Goal: Information Seeking & Learning: Learn about a topic

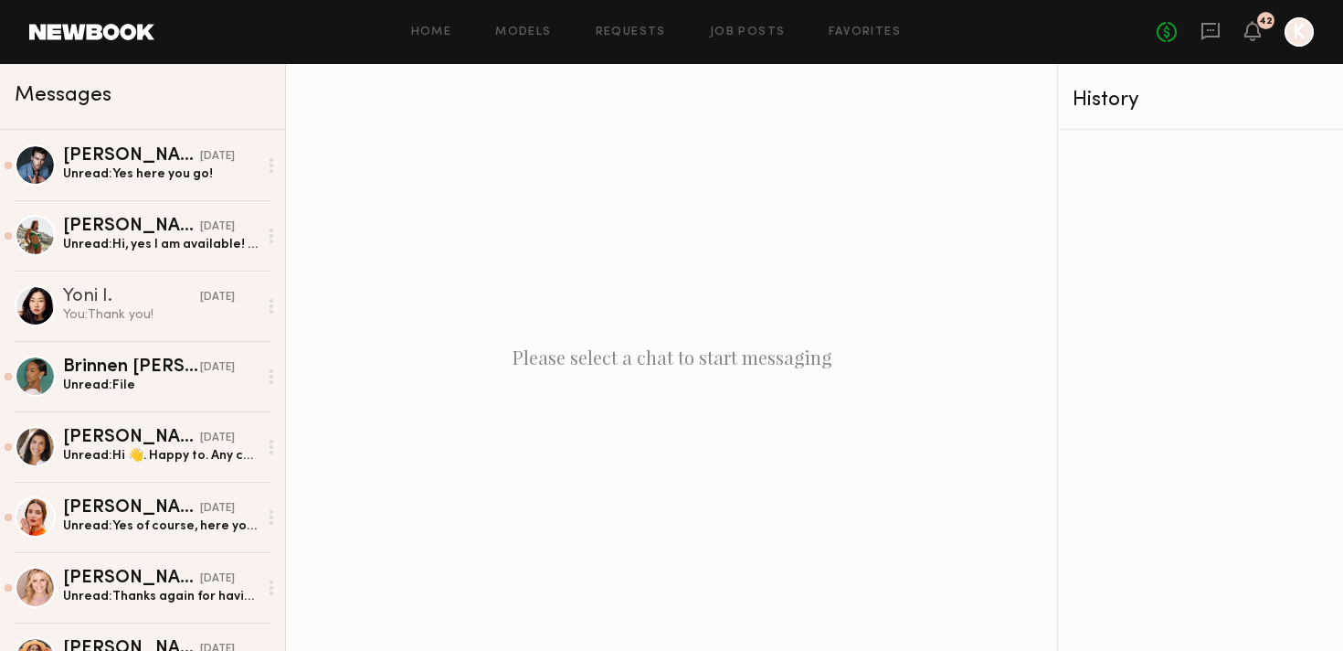
click at [628, 41] on div "Home Models Requests Job Posts Favorites Sign Out No fees up to $5,000 42 K" at bounding box center [733, 31] width 1159 height 29
click at [774, 25] on div "Home Models Requests Job Posts Favorites Sign Out No fees up to $5,000 42 K" at bounding box center [733, 31] width 1159 height 29
click at [753, 30] on link "Job Posts" at bounding box center [748, 32] width 76 height 12
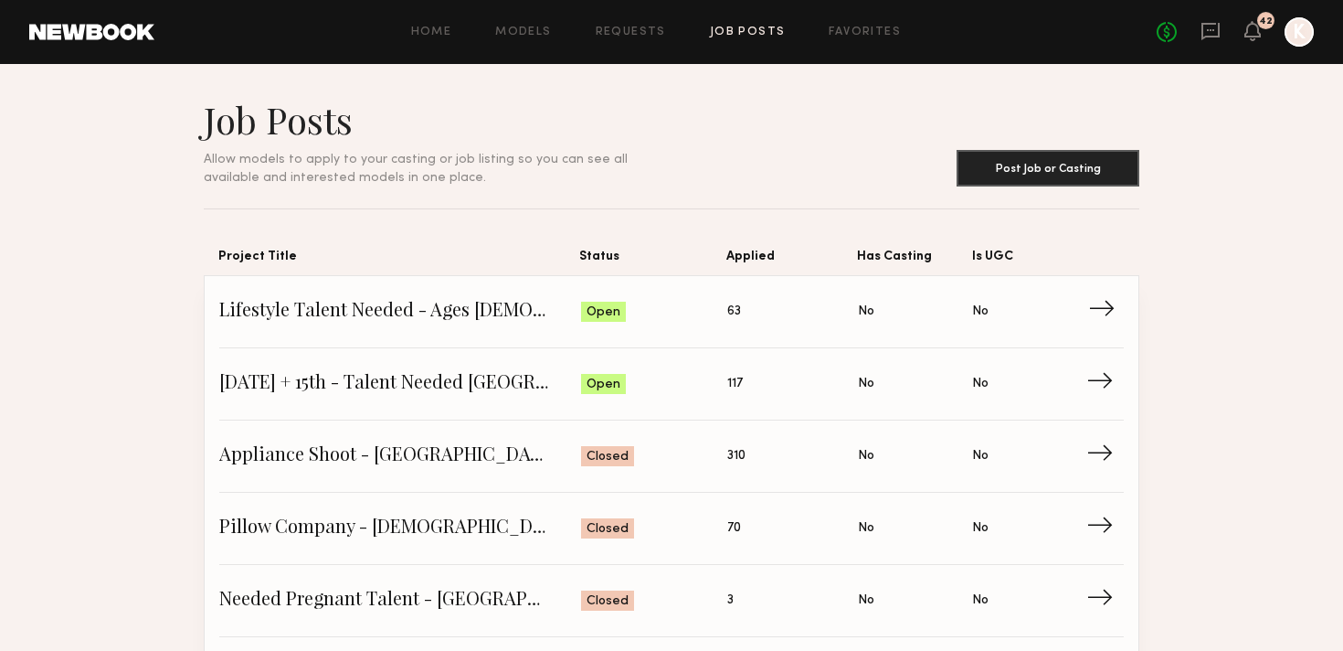
click at [364, 316] on span "Lifestyle Talent Needed - Ages [DEMOGRAPHIC_DATA] ([DATE])" at bounding box center [400, 311] width 362 height 27
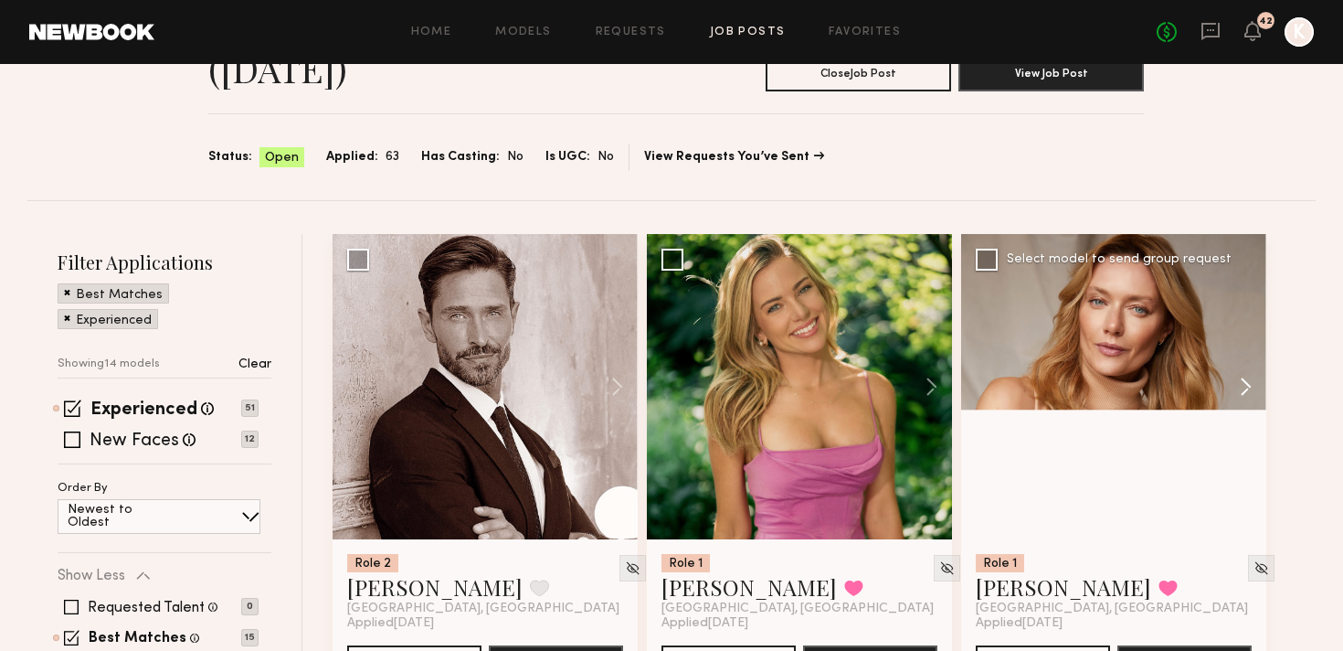
scroll to position [229, 0]
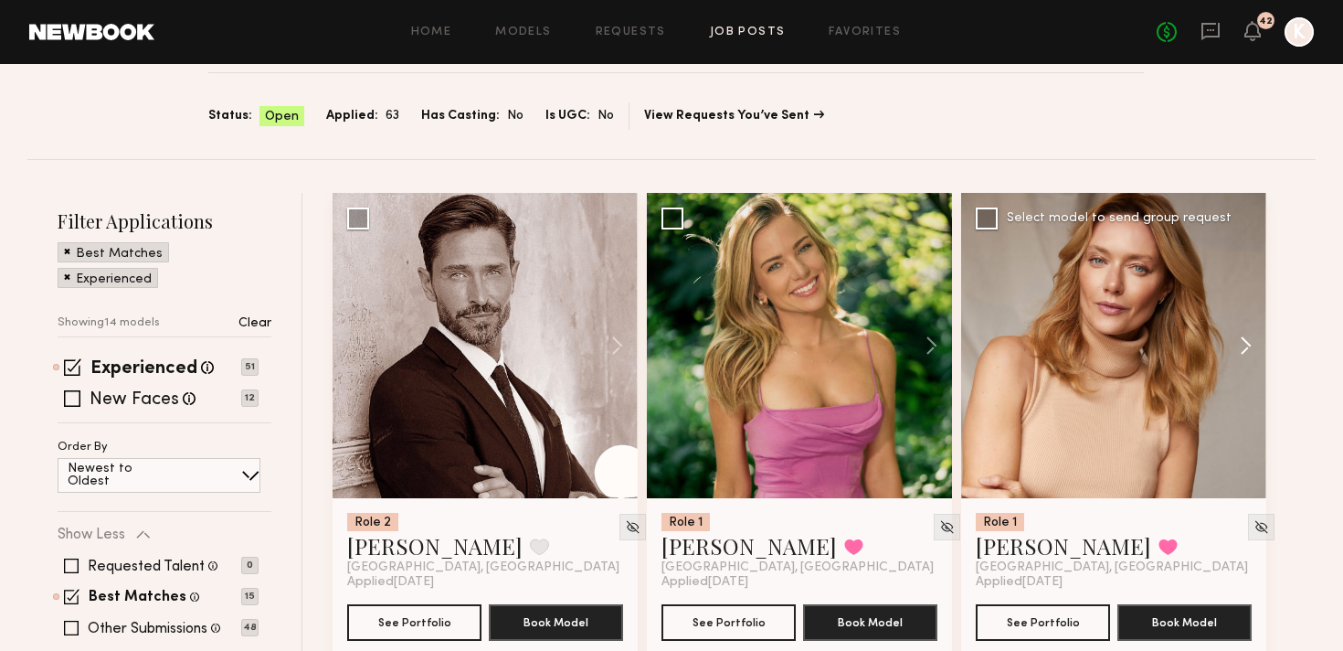
click at [1252, 244] on button at bounding box center [1237, 345] width 58 height 305
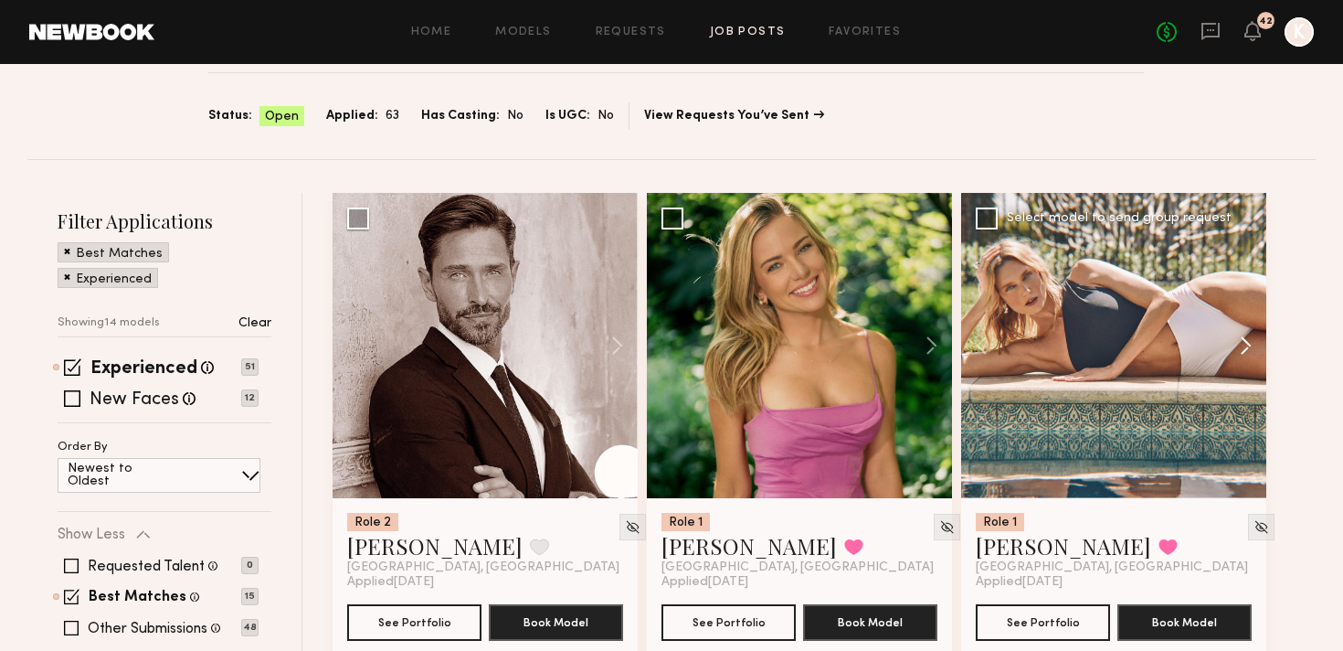
click at [1252, 244] on button at bounding box center [1237, 345] width 58 height 305
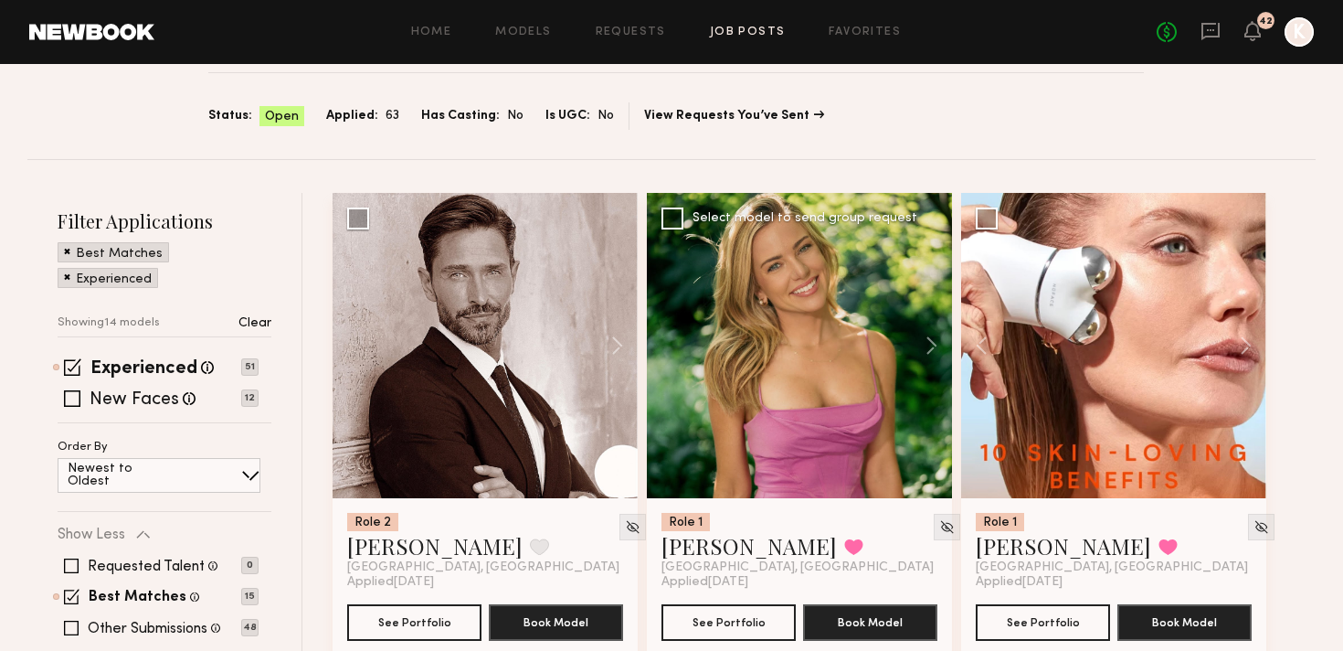
click at [937, 513] on div "Role 1 [PERSON_NAME] Favorited [GEOGRAPHIC_DATA], [GEOGRAPHIC_DATA]" at bounding box center [800, 544] width 276 height 62
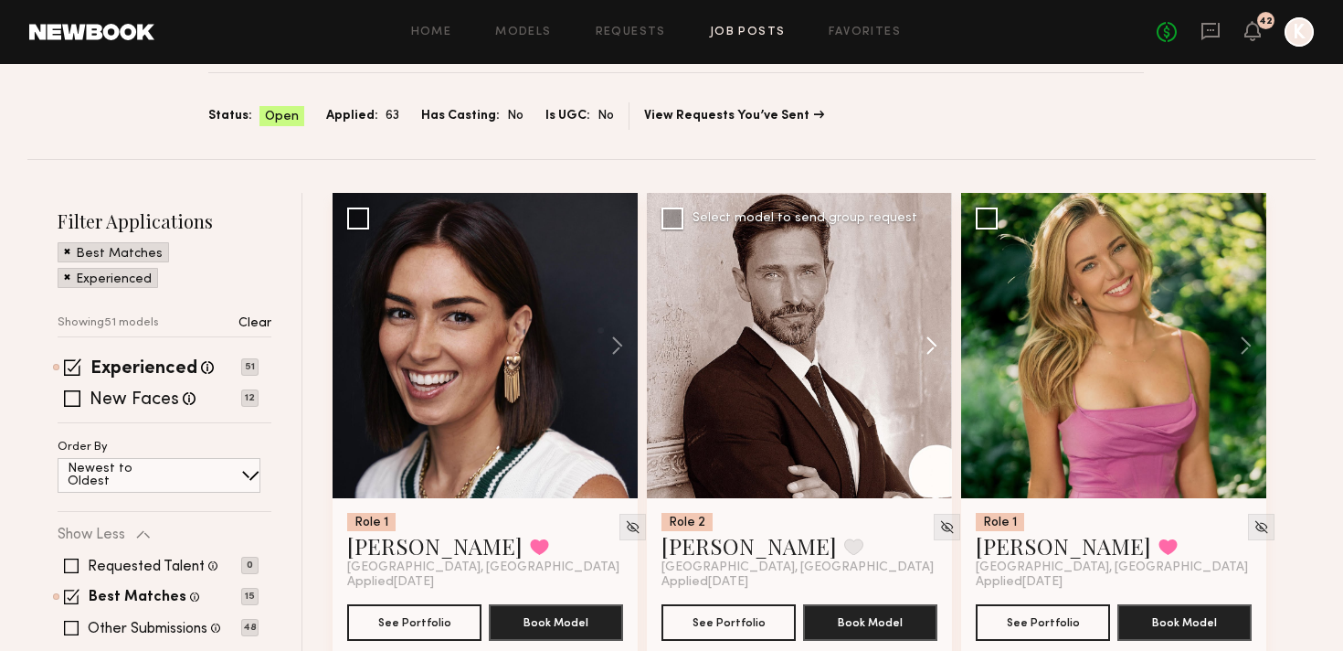
click at [930, 247] on button at bounding box center [923, 345] width 58 height 305
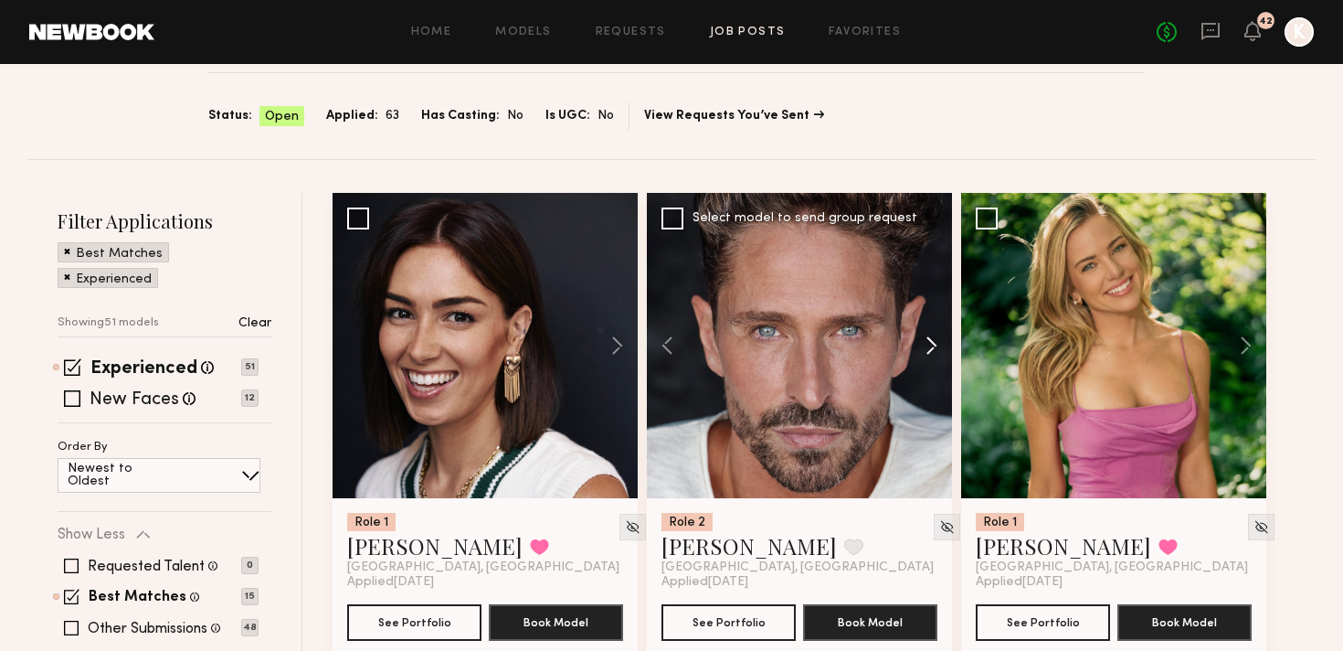
click at [930, 247] on button at bounding box center [923, 345] width 58 height 305
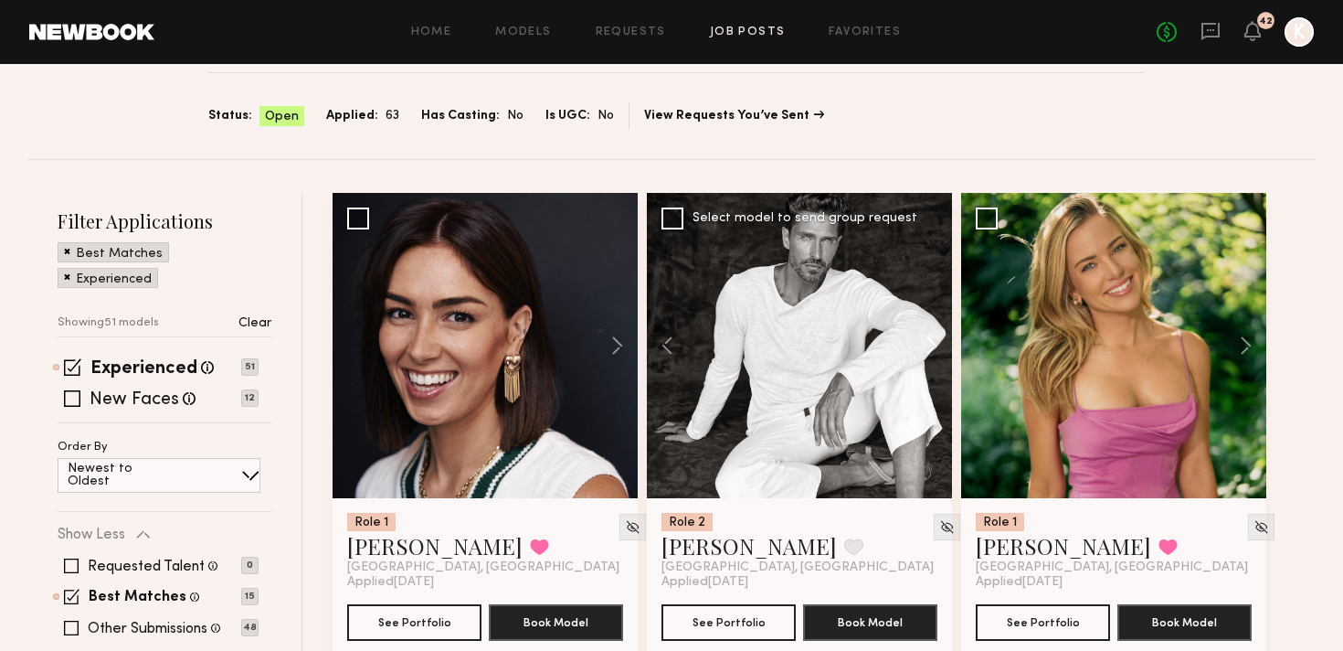
click at [930, 247] on button at bounding box center [923, 345] width 58 height 305
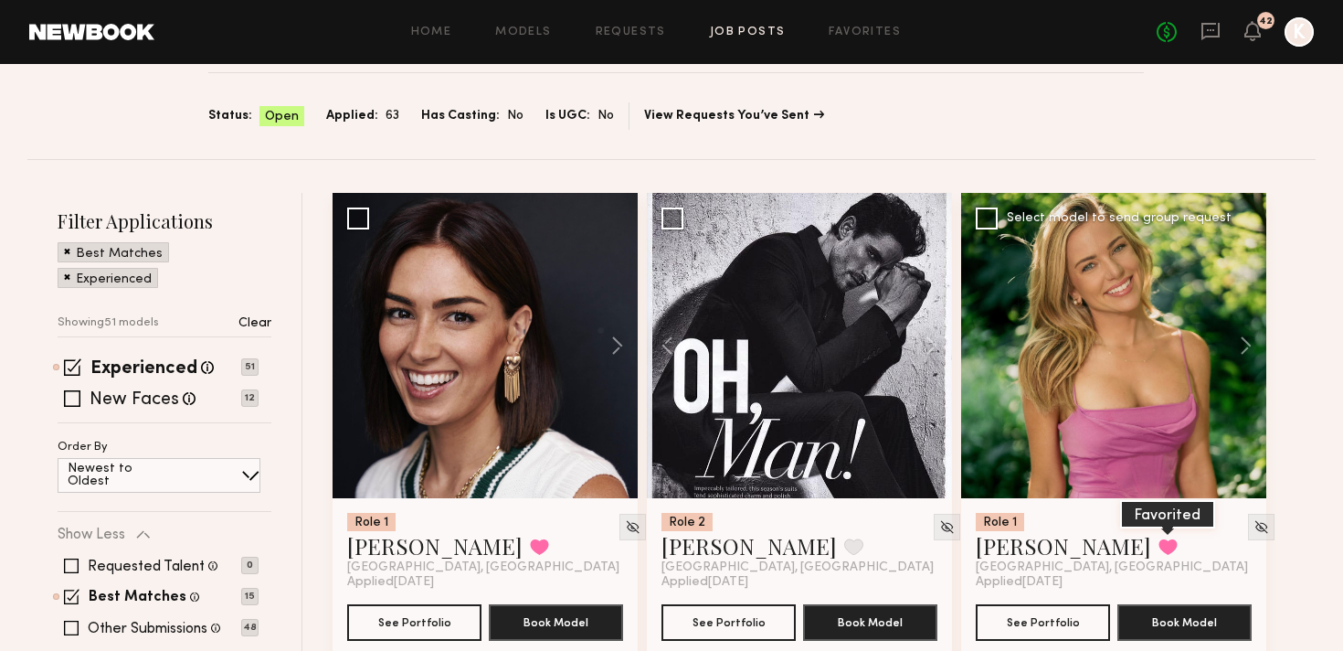
click at [1159, 538] on button at bounding box center [1168, 546] width 19 height 16
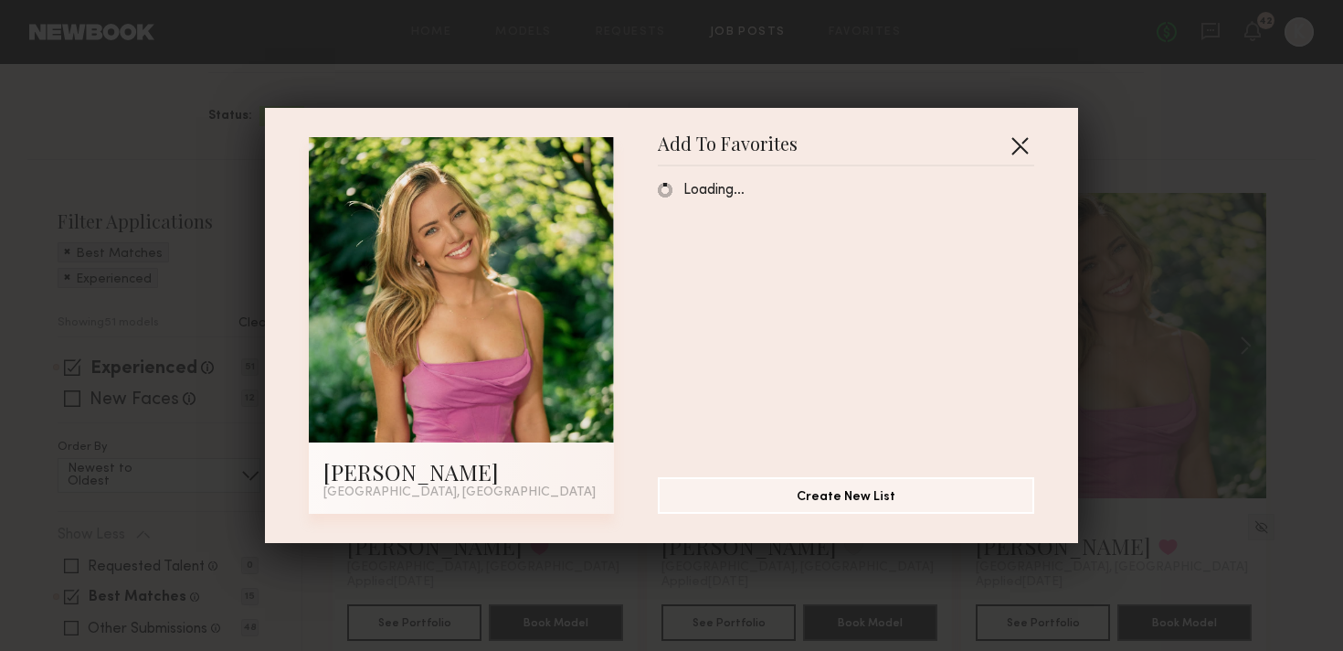
click at [1015, 145] on button "button" at bounding box center [1019, 145] width 29 height 29
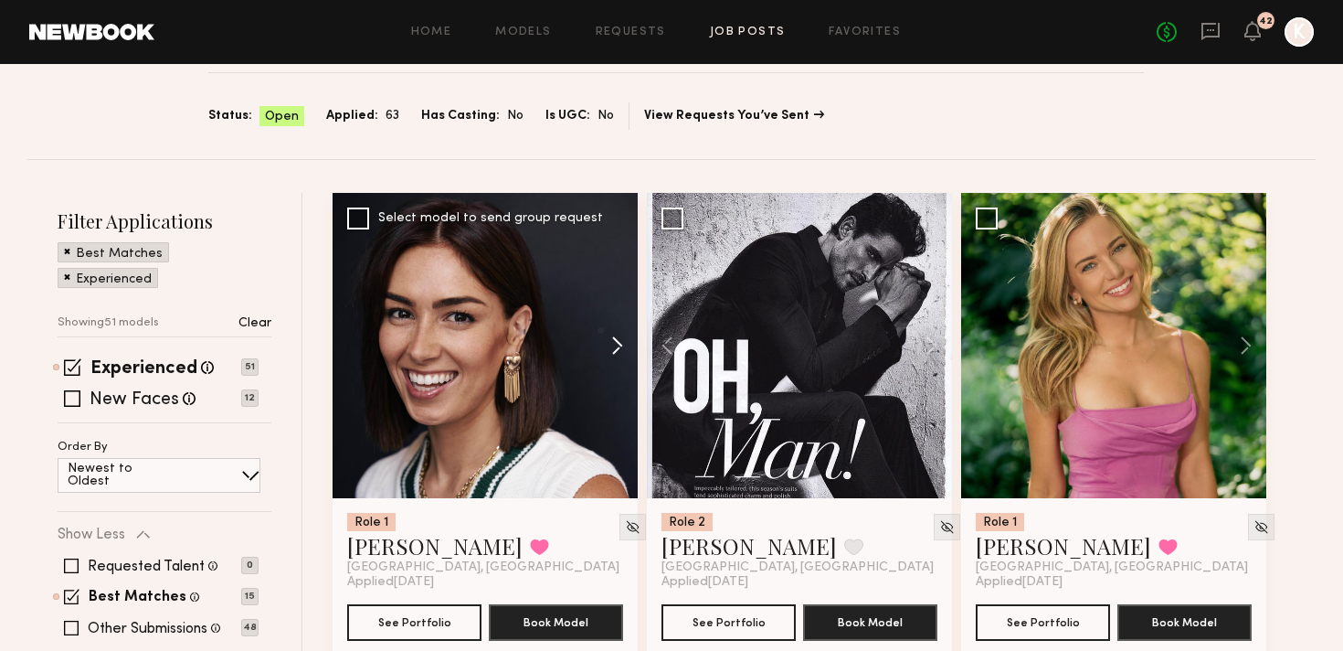
click at [613, 249] on button at bounding box center [608, 345] width 58 height 305
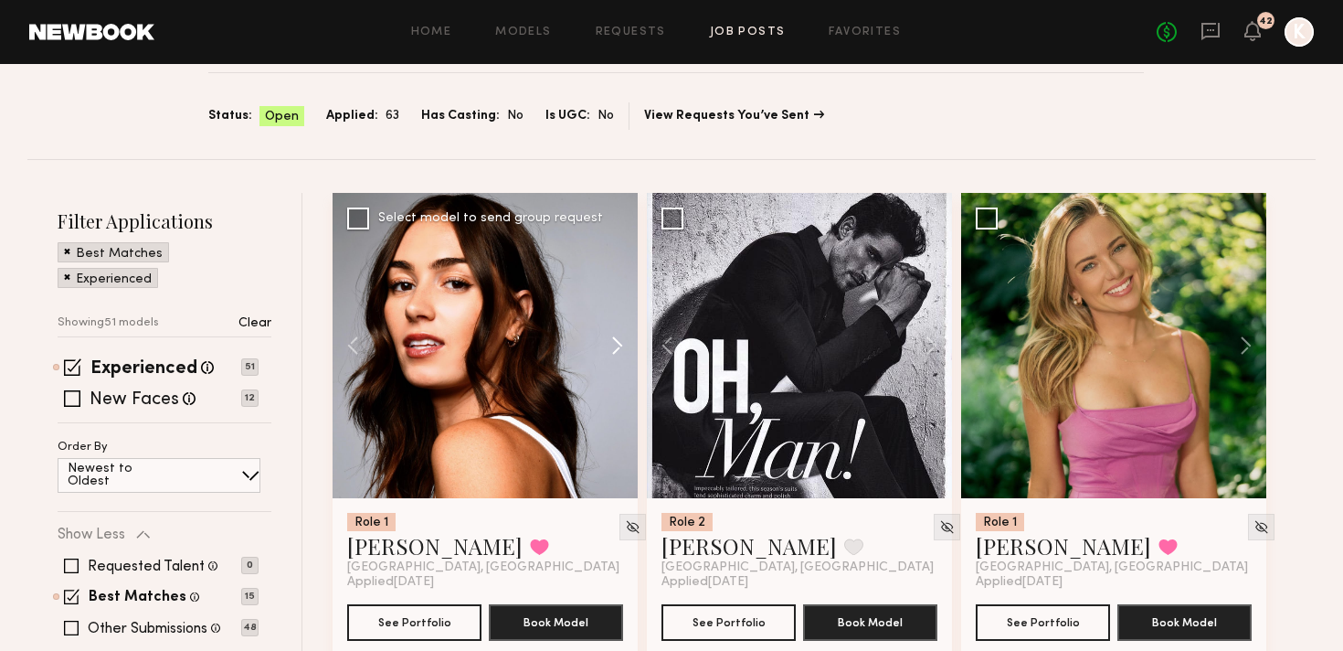
click at [613, 249] on button at bounding box center [608, 345] width 58 height 305
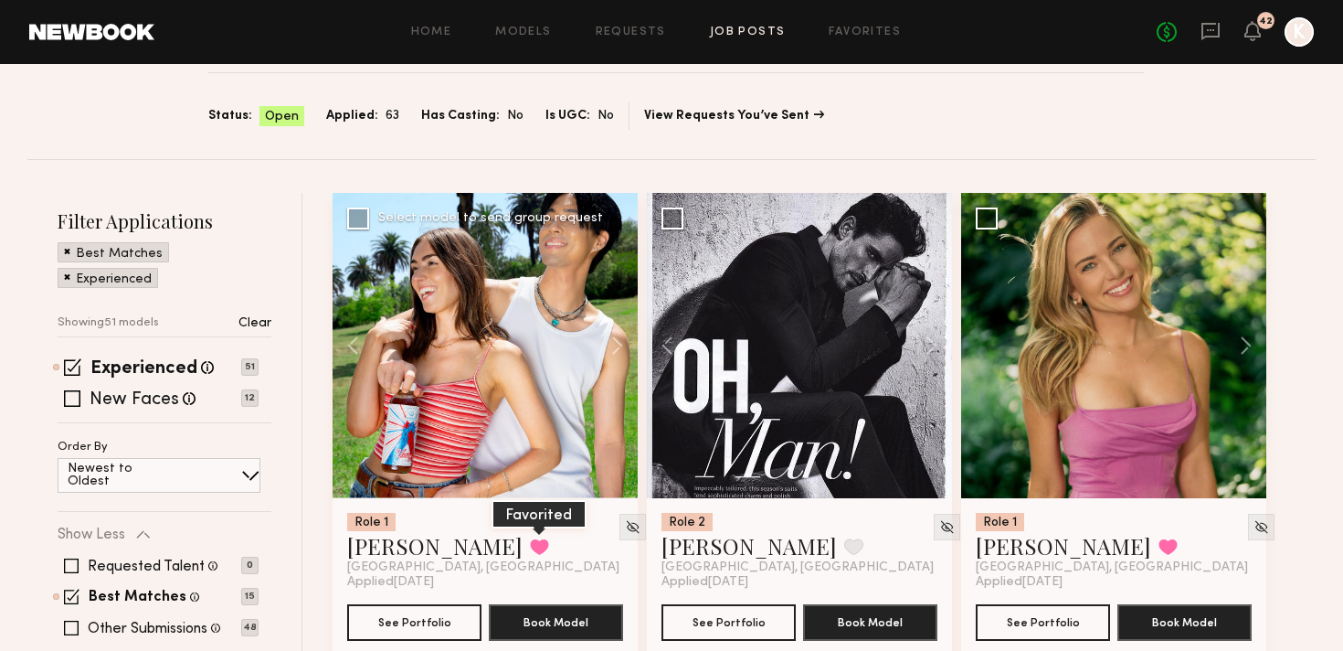
click at [530, 538] on button at bounding box center [539, 546] width 19 height 16
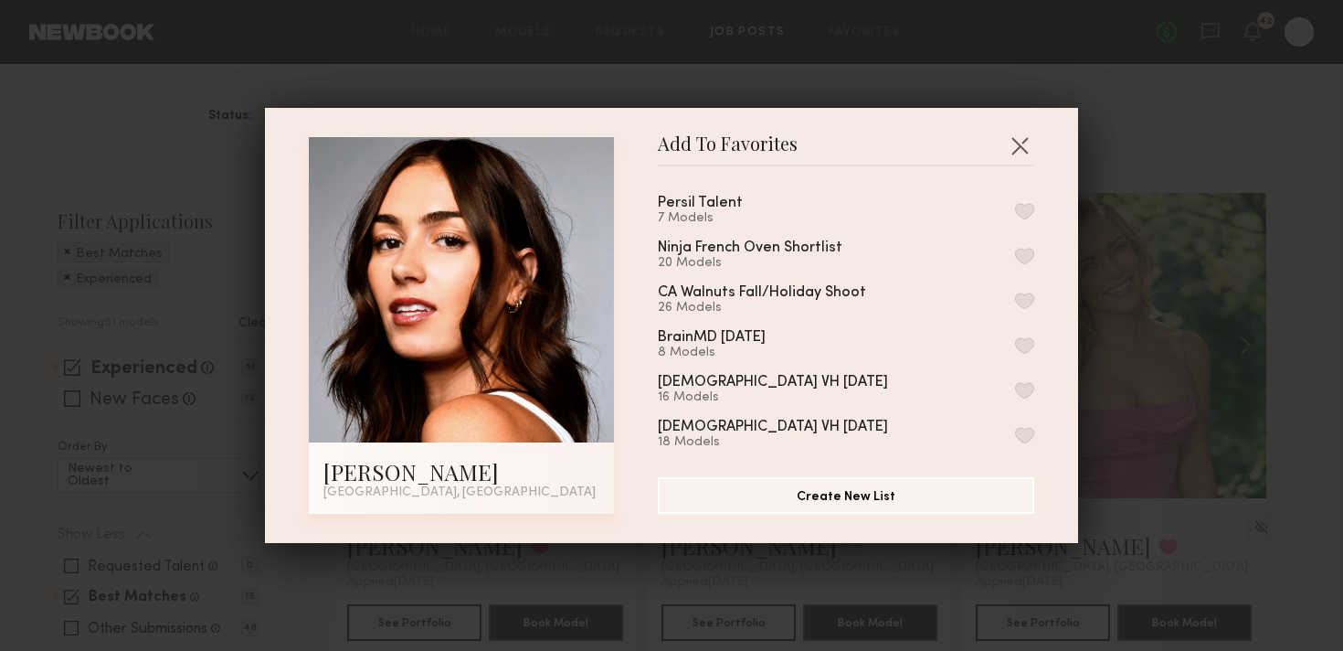
click at [1020, 210] on button "button" at bounding box center [1024, 211] width 19 height 16
click at [1026, 145] on button "button" at bounding box center [1019, 145] width 29 height 29
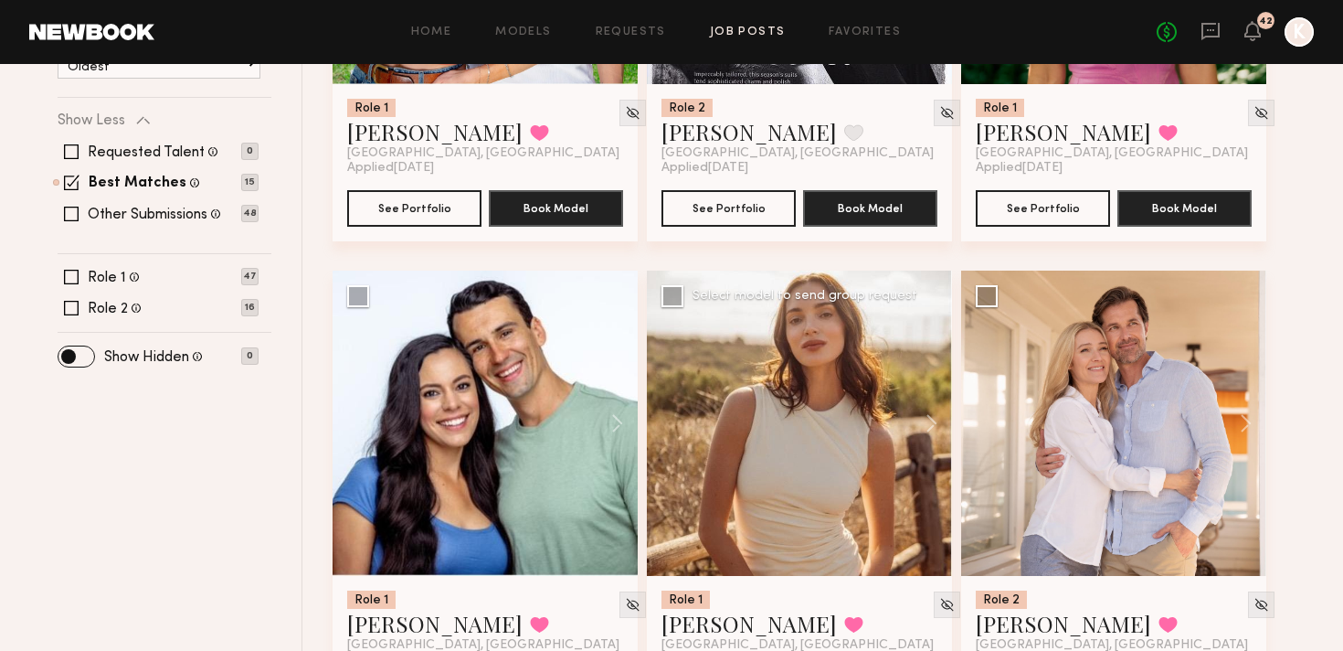
scroll to position [736, 0]
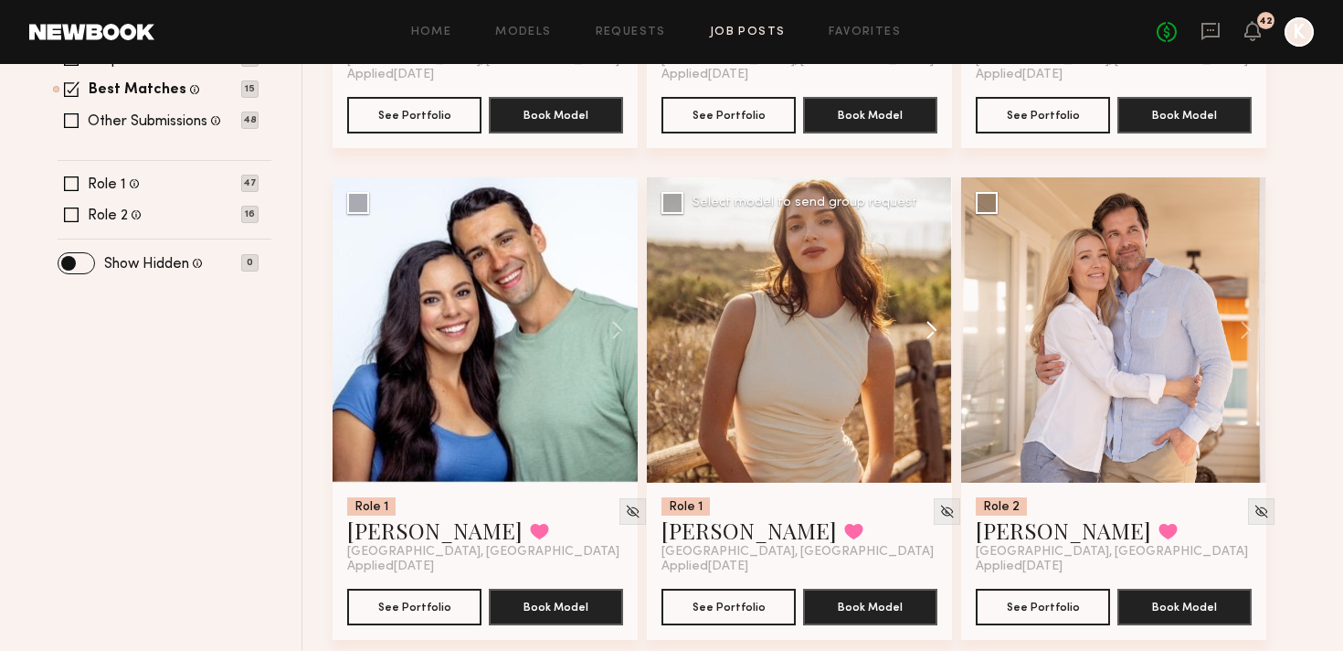
click at [933, 244] on button at bounding box center [923, 329] width 58 height 305
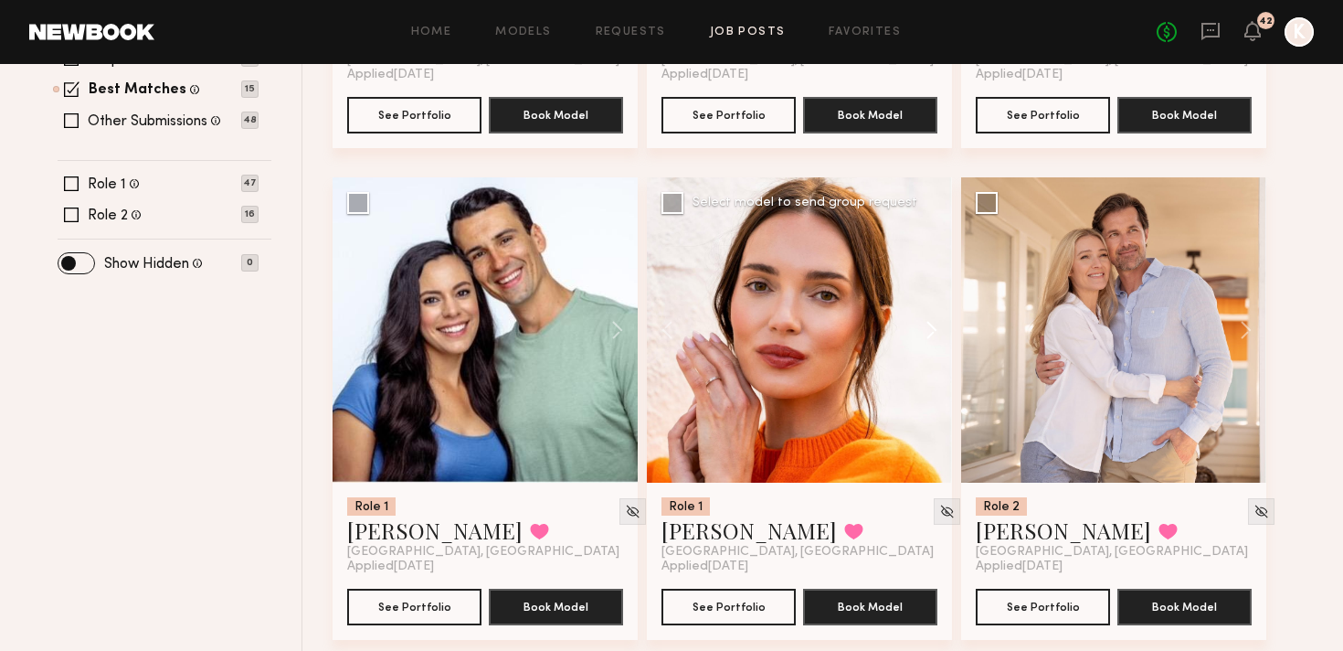
click at [933, 244] on button at bounding box center [923, 329] width 58 height 305
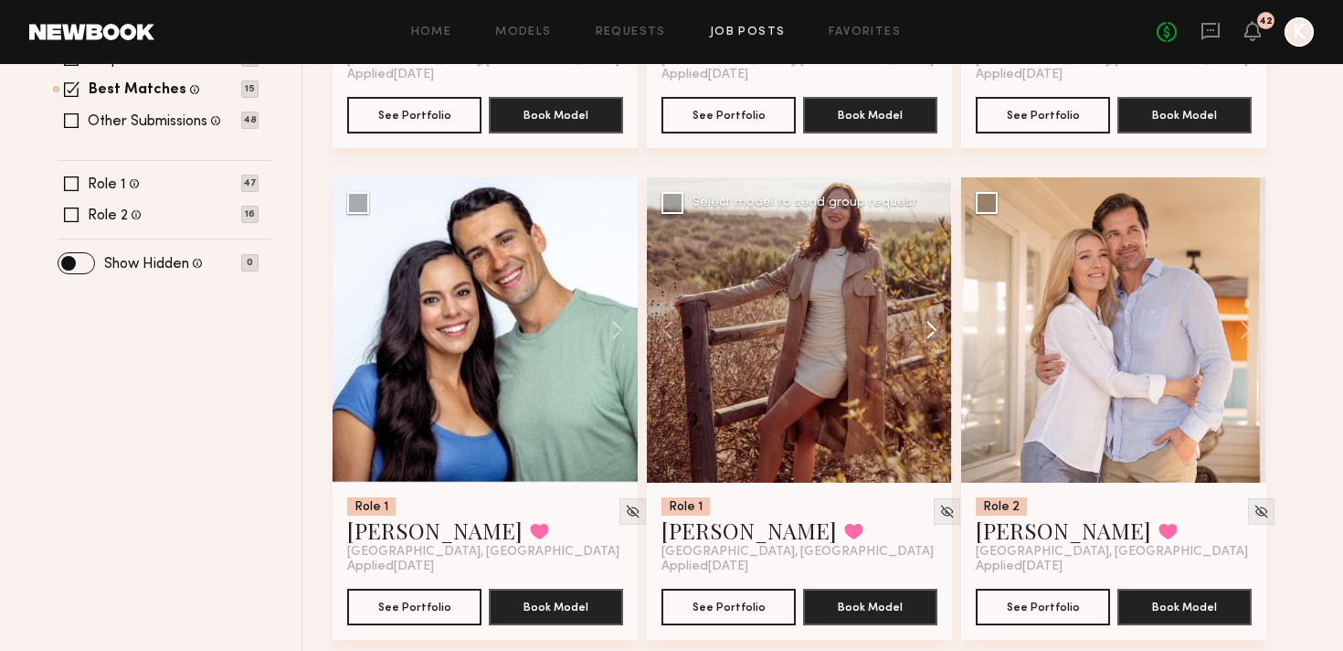
click at [933, 244] on button at bounding box center [923, 329] width 58 height 305
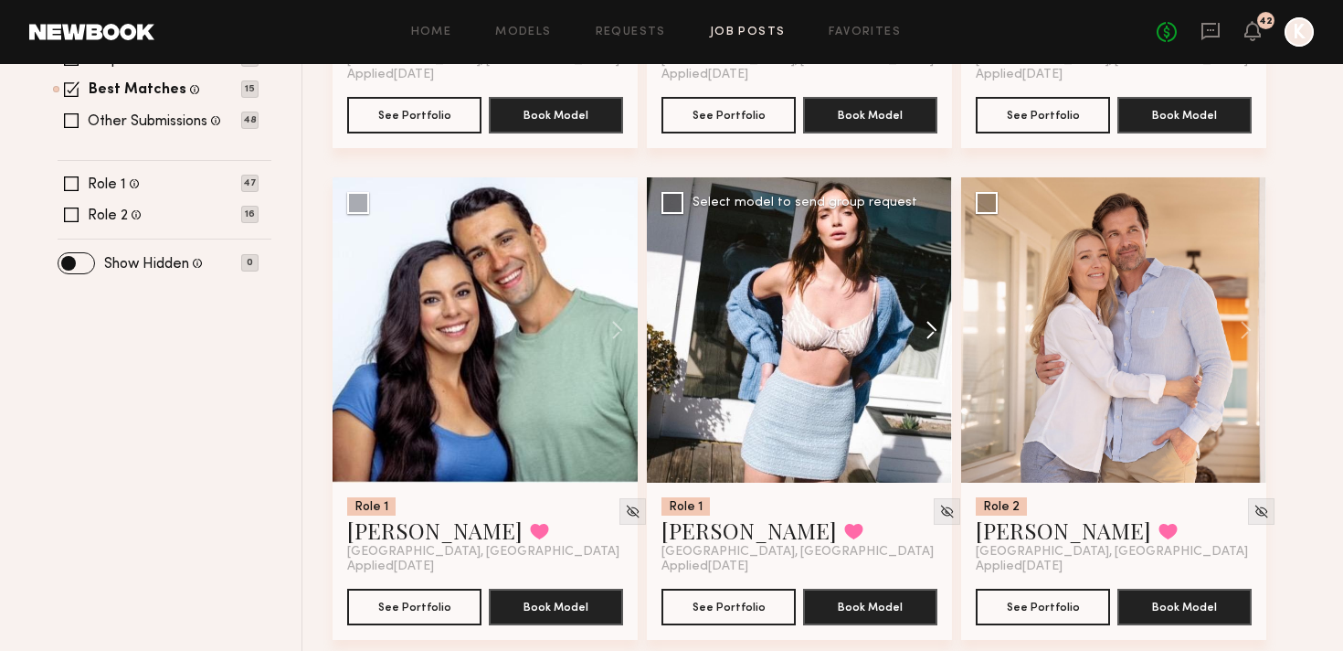
click at [933, 244] on button at bounding box center [923, 329] width 58 height 305
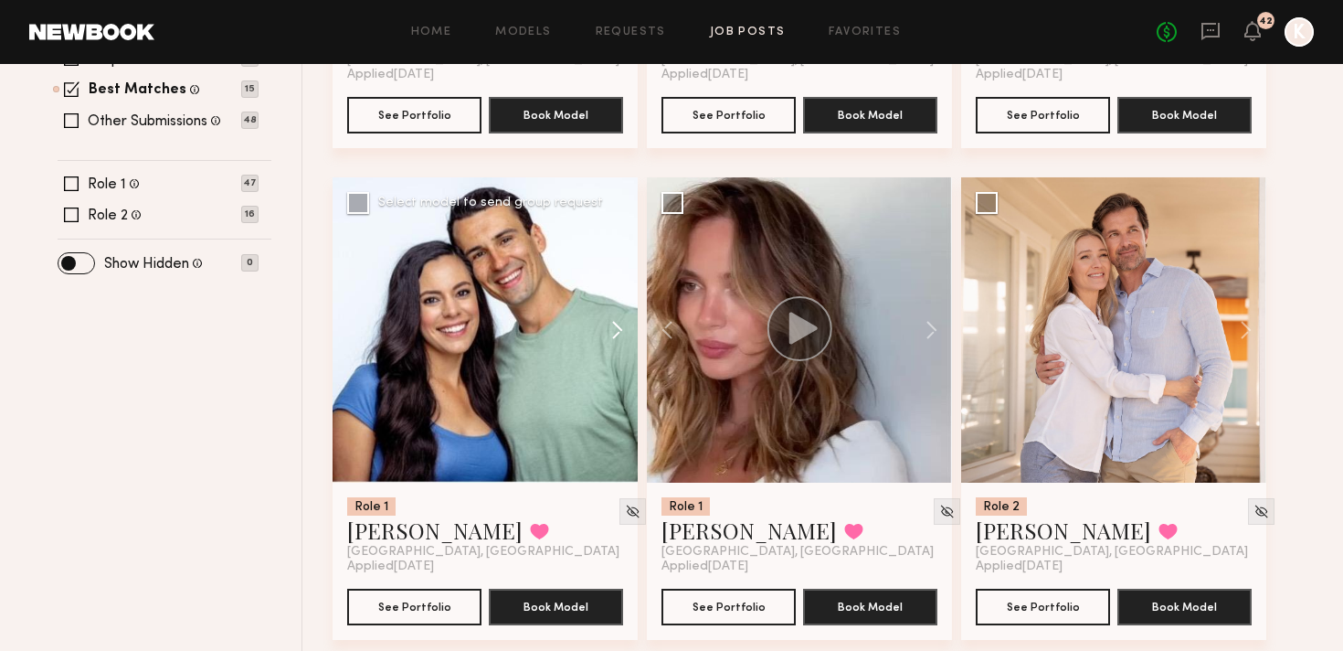
click at [619, 231] on button at bounding box center [608, 329] width 58 height 305
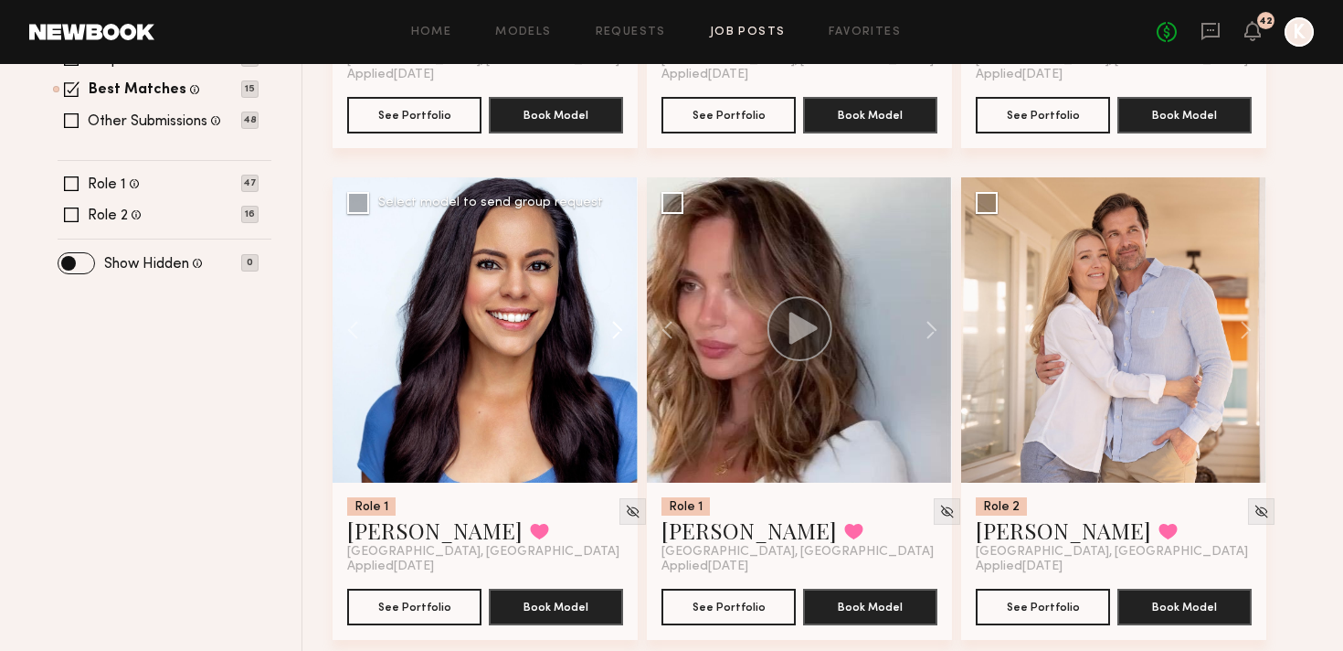
click at [619, 231] on button at bounding box center [608, 329] width 58 height 305
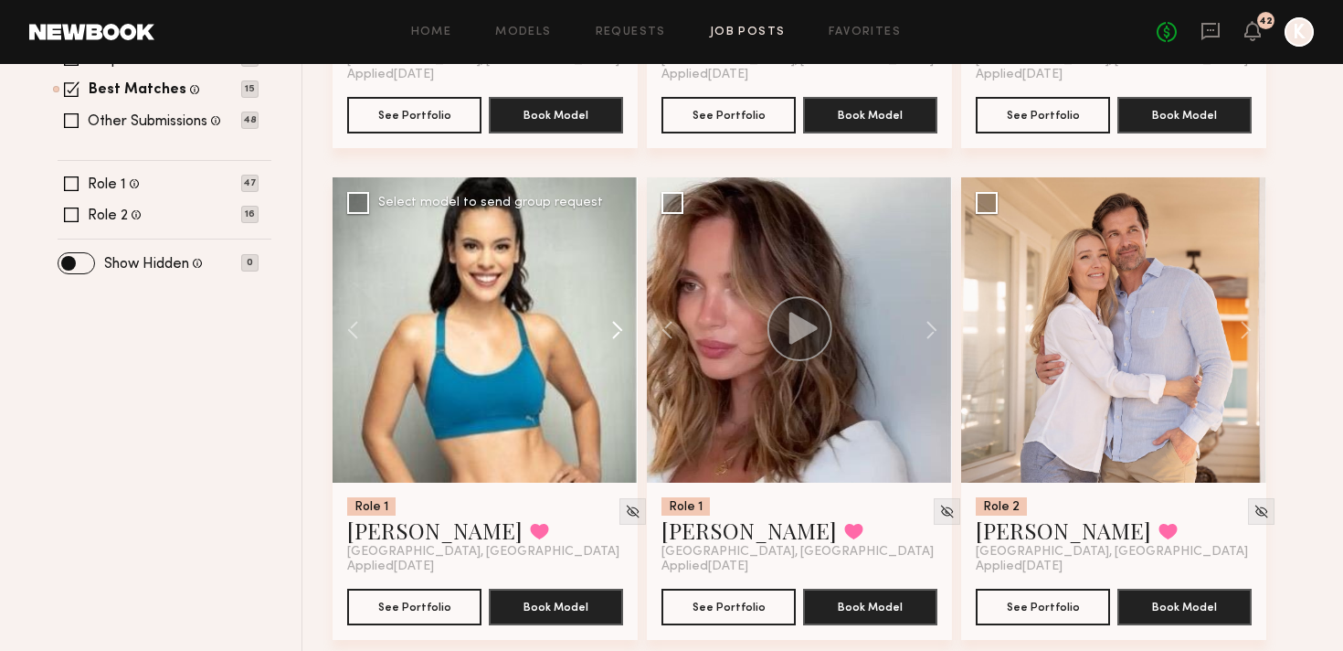
click at [619, 231] on button at bounding box center [608, 329] width 58 height 305
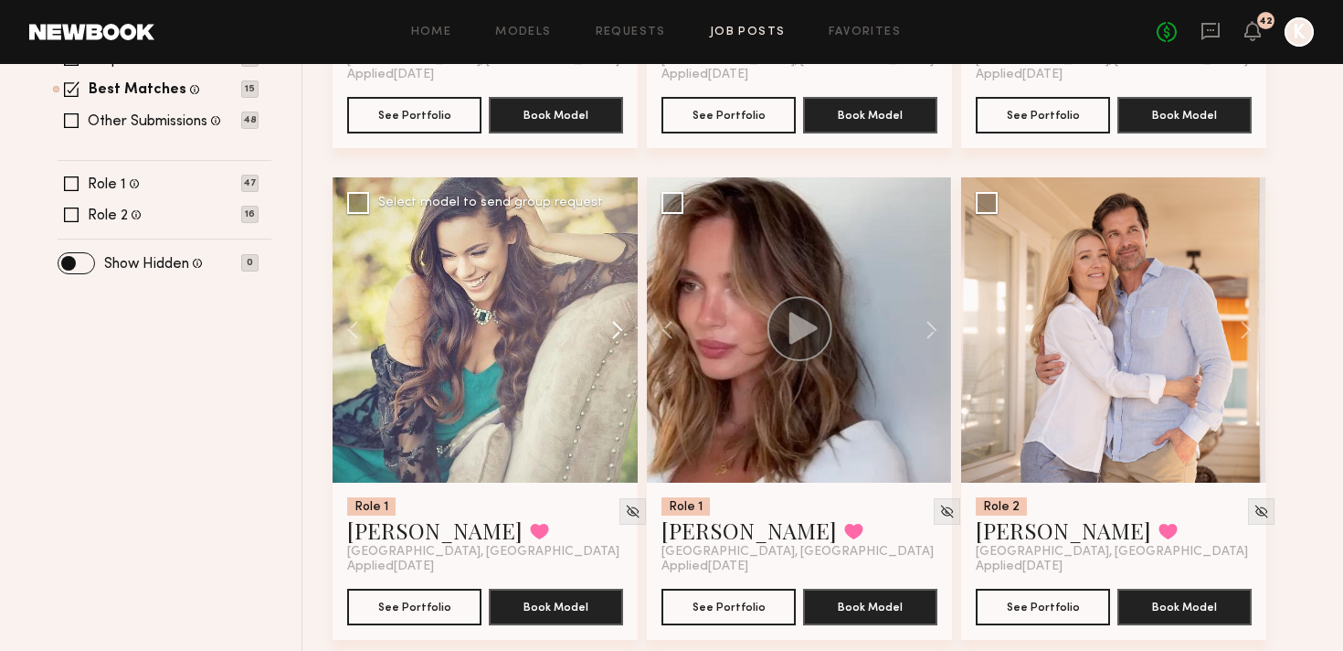
click at [619, 231] on button at bounding box center [608, 329] width 58 height 305
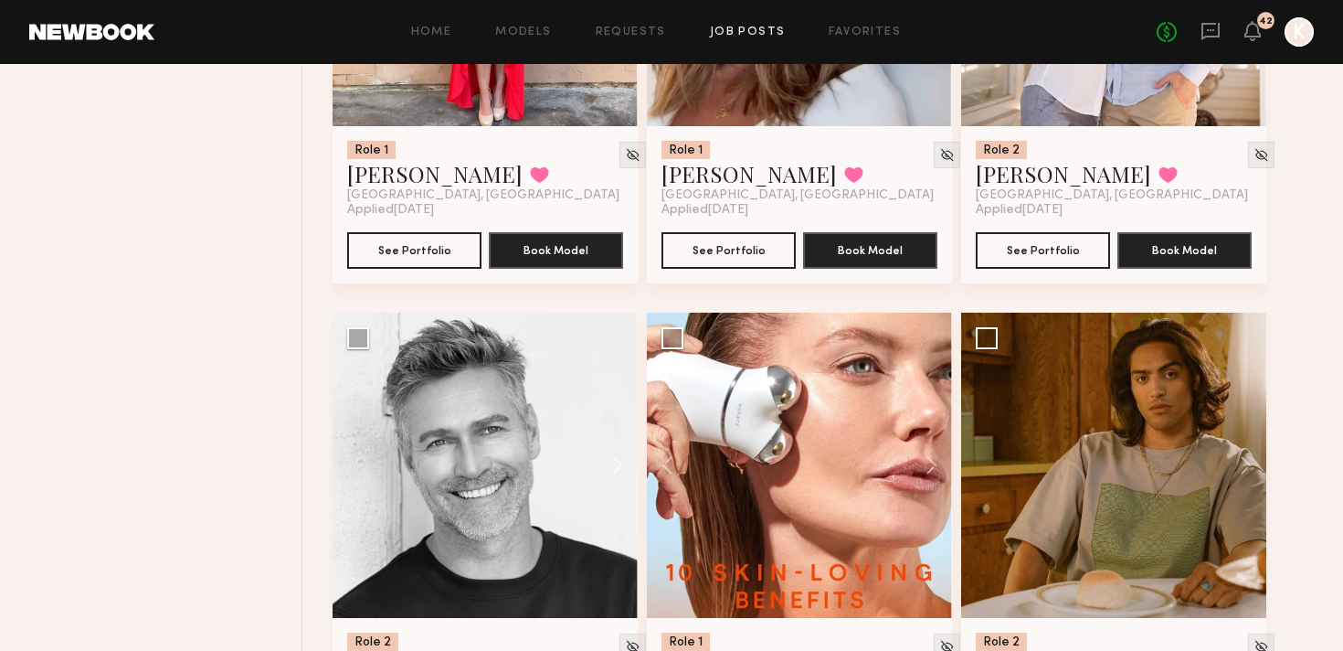
scroll to position [1157, 0]
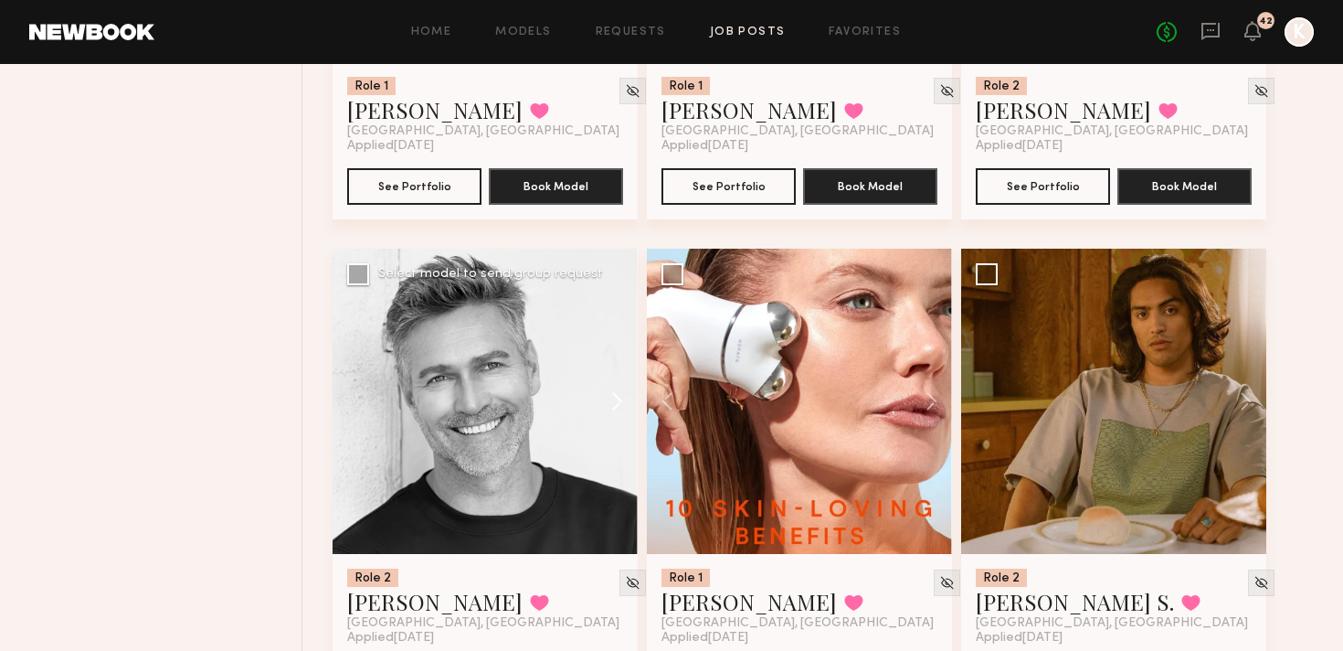
click at [619, 317] on button at bounding box center [608, 401] width 58 height 305
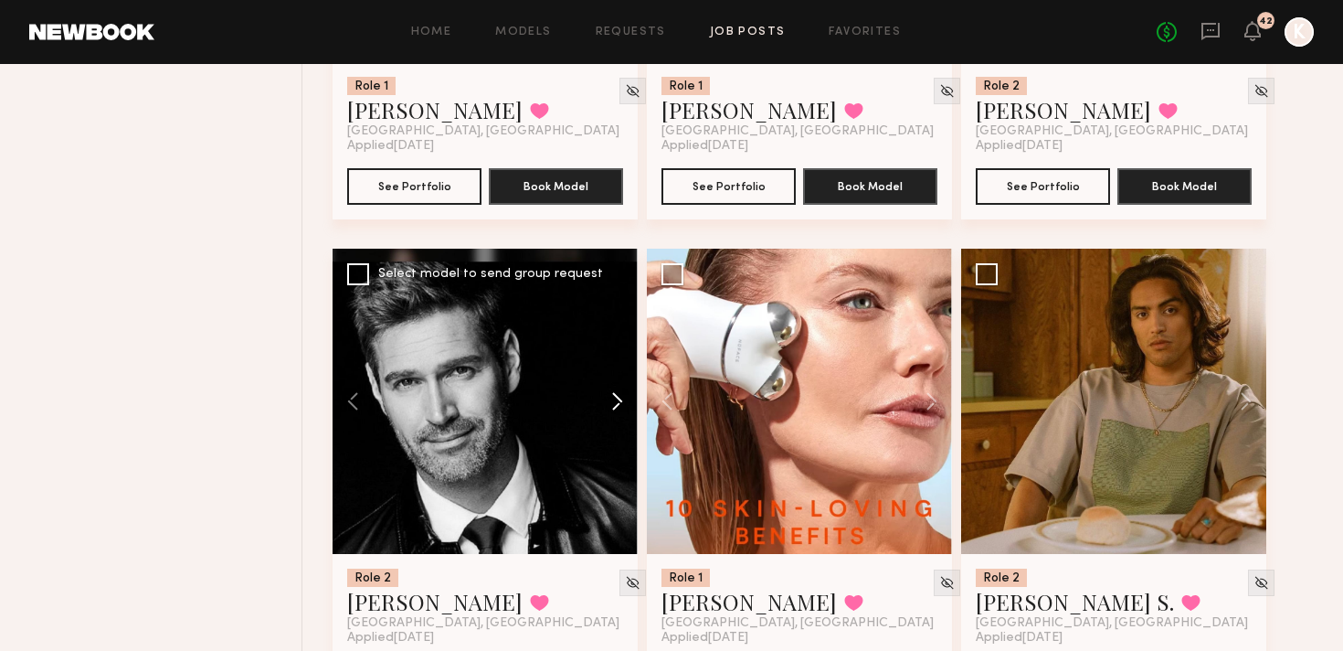
click at [619, 317] on button at bounding box center [608, 401] width 58 height 305
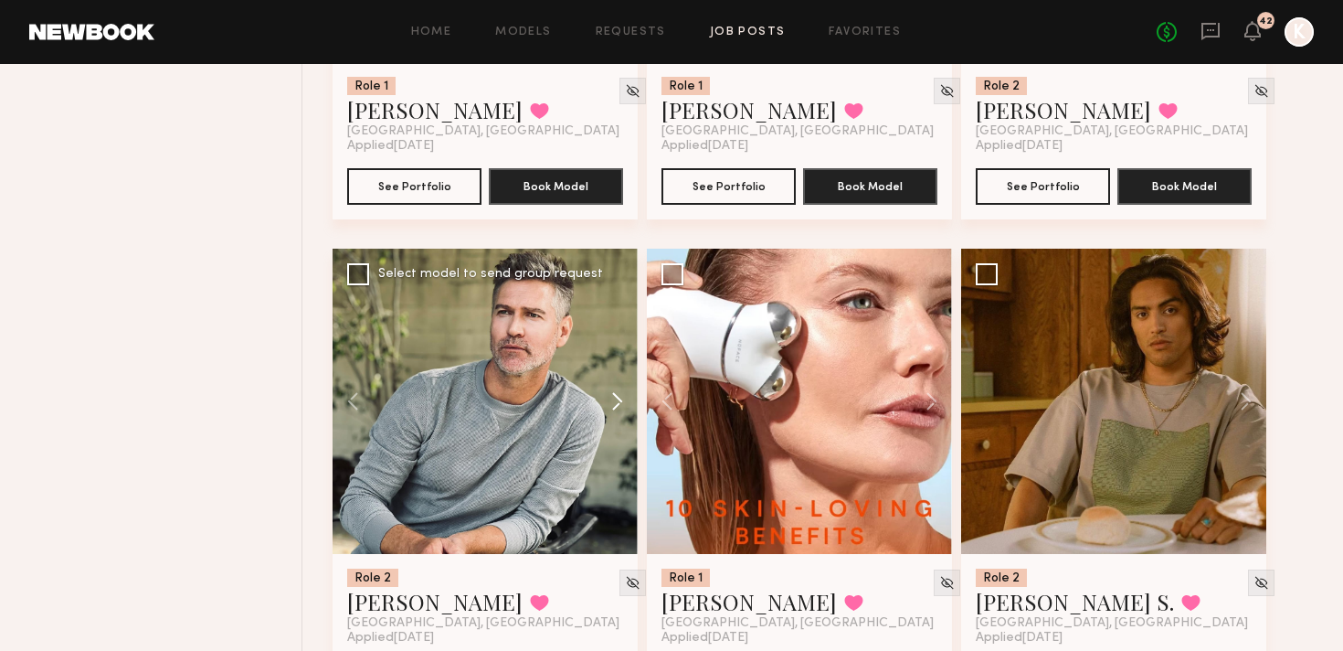
click at [619, 317] on button at bounding box center [608, 401] width 58 height 305
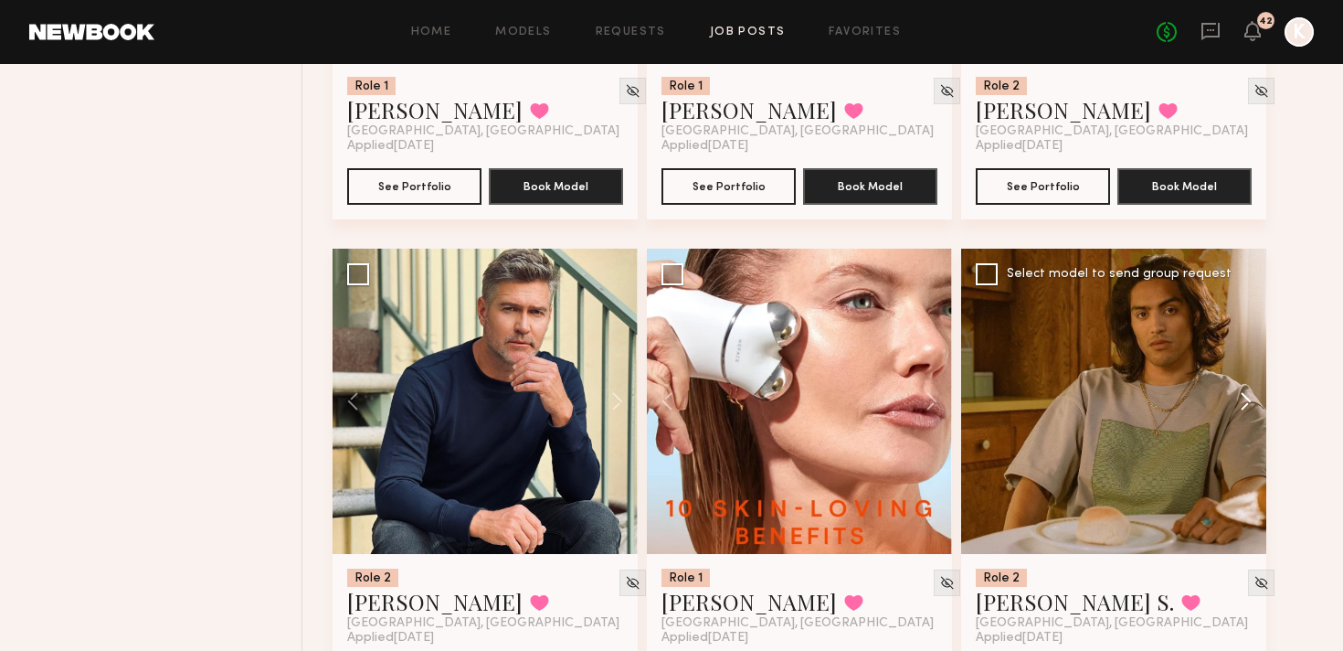
click at [1242, 295] on button at bounding box center [1237, 401] width 58 height 305
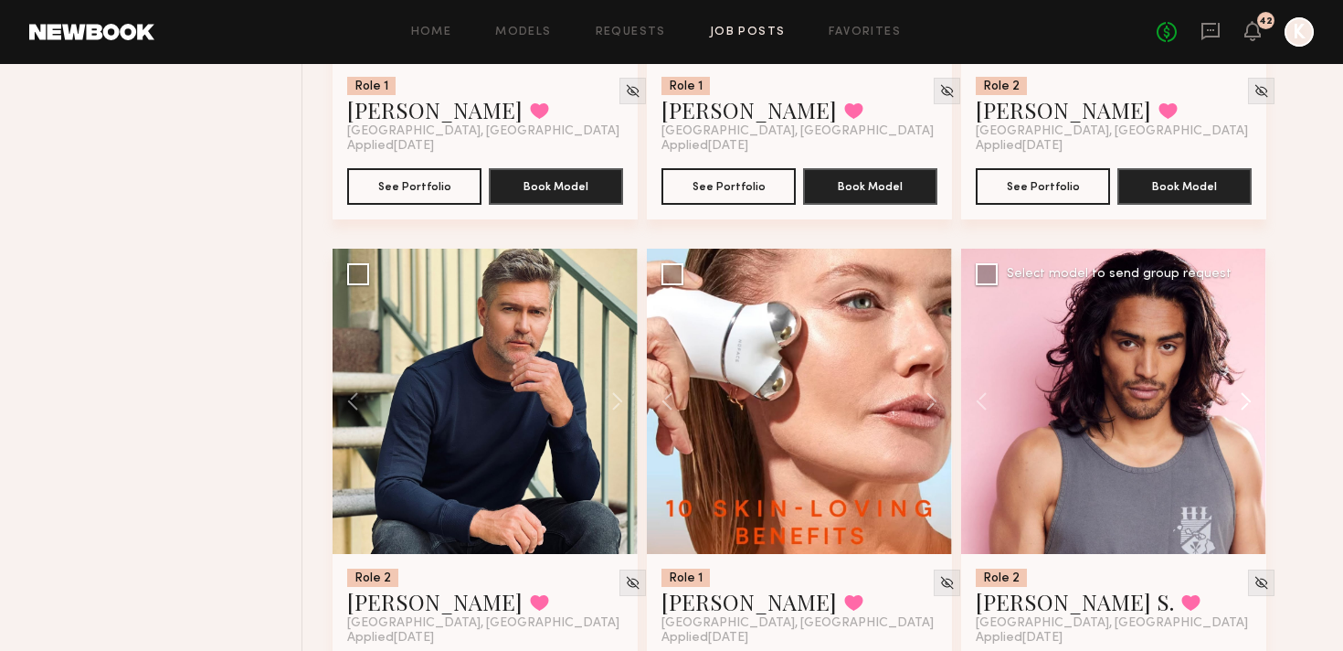
click at [1242, 295] on button at bounding box center [1237, 401] width 58 height 305
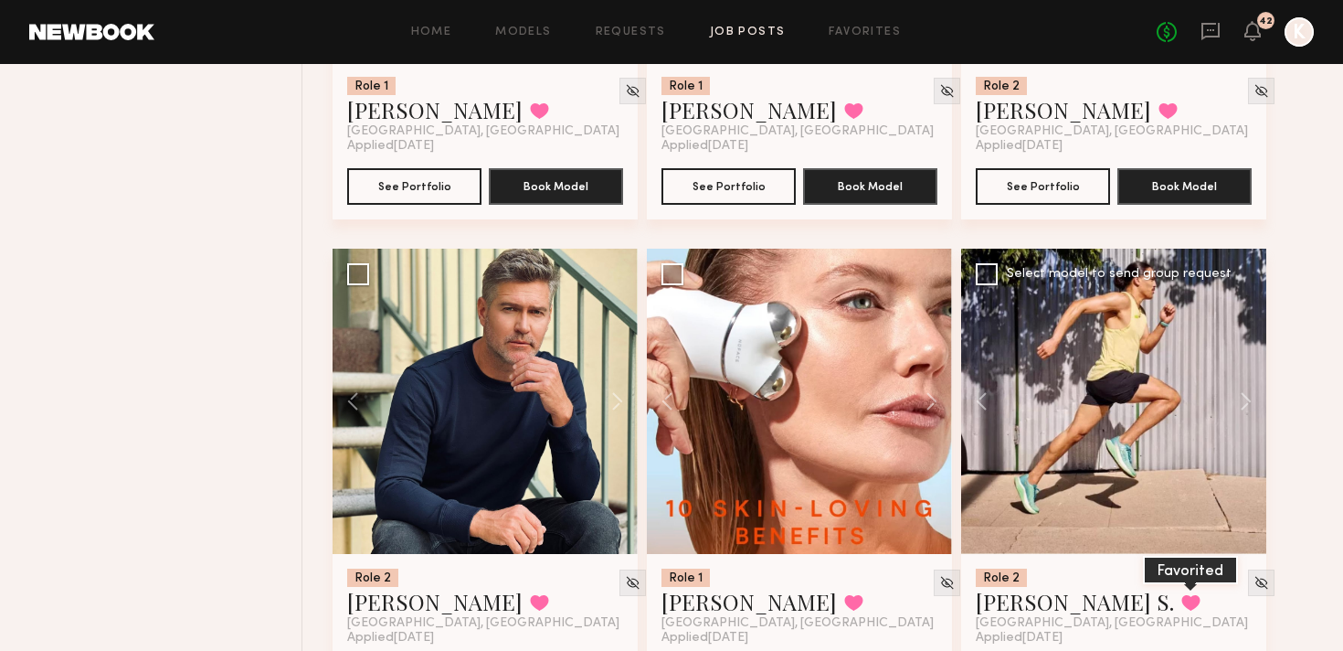
click at [1181, 594] on button at bounding box center [1190, 602] width 19 height 16
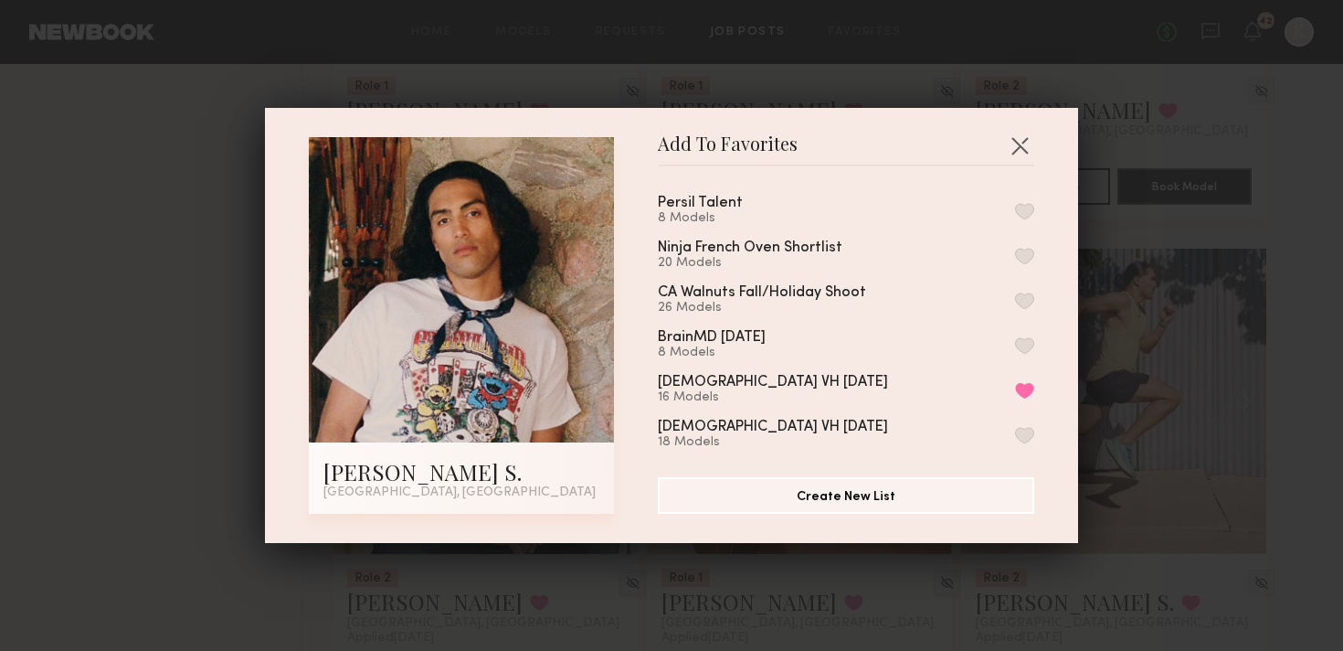
click at [1025, 212] on button "button" at bounding box center [1024, 211] width 19 height 16
click at [1026, 138] on button "button" at bounding box center [1019, 145] width 29 height 29
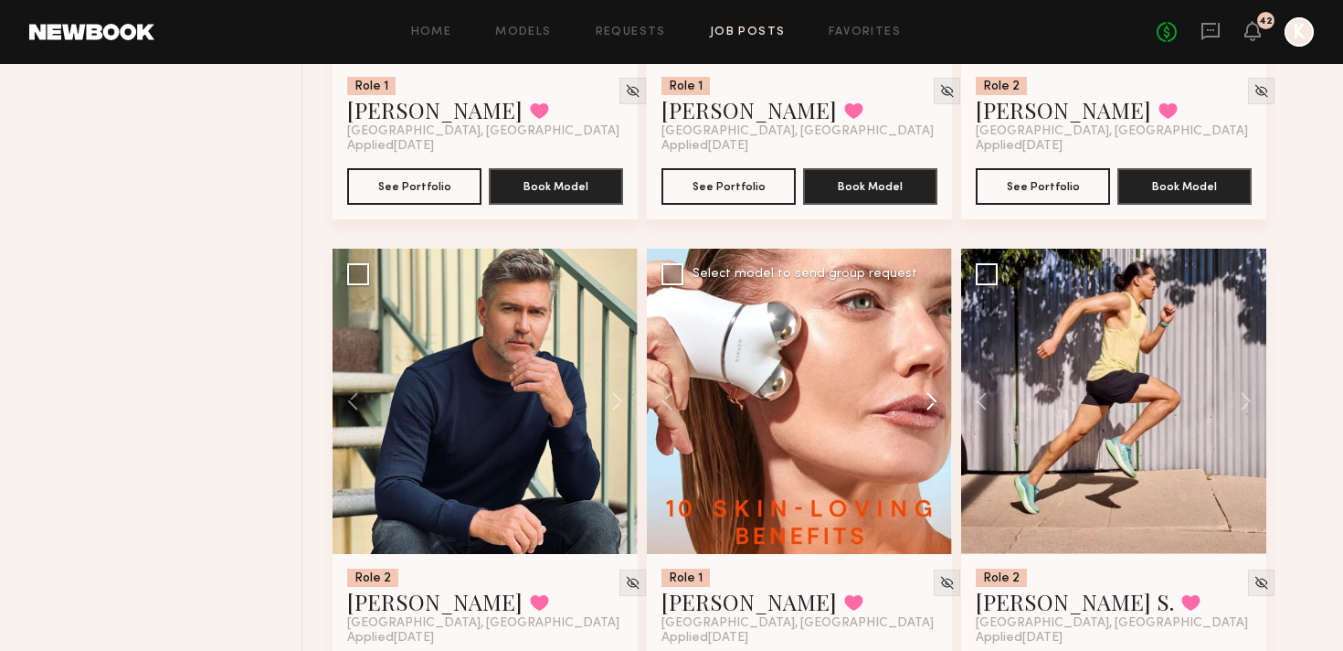
click at [930, 306] on button at bounding box center [923, 401] width 58 height 305
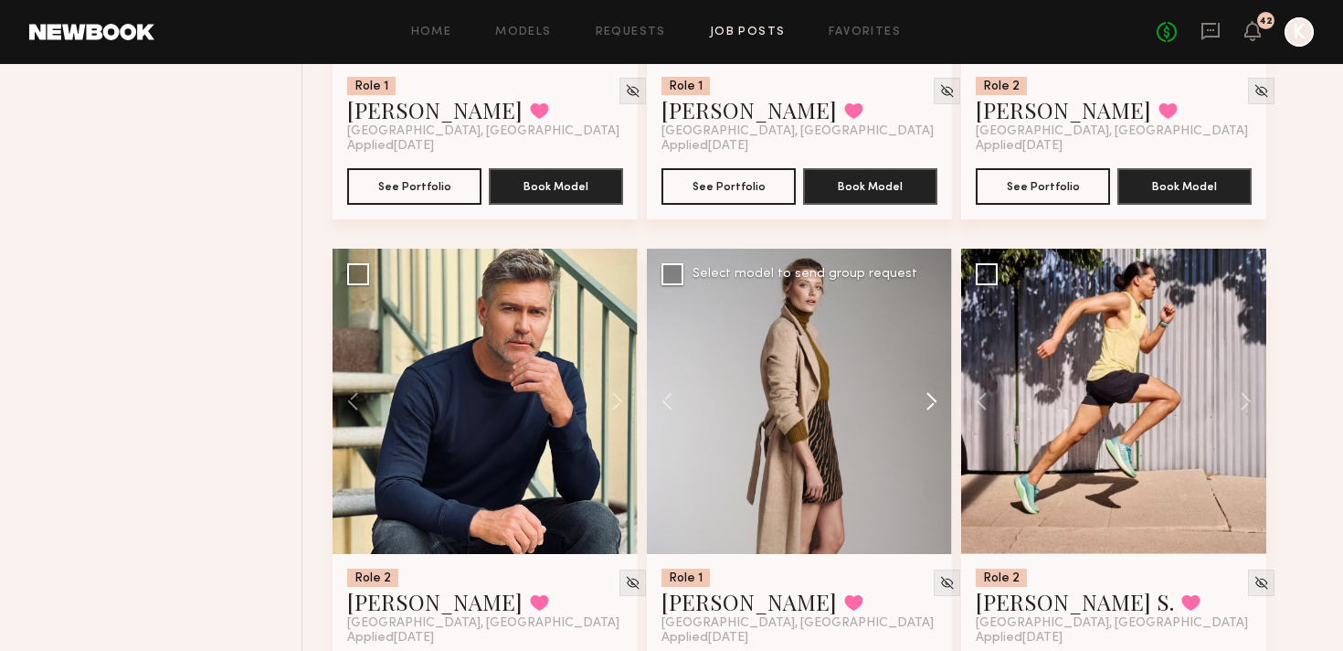
click at [930, 306] on button at bounding box center [923, 401] width 58 height 305
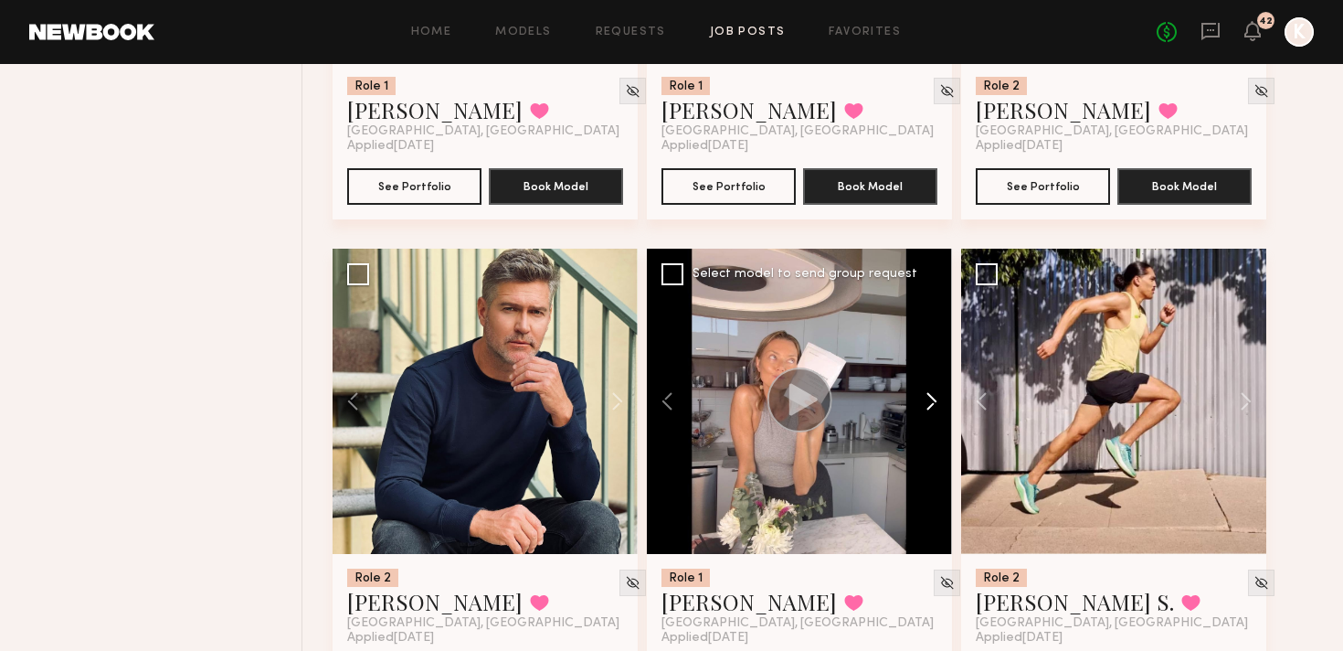
click at [930, 306] on button at bounding box center [923, 401] width 58 height 305
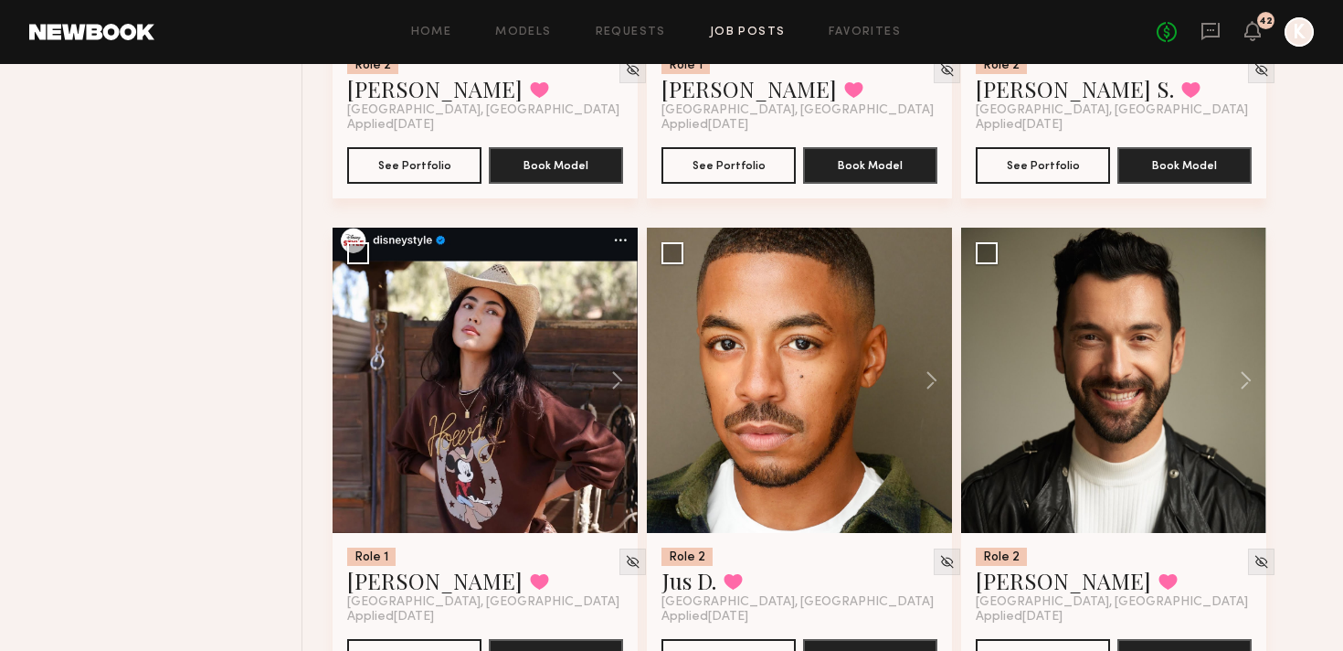
scroll to position [1725, 0]
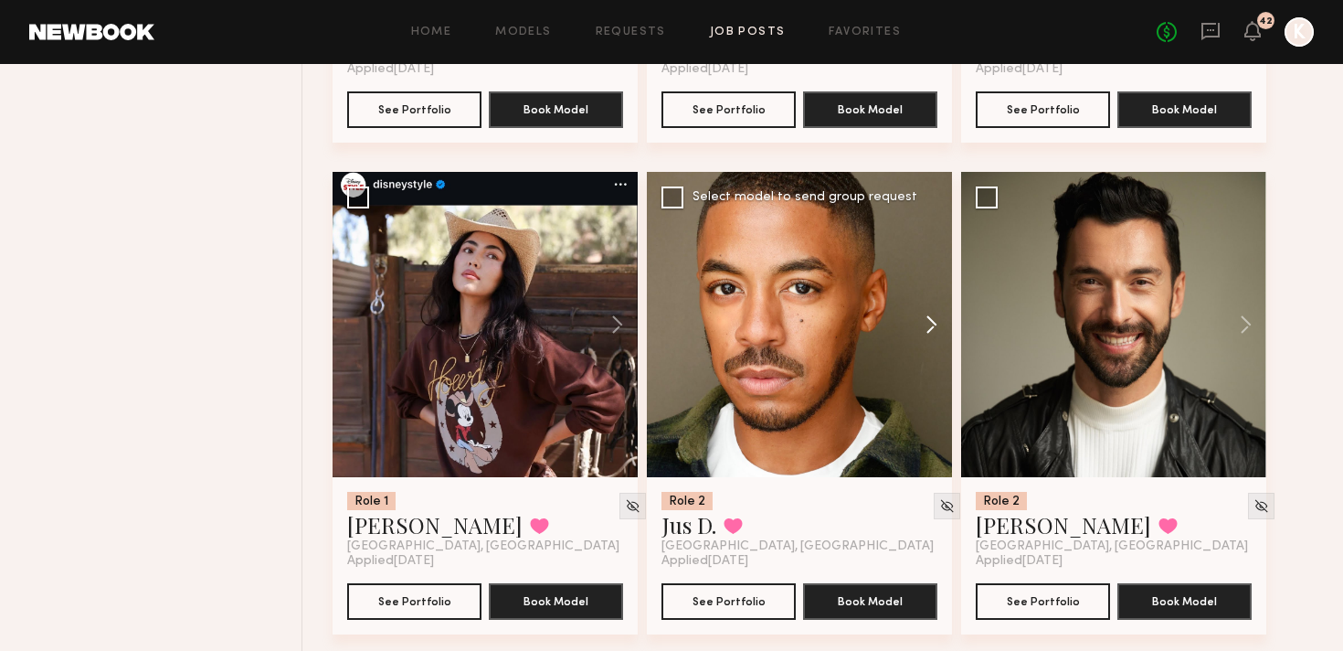
click at [922, 230] on button at bounding box center [923, 324] width 58 height 305
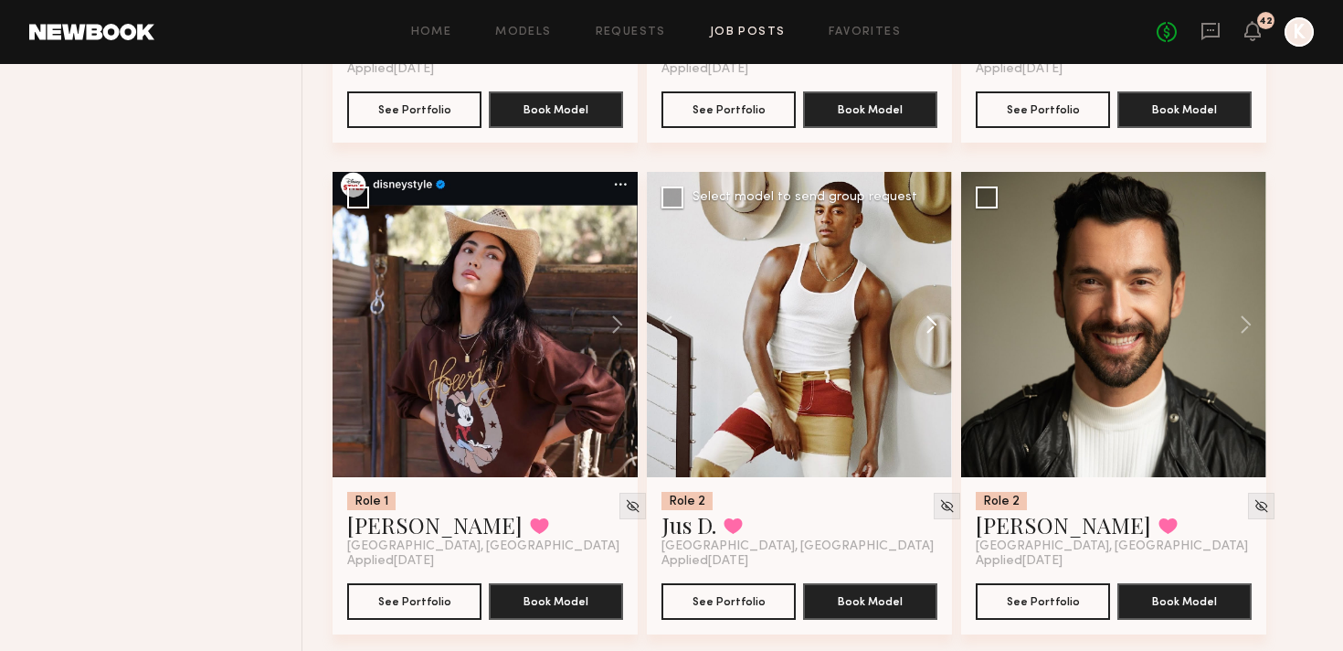
click at [922, 230] on button at bounding box center [923, 324] width 58 height 305
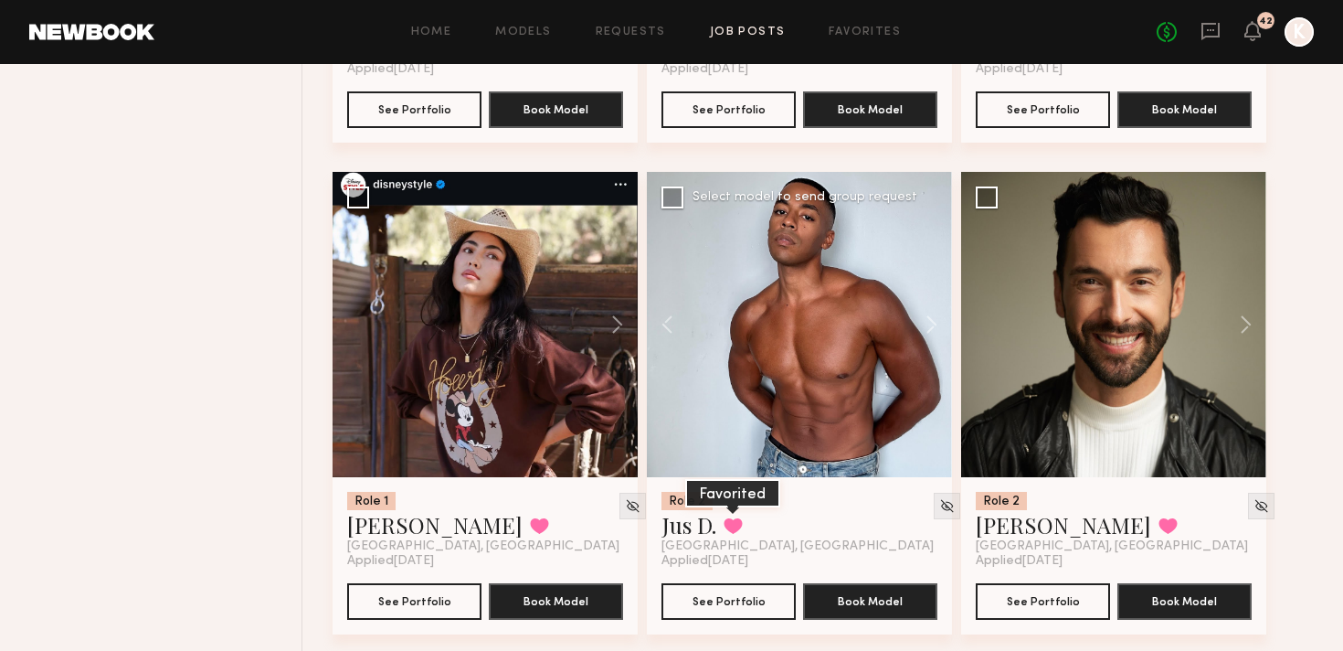
click at [740, 517] on button at bounding box center [733, 525] width 19 height 16
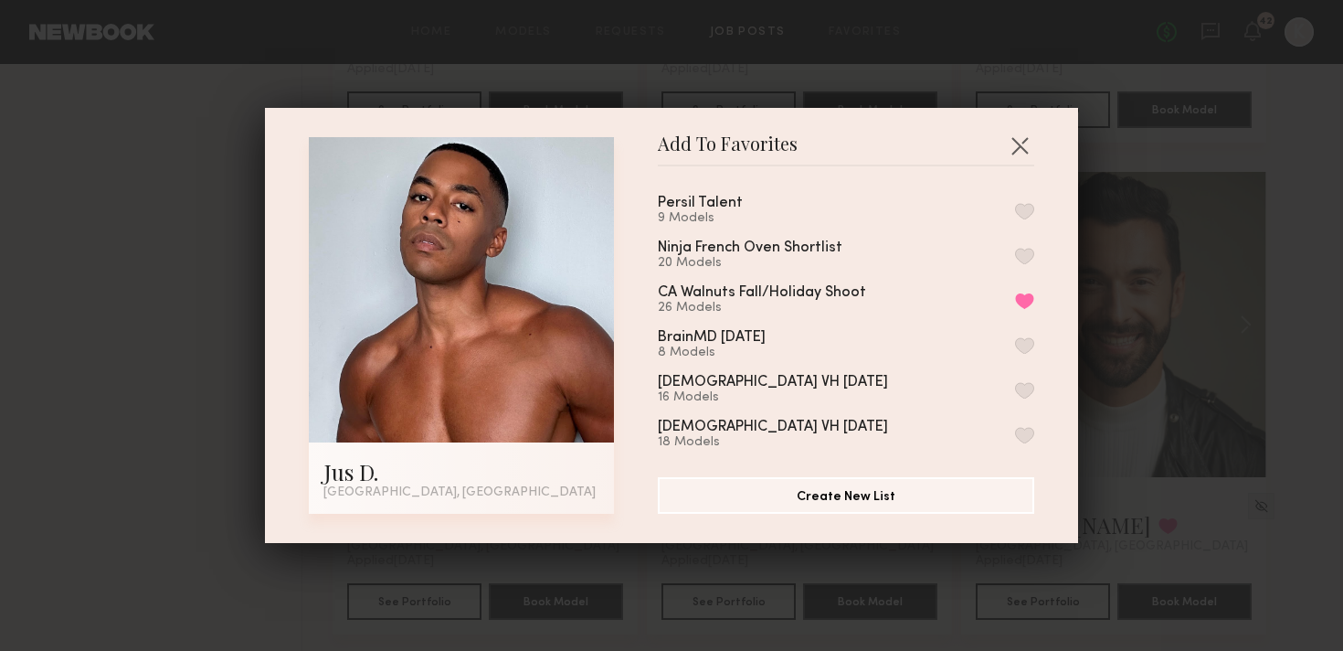
click at [1022, 203] on button "button" at bounding box center [1024, 211] width 19 height 16
click at [1026, 133] on button "button" at bounding box center [1019, 145] width 29 height 29
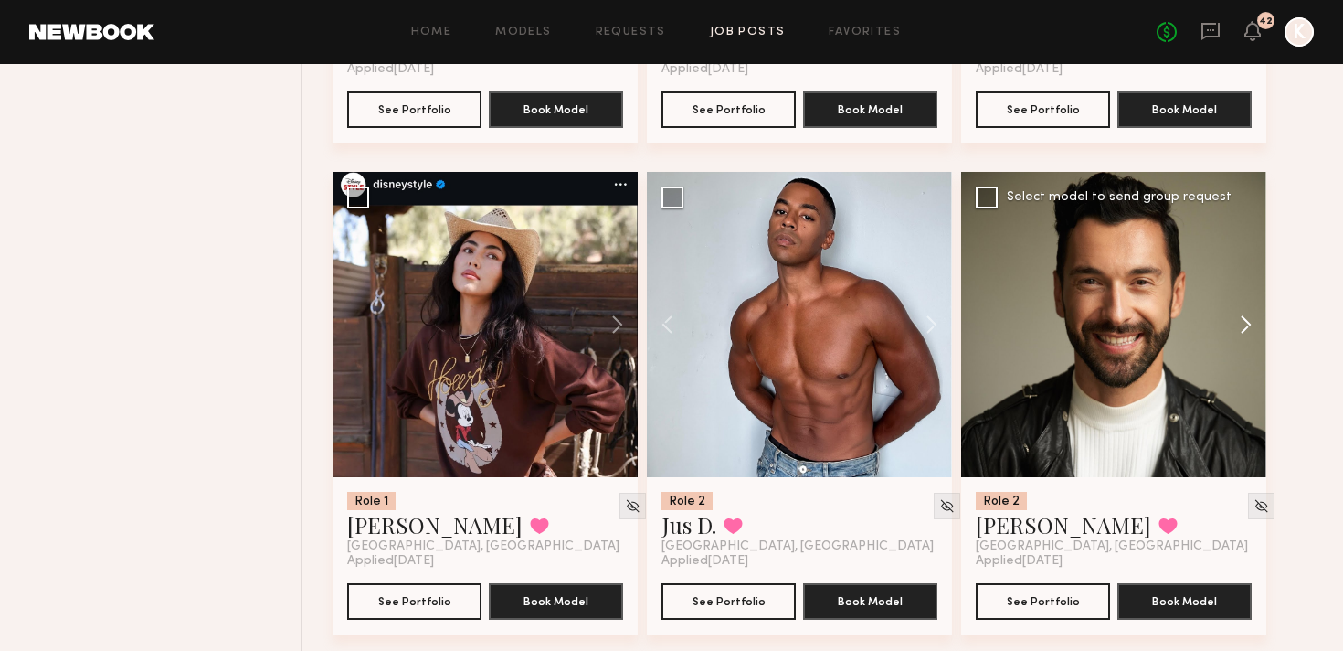
click at [1259, 234] on button at bounding box center [1237, 324] width 58 height 305
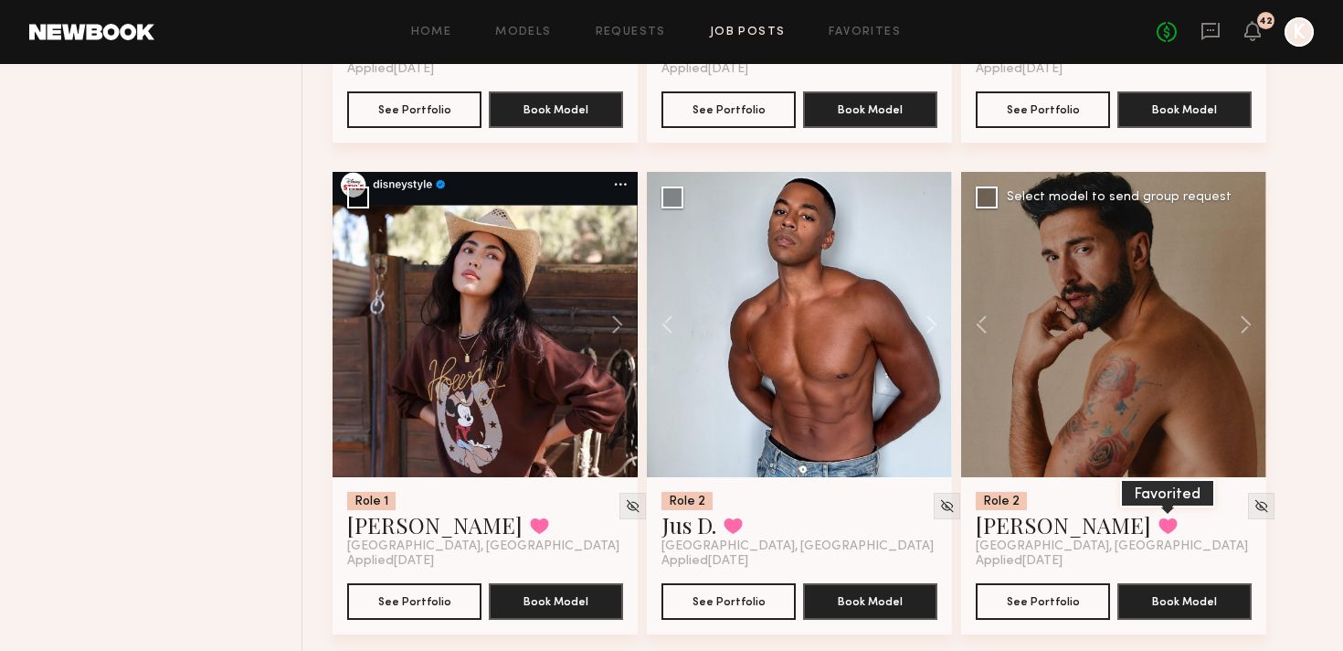
click at [1159, 517] on button at bounding box center [1168, 525] width 19 height 16
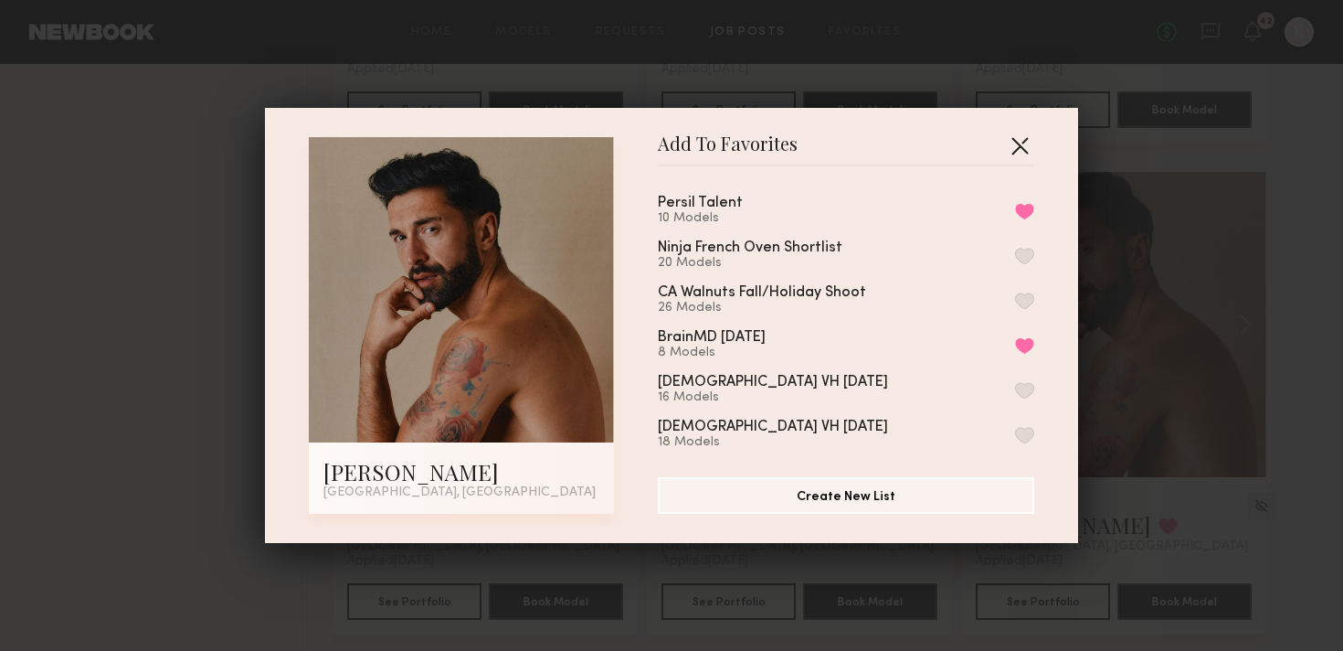
click at [1022, 142] on button "button" at bounding box center [1019, 145] width 29 height 29
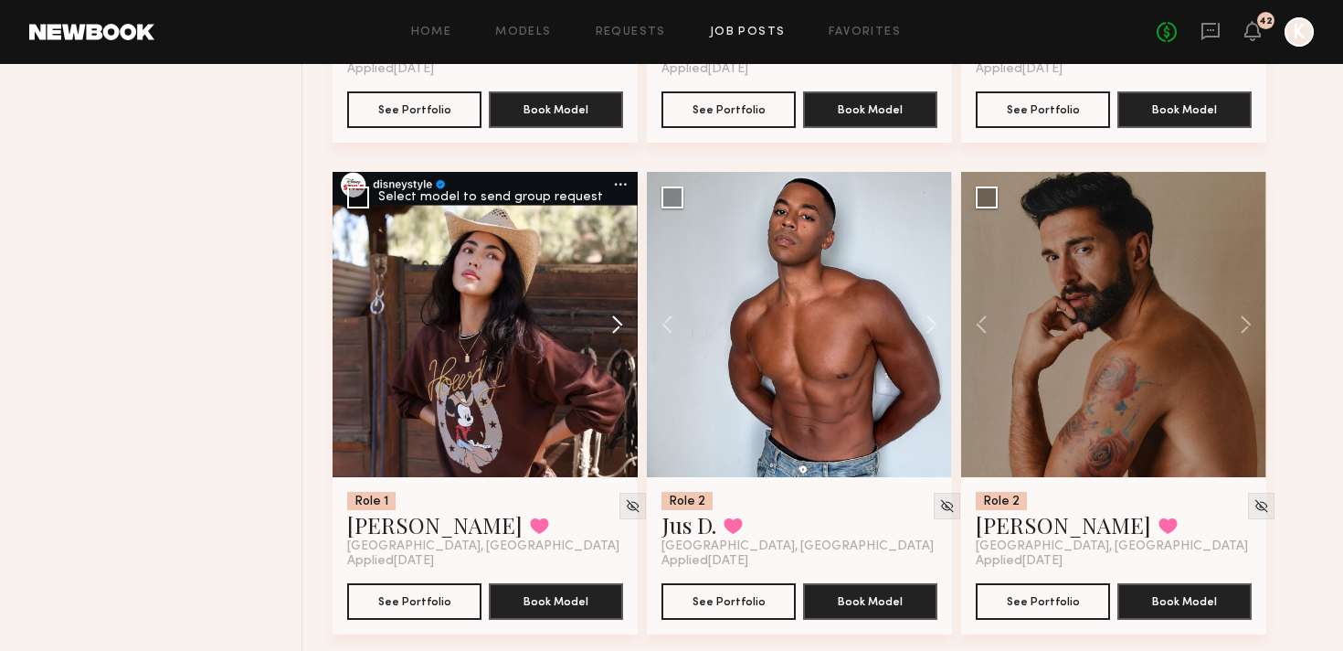
click at [608, 239] on button at bounding box center [608, 324] width 58 height 305
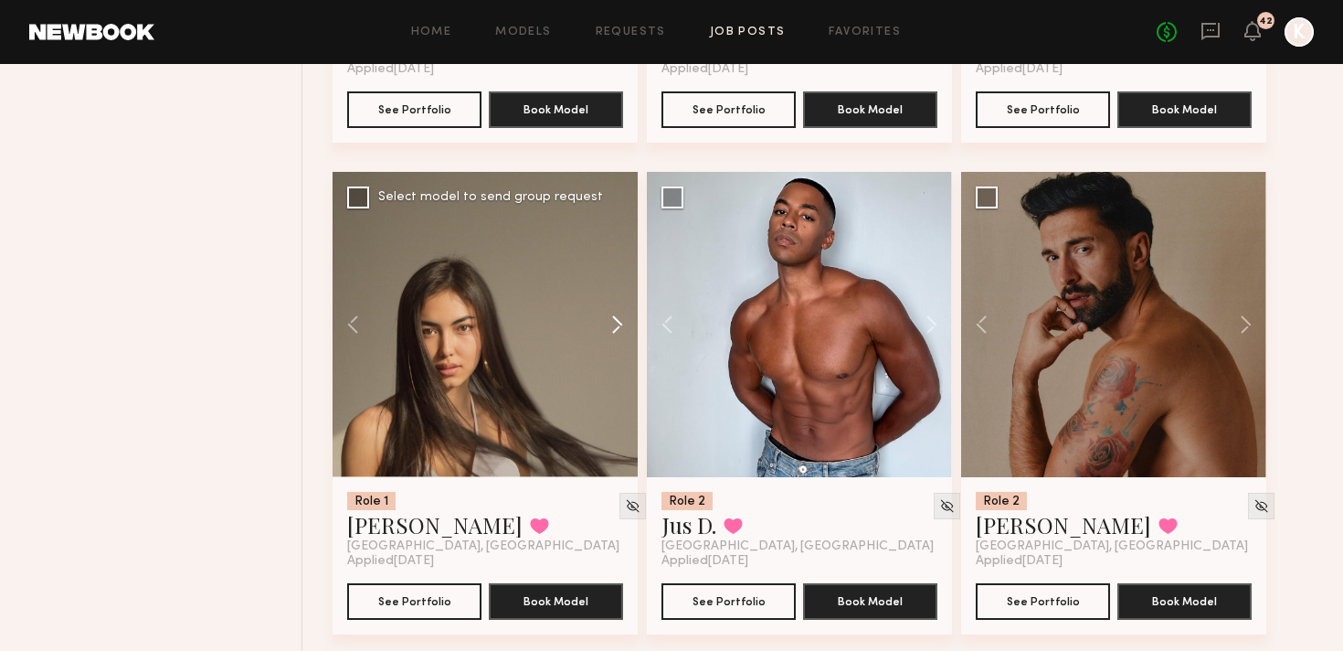
click at [608, 239] on button at bounding box center [608, 324] width 58 height 305
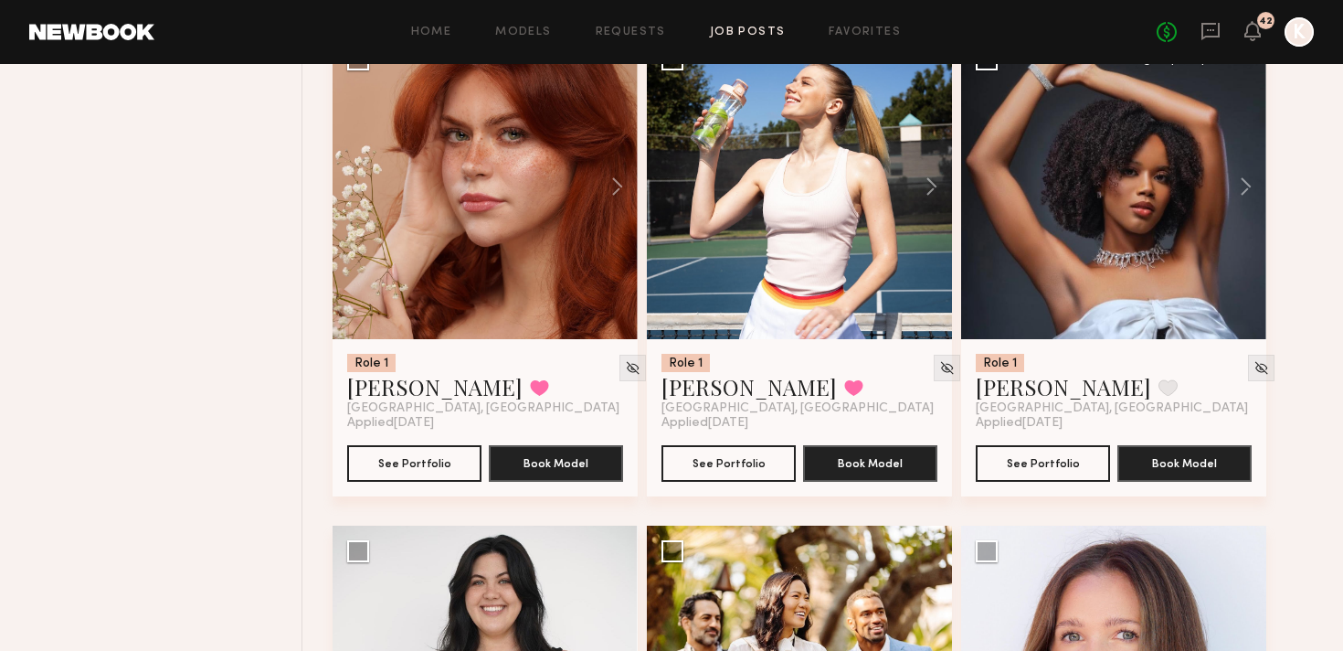
scroll to position [2587, 0]
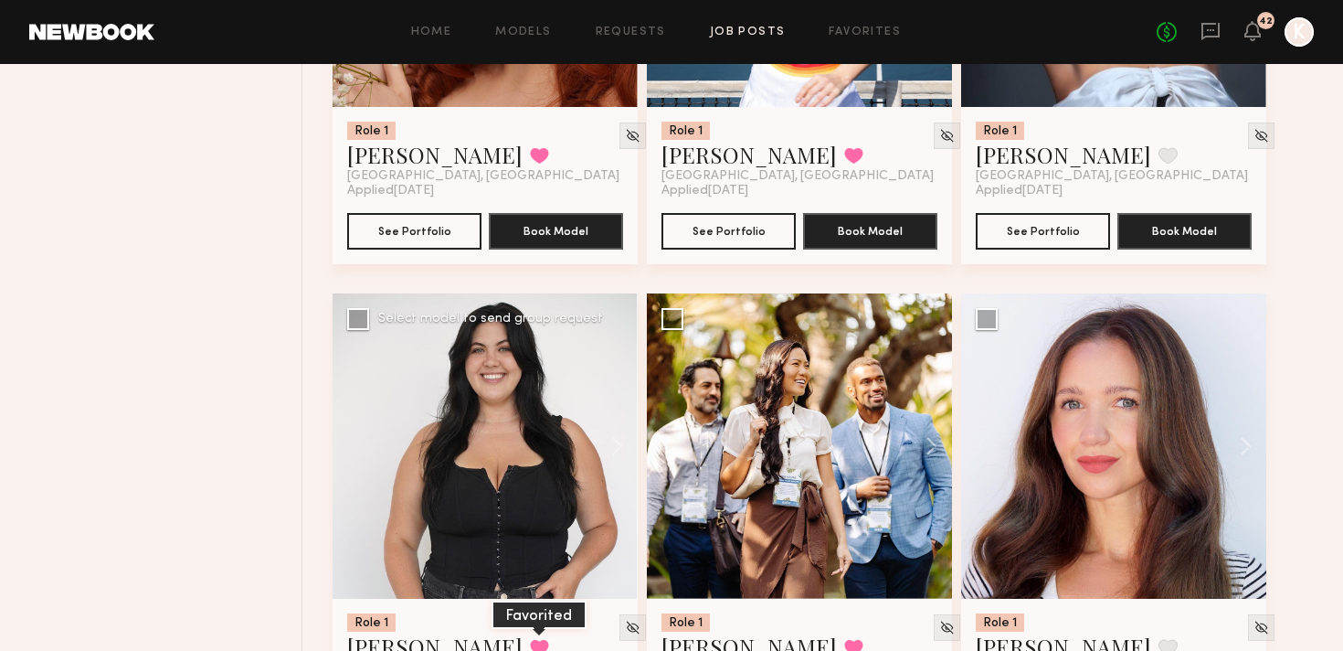
click at [530, 639] on button at bounding box center [539, 647] width 19 height 16
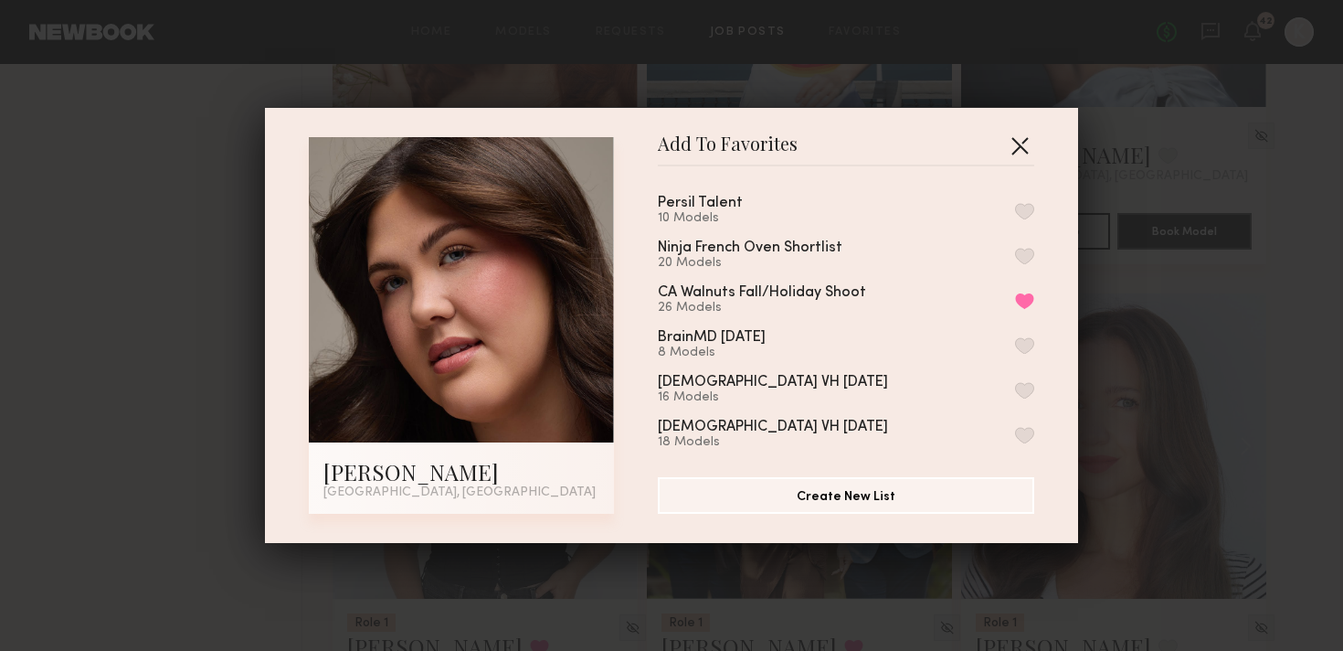
click at [1022, 145] on button "button" at bounding box center [1019, 145] width 29 height 29
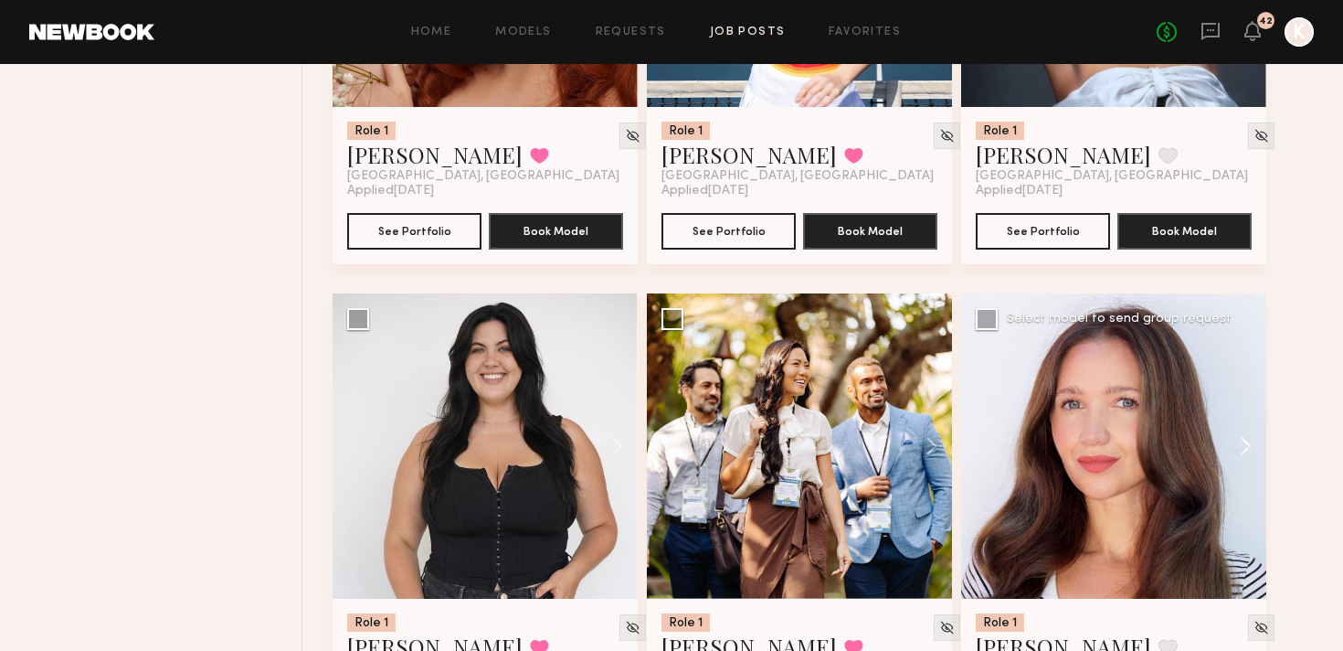
scroll to position [2647, 0]
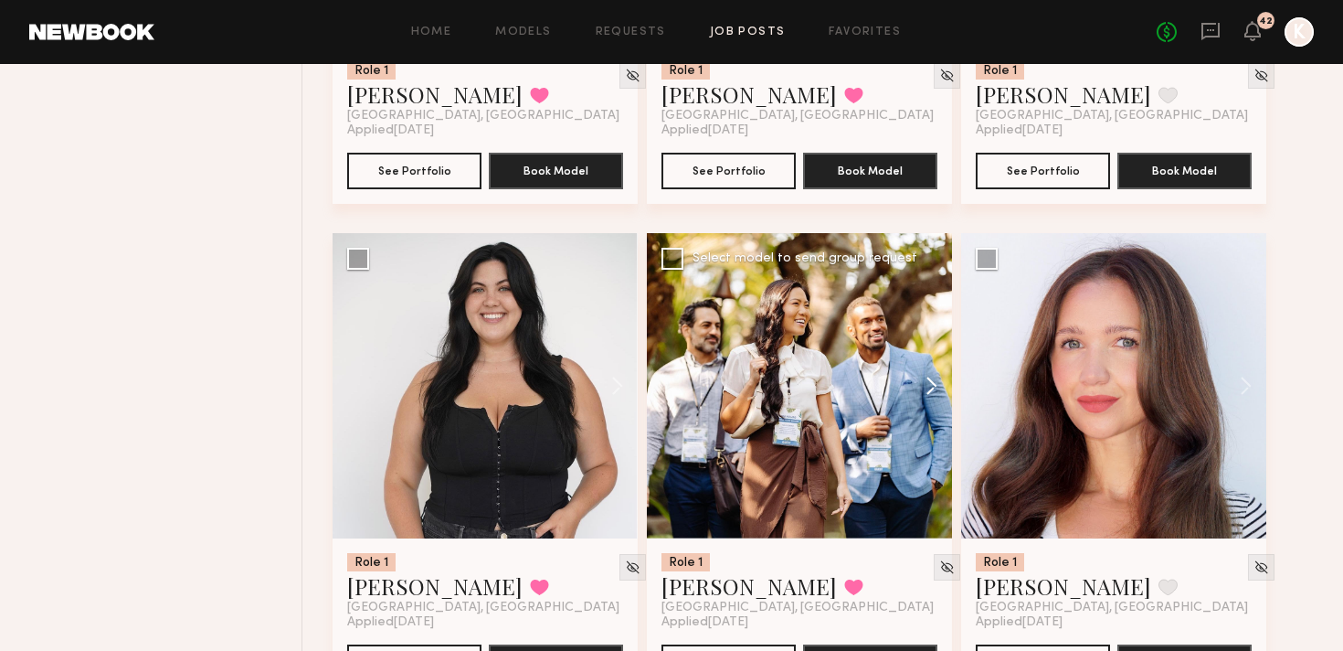
click at [938, 296] on button at bounding box center [923, 385] width 58 height 305
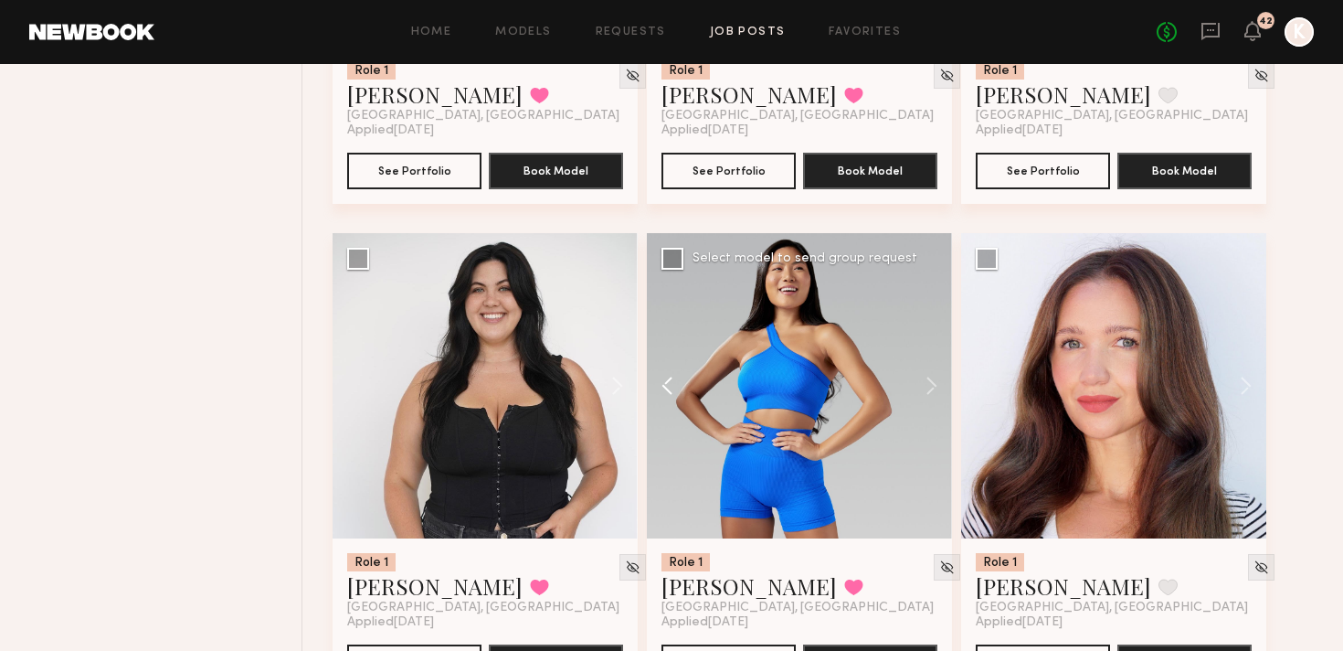
click at [668, 299] on button at bounding box center [676, 385] width 58 height 305
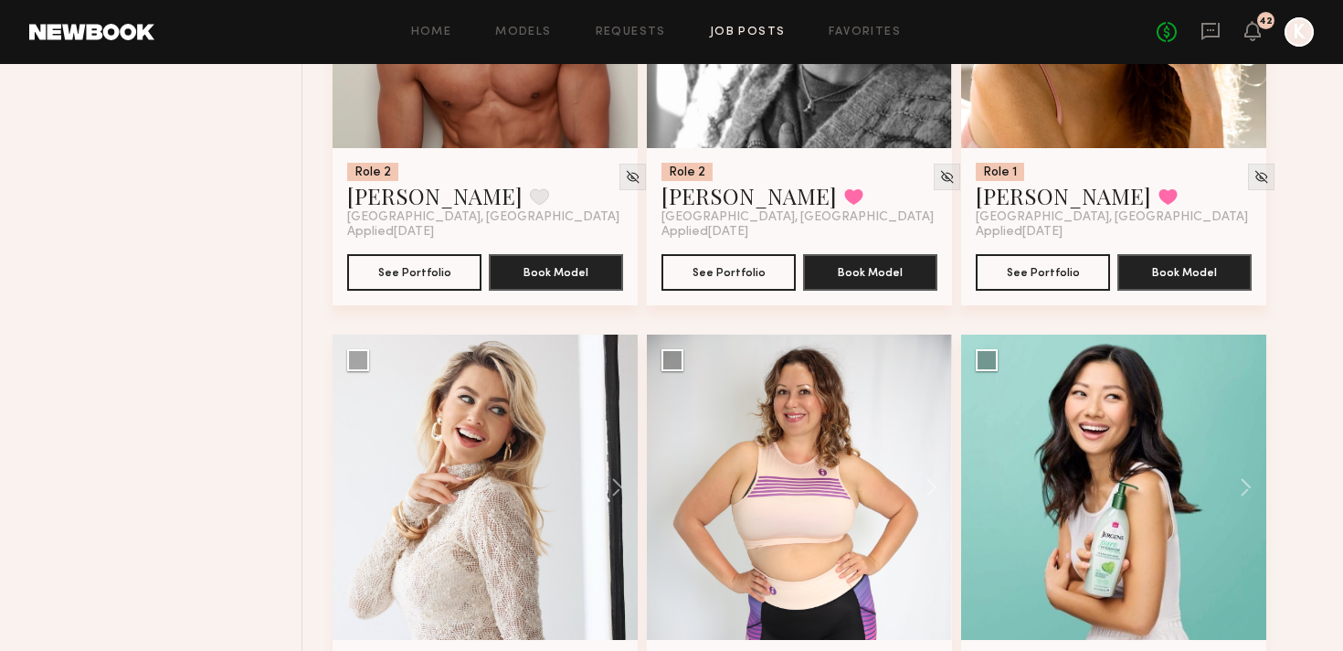
scroll to position [3593, 0]
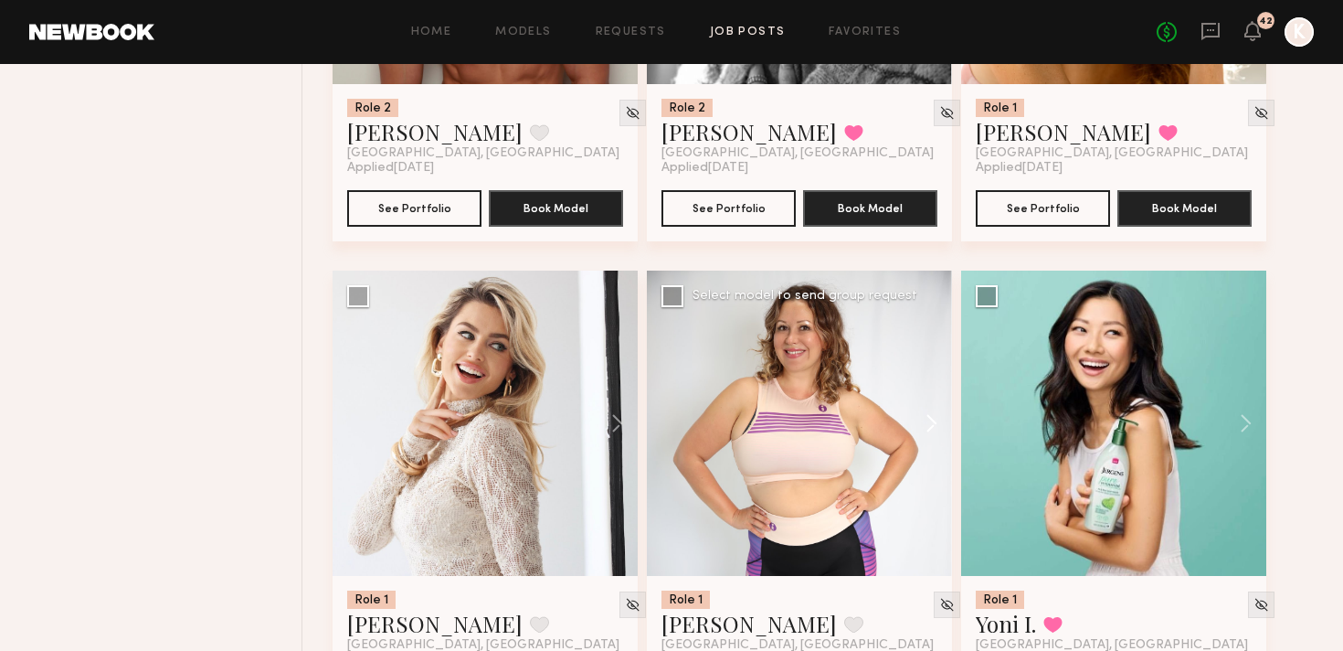
click at [937, 333] on button at bounding box center [923, 422] width 58 height 305
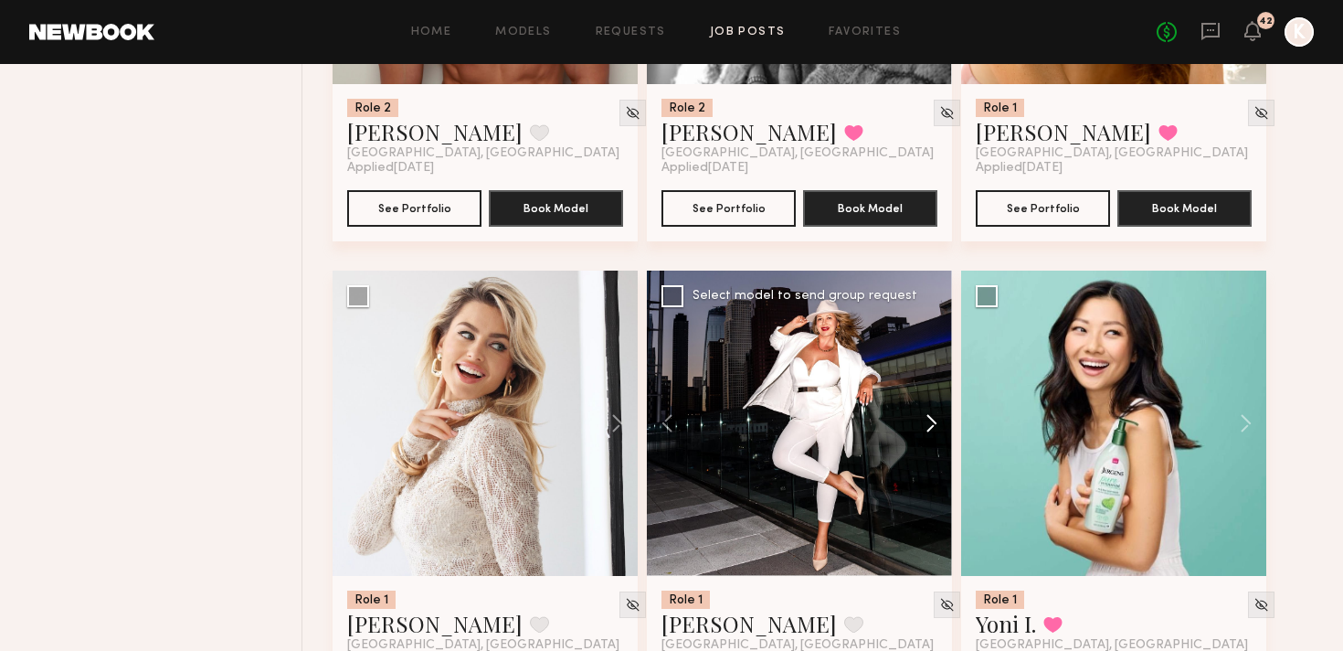
click at [937, 333] on button at bounding box center [923, 422] width 58 height 305
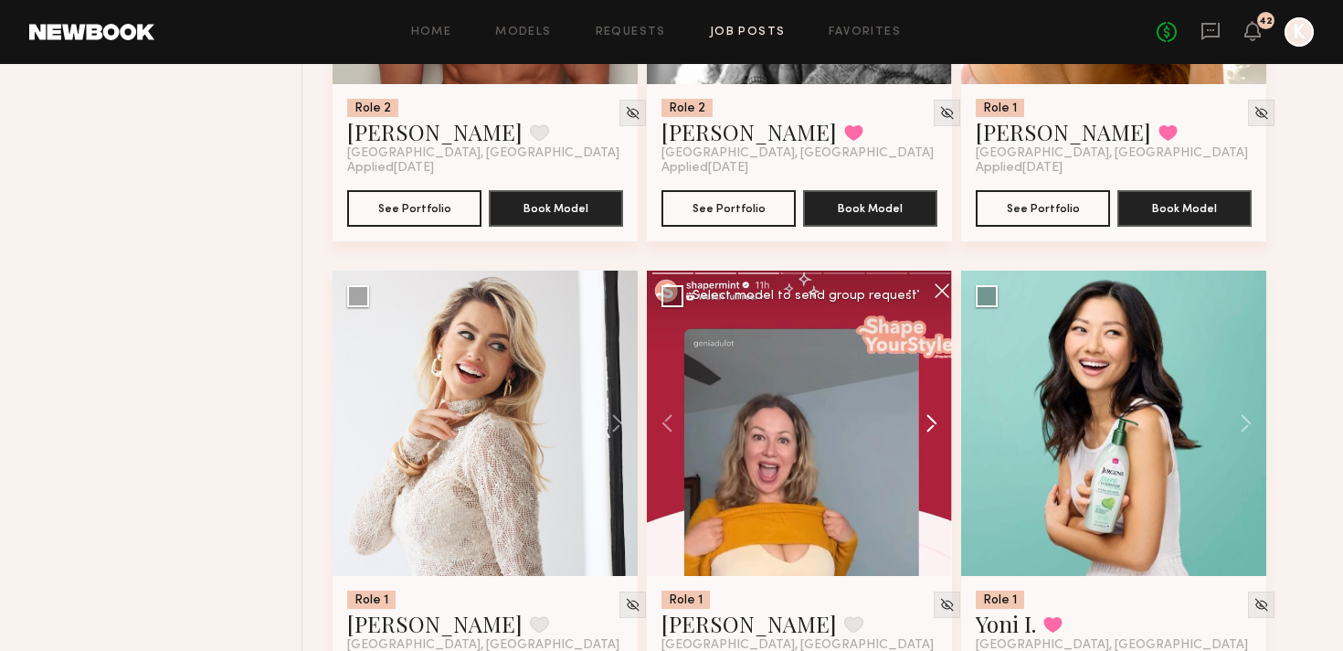
click at [937, 333] on button at bounding box center [923, 422] width 58 height 305
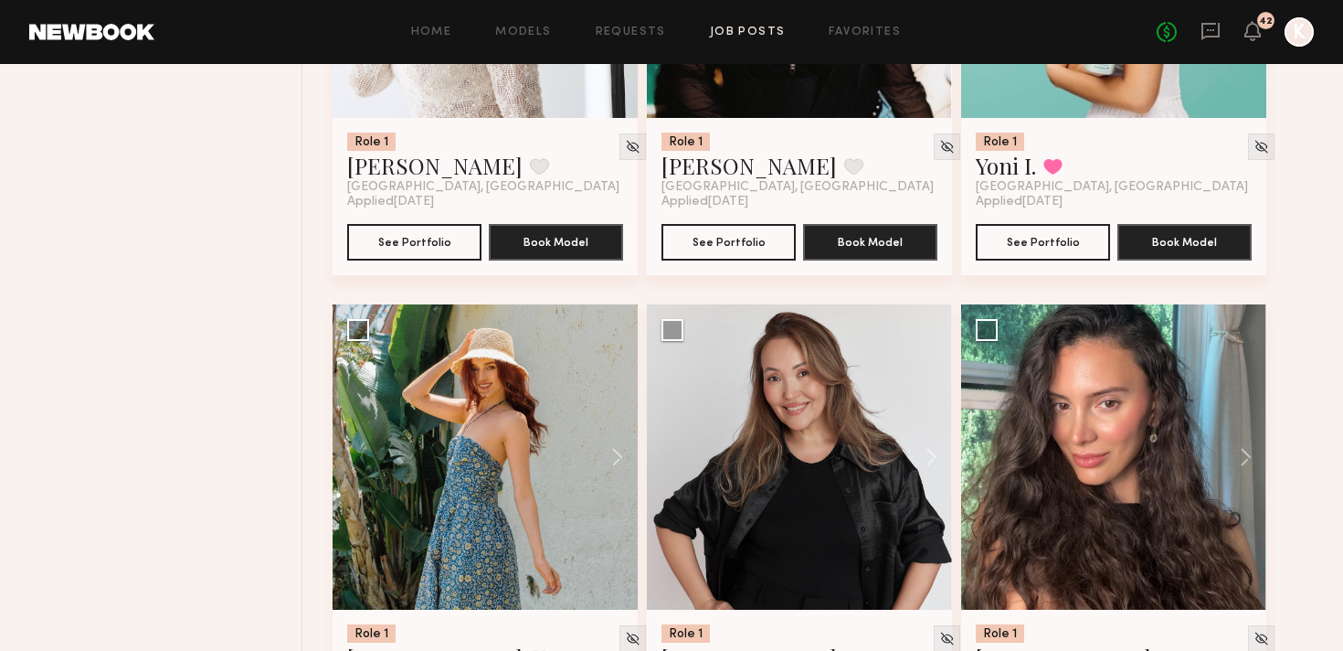
scroll to position [4122, 0]
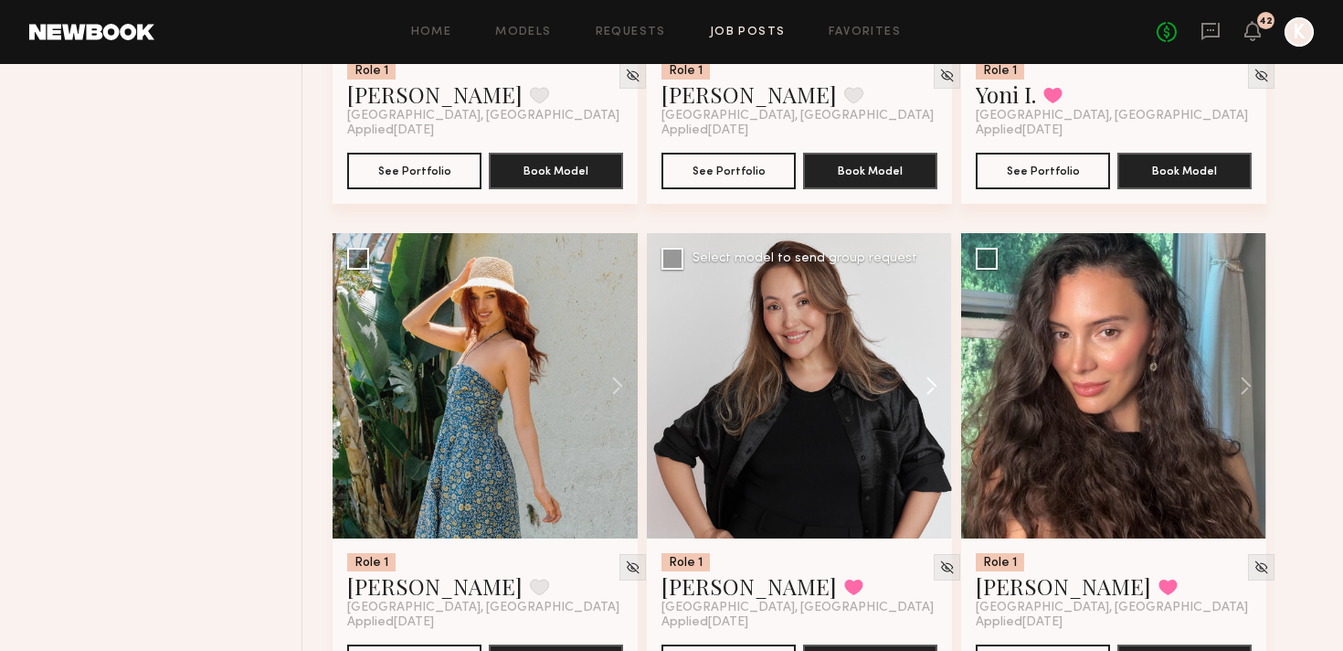
click at [932, 296] on button at bounding box center [923, 385] width 58 height 305
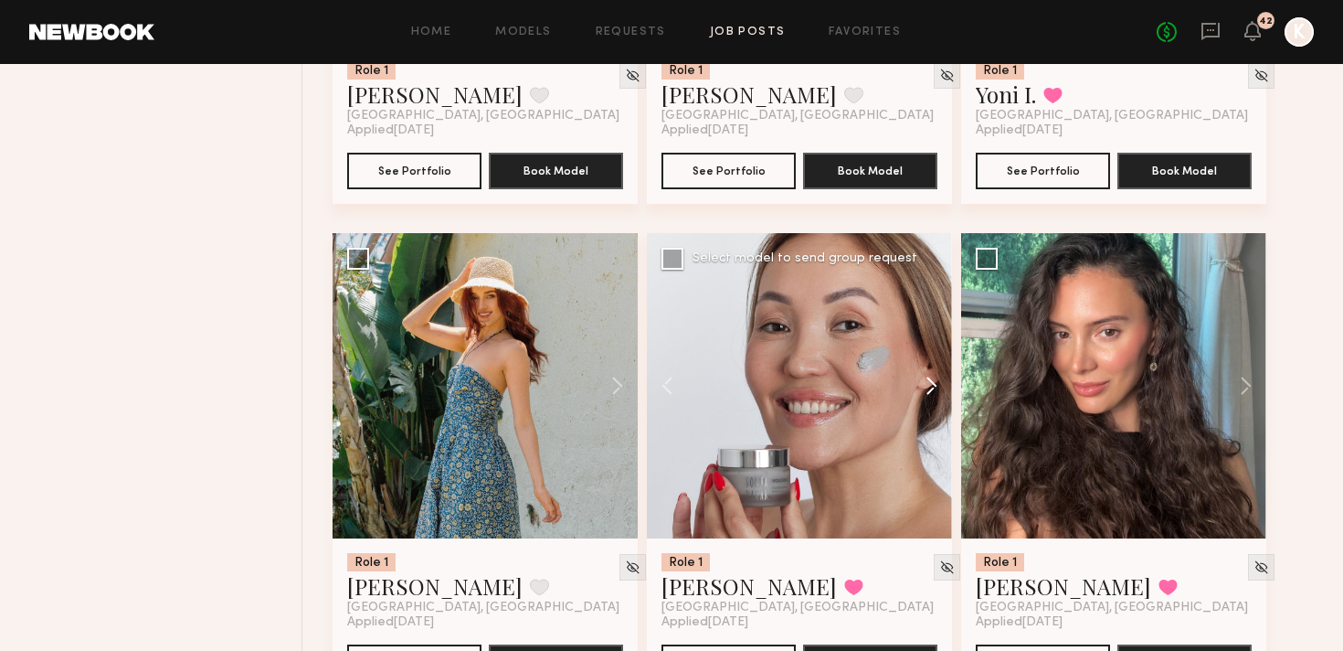
click at [932, 296] on button at bounding box center [923, 385] width 58 height 305
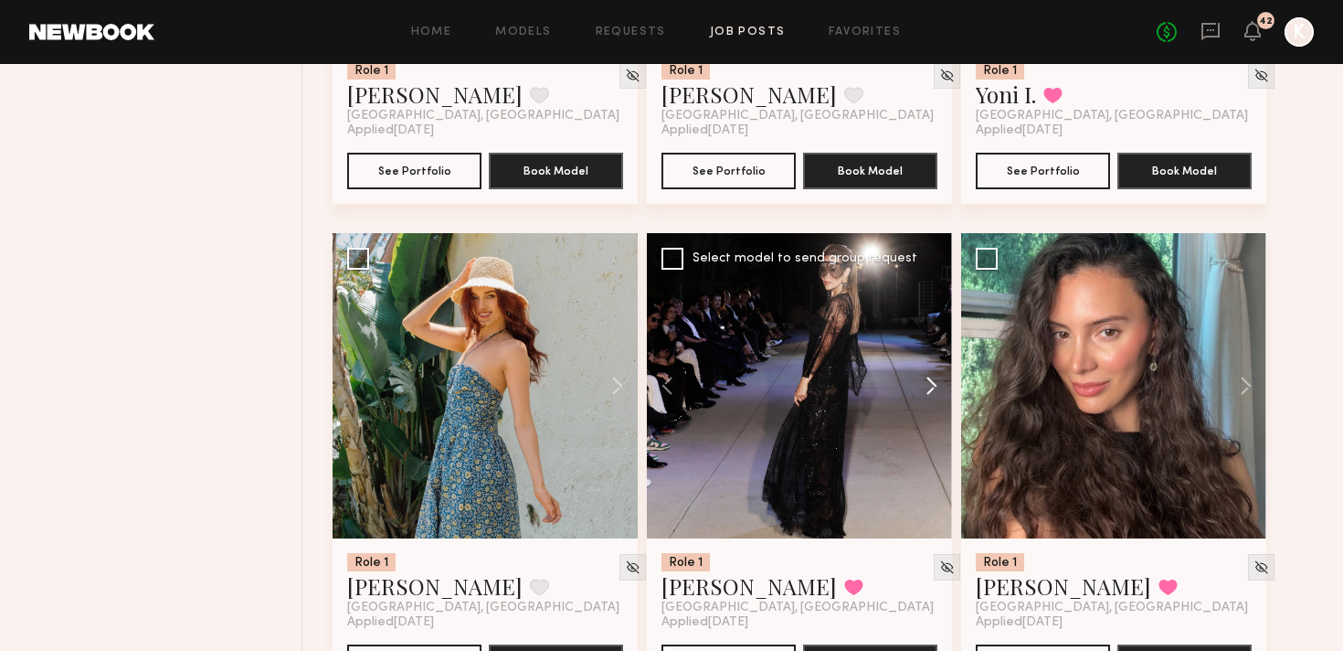
click at [932, 296] on button at bounding box center [923, 385] width 58 height 305
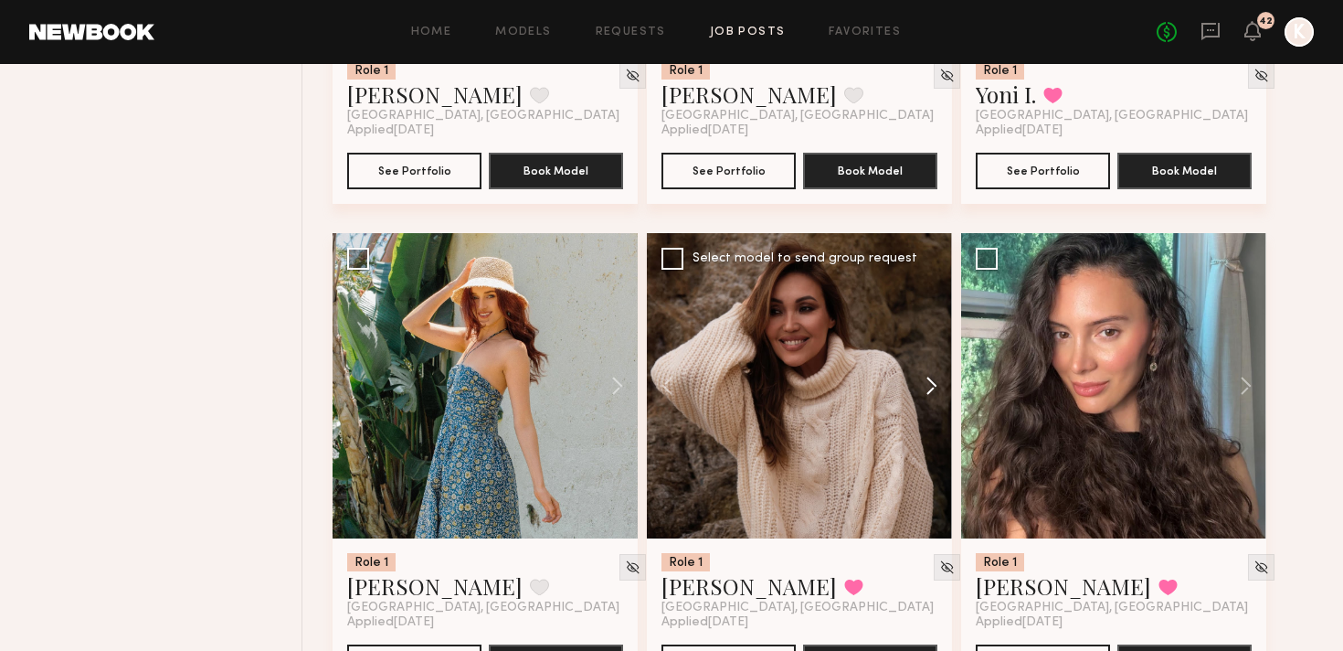
click at [932, 296] on button at bounding box center [923, 385] width 58 height 305
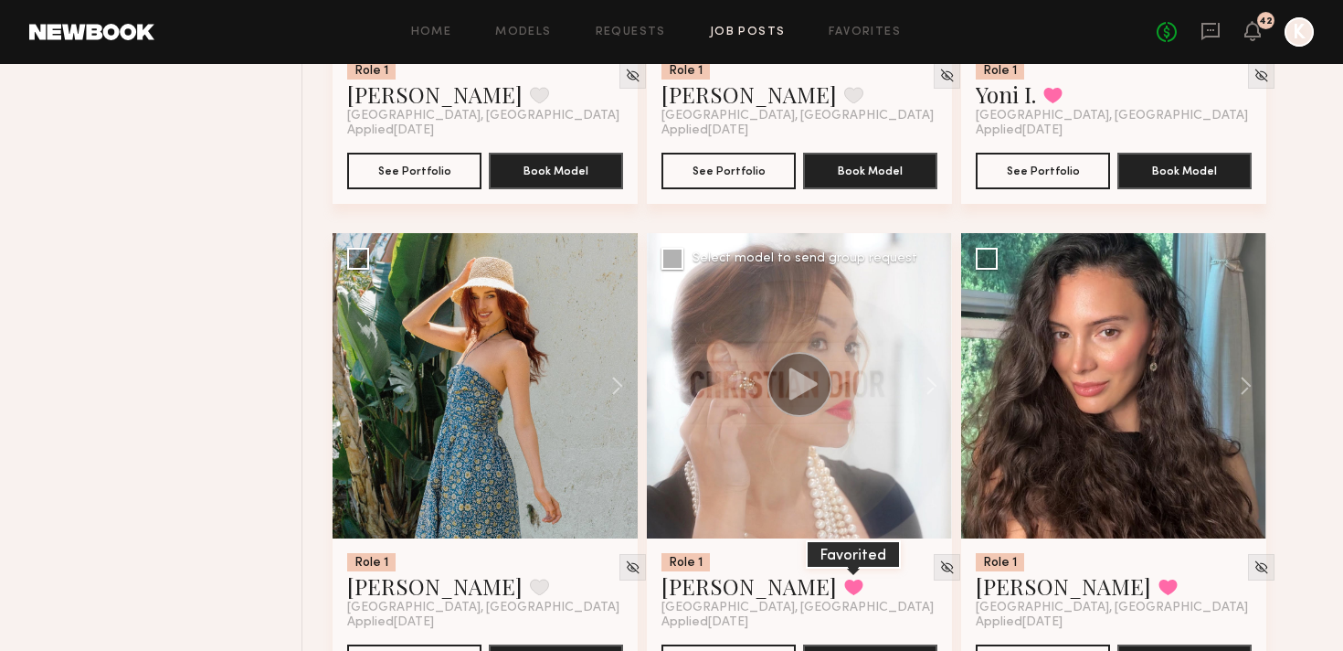
click at [844, 578] on button at bounding box center [853, 586] width 19 height 16
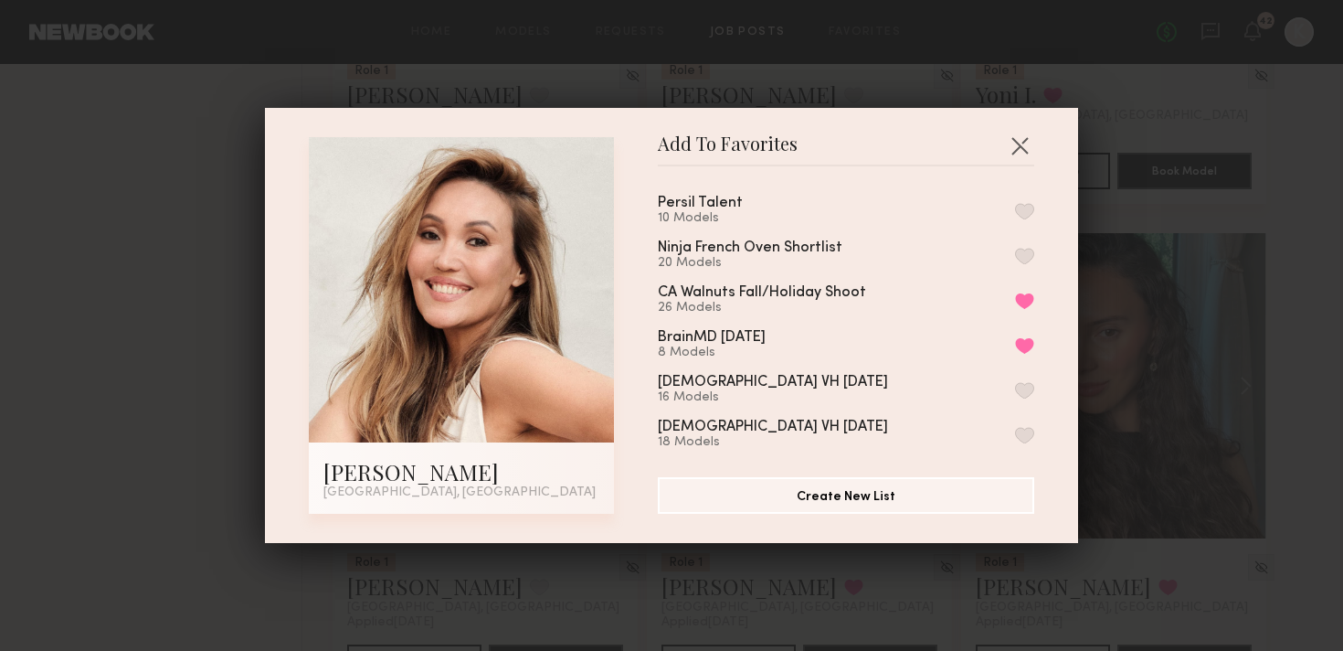
click at [1023, 203] on button "button" at bounding box center [1024, 211] width 19 height 16
click at [1020, 151] on button "button" at bounding box center [1019, 145] width 29 height 29
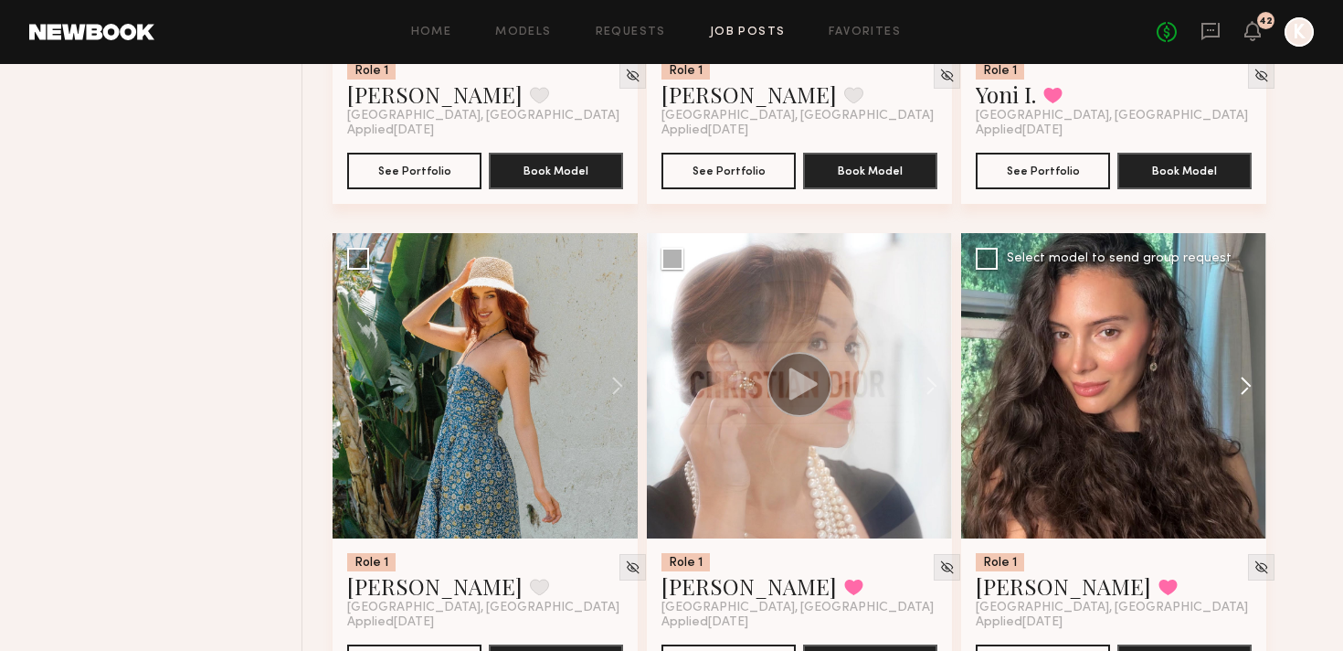
click at [1240, 298] on button at bounding box center [1237, 385] width 58 height 305
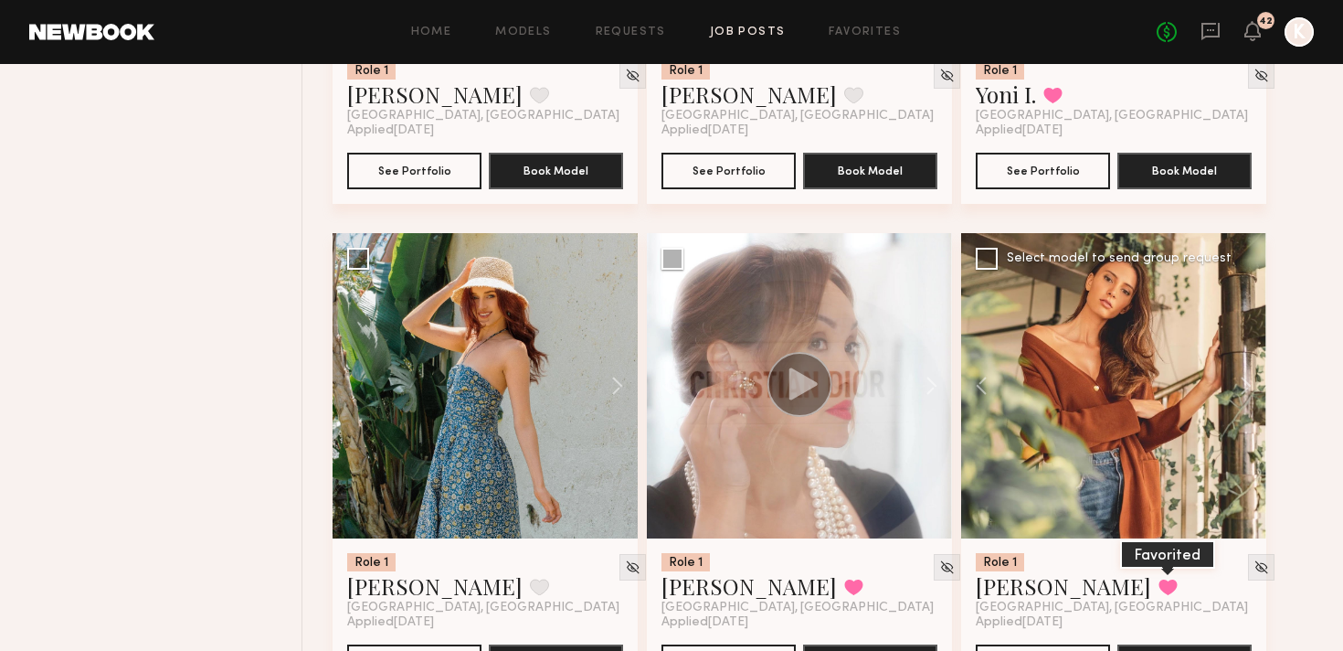
click at [1159, 578] on button at bounding box center [1168, 586] width 19 height 16
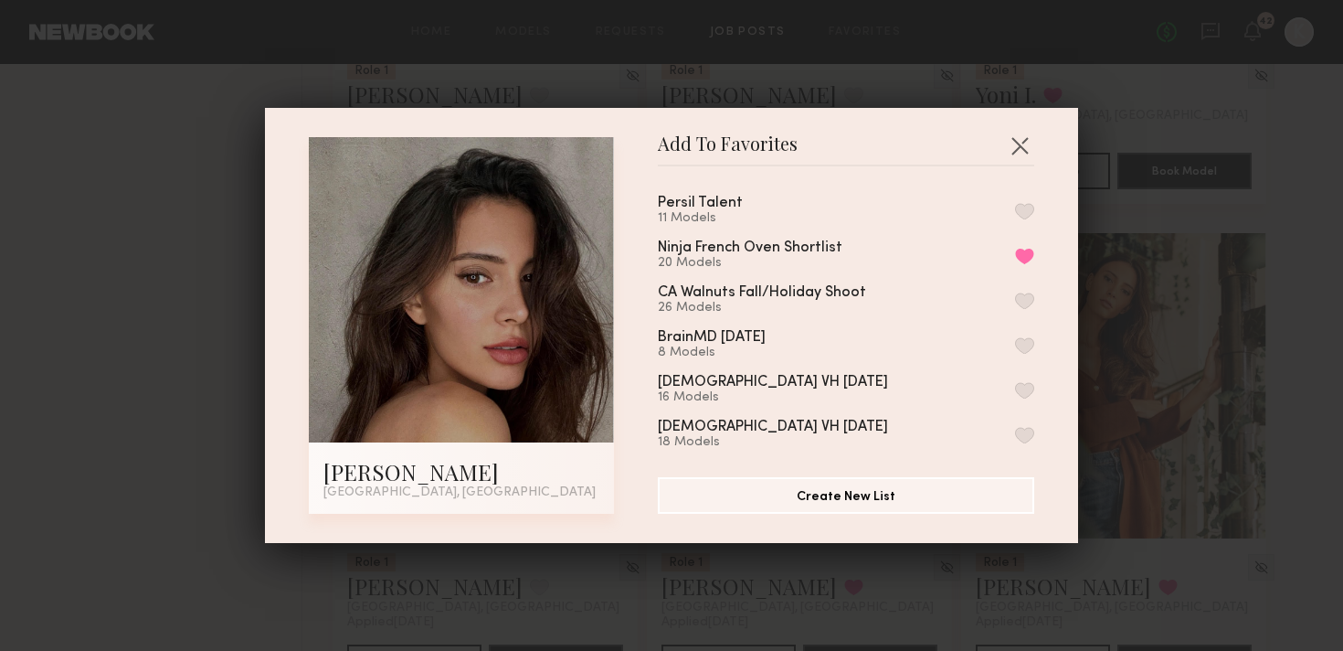
click at [1023, 212] on button "button" at bounding box center [1024, 211] width 19 height 16
click at [1022, 139] on button "button" at bounding box center [1019, 145] width 29 height 29
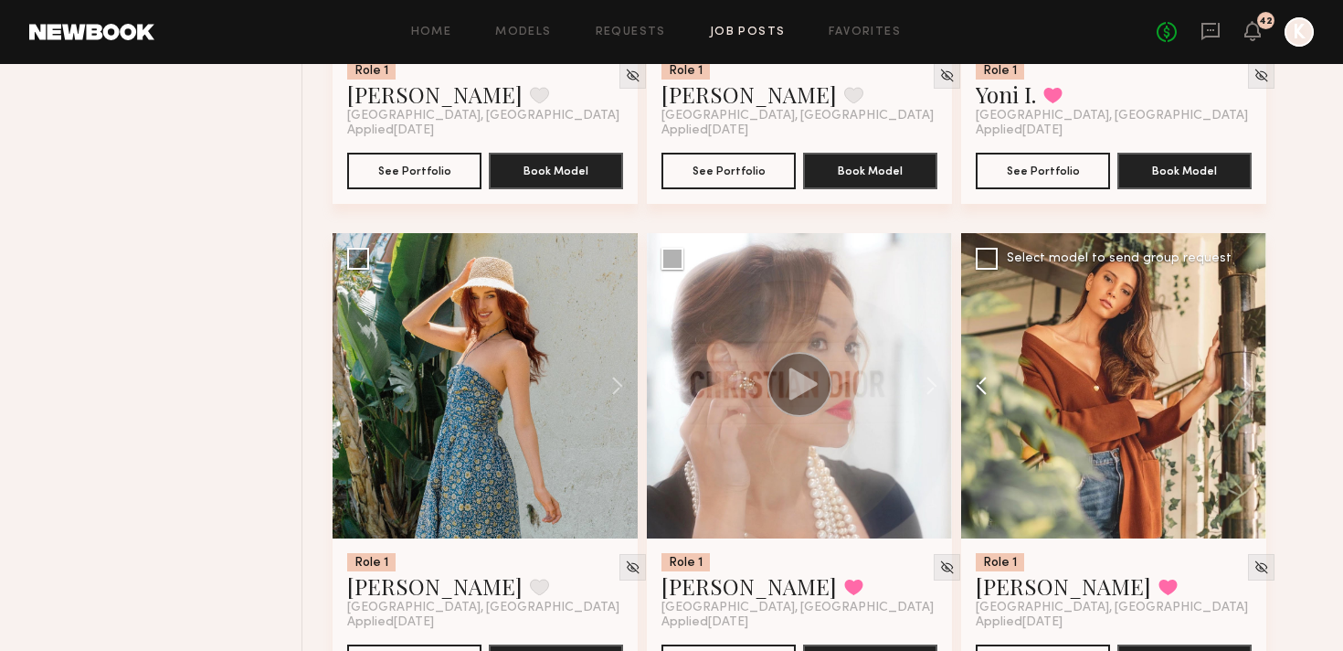
scroll to position [4571, 0]
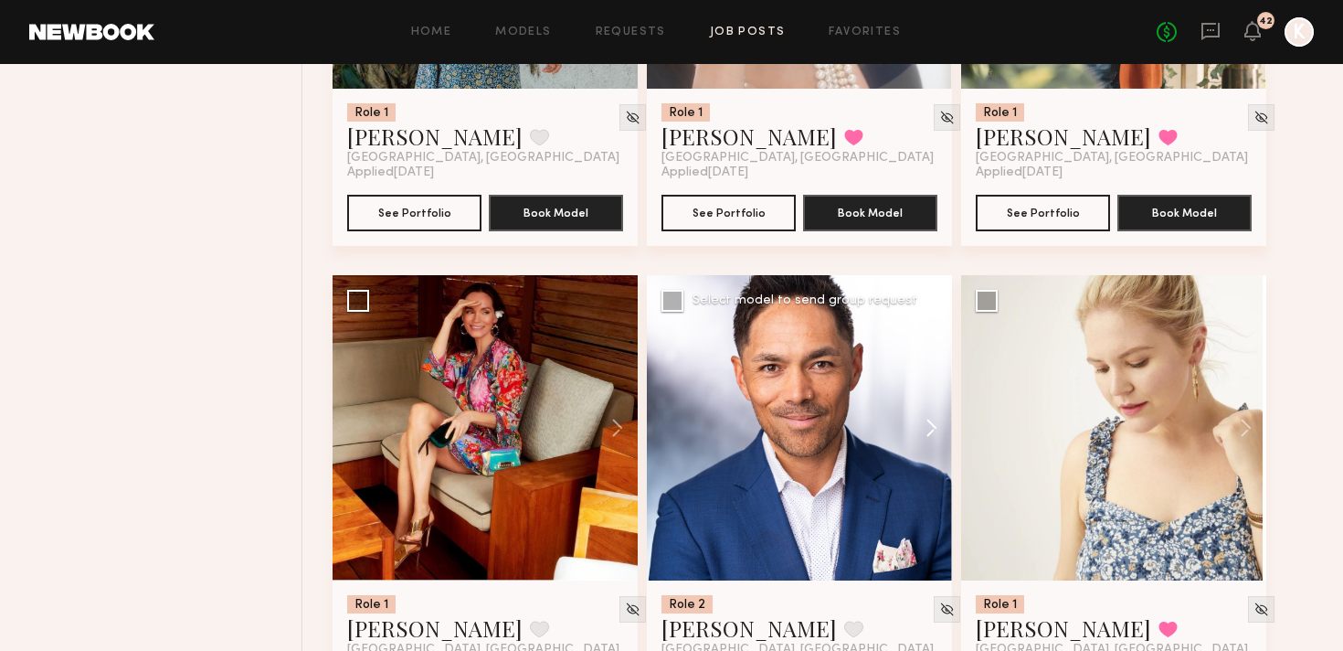
click at [933, 338] on button at bounding box center [923, 427] width 58 height 305
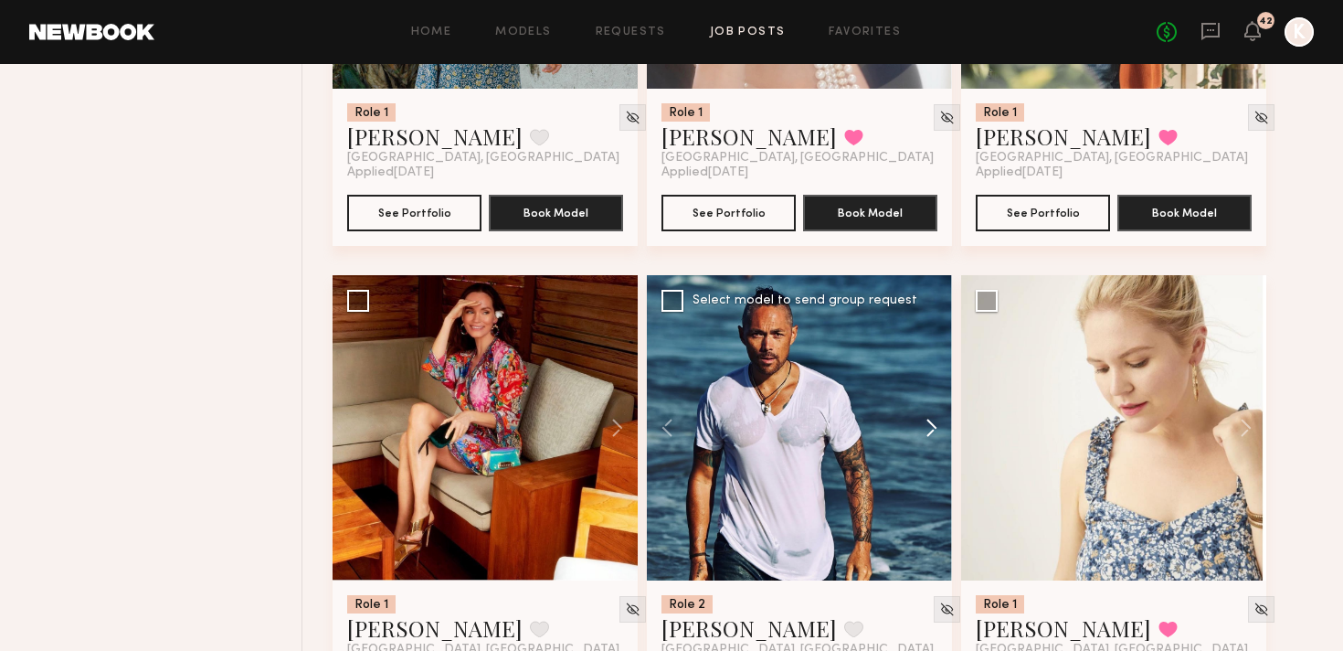
click at [933, 338] on button at bounding box center [923, 427] width 58 height 305
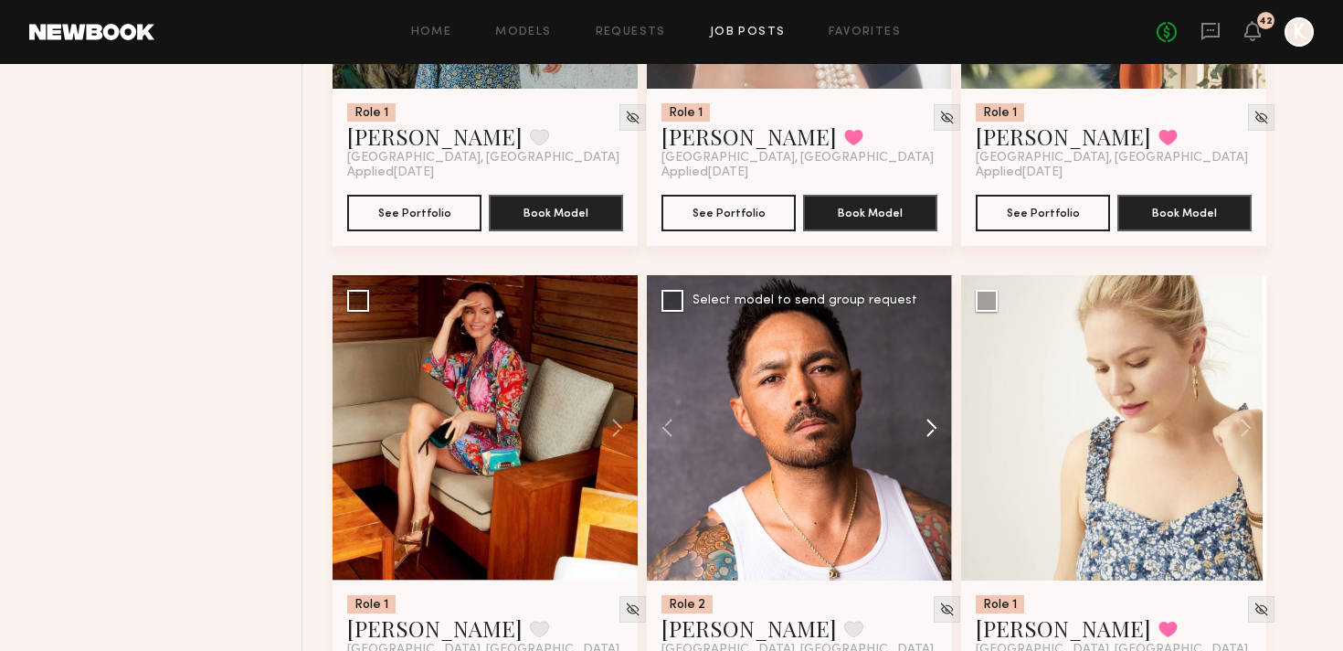
click at [933, 338] on button at bounding box center [923, 427] width 58 height 305
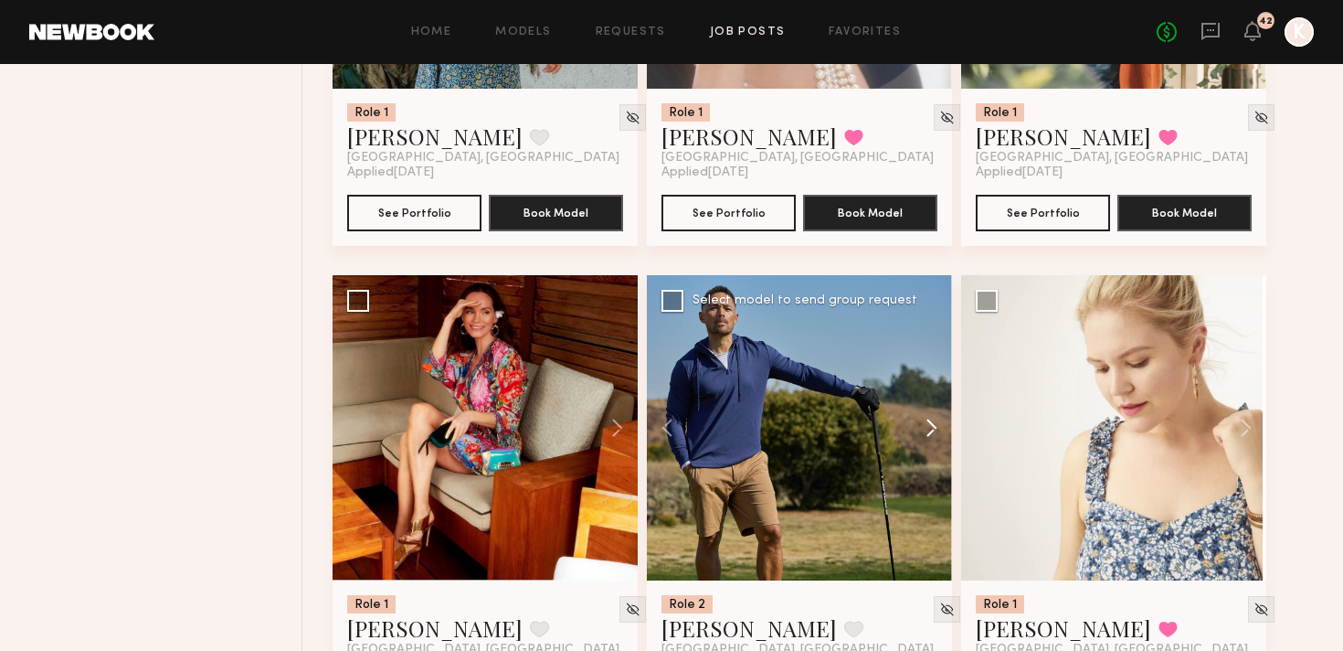
click at [933, 338] on button at bounding box center [923, 427] width 58 height 305
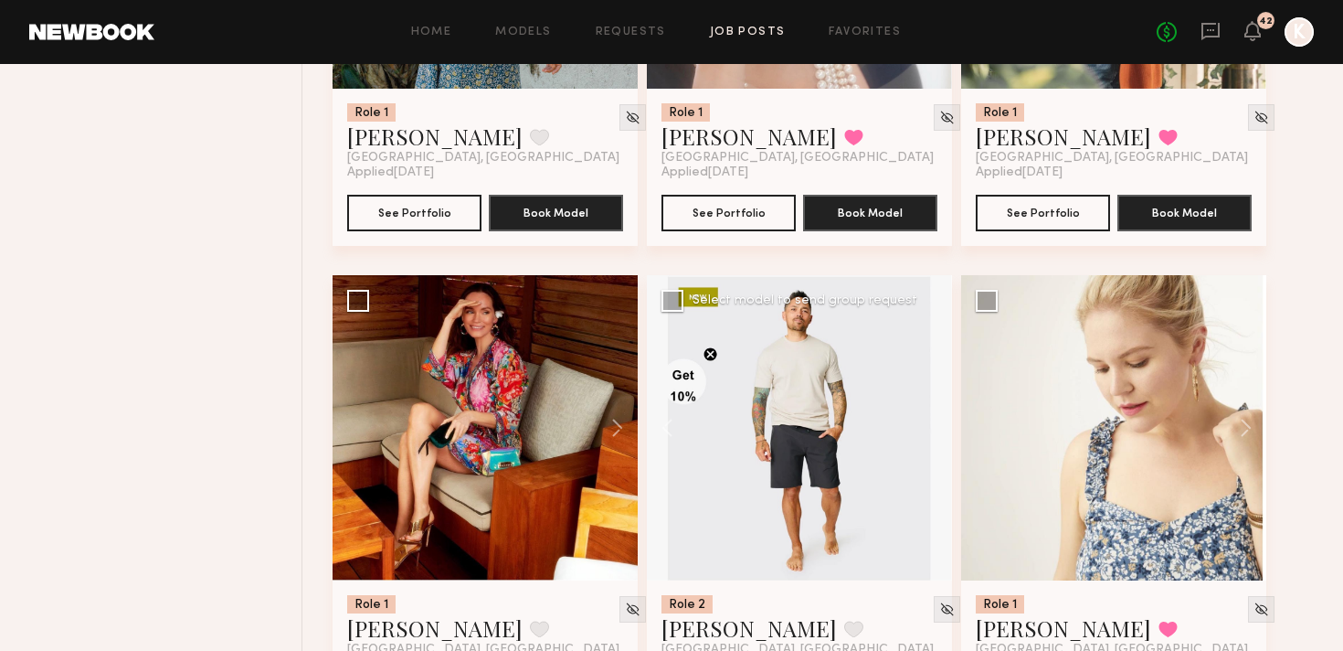
click at [933, 338] on div at bounding box center [799, 427] width 305 height 305
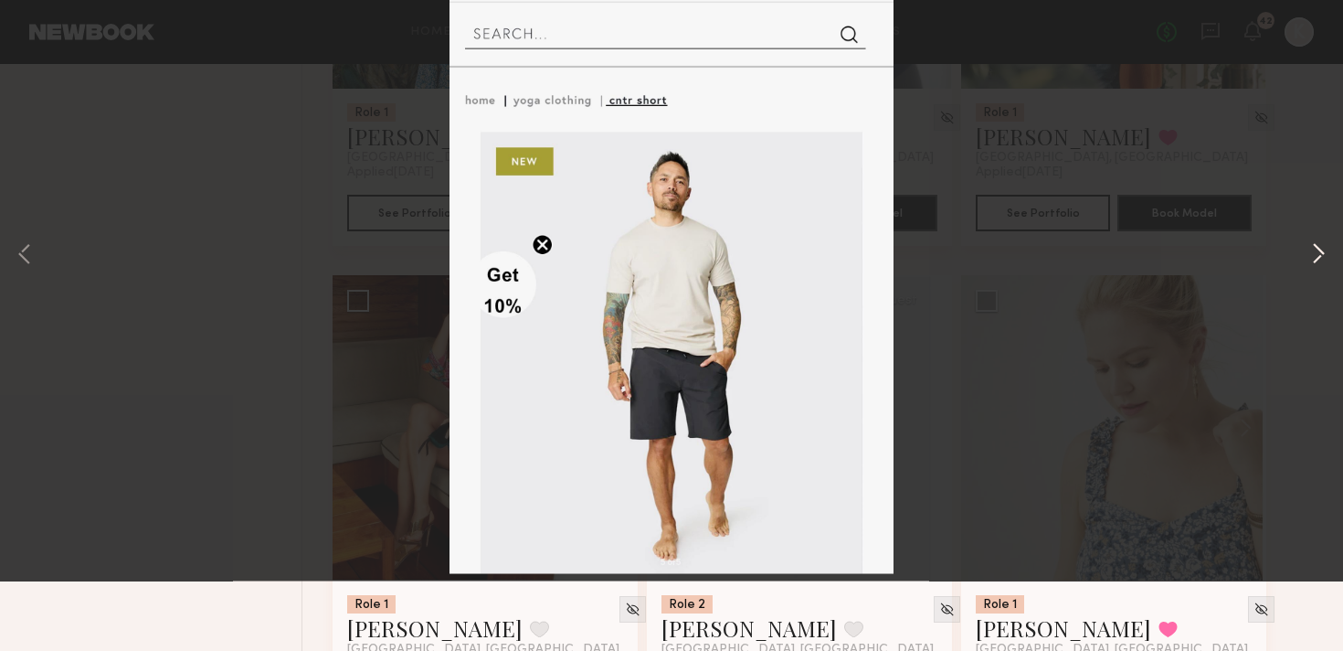
click at [1317, 323] on button at bounding box center [1319, 325] width 22 height 521
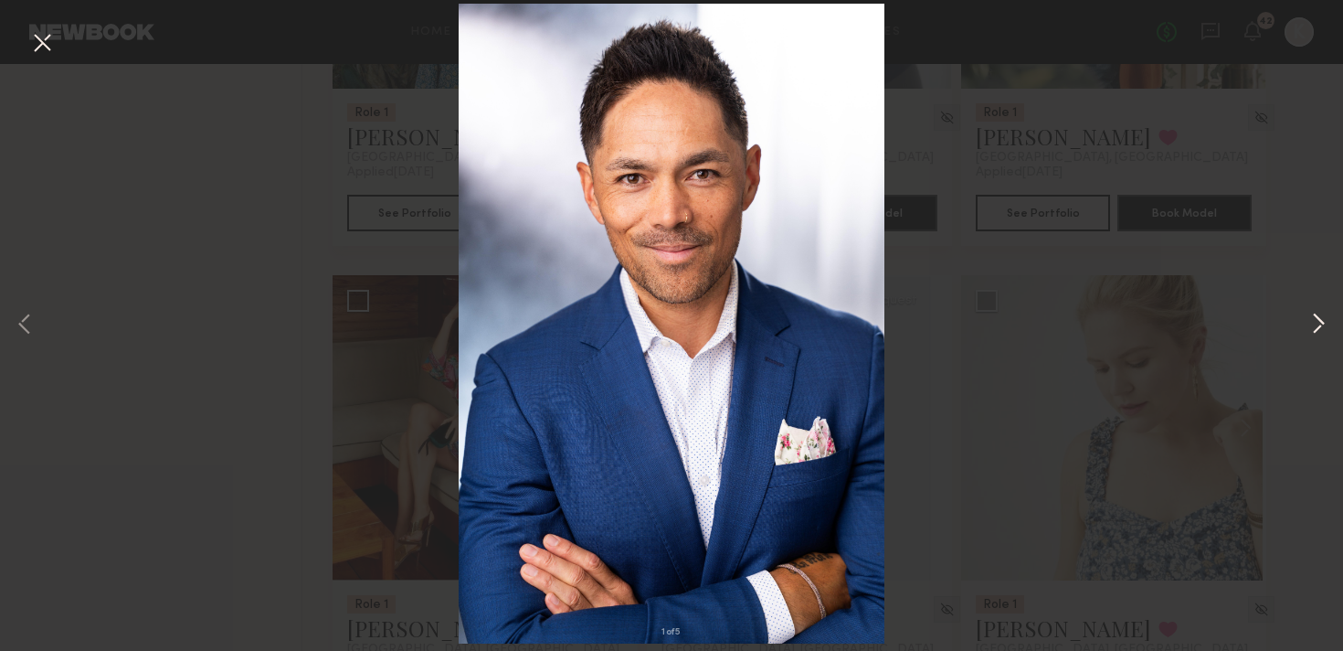
click at [1308, 314] on button at bounding box center [1319, 325] width 22 height 521
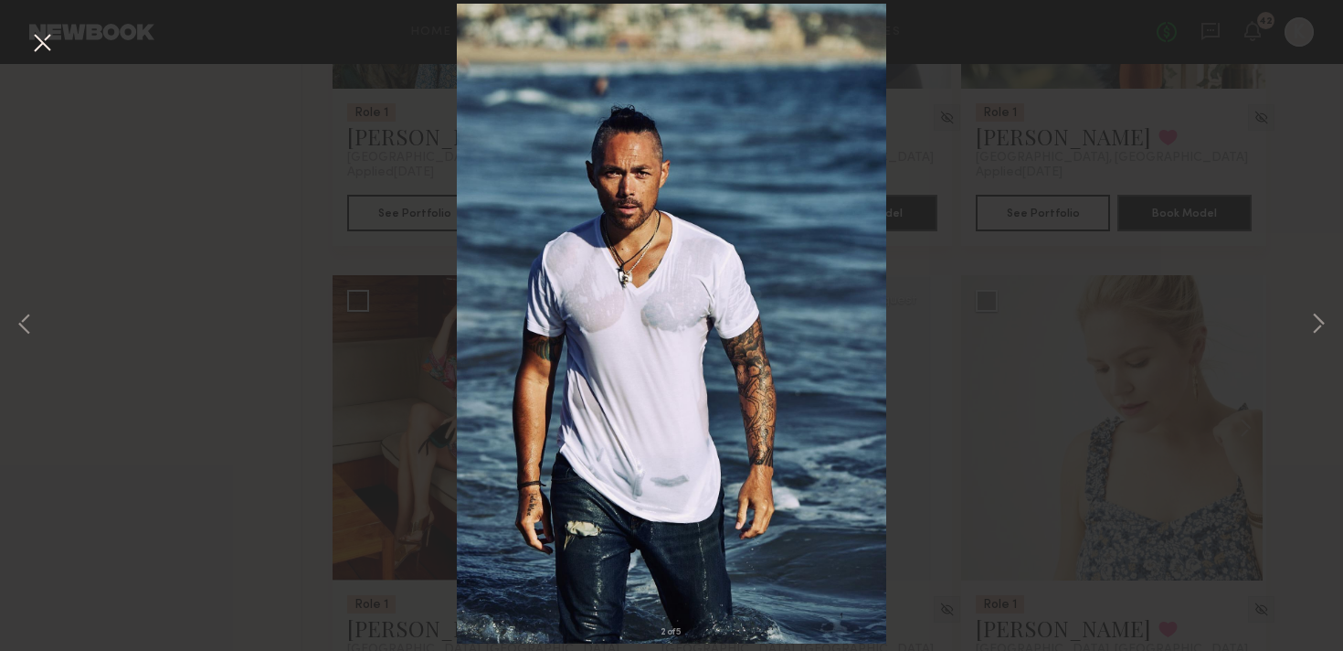
click at [45, 60] on div "2 of 5" at bounding box center [671, 325] width 1343 height 651
click at [42, 49] on button at bounding box center [41, 43] width 29 height 33
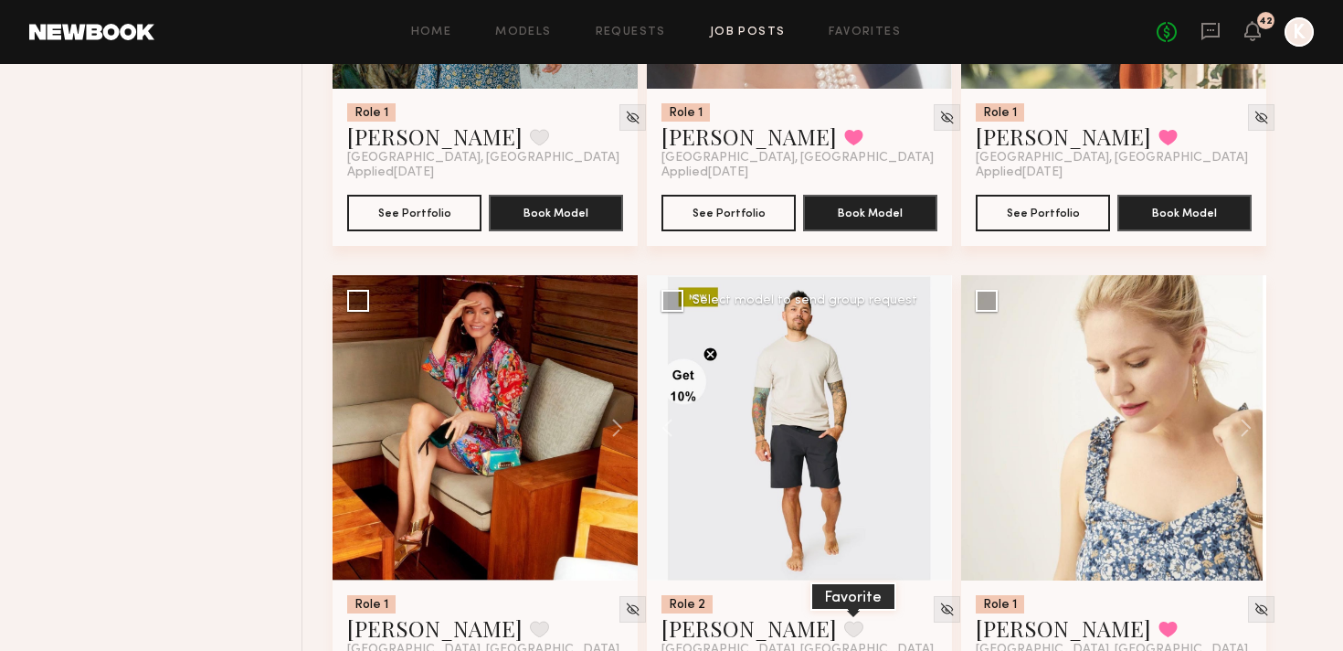
click at [844, 620] on button at bounding box center [853, 628] width 19 height 16
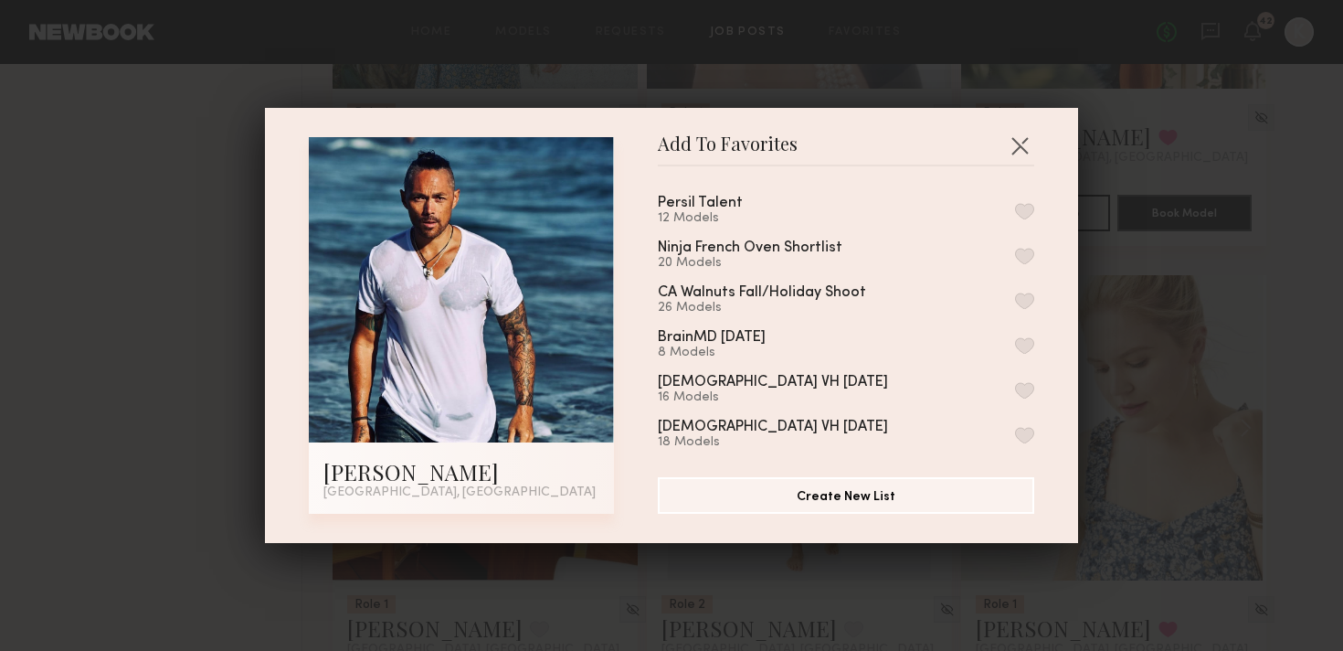
click at [1018, 207] on button "button" at bounding box center [1024, 211] width 19 height 16
click at [1012, 147] on button "button" at bounding box center [1019, 145] width 29 height 29
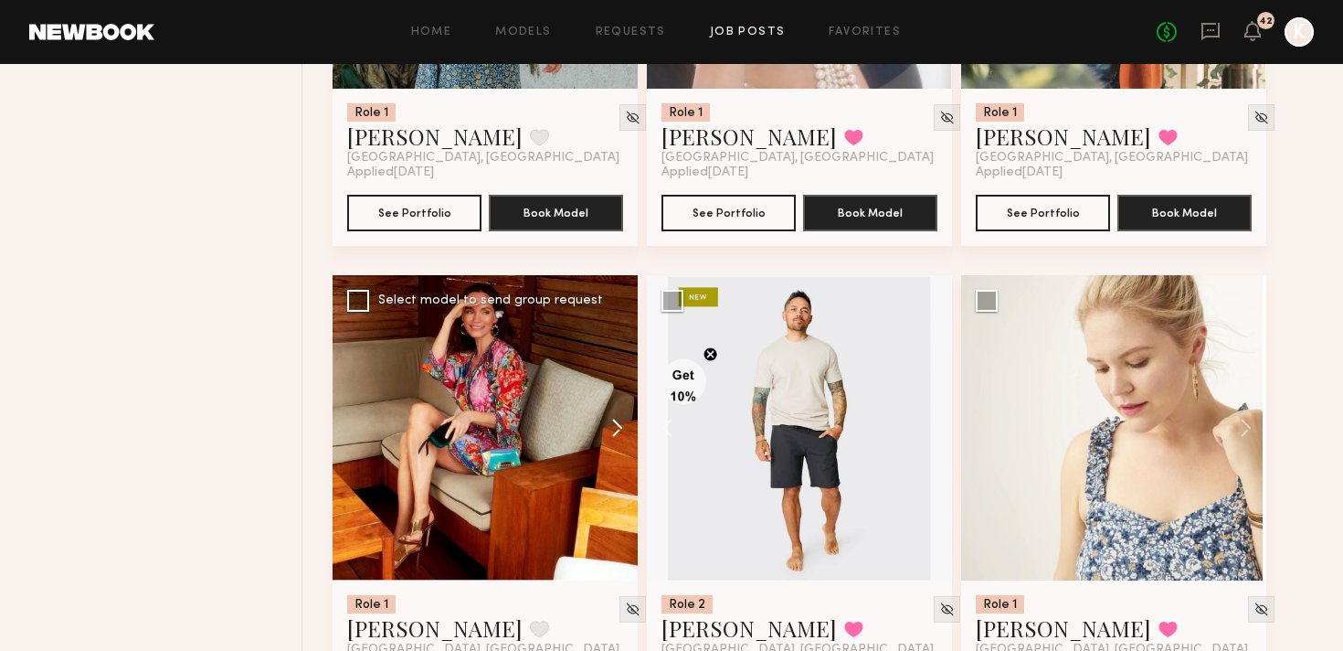
click at [596, 335] on button at bounding box center [608, 427] width 58 height 305
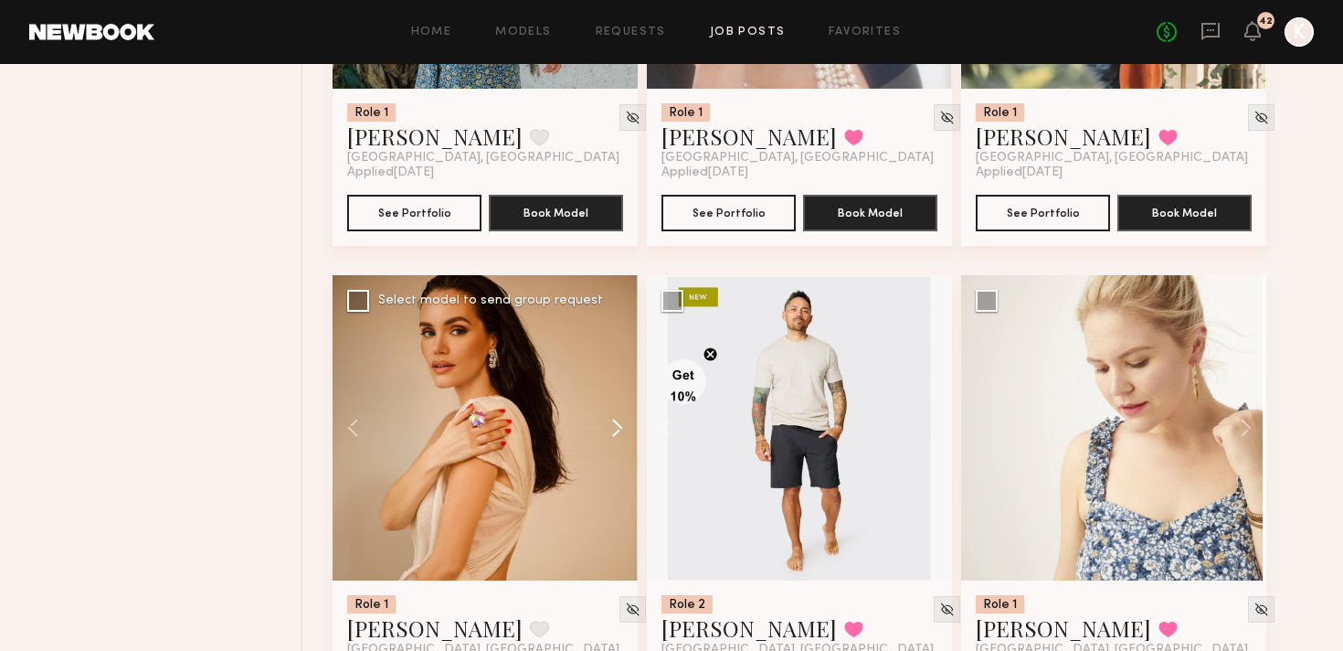
click at [596, 335] on button at bounding box center [608, 427] width 58 height 305
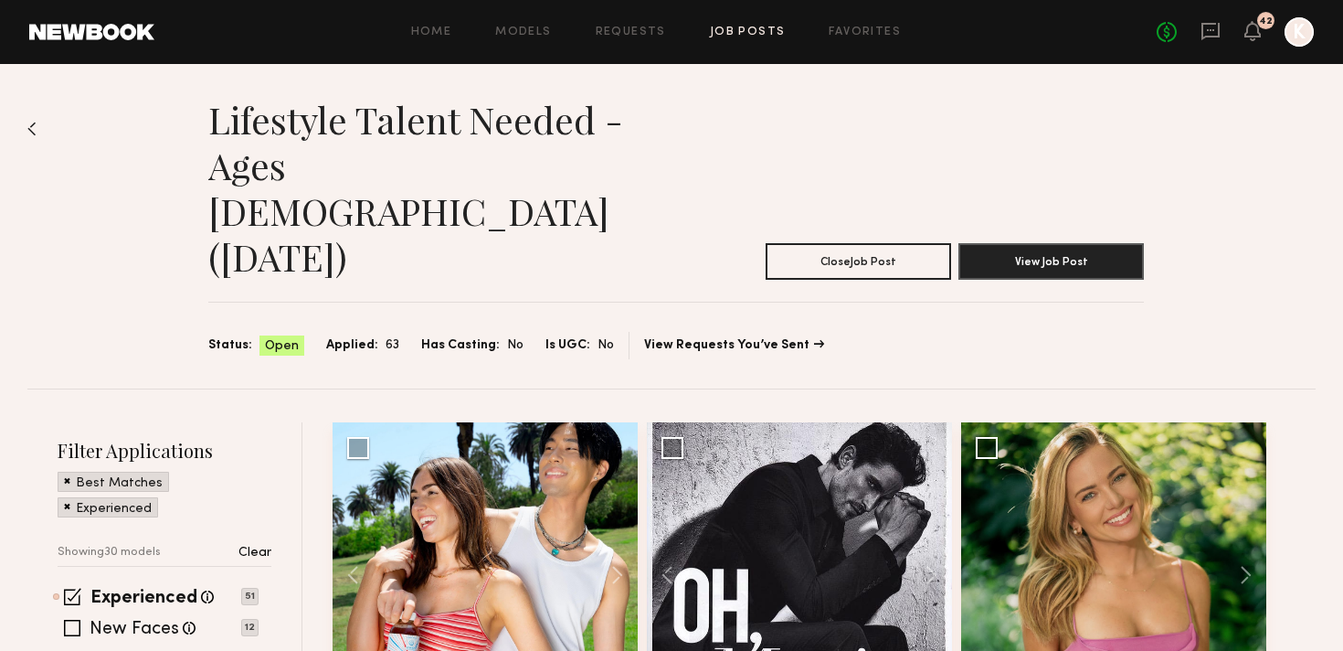
scroll to position [88, 0]
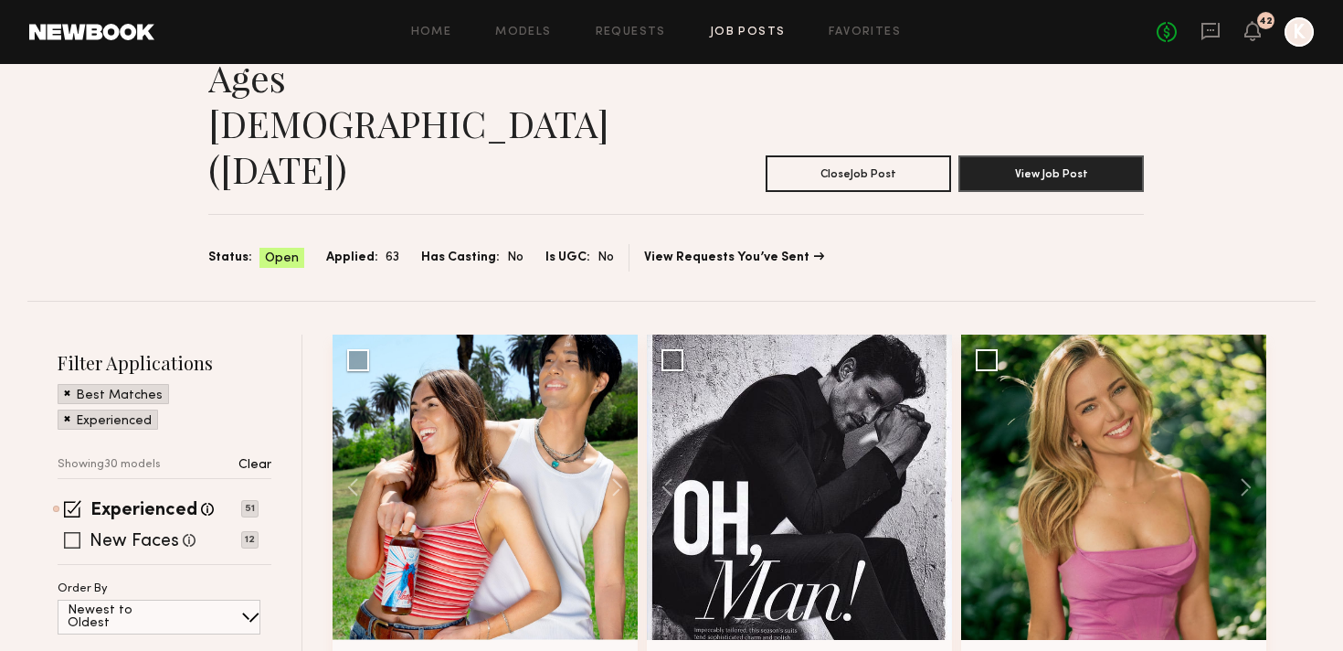
click at [64, 532] on span at bounding box center [72, 540] width 16 height 16
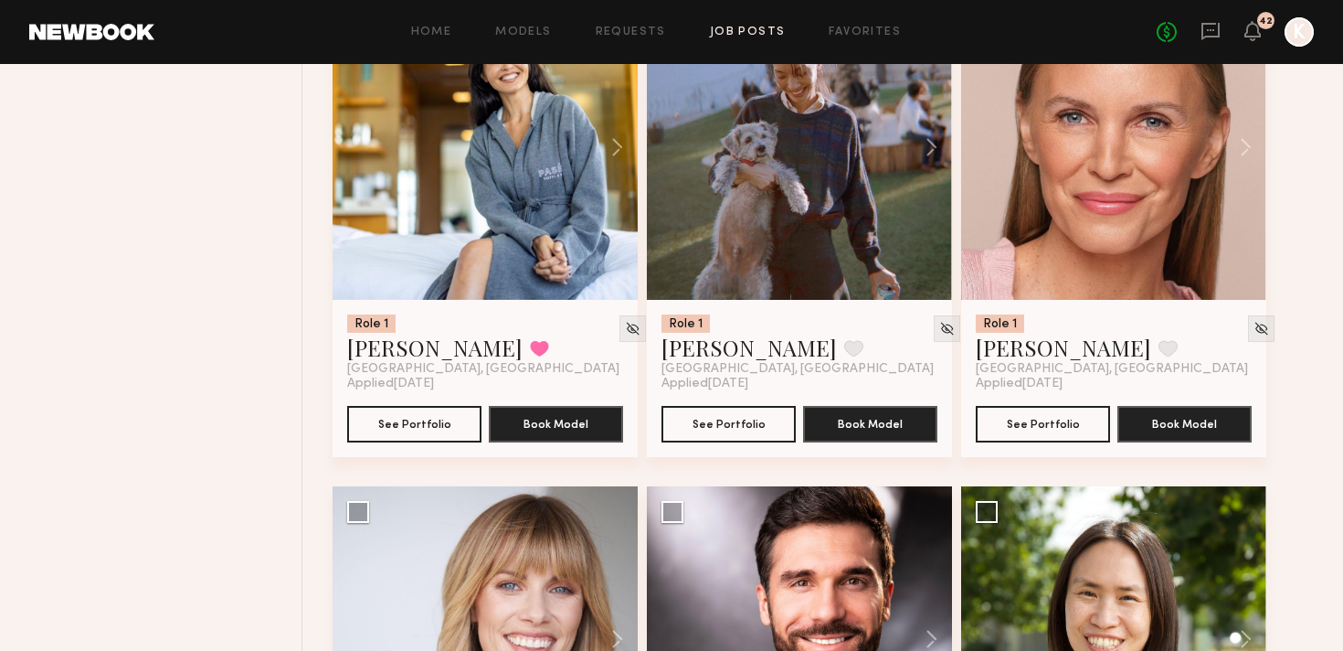
scroll to position [1619, 0]
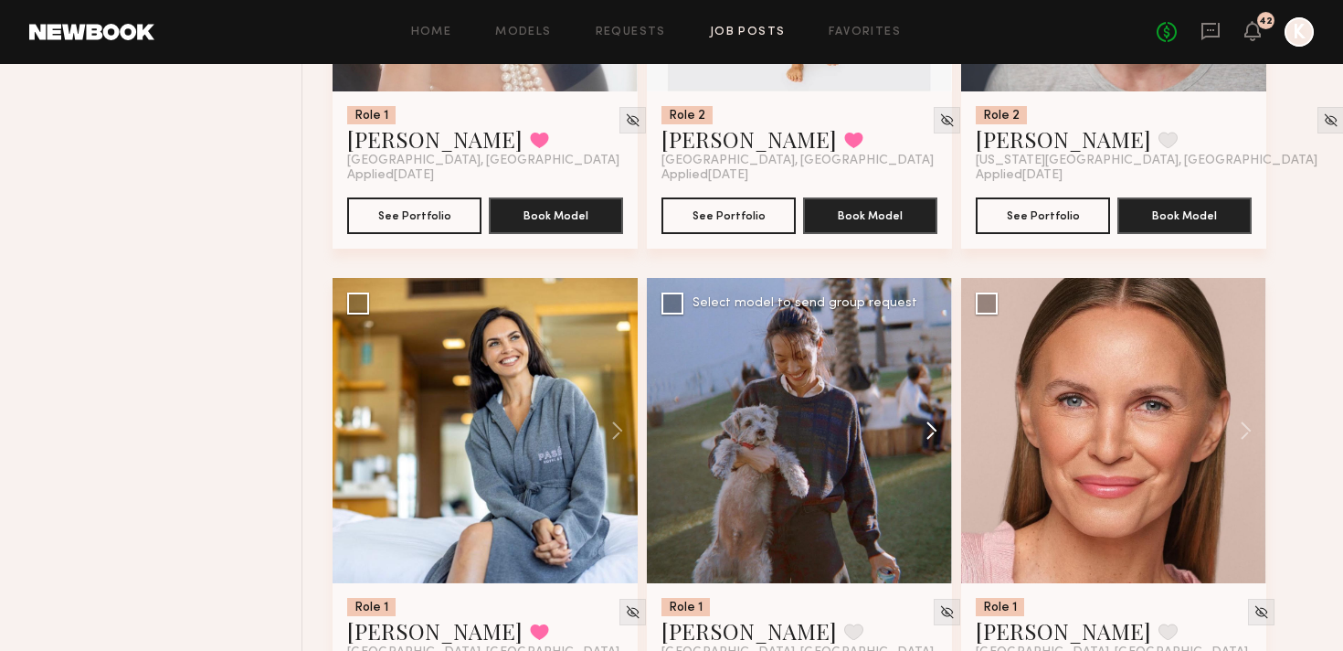
click at [923, 345] on button at bounding box center [923, 430] width 58 height 305
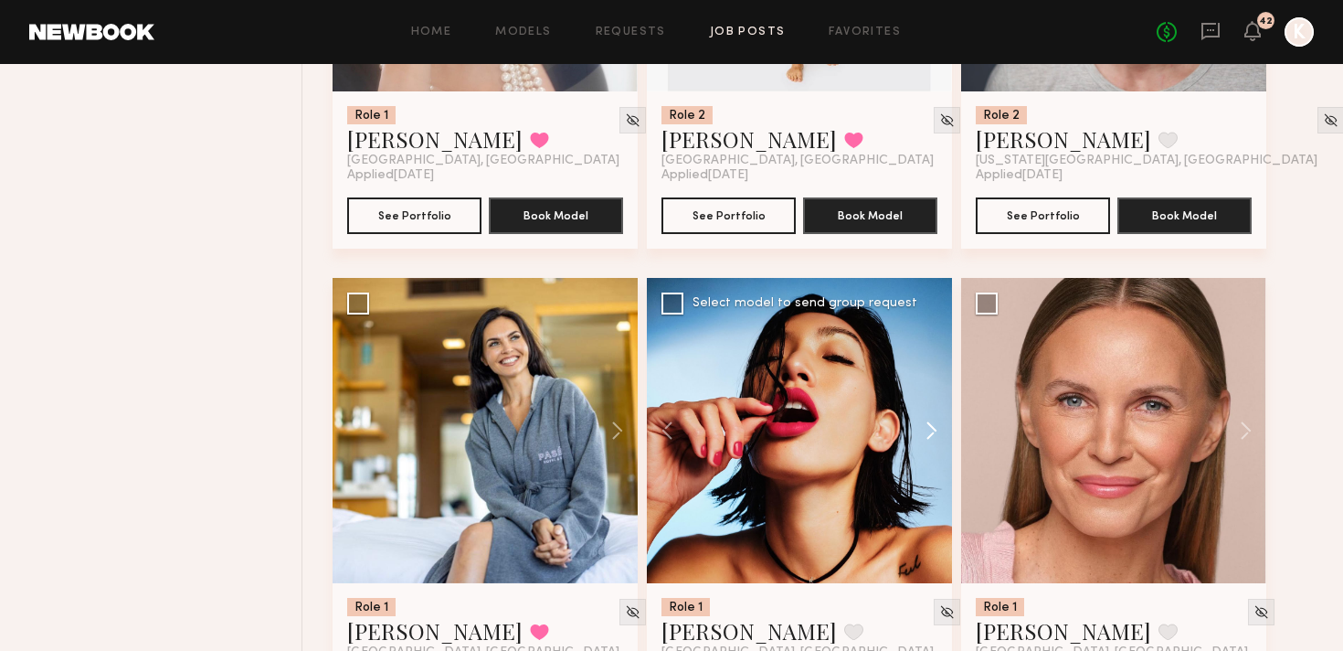
click at [923, 345] on button at bounding box center [923, 430] width 58 height 305
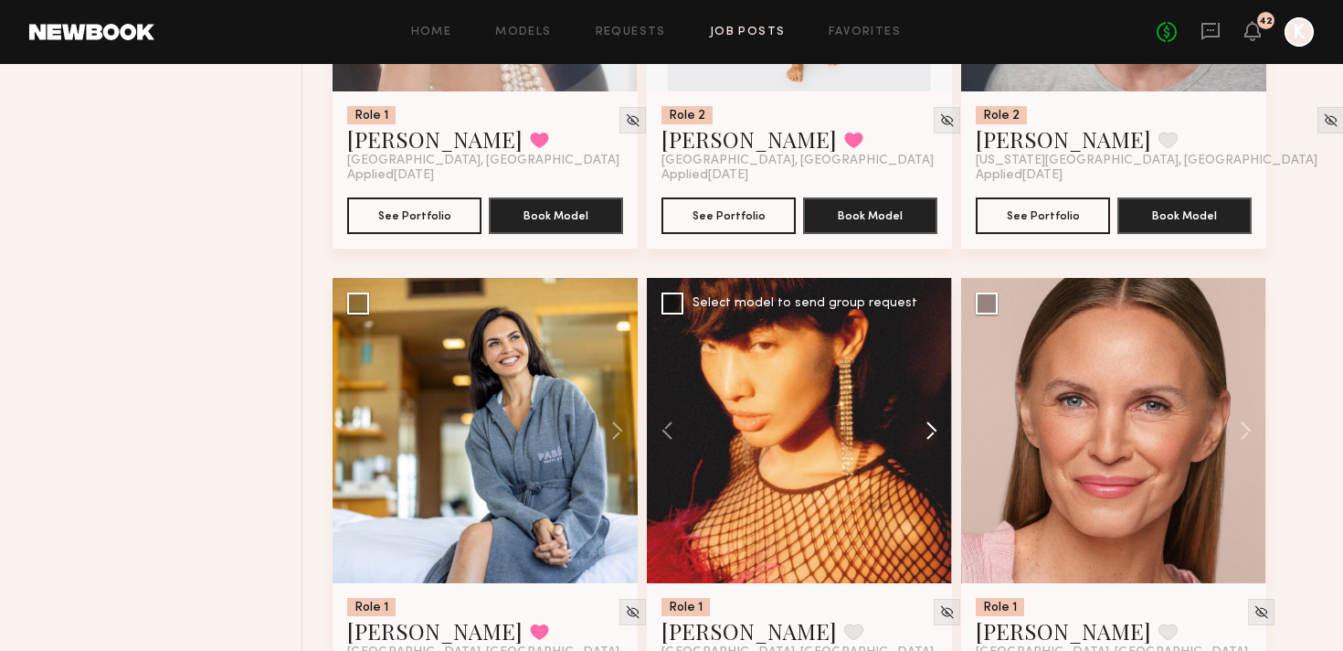
click at [923, 345] on button at bounding box center [923, 430] width 58 height 305
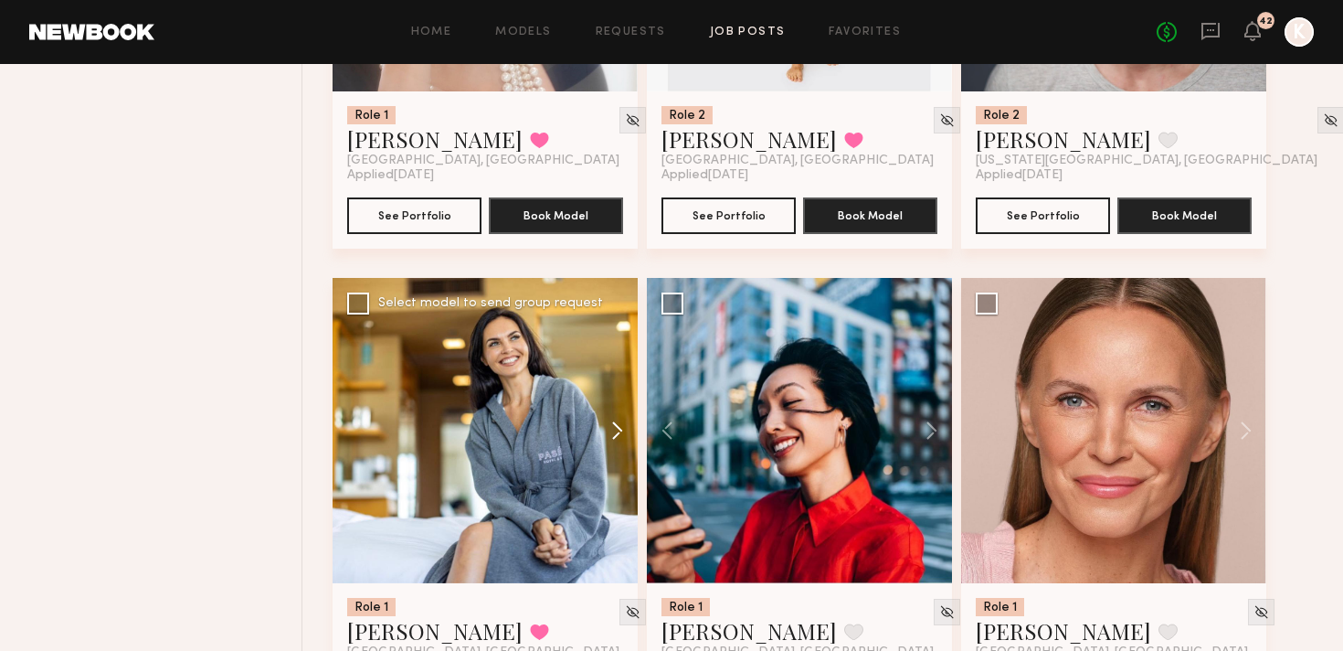
click at [617, 327] on button at bounding box center [608, 430] width 58 height 305
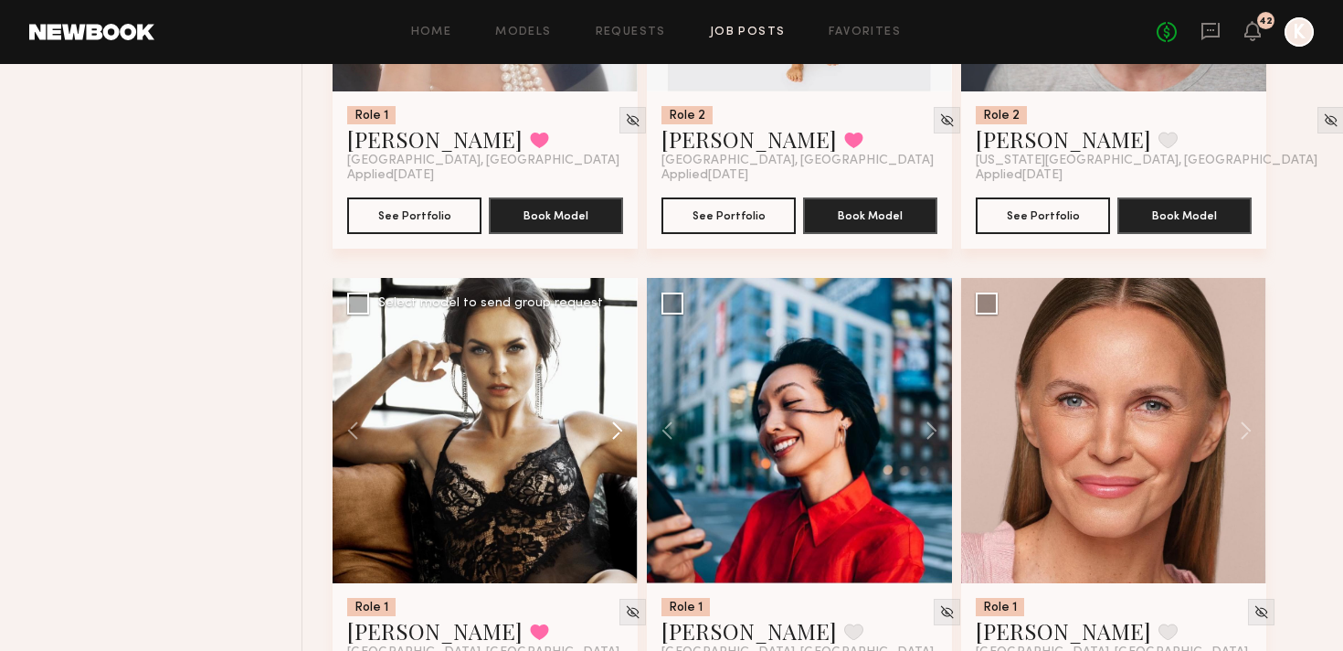
click at [617, 327] on button at bounding box center [608, 430] width 58 height 305
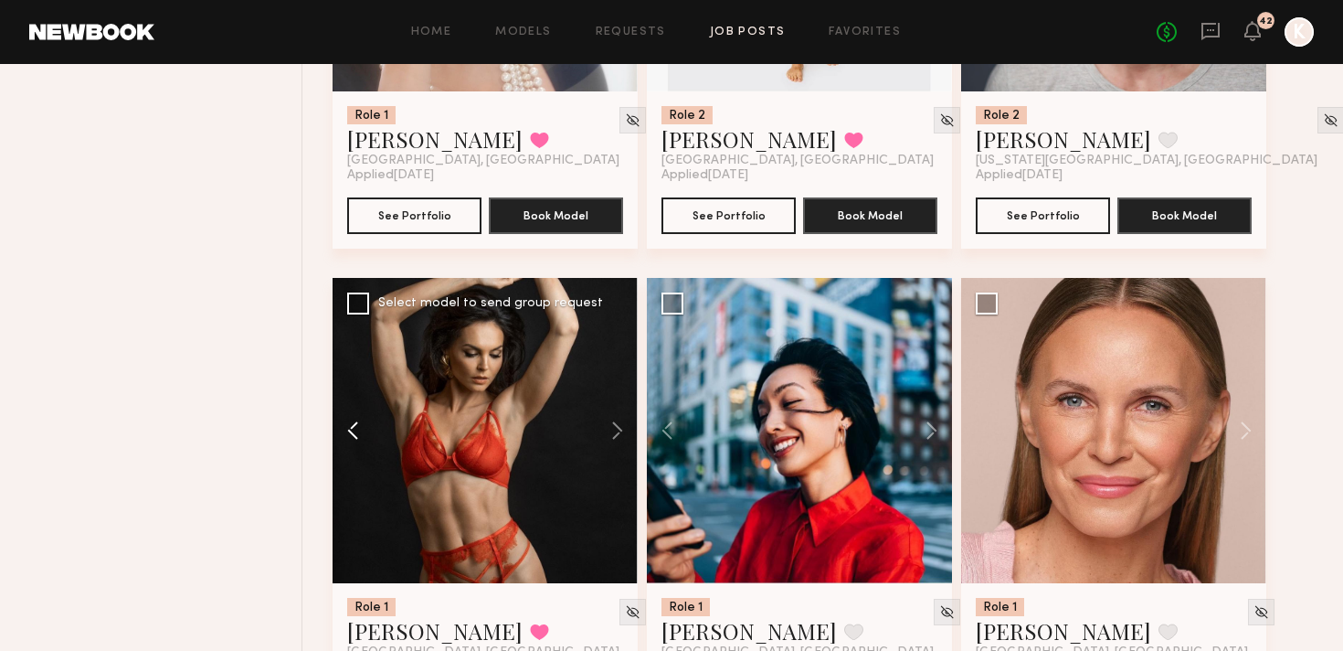
click at [350, 345] on button at bounding box center [362, 430] width 58 height 305
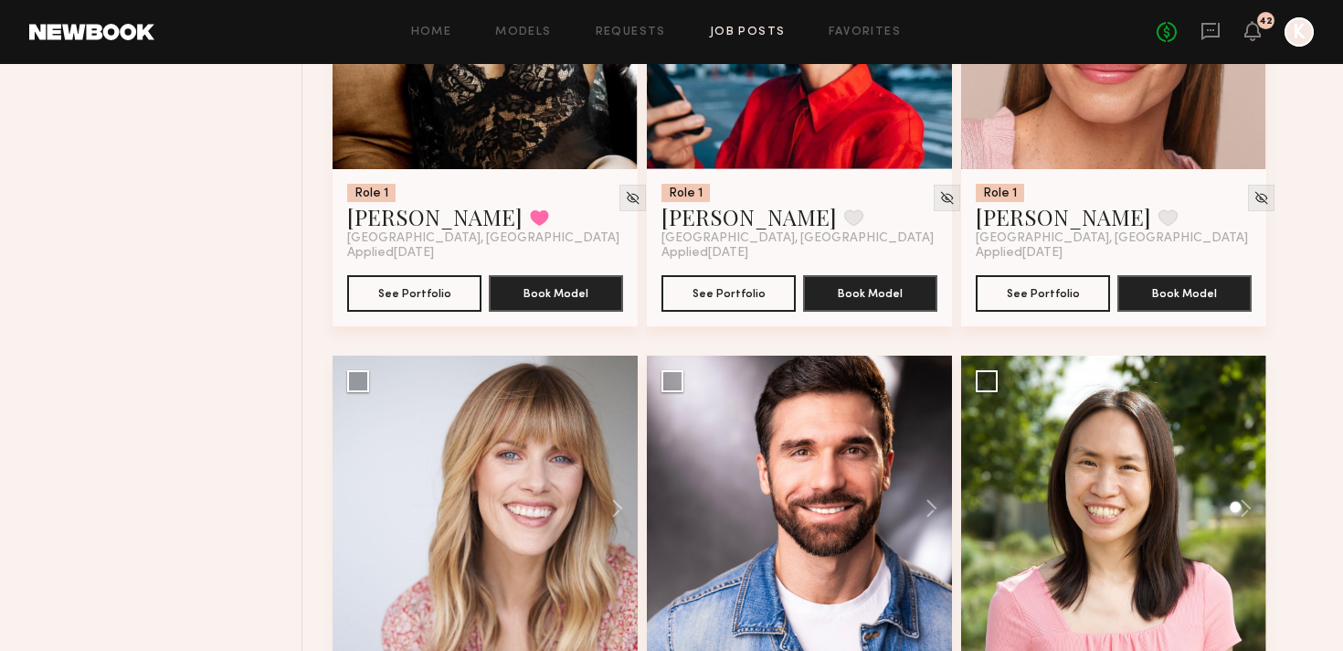
scroll to position [2140, 0]
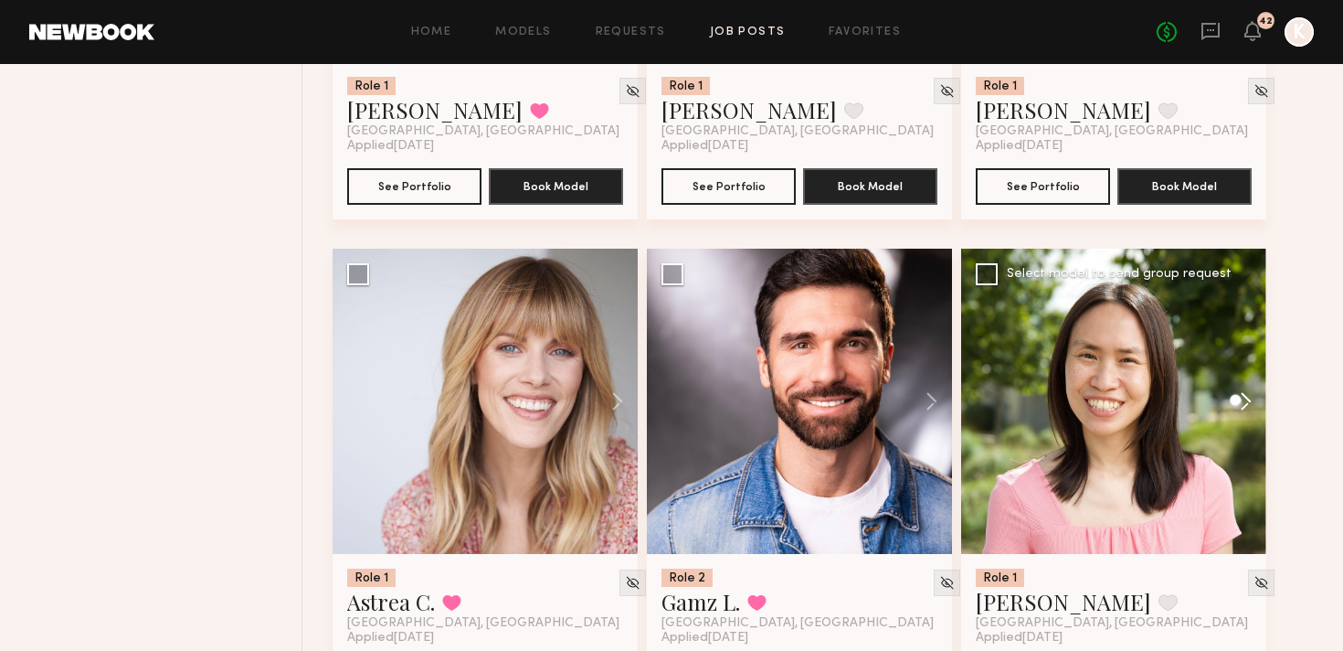
click at [1248, 310] on button at bounding box center [1237, 401] width 58 height 305
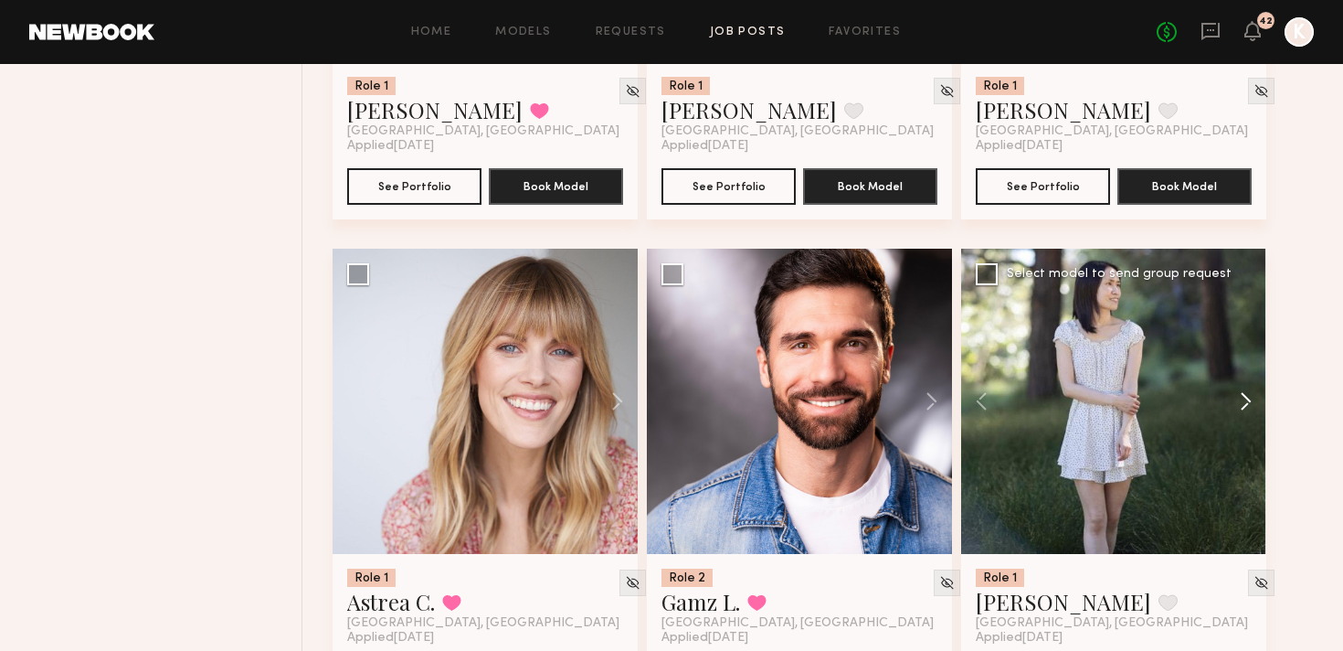
click at [1248, 311] on button at bounding box center [1237, 401] width 58 height 305
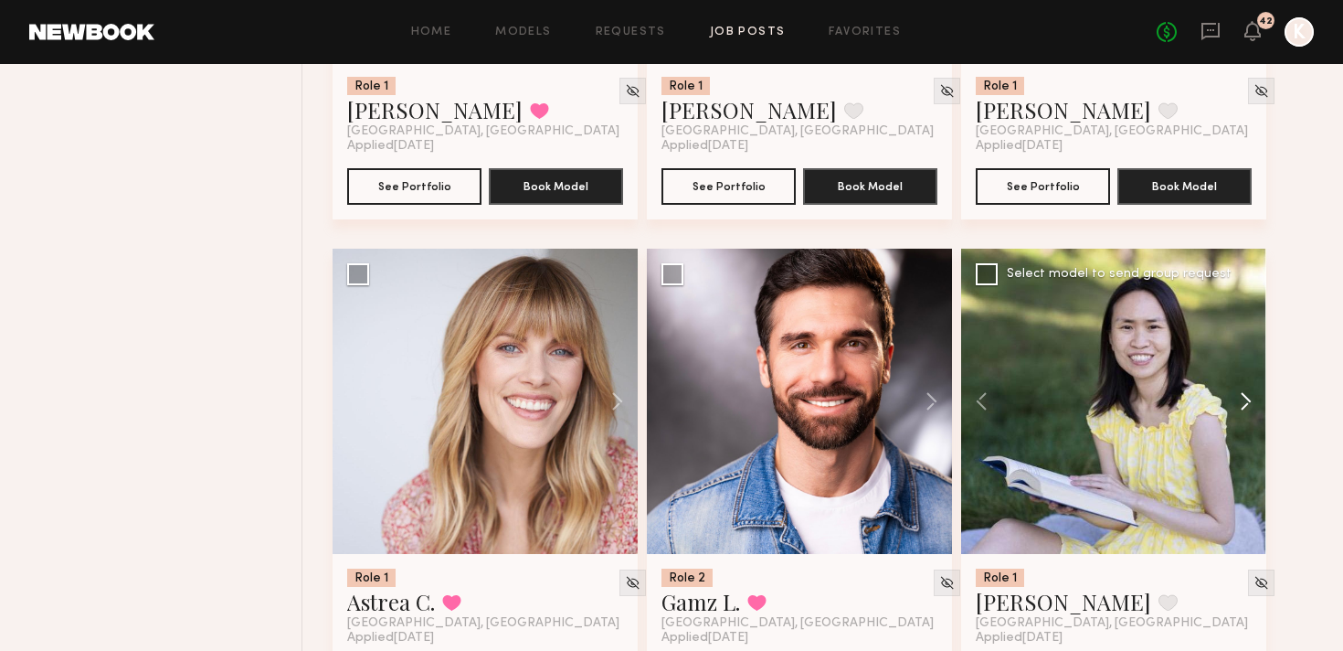
click at [1248, 311] on button at bounding box center [1237, 401] width 58 height 305
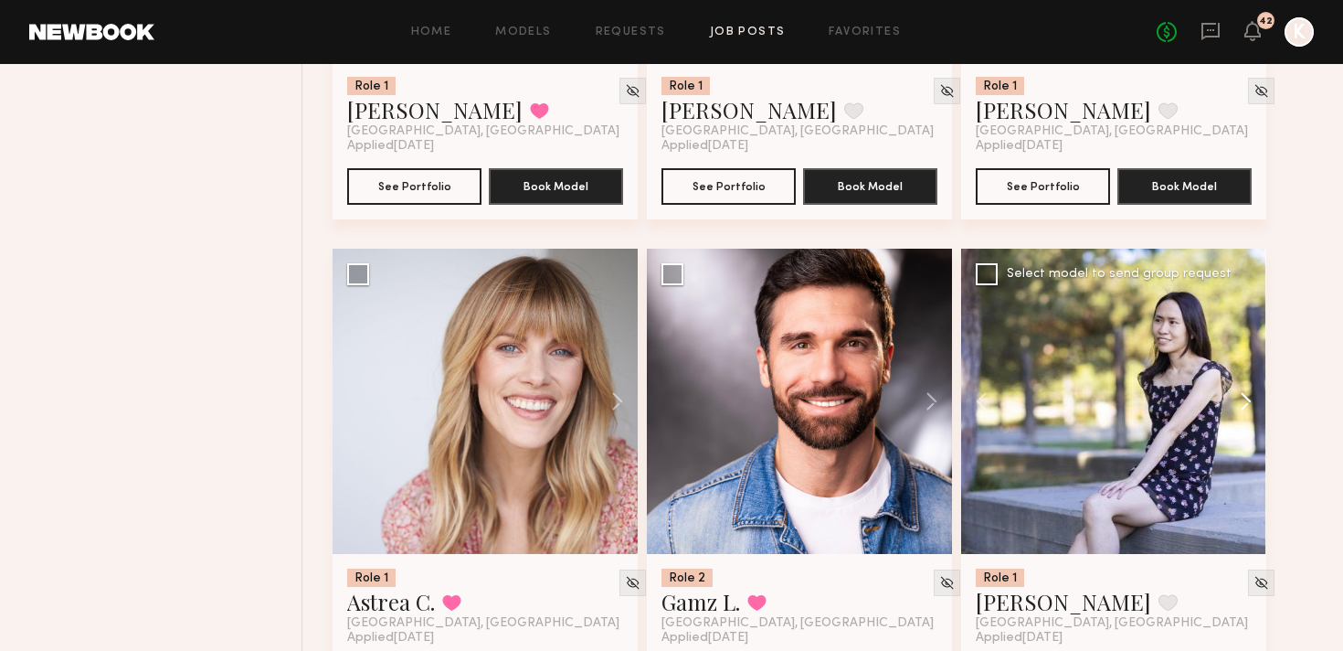
click at [1248, 311] on button at bounding box center [1237, 401] width 58 height 305
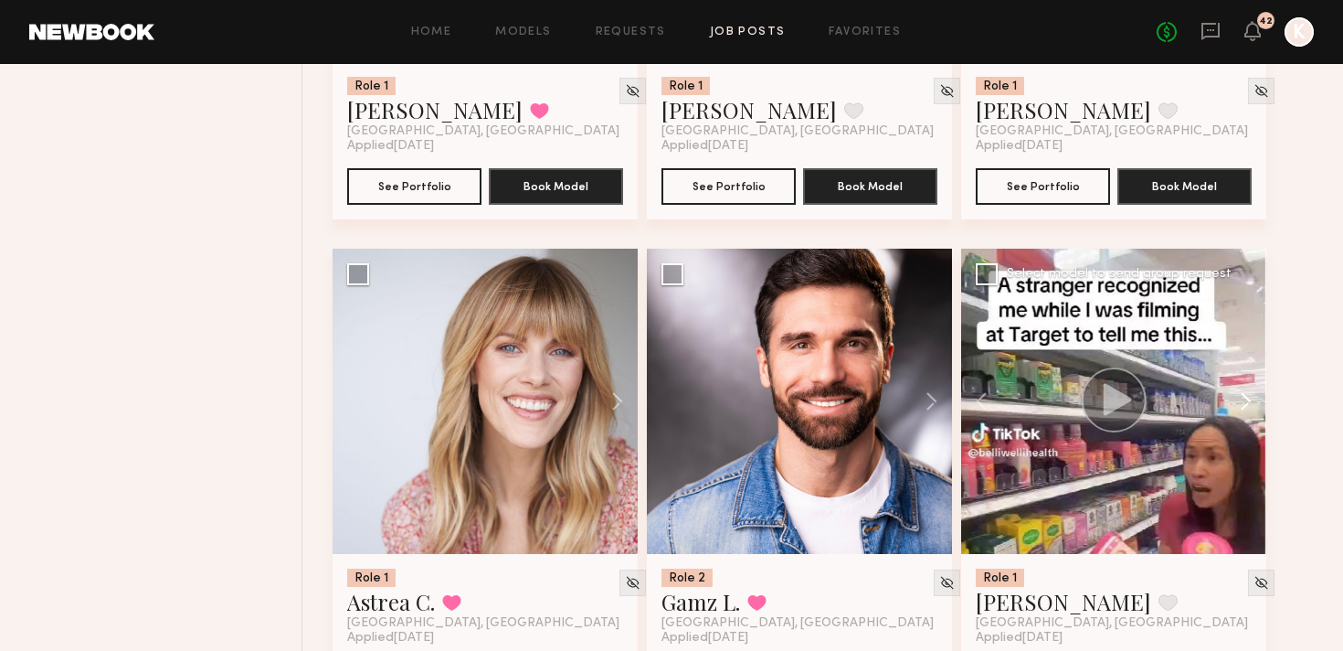
click at [1248, 311] on button at bounding box center [1237, 401] width 58 height 305
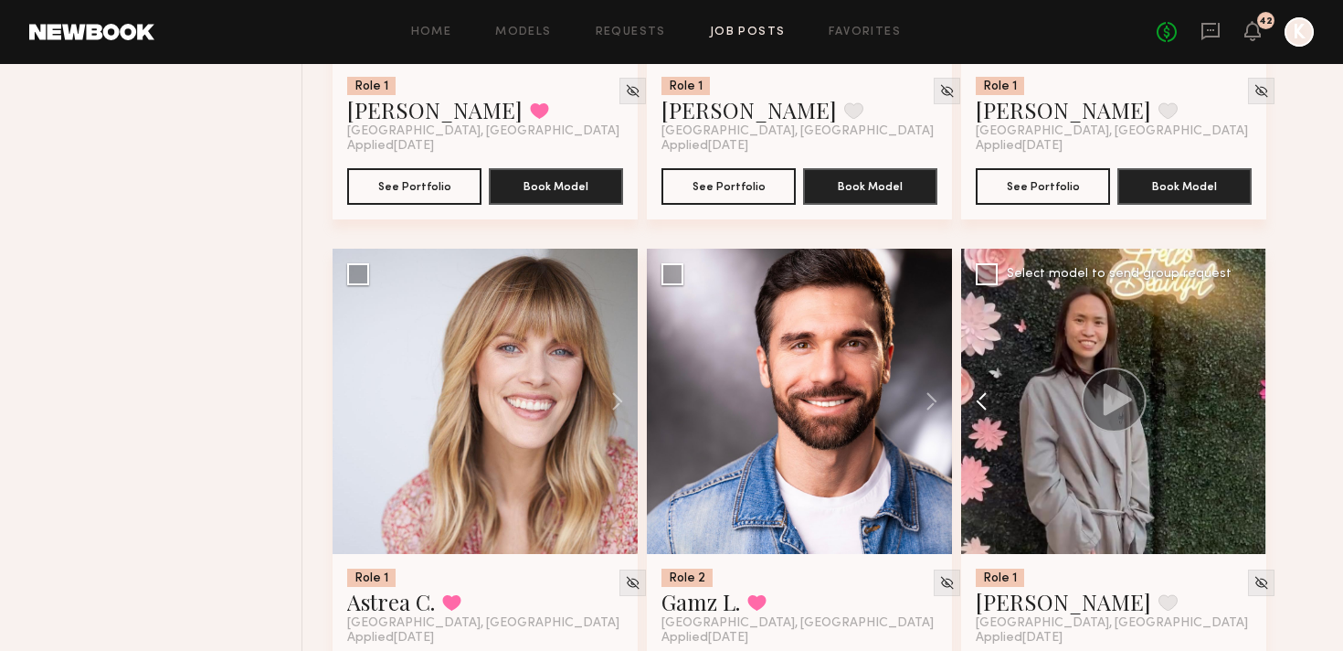
click at [979, 302] on button at bounding box center [990, 401] width 58 height 305
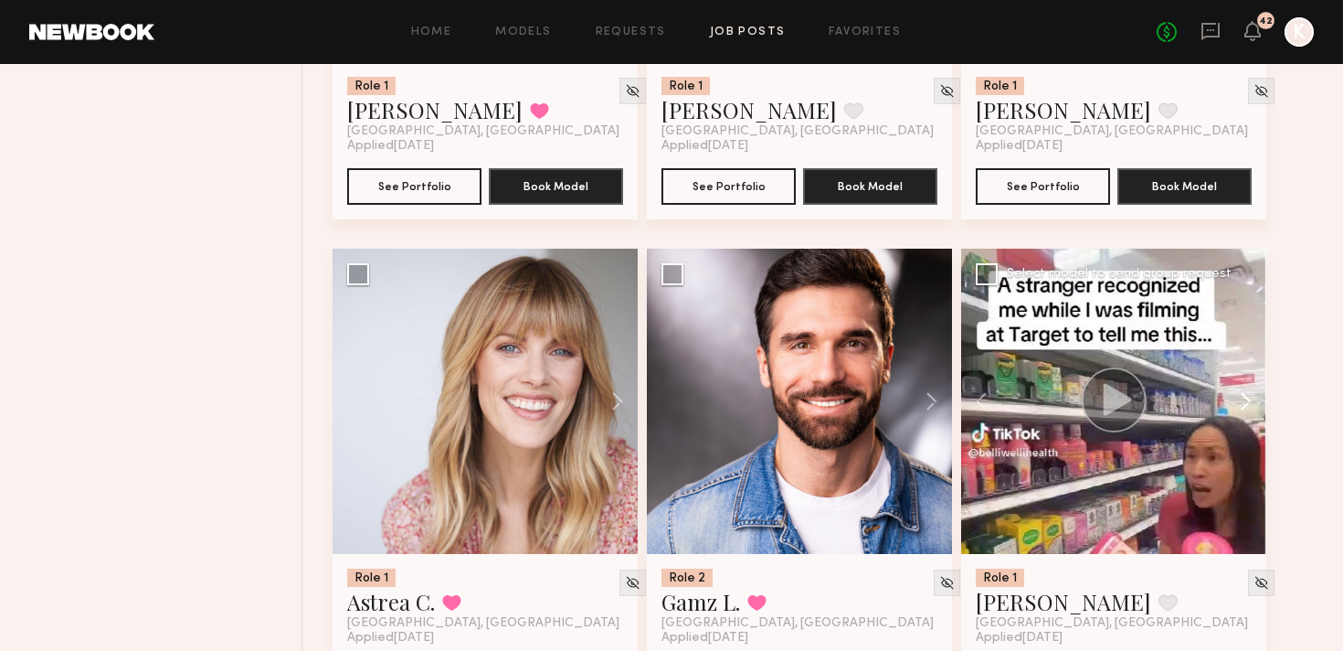
click at [1242, 299] on button at bounding box center [1237, 401] width 58 height 305
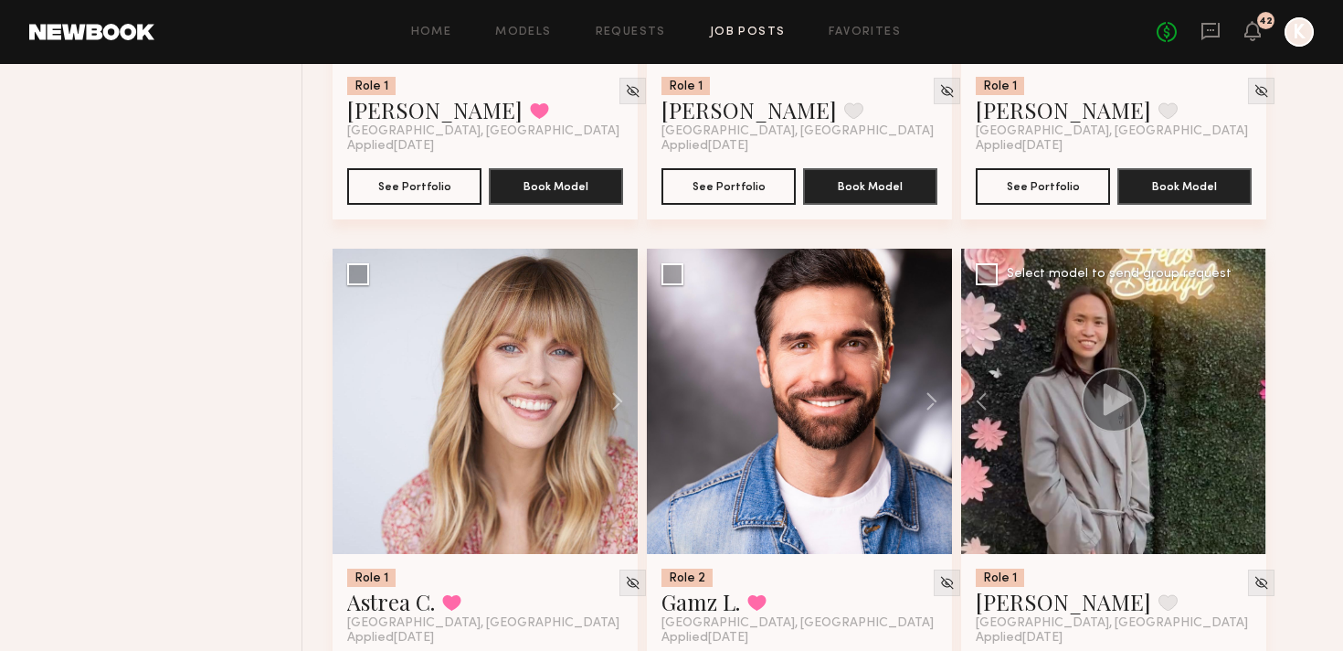
click at [1242, 299] on div at bounding box center [1113, 401] width 305 height 305
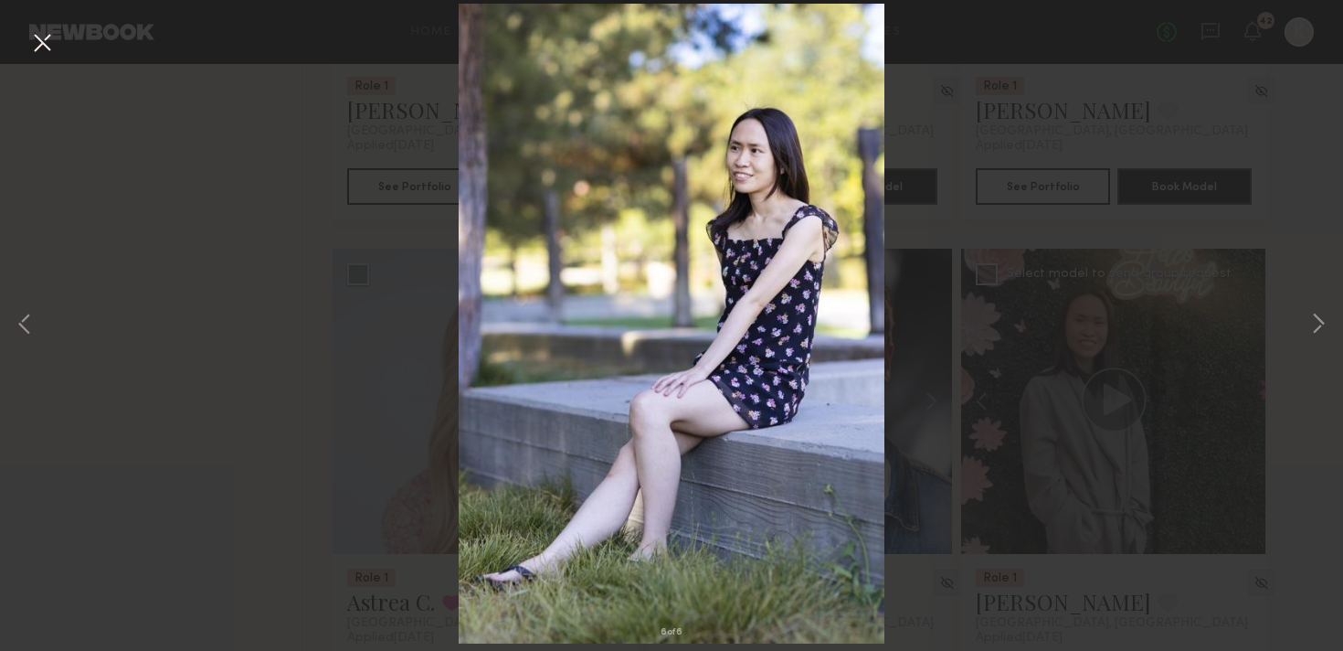
click at [50, 48] on button at bounding box center [41, 43] width 29 height 33
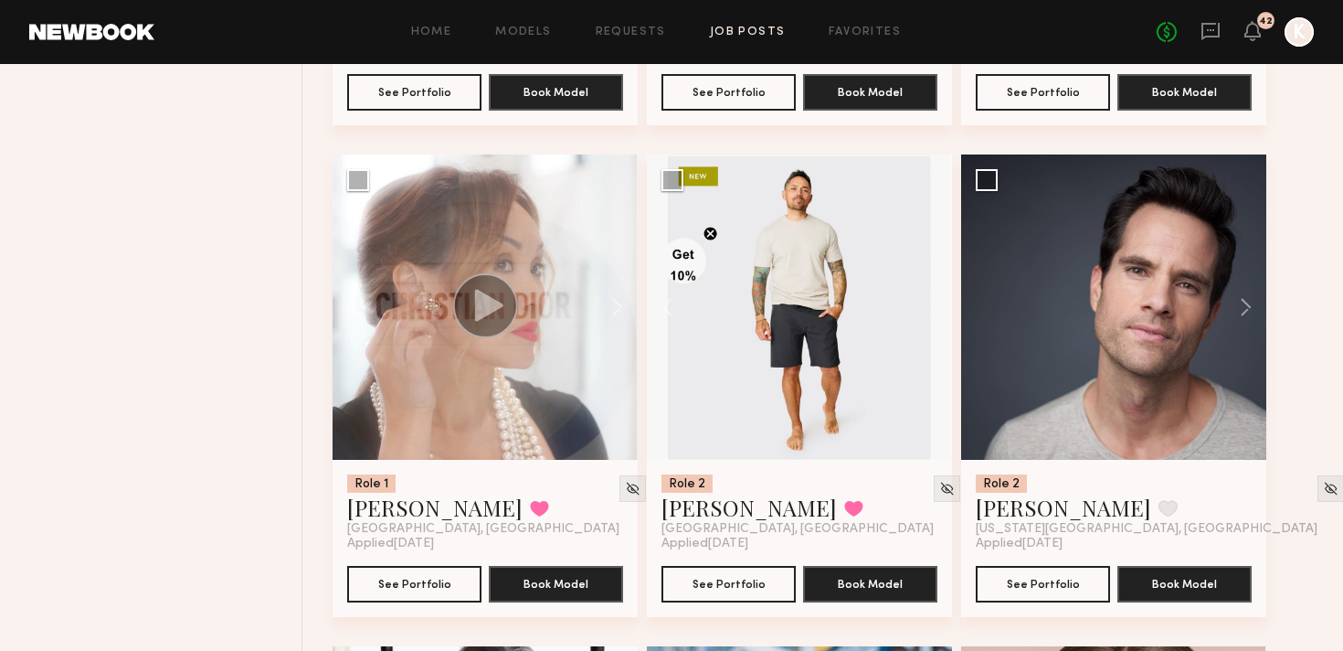
scroll to position [1171, 0]
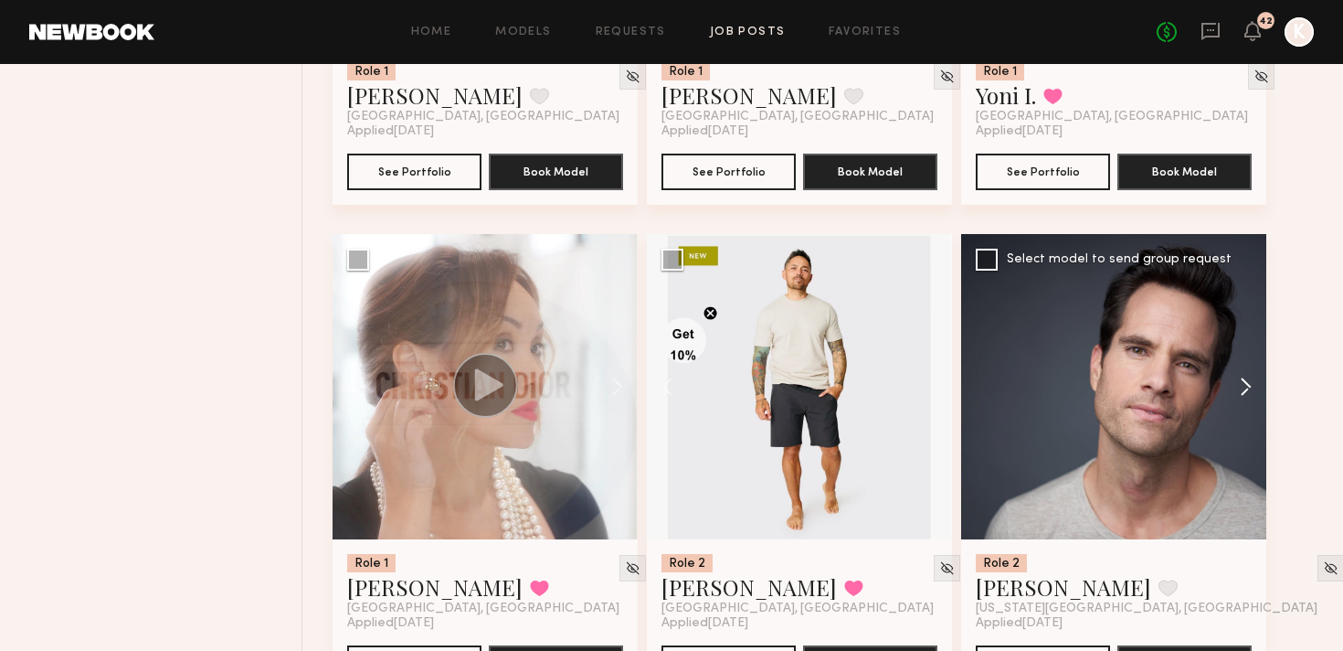
click at [1242, 298] on button at bounding box center [1237, 386] width 58 height 305
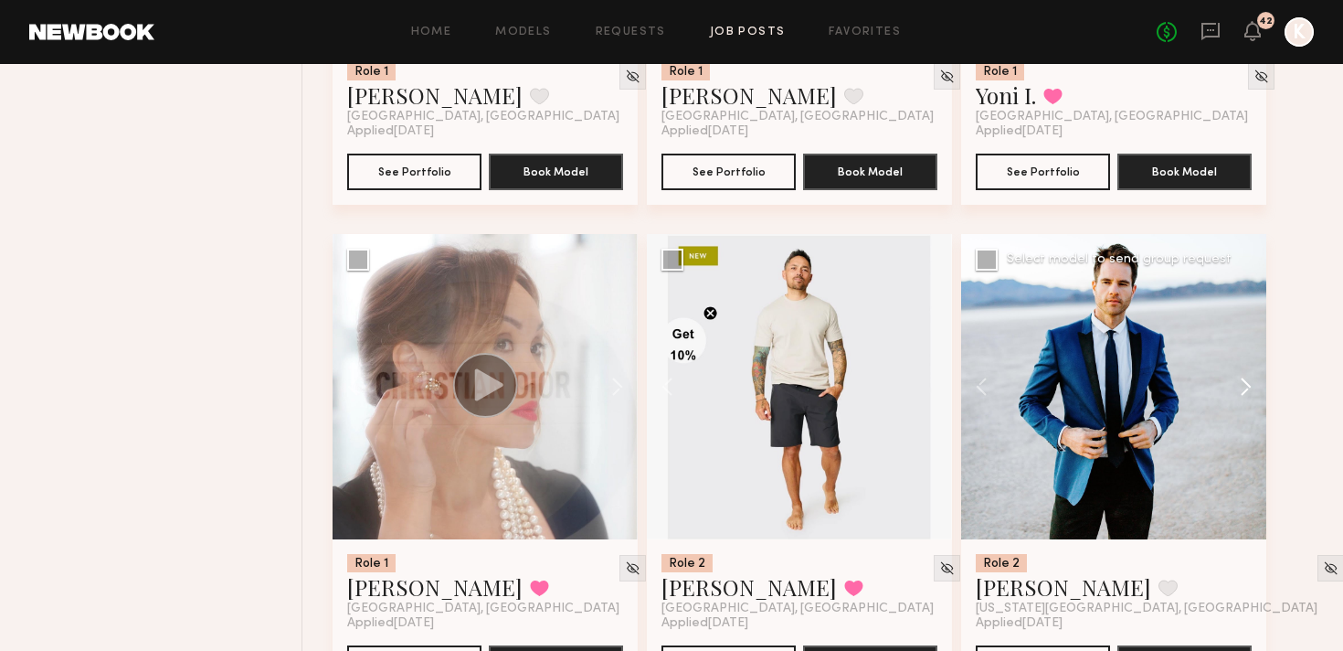
click at [1242, 298] on button at bounding box center [1237, 386] width 58 height 305
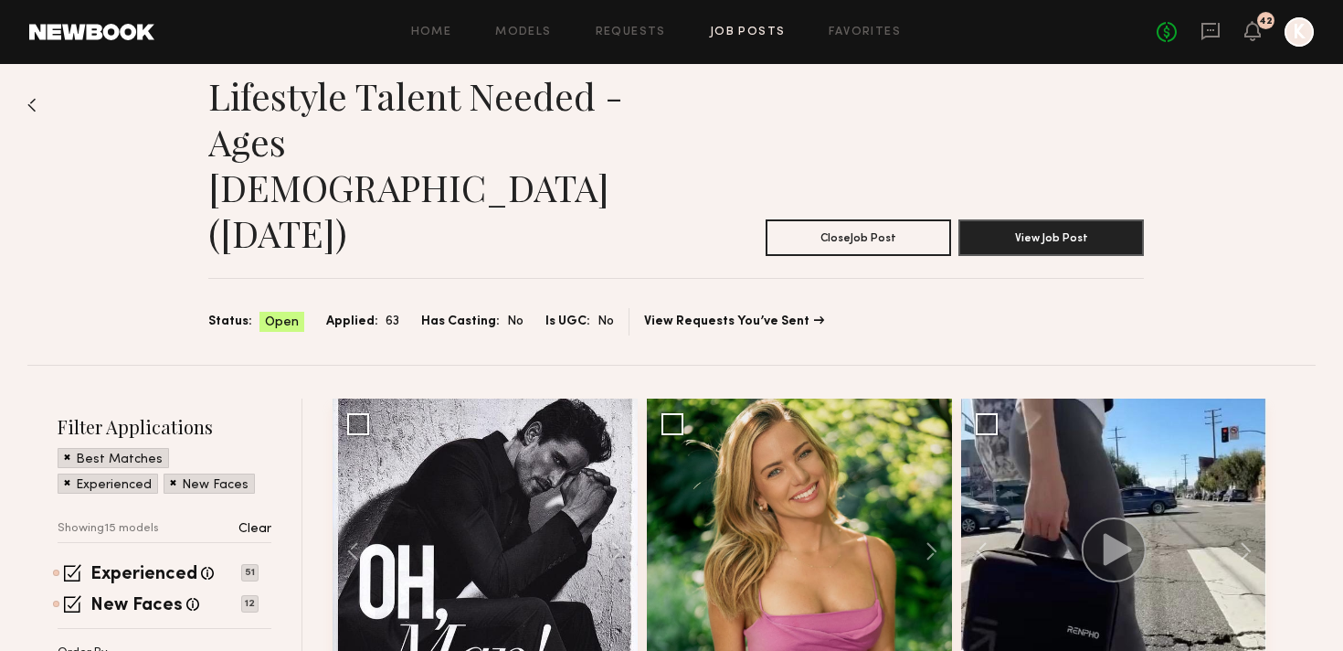
scroll to position [0, 0]
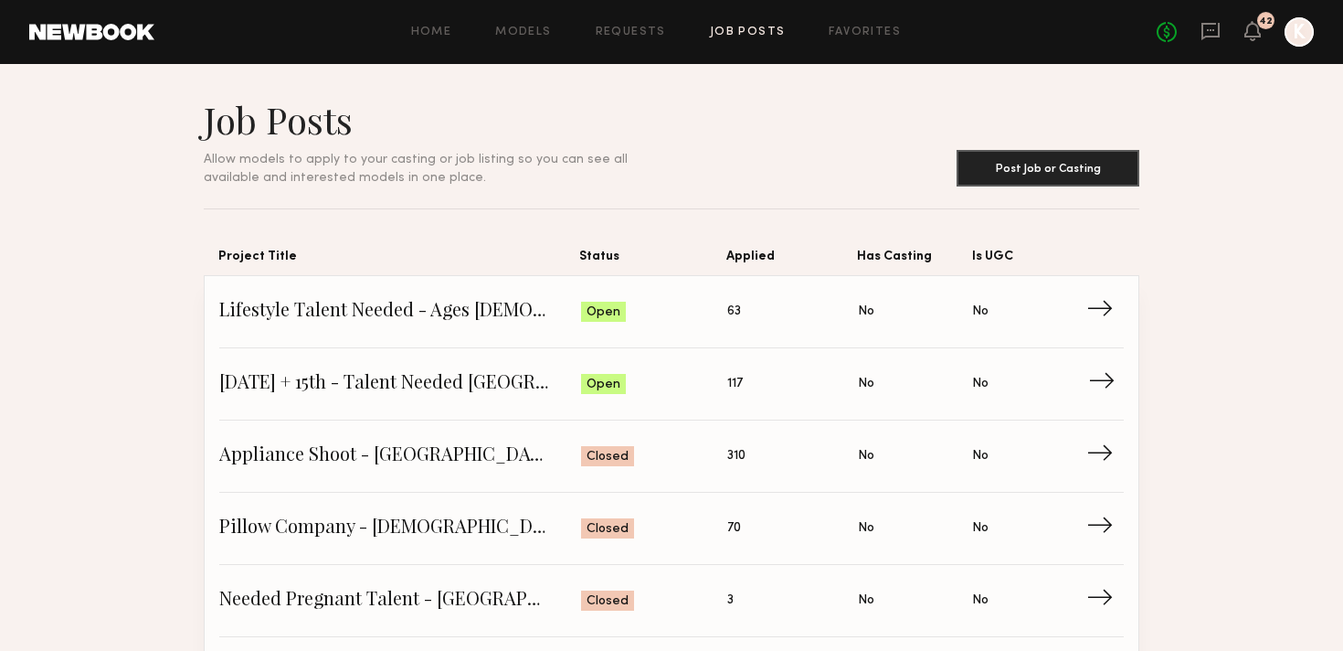
click at [302, 396] on span "[DATE] + 15th - Talent Needed [GEOGRAPHIC_DATA]" at bounding box center [400, 383] width 362 height 27
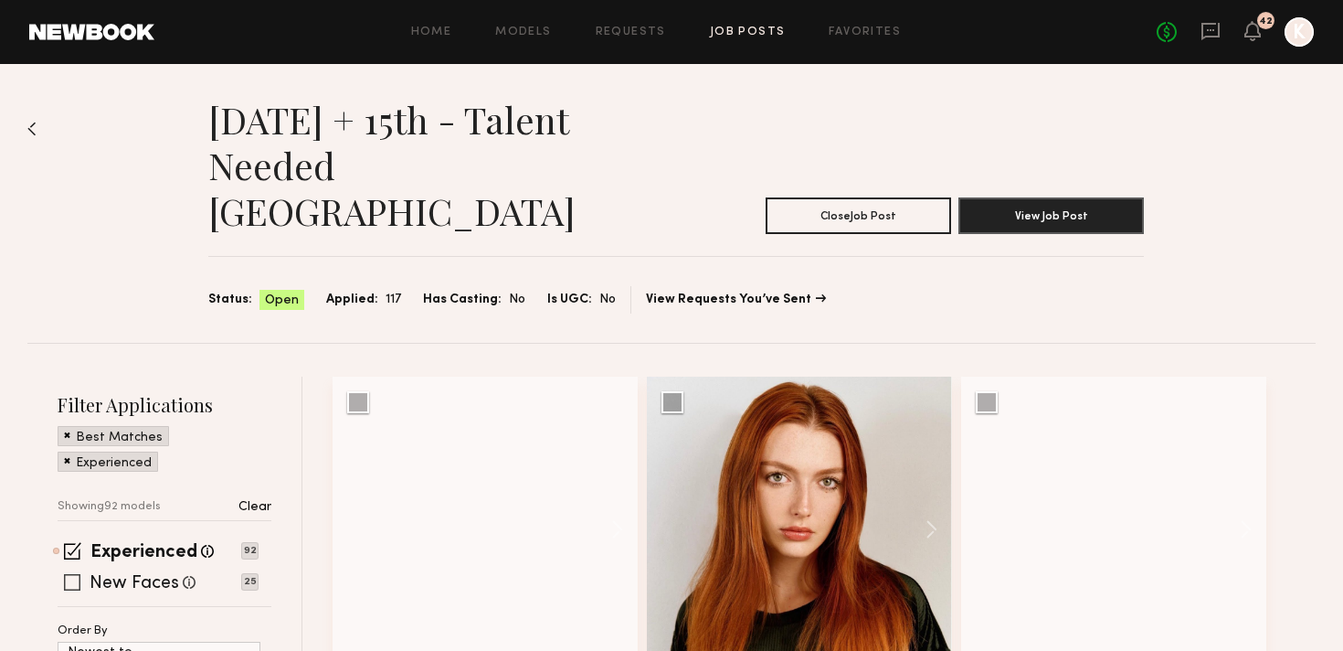
click at [74, 574] on span at bounding box center [72, 582] width 16 height 16
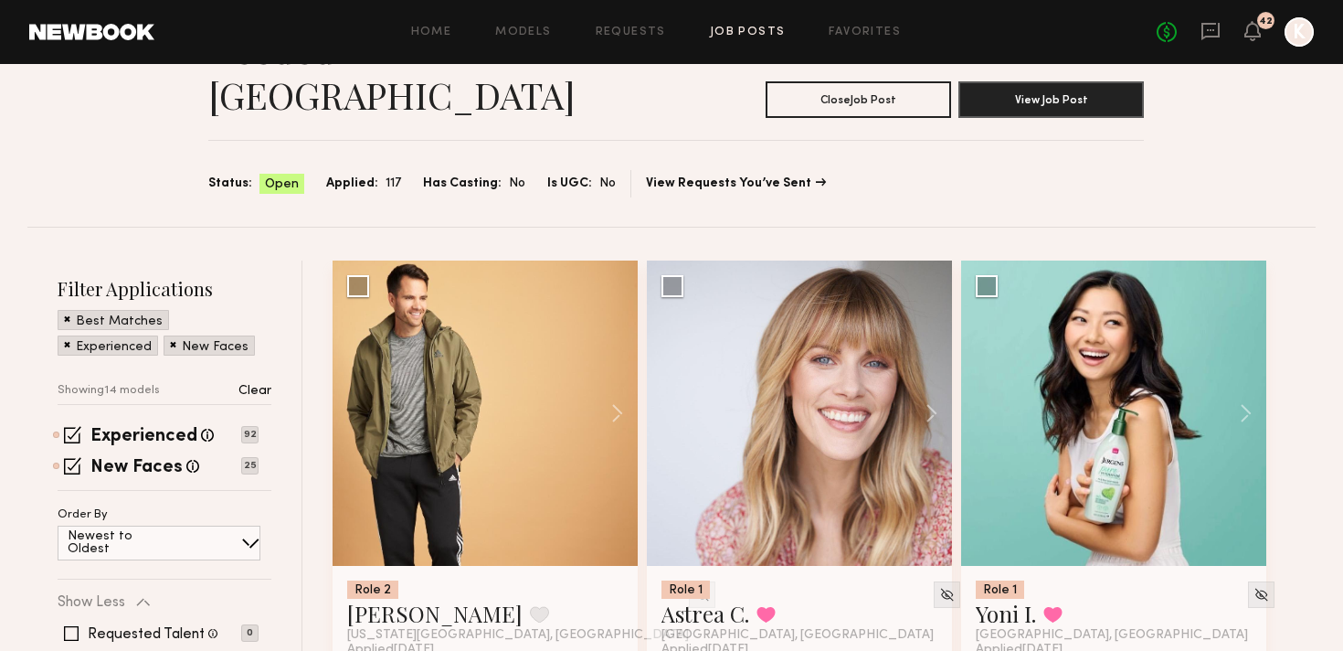
scroll to position [131, 0]
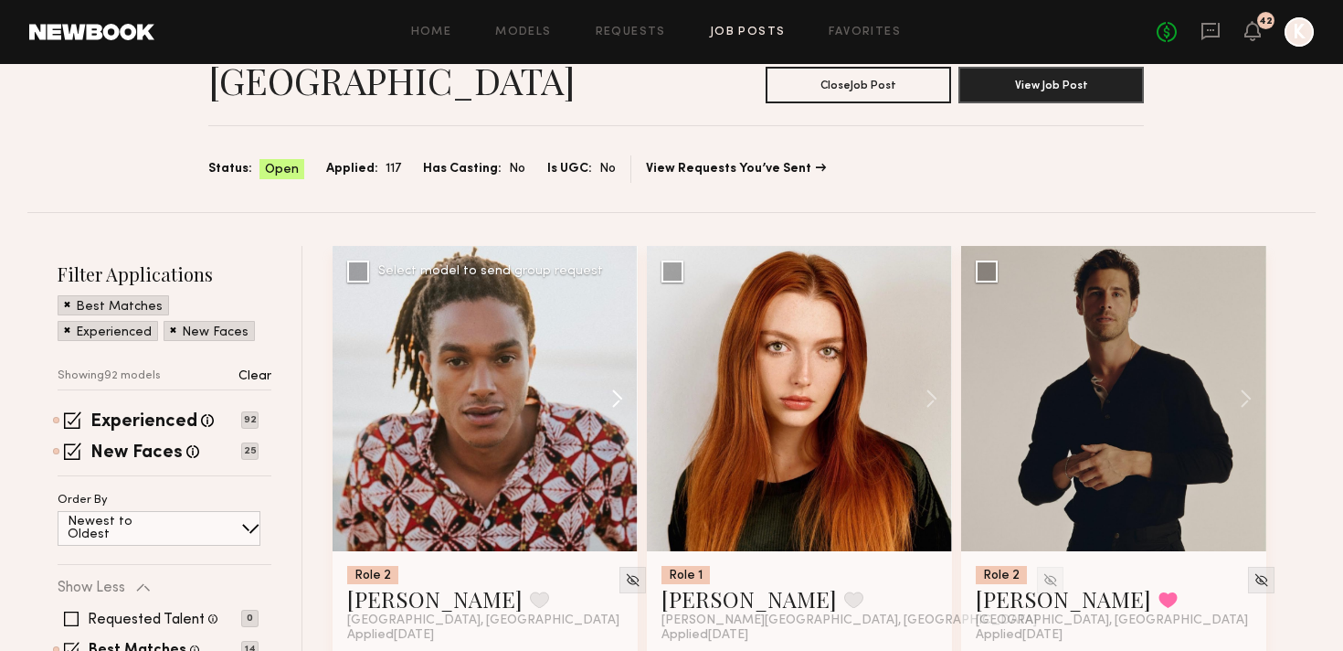
click at [611, 355] on button at bounding box center [608, 398] width 58 height 305
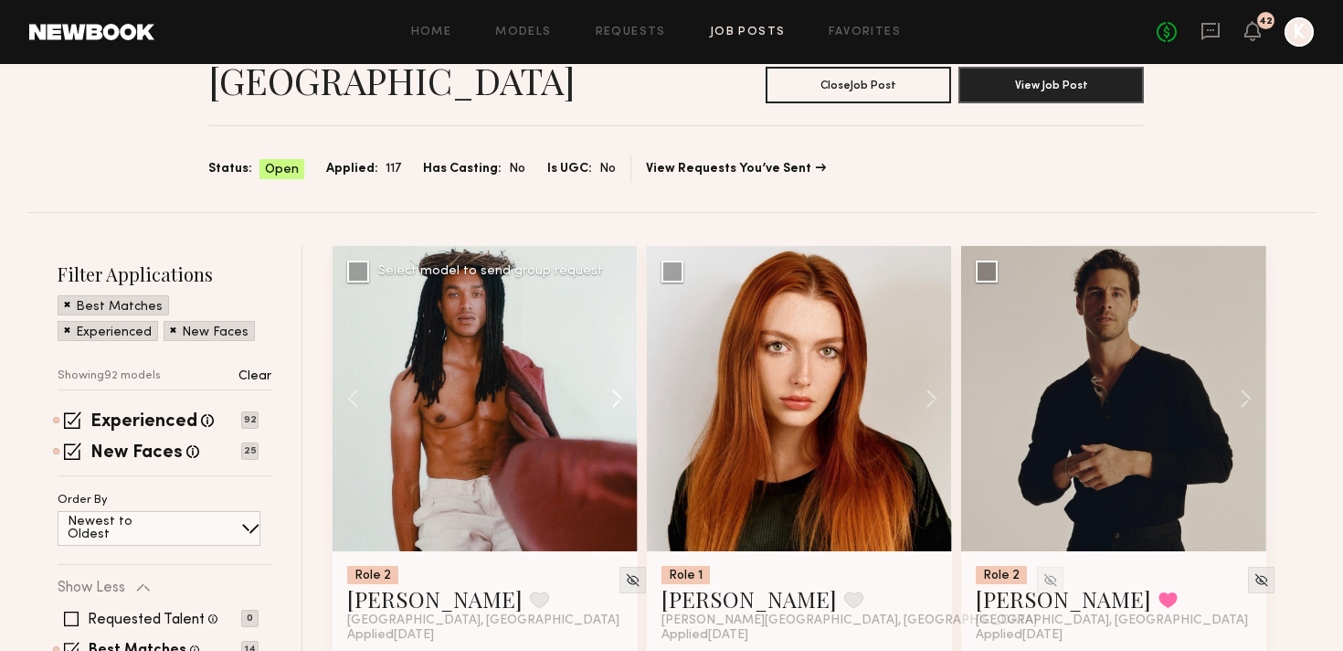
click at [611, 355] on button at bounding box center [608, 398] width 58 height 305
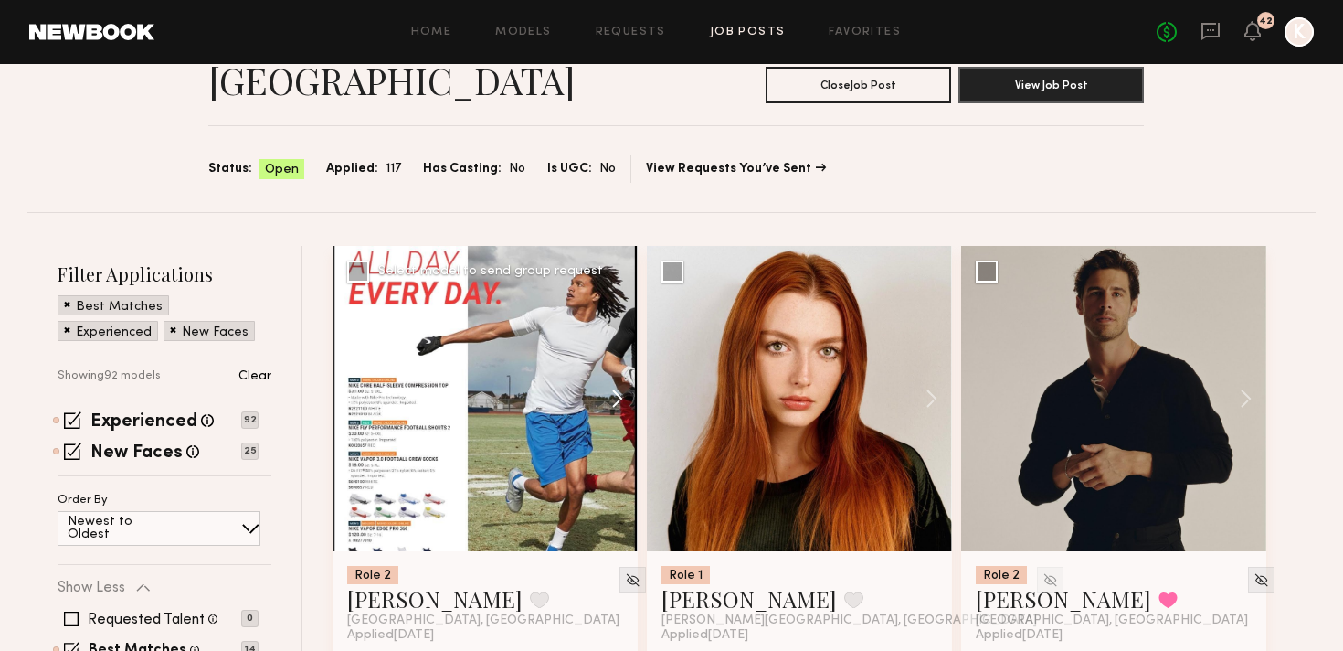
click at [611, 355] on button at bounding box center [608, 398] width 58 height 305
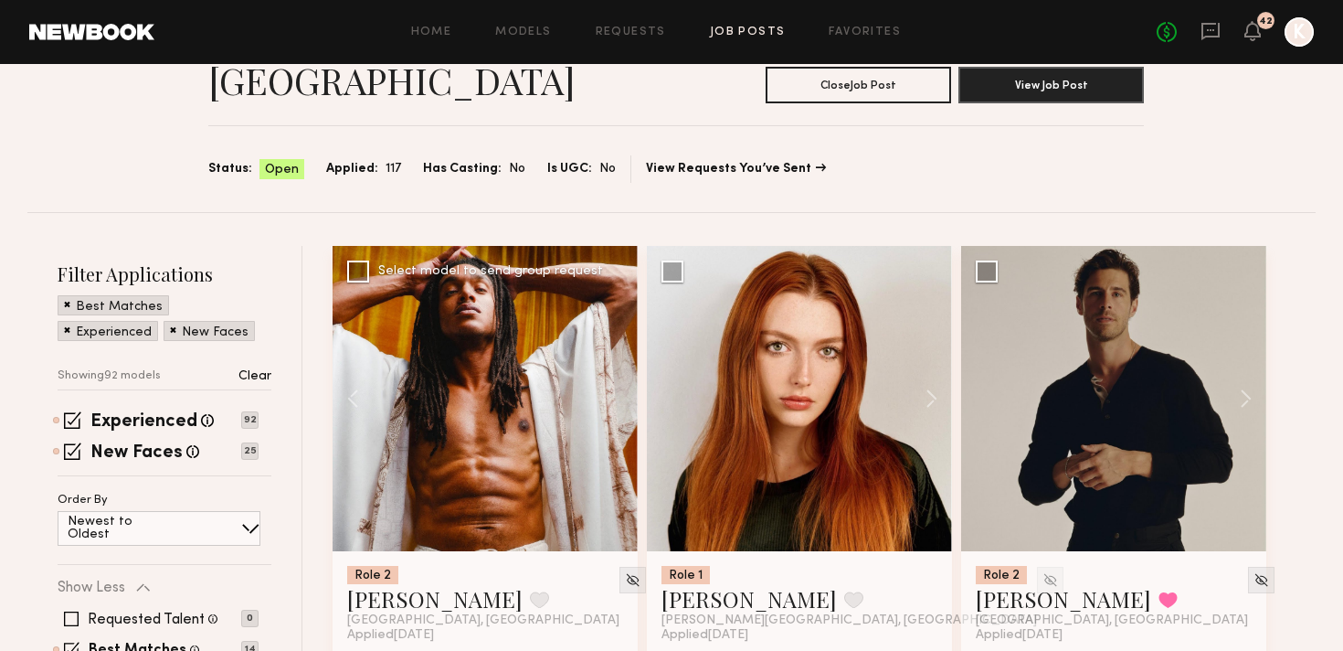
click at [611, 355] on div at bounding box center [485, 398] width 305 height 305
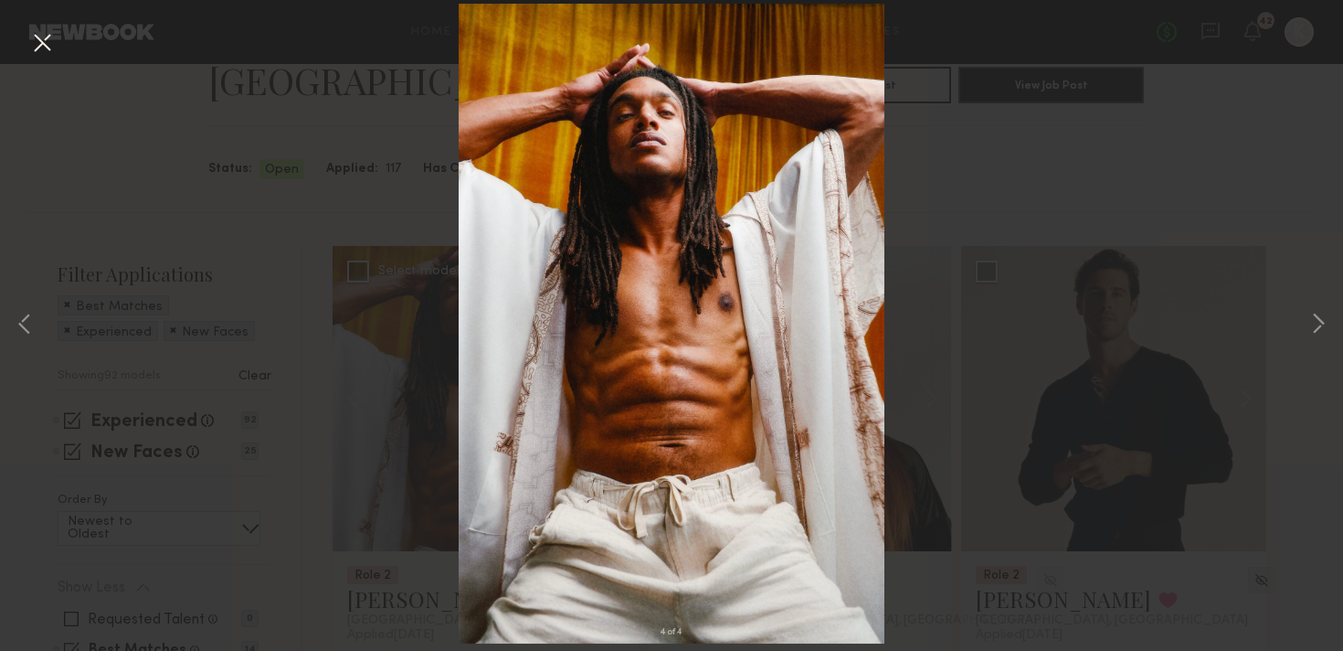
click at [33, 43] on button at bounding box center [41, 43] width 29 height 33
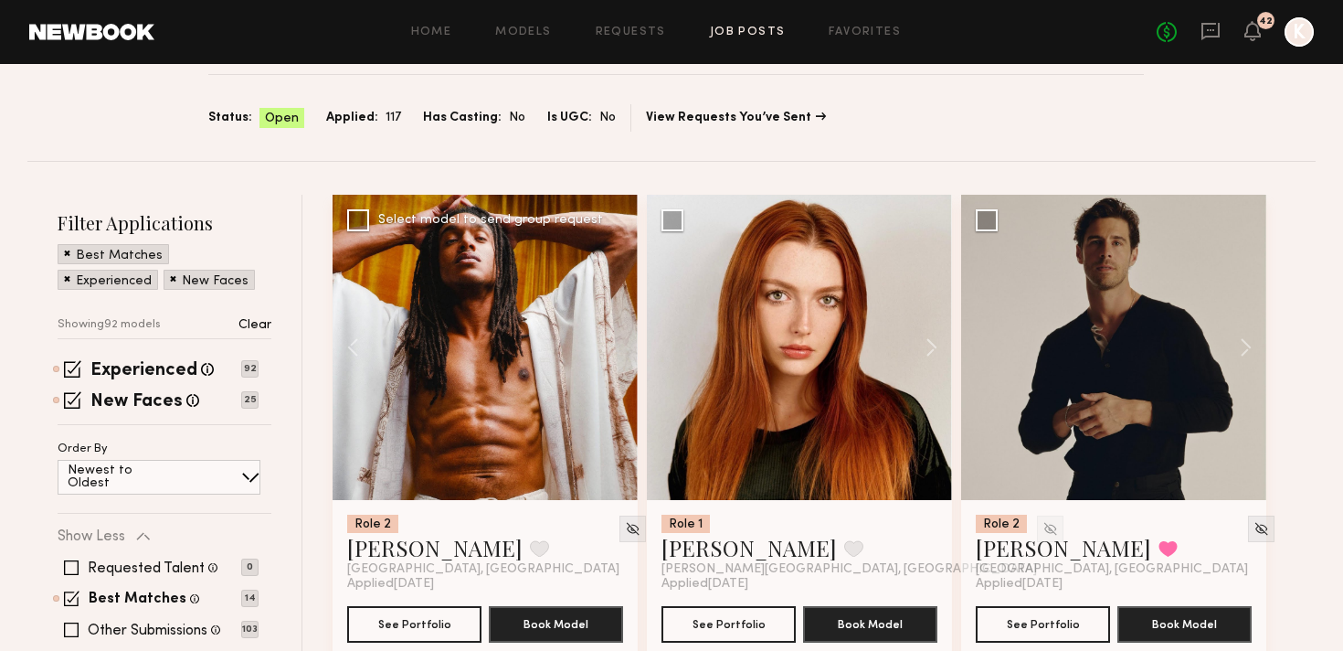
scroll to position [236, 0]
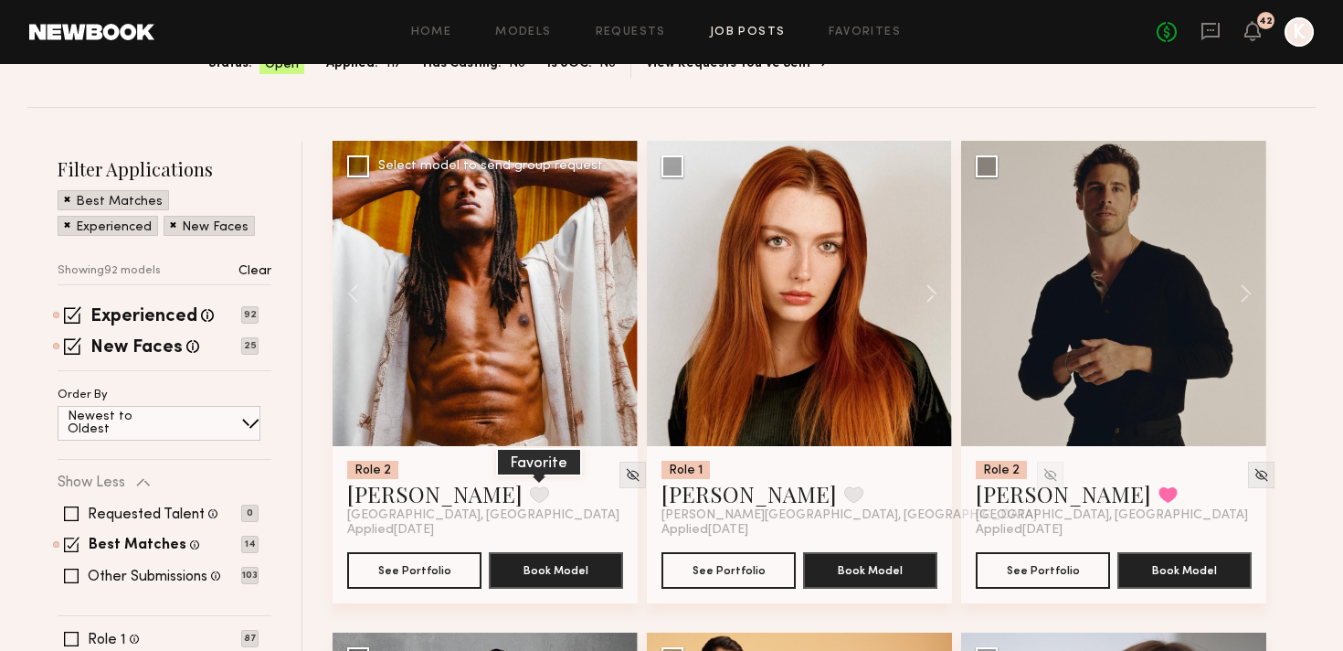
click at [530, 486] on button at bounding box center [539, 494] width 19 height 16
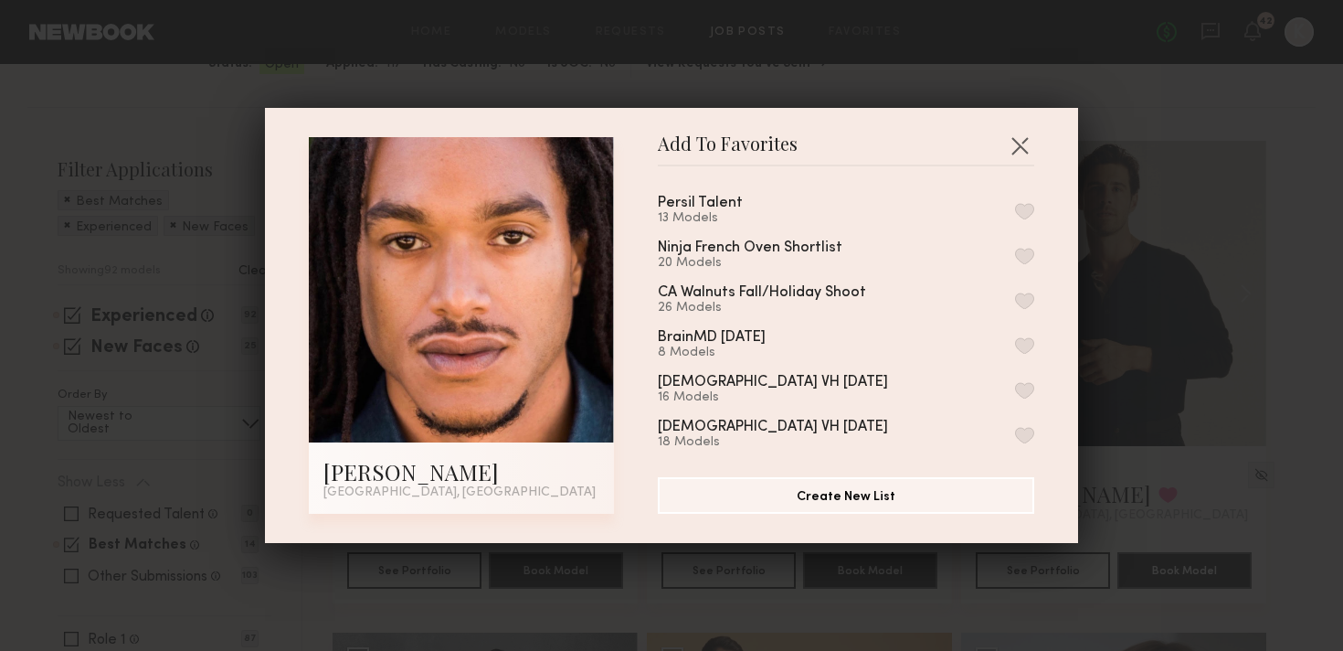
click at [1029, 209] on button "button" at bounding box center [1024, 211] width 19 height 16
click at [1024, 154] on button "button" at bounding box center [1019, 145] width 29 height 29
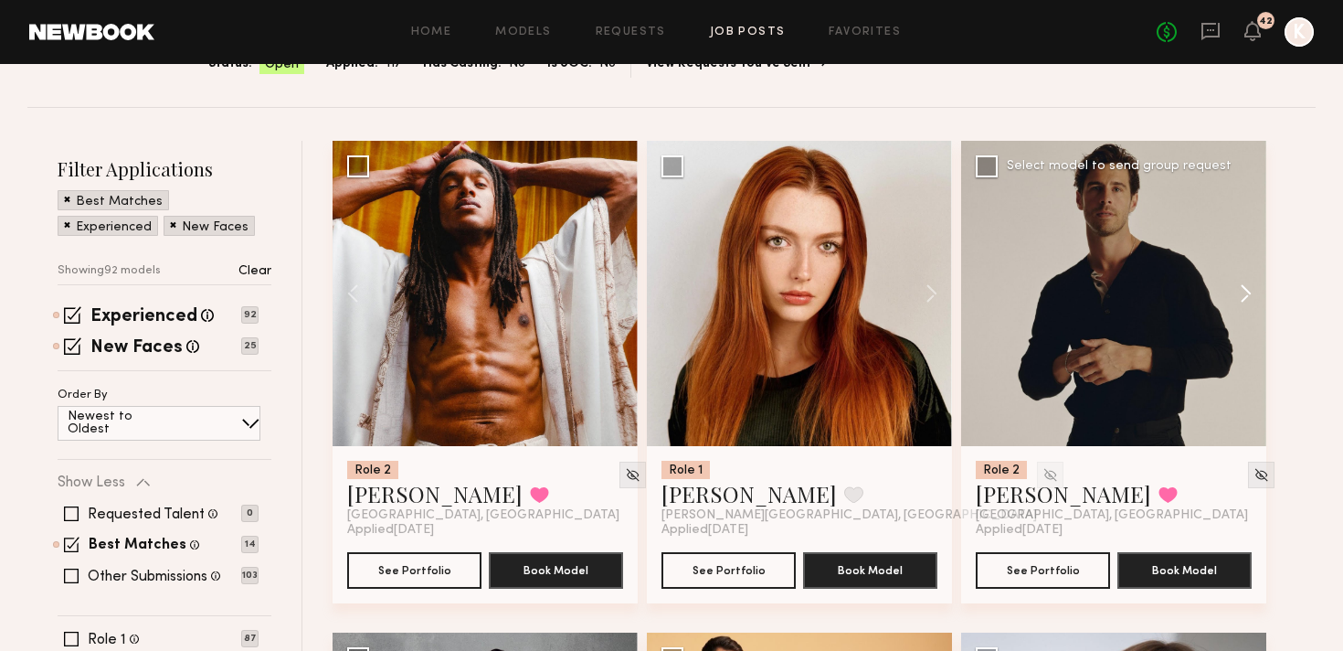
click at [1241, 255] on button at bounding box center [1237, 293] width 58 height 305
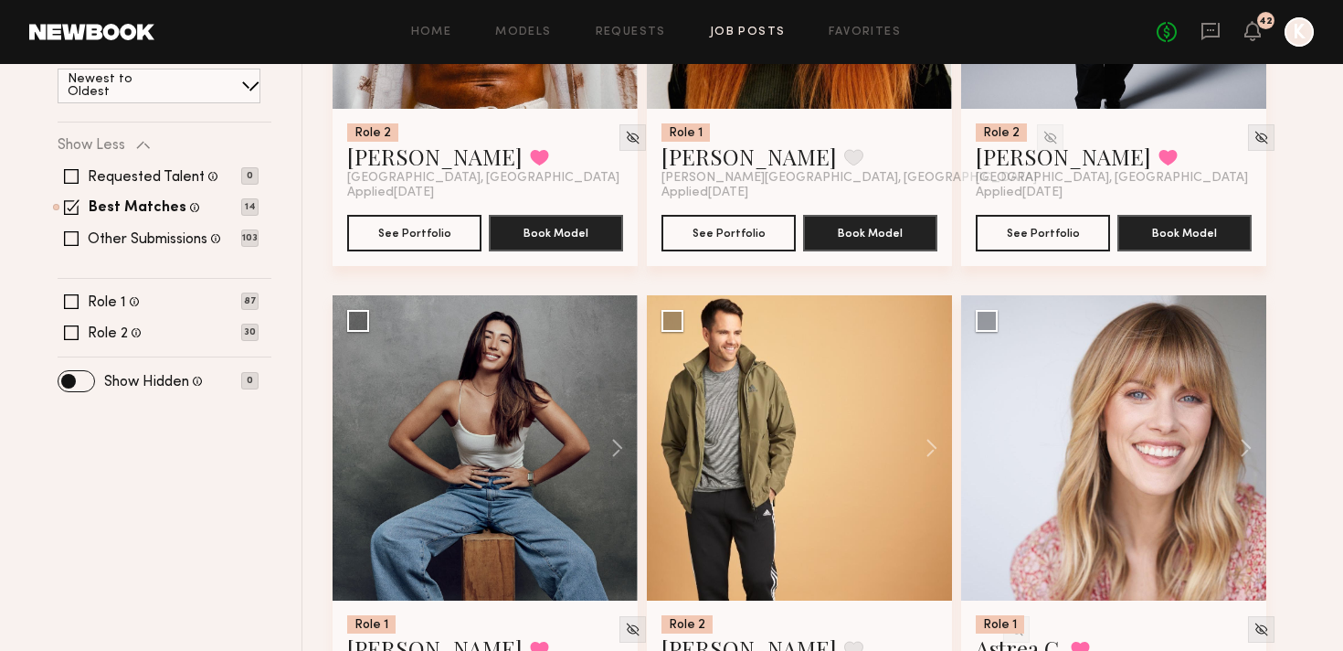
scroll to position [682, 0]
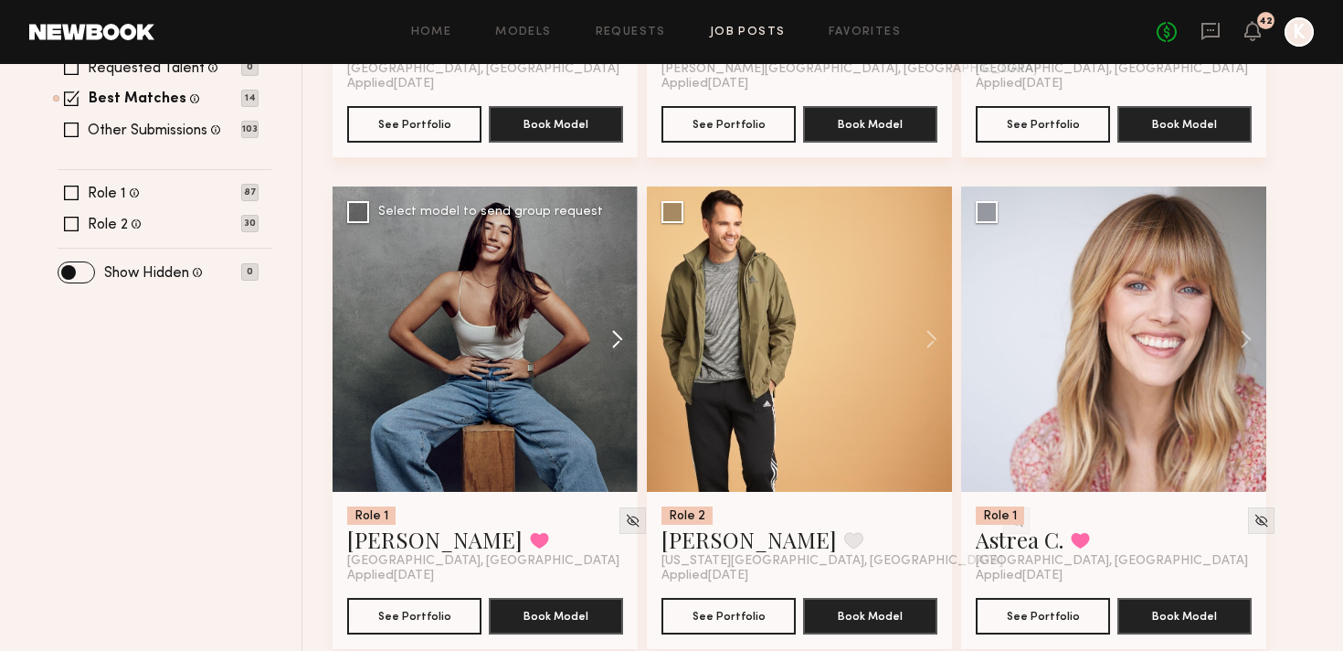
click at [614, 293] on button at bounding box center [608, 338] width 58 height 305
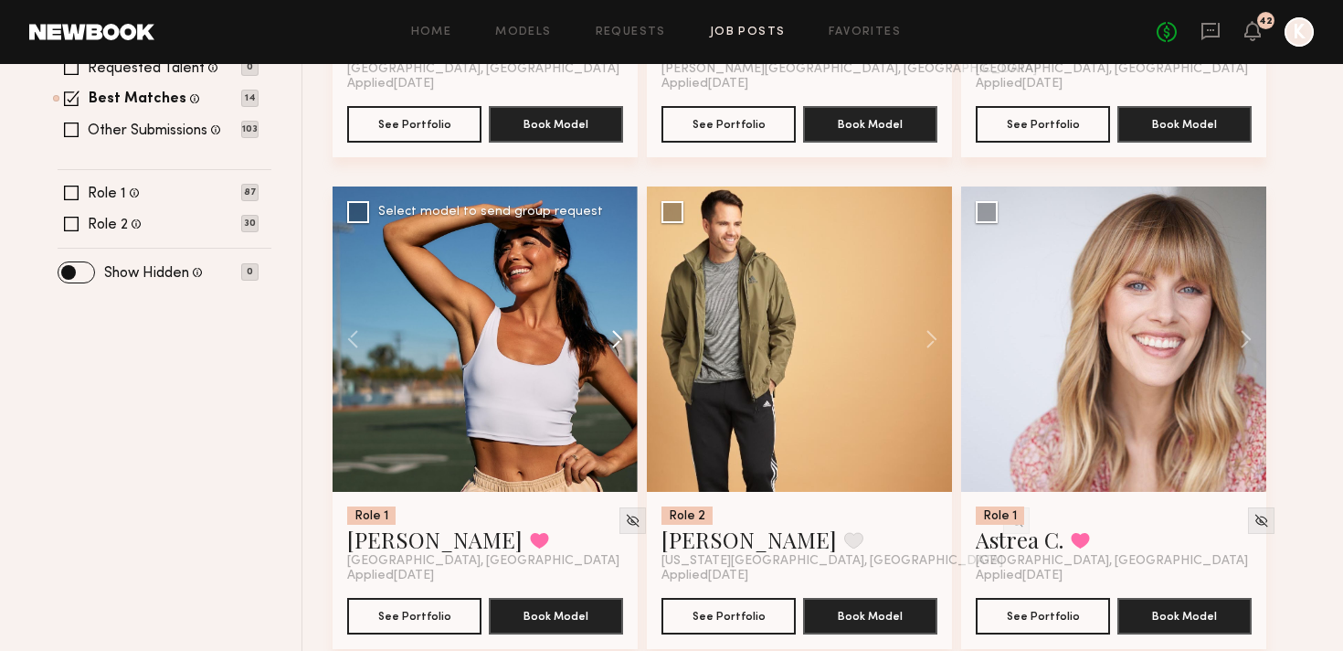
click at [614, 293] on button at bounding box center [608, 338] width 58 height 305
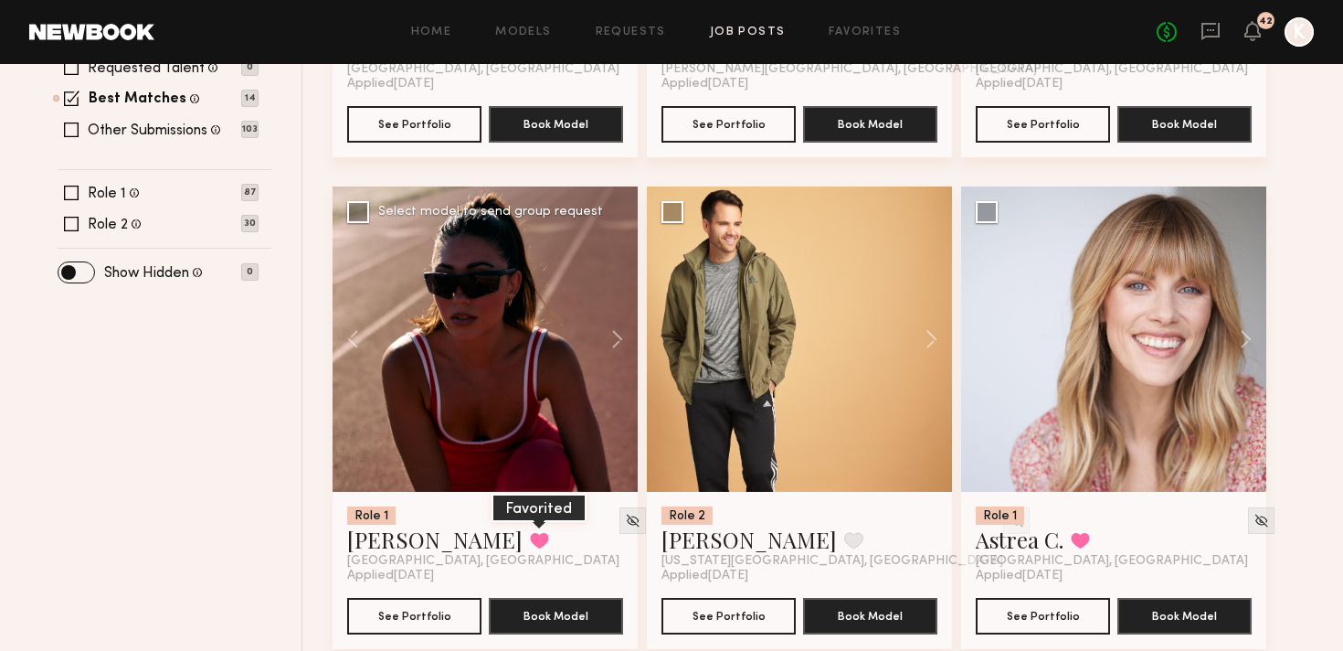
click at [530, 532] on button at bounding box center [539, 540] width 19 height 16
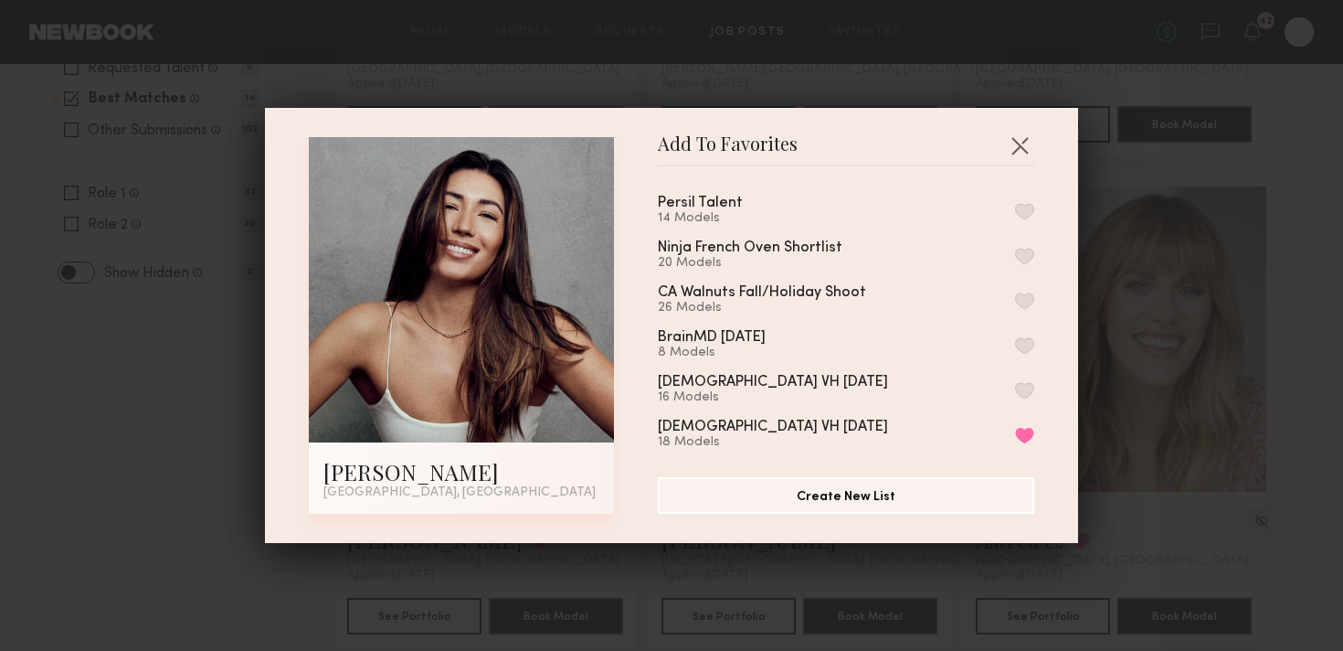
click at [1023, 209] on button "button" at bounding box center [1024, 211] width 19 height 16
click at [1021, 146] on button "button" at bounding box center [1019, 145] width 29 height 29
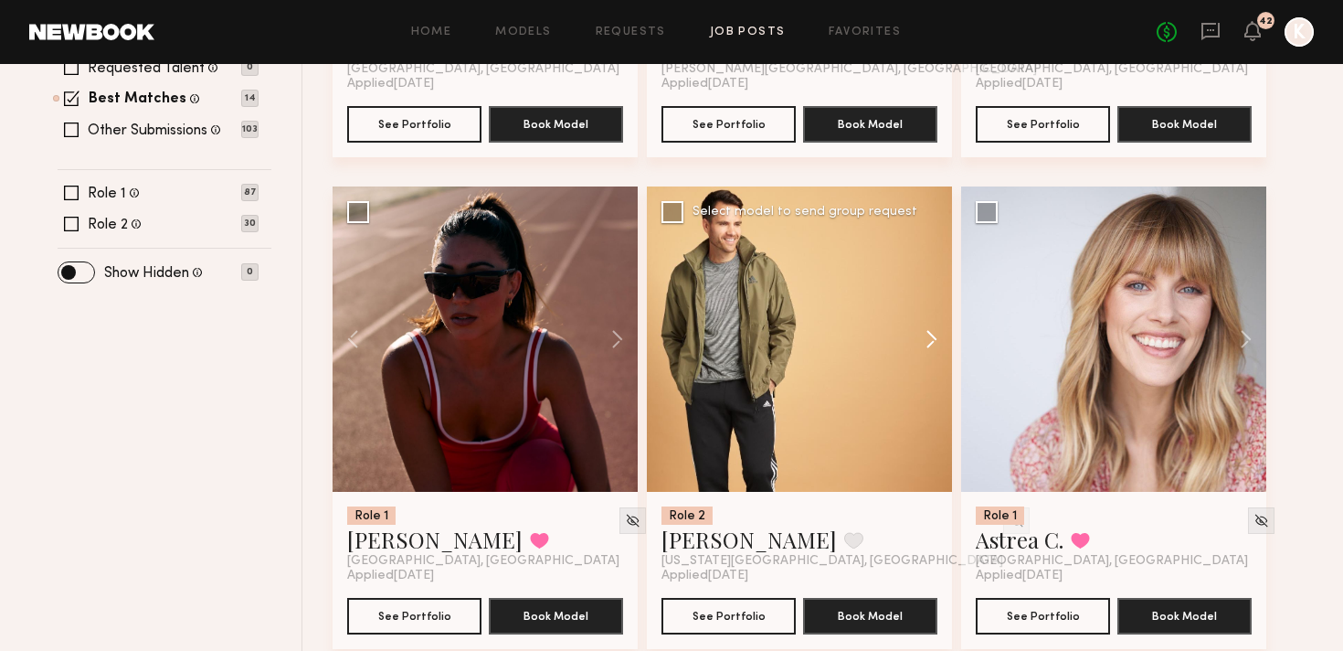
click at [933, 290] on button at bounding box center [923, 338] width 58 height 305
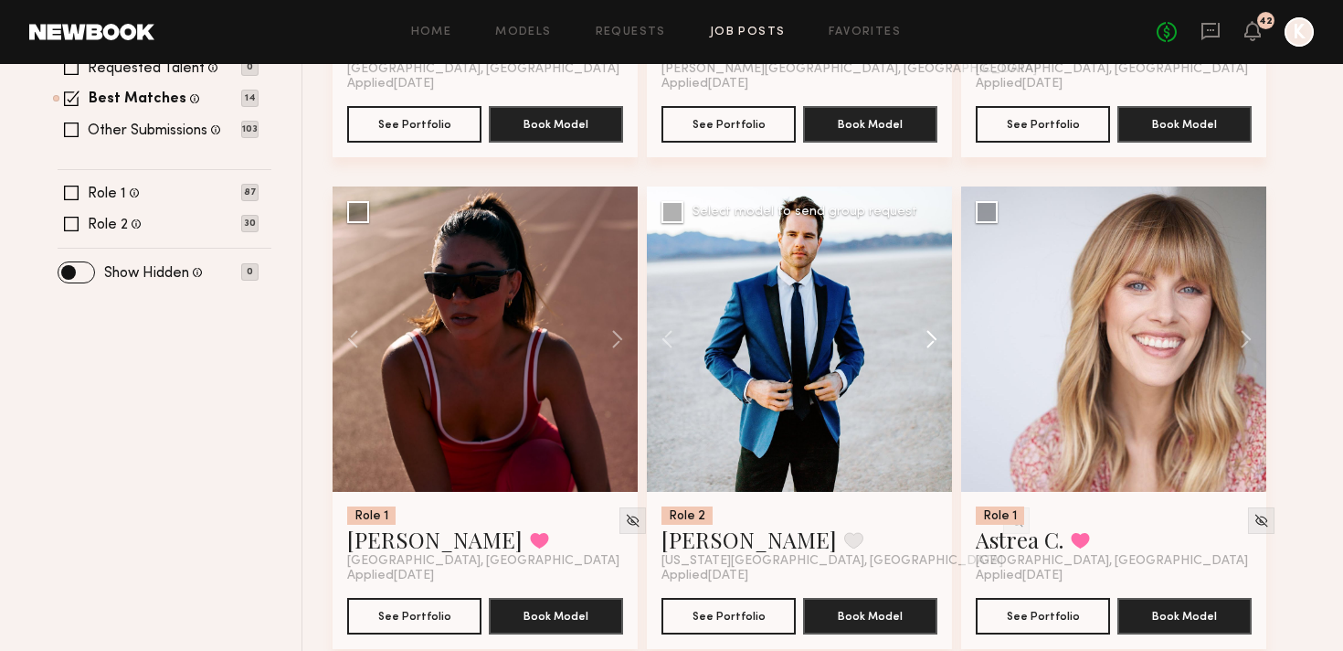
click at [933, 290] on button at bounding box center [923, 338] width 58 height 305
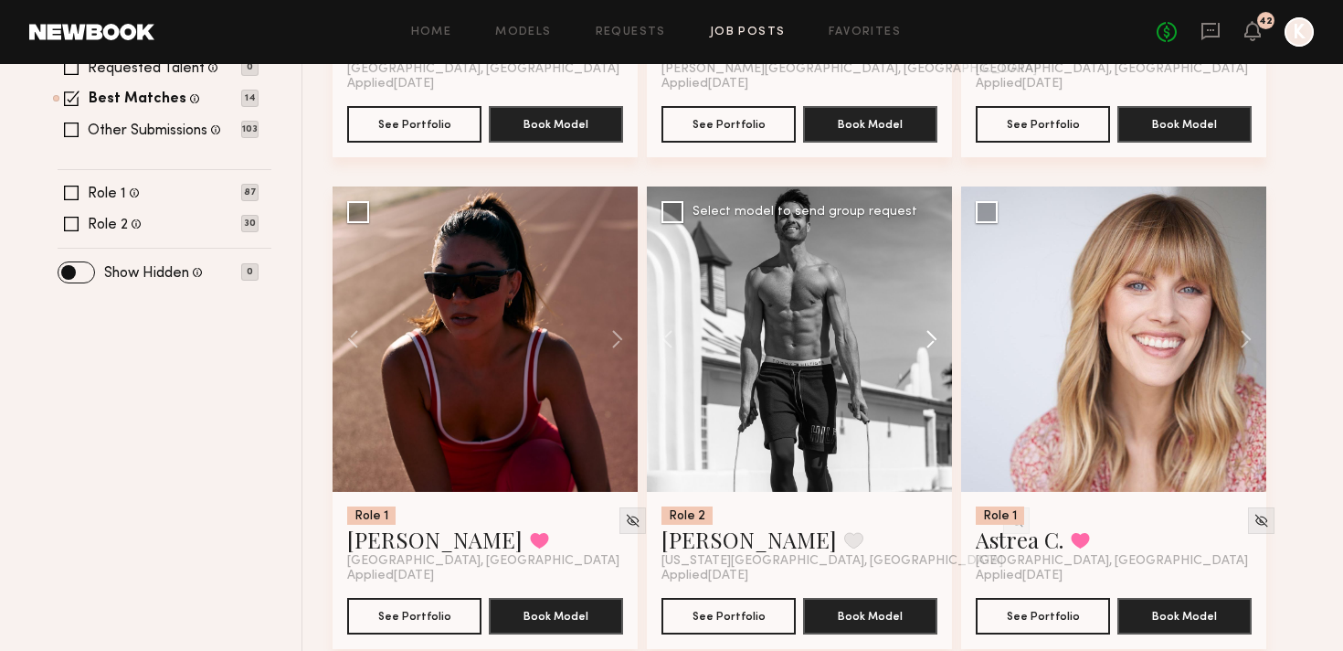
click at [933, 290] on button at bounding box center [923, 338] width 58 height 305
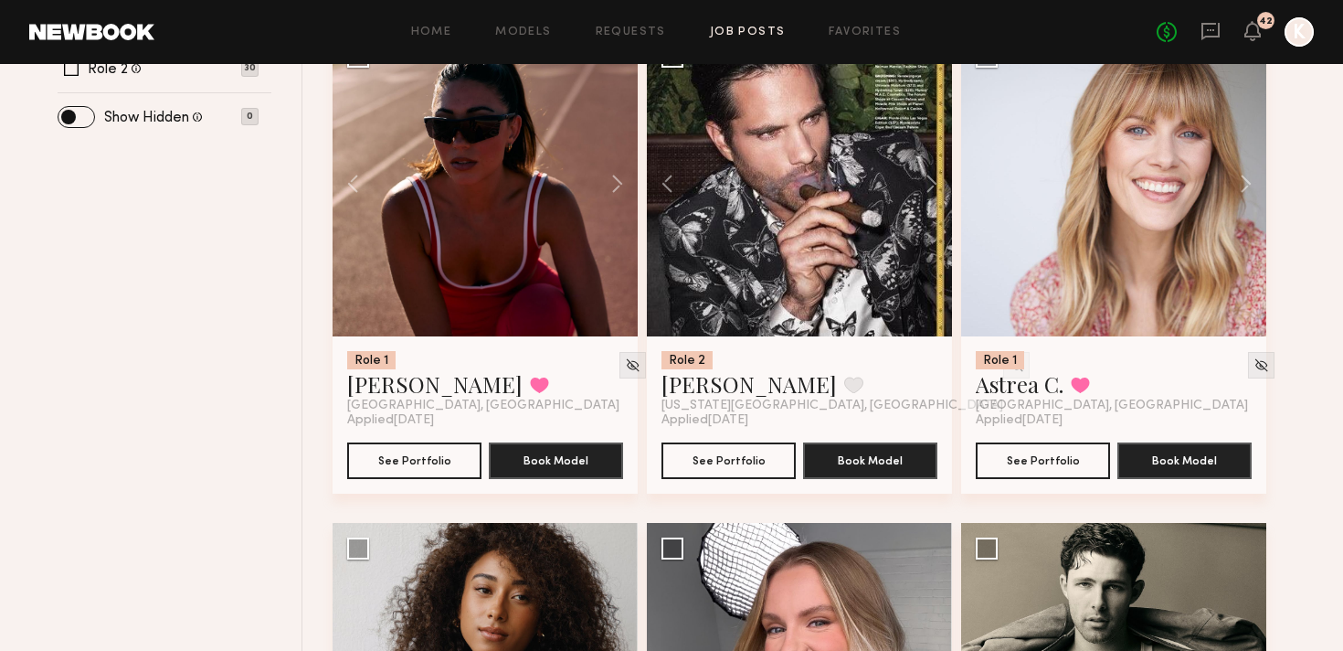
scroll to position [1138, 0]
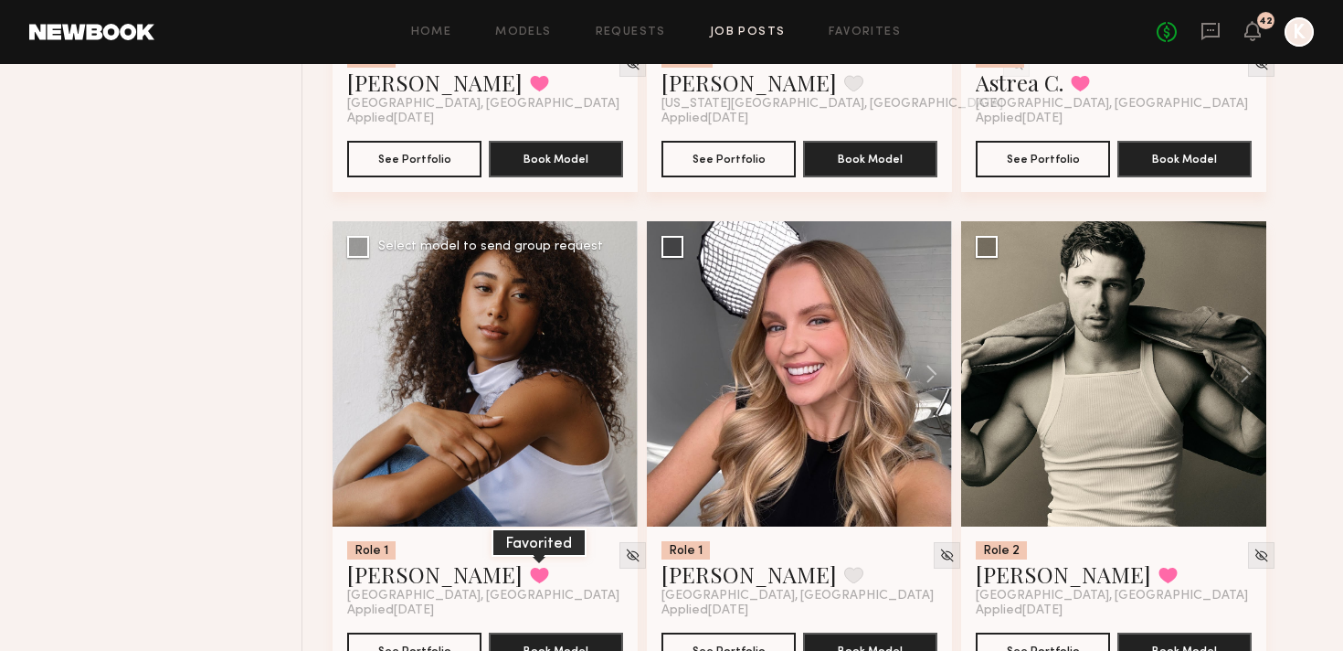
click at [530, 566] on button at bounding box center [539, 574] width 19 height 16
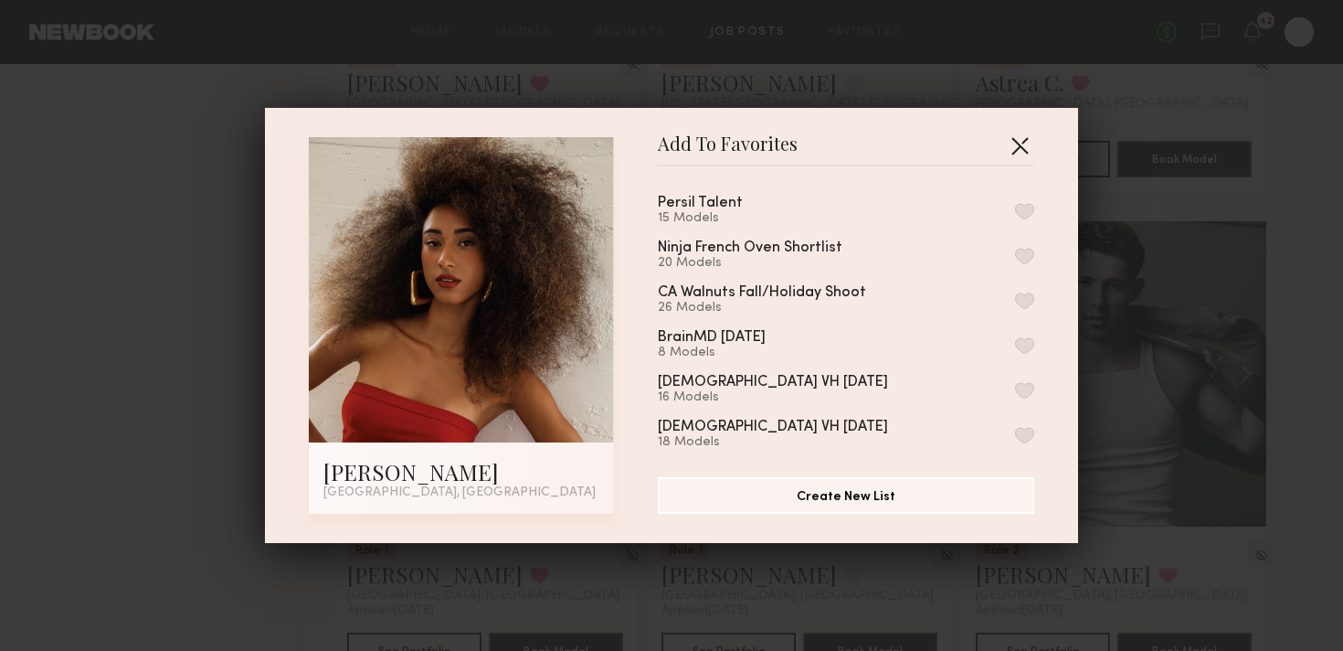
click at [1027, 143] on button "button" at bounding box center [1019, 145] width 29 height 29
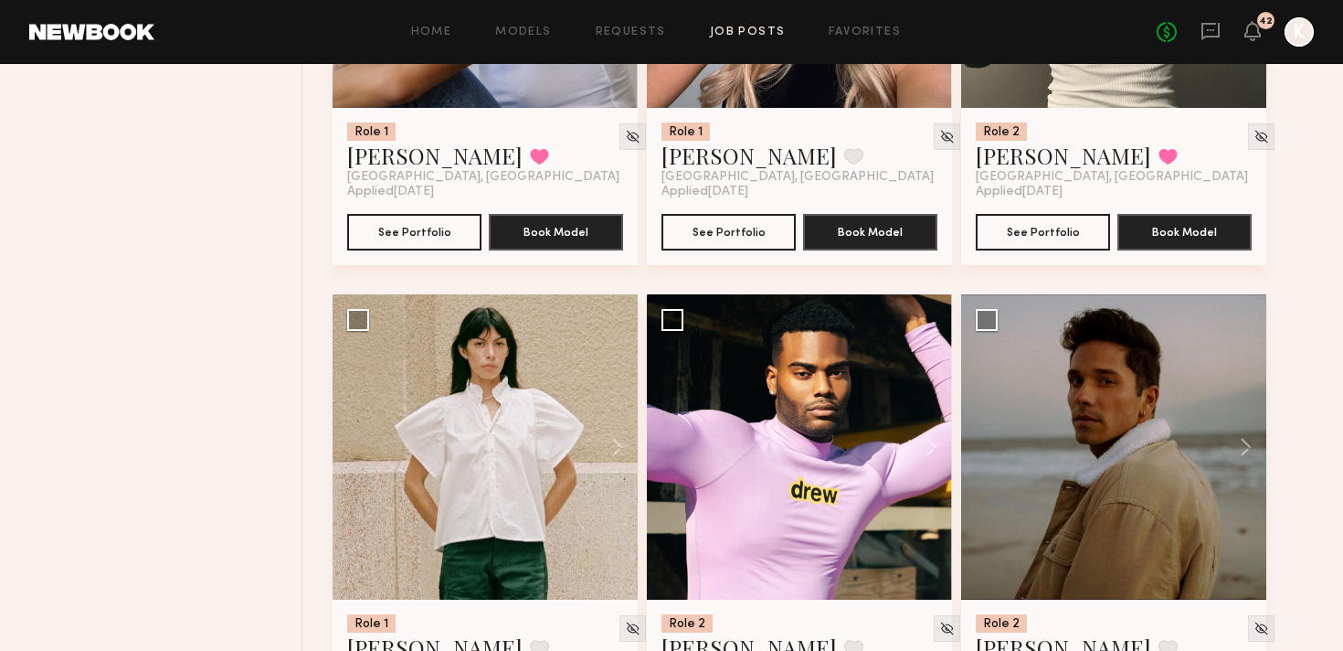
scroll to position [1673, 0]
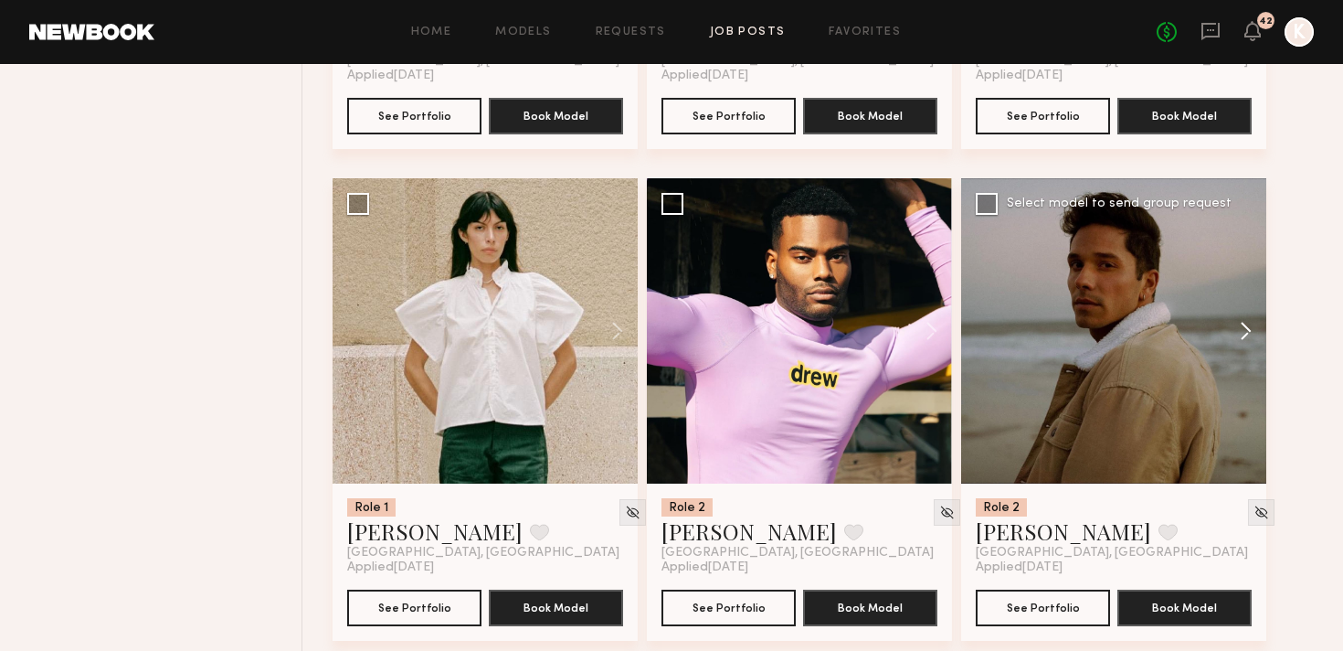
click at [1247, 289] on button at bounding box center [1237, 330] width 58 height 305
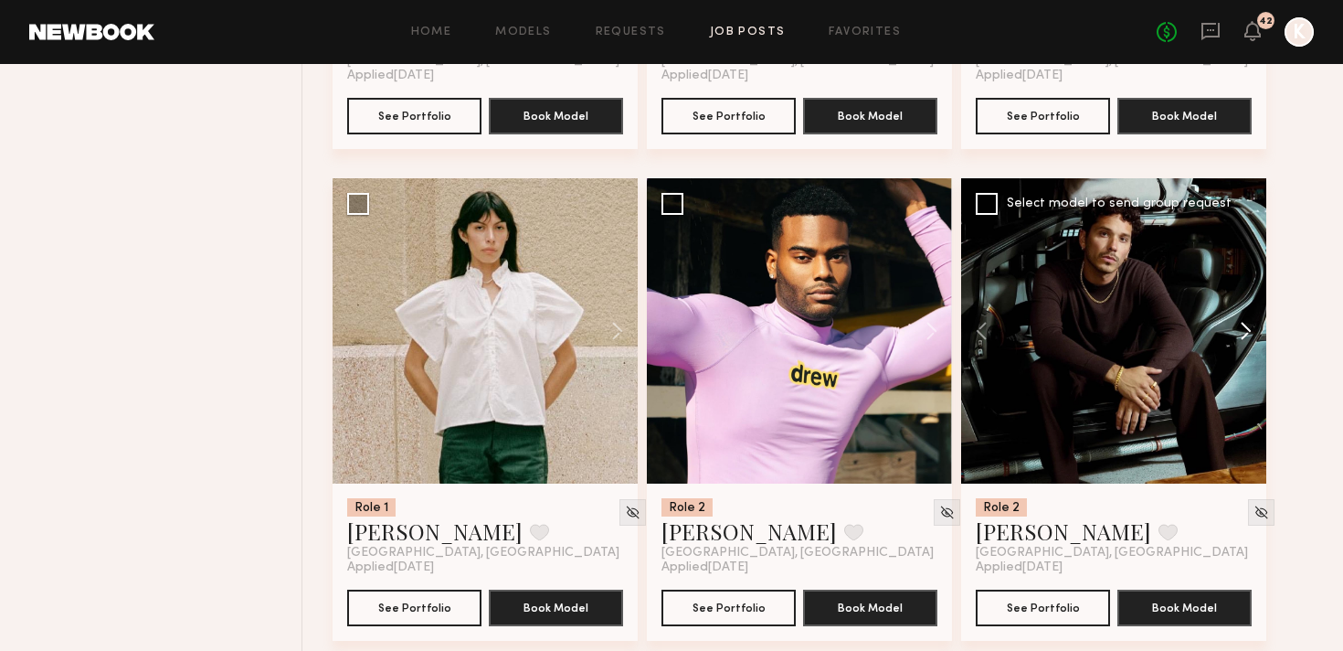
click at [1247, 289] on button at bounding box center [1237, 330] width 58 height 305
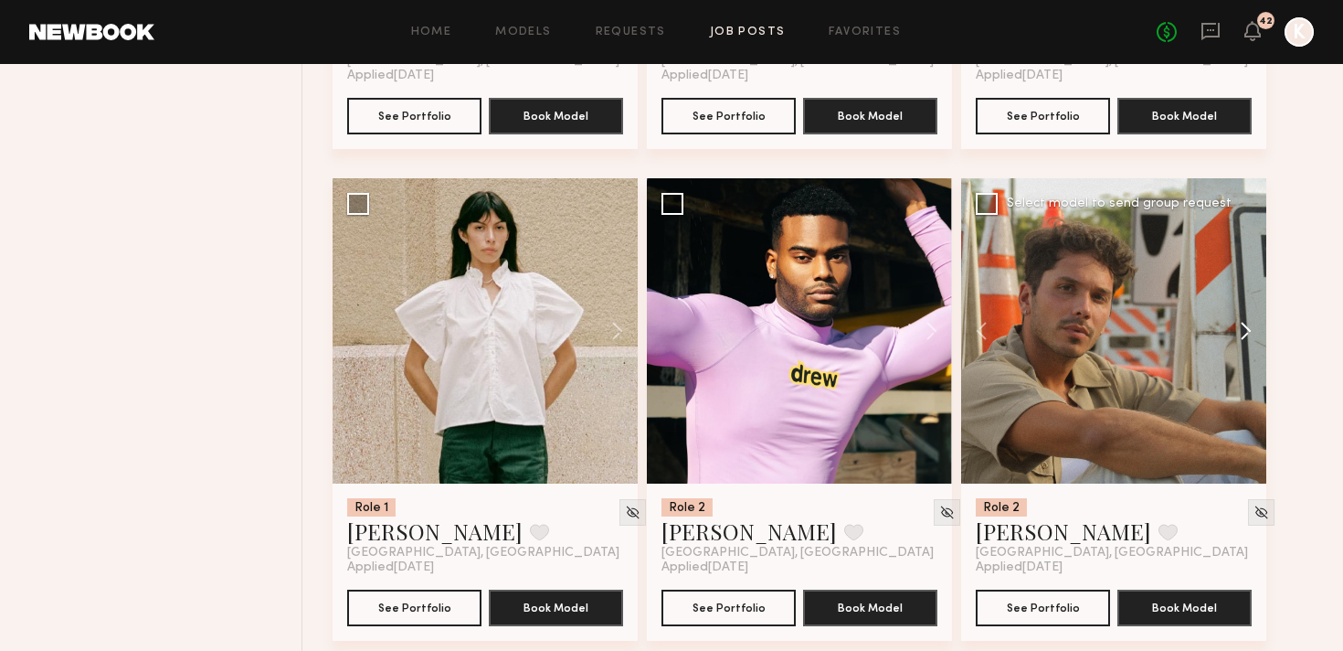
click at [1247, 289] on button at bounding box center [1237, 330] width 58 height 305
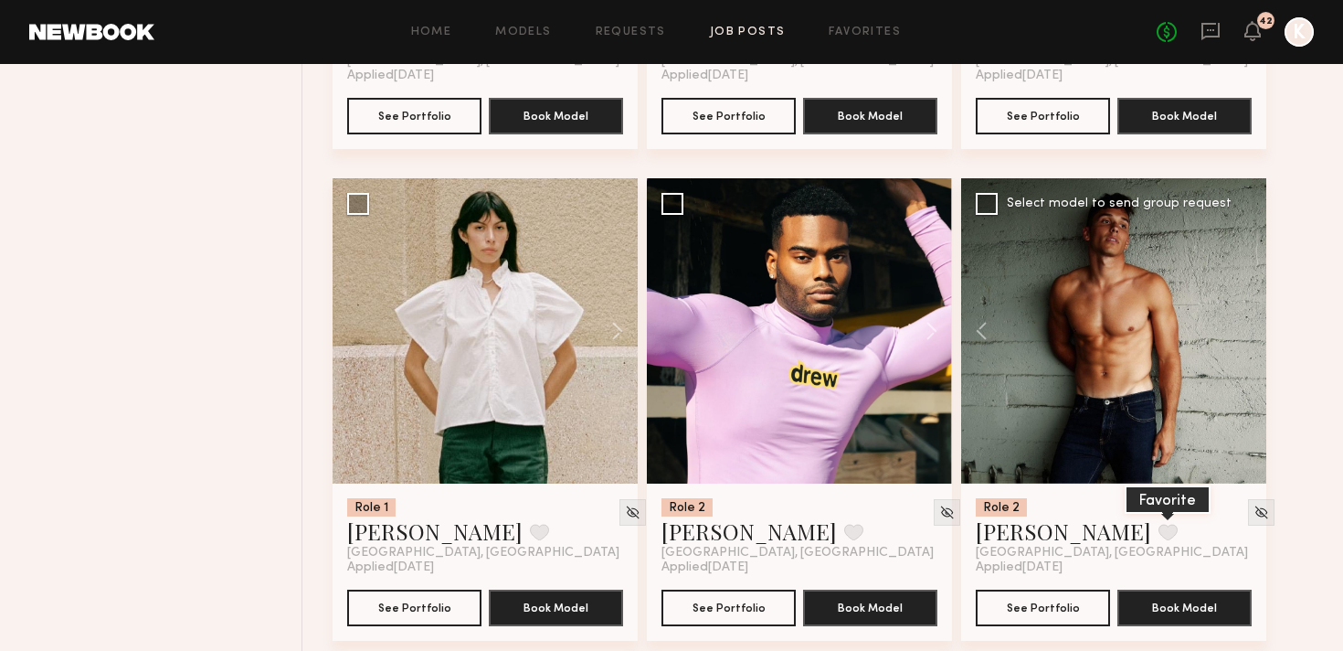
click at [1159, 524] on button at bounding box center [1168, 532] width 19 height 16
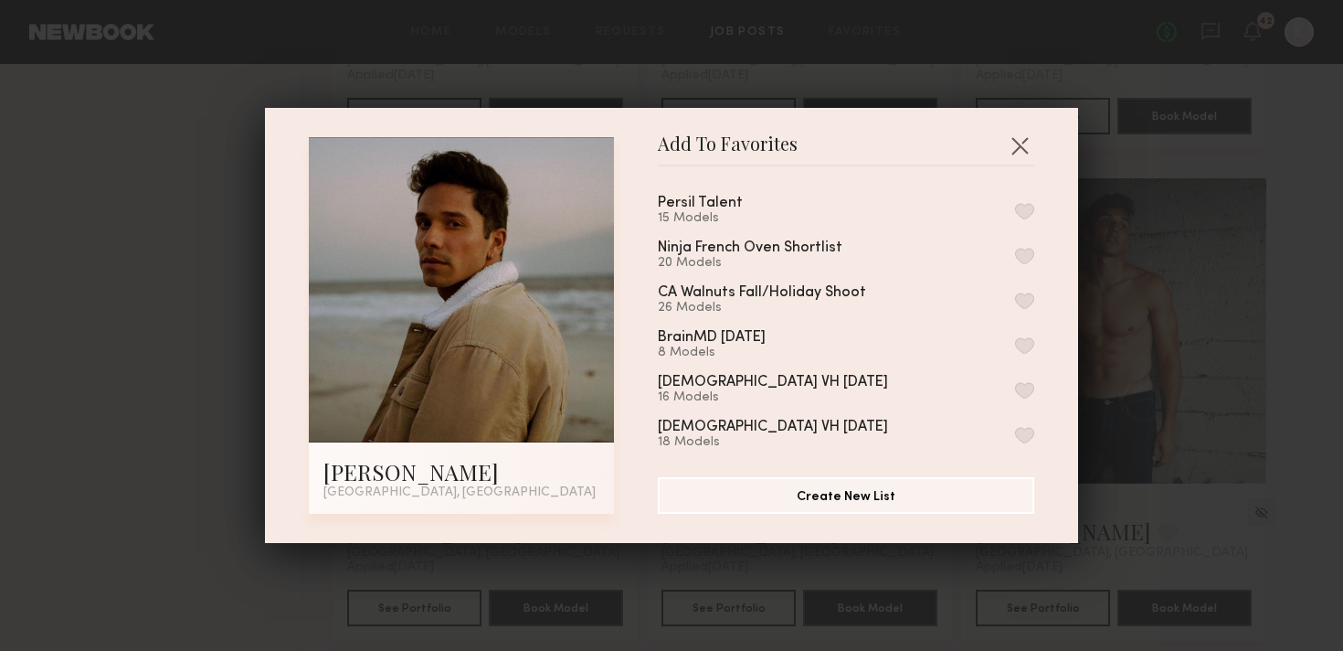
click at [1031, 209] on button "button" at bounding box center [1024, 211] width 19 height 16
click at [1022, 147] on button "button" at bounding box center [1019, 145] width 29 height 29
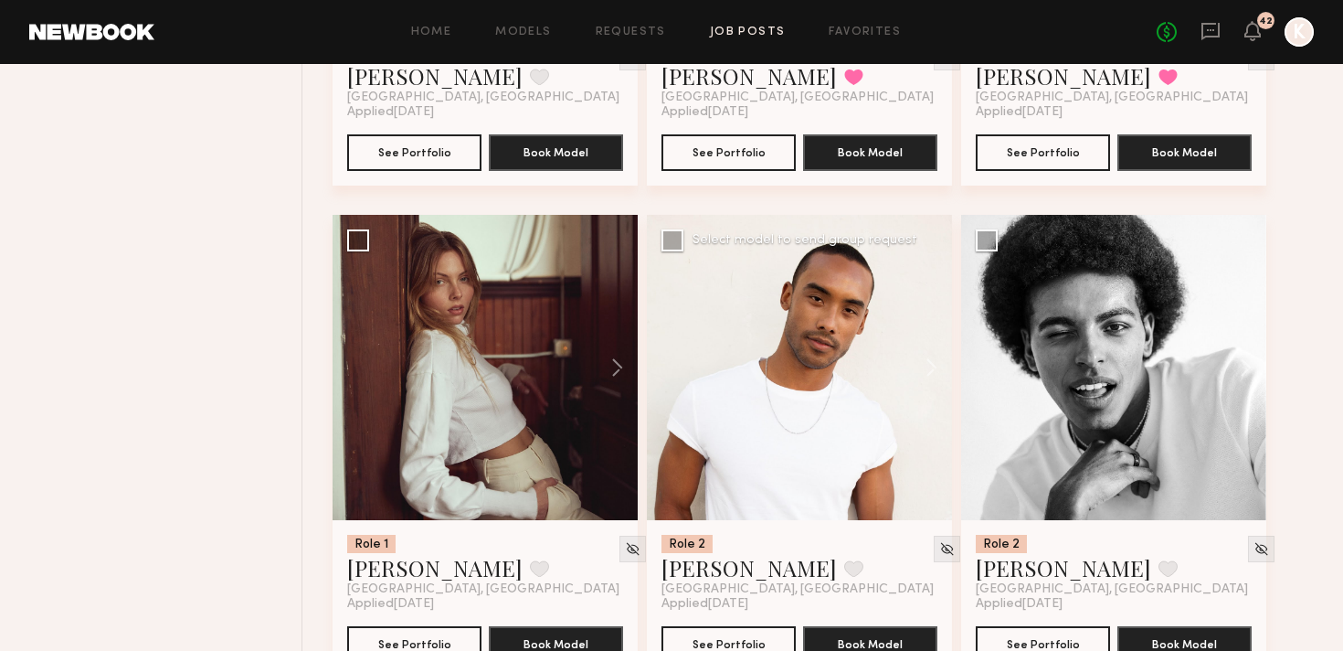
scroll to position [3118, 0]
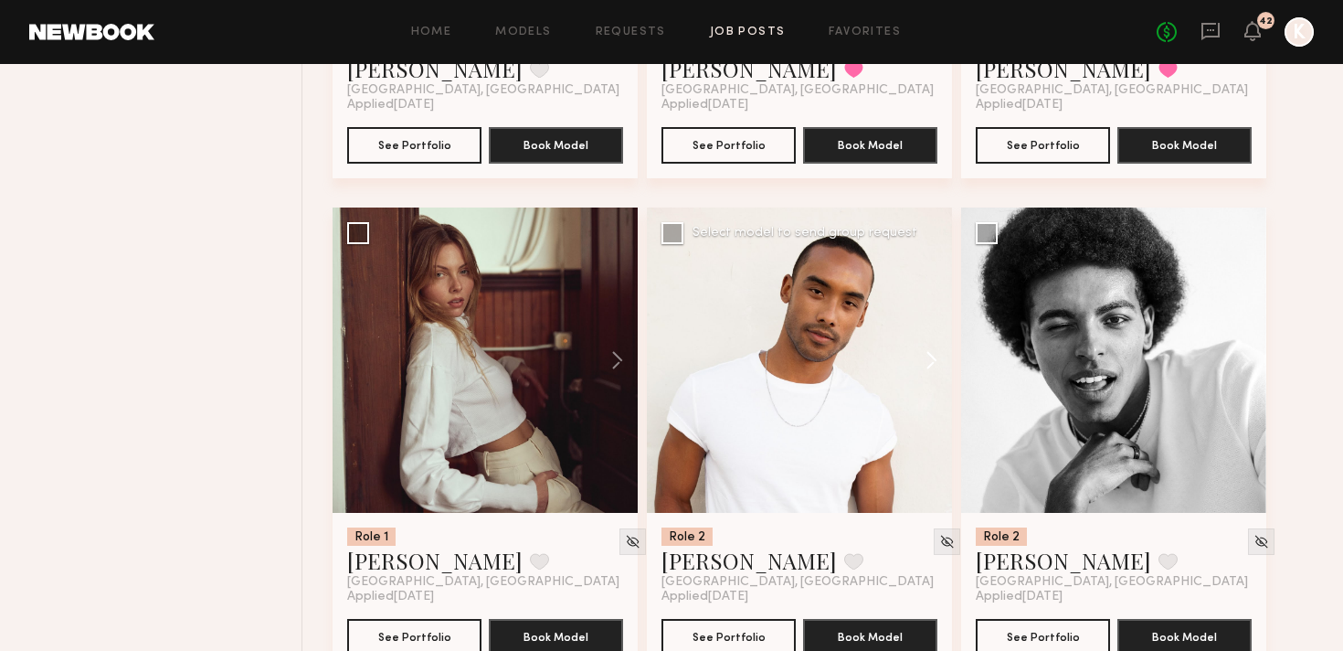
click at [916, 332] on button at bounding box center [923, 359] width 58 height 305
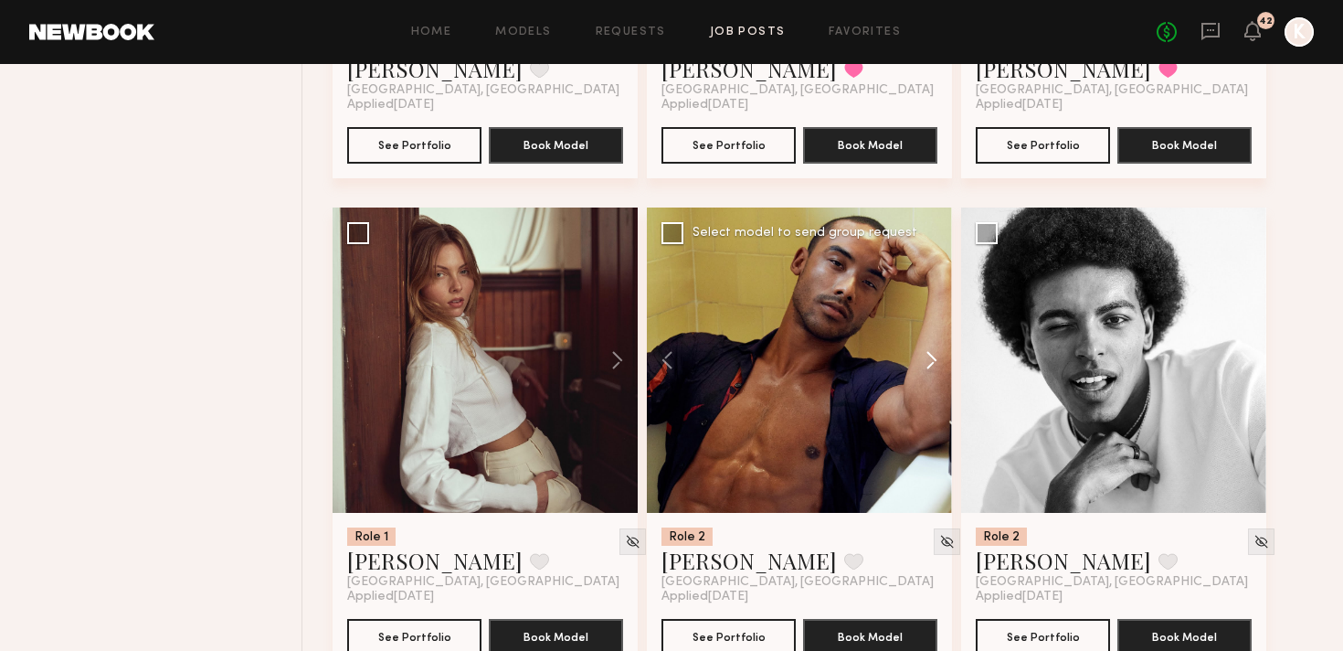
click at [916, 332] on button at bounding box center [923, 359] width 58 height 305
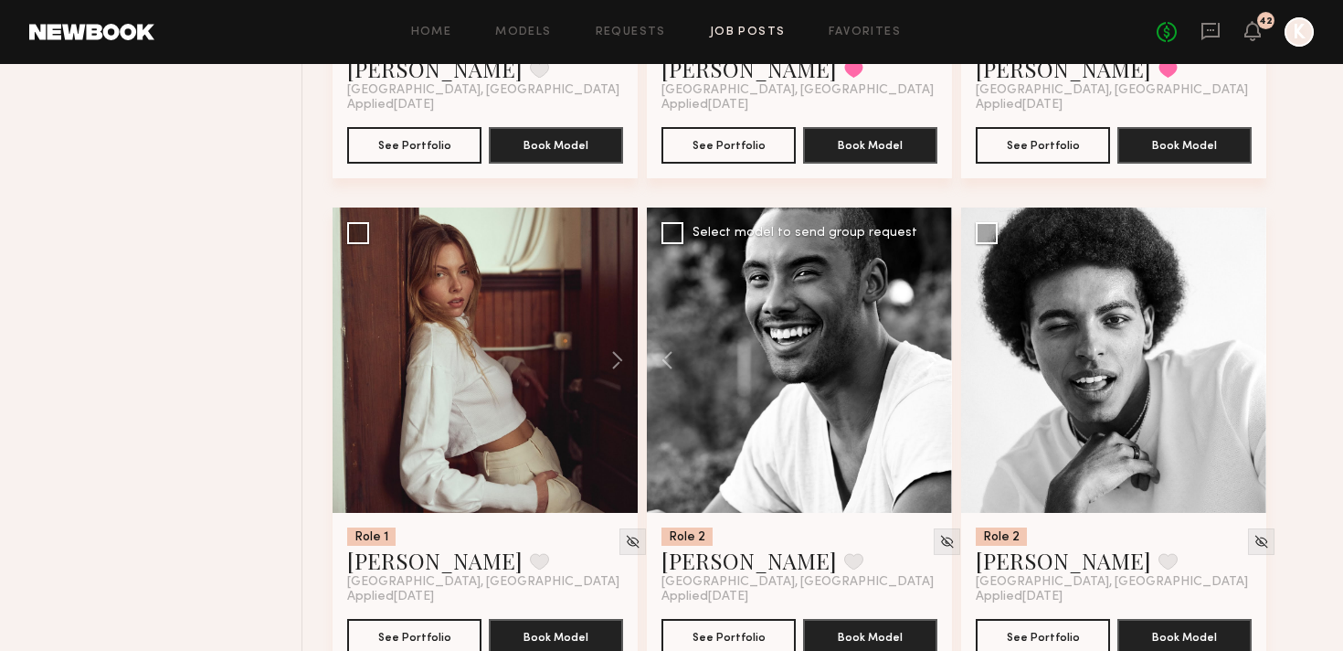
click at [916, 332] on button at bounding box center [923, 359] width 58 height 305
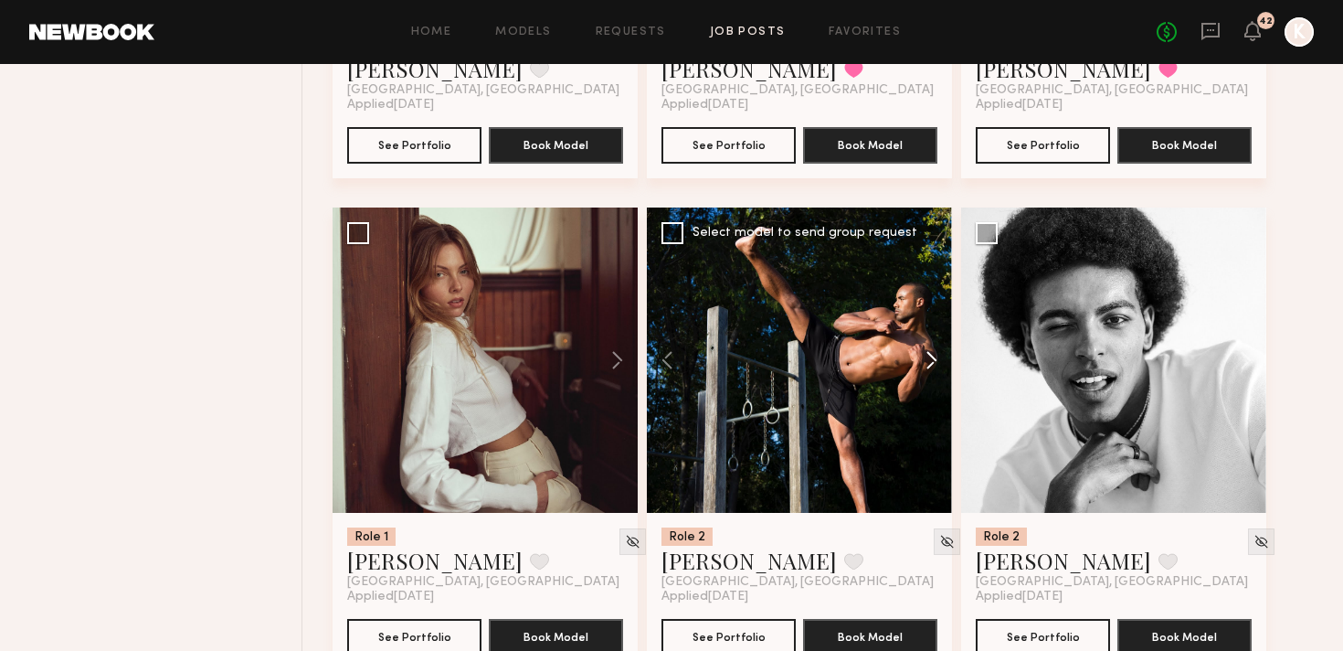
click at [916, 332] on button at bounding box center [923, 359] width 58 height 305
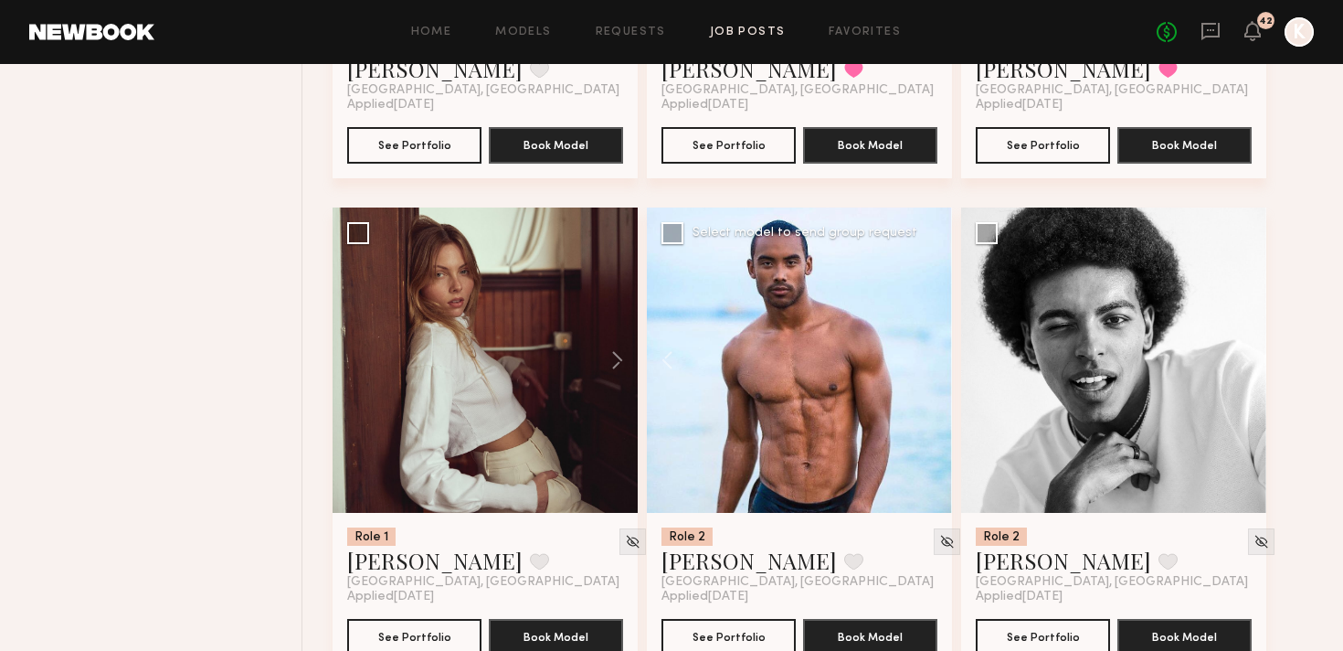
click at [916, 332] on div at bounding box center [799, 359] width 305 height 305
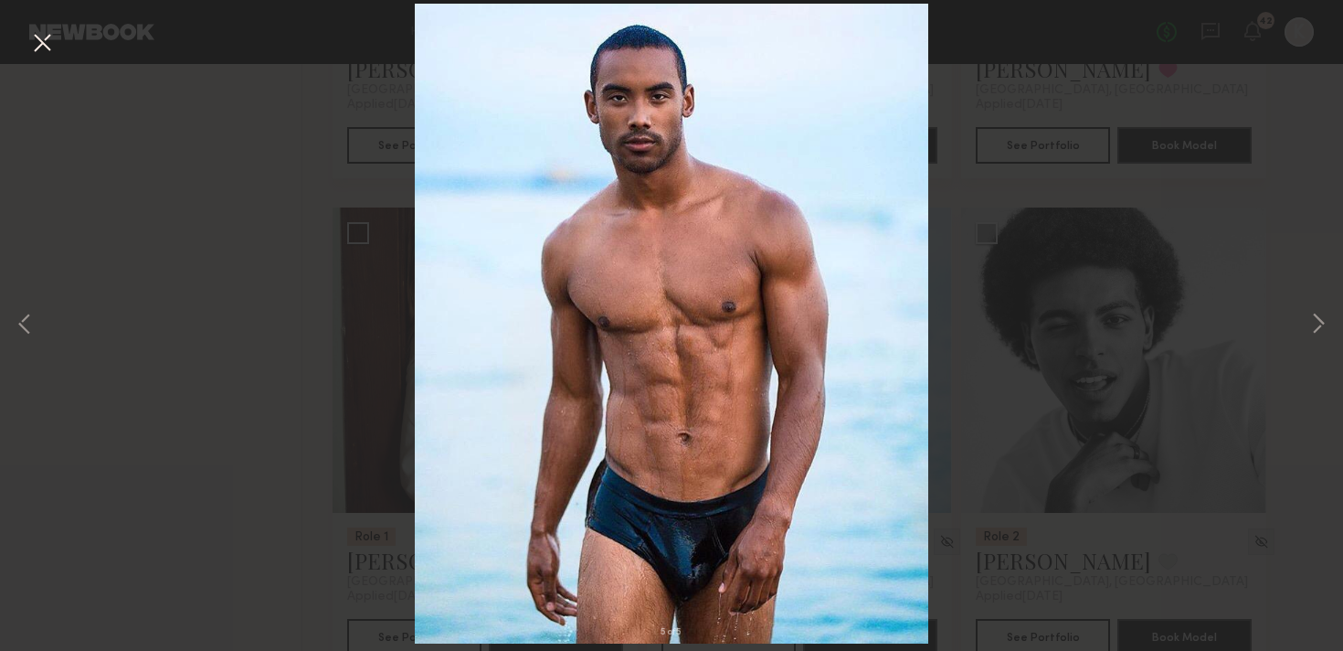
click at [32, 42] on button at bounding box center [41, 43] width 29 height 33
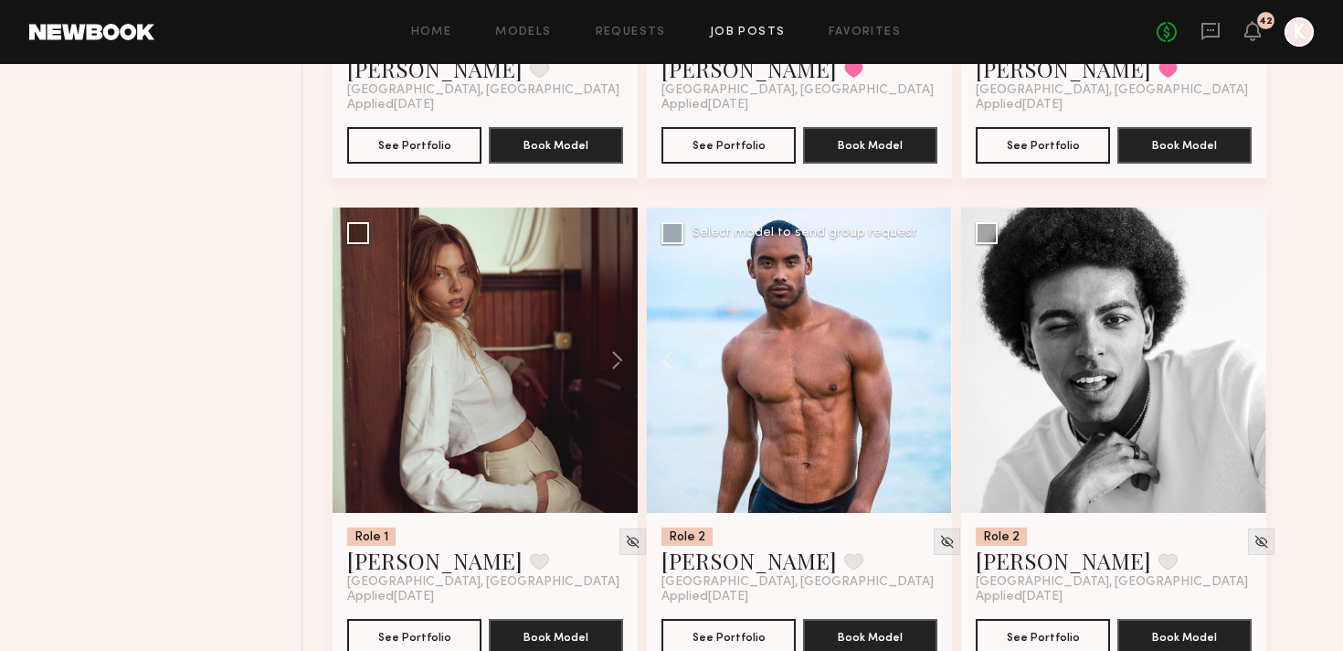
click at [938, 310] on div at bounding box center [799, 359] width 305 height 305
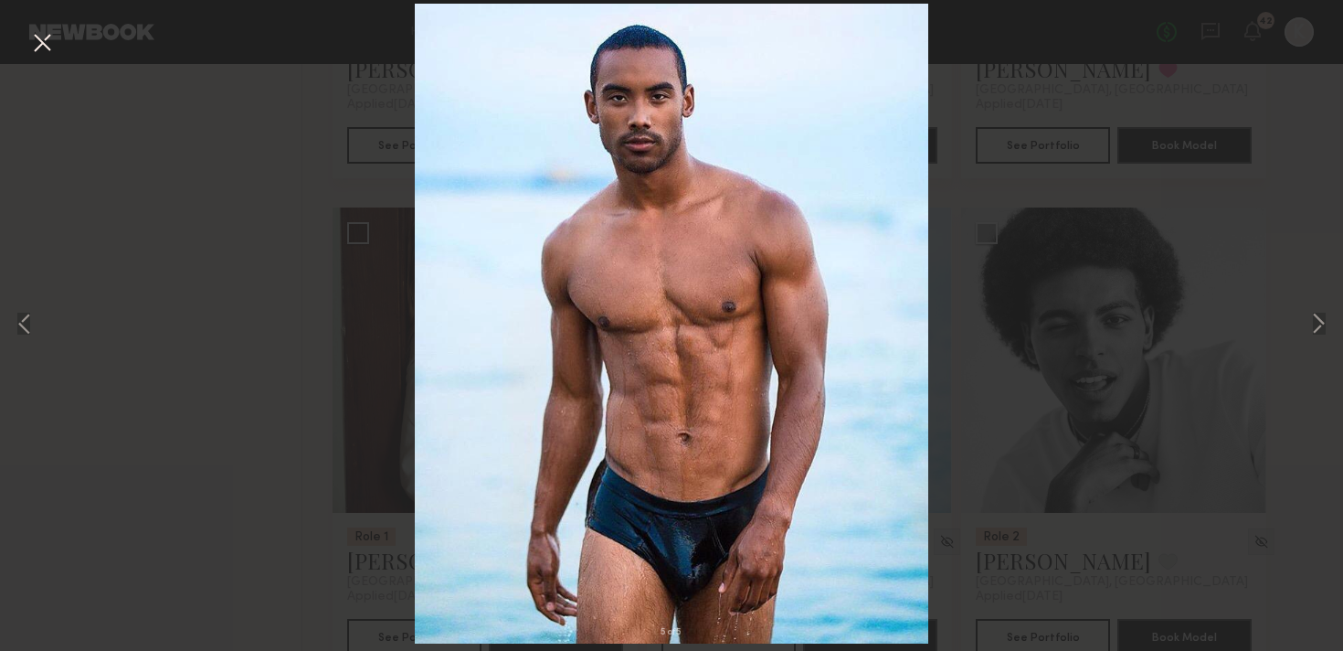
click at [1337, 319] on div "5 of 5" at bounding box center [671, 325] width 1343 height 651
click at [1319, 320] on button at bounding box center [1319, 325] width 22 height 521
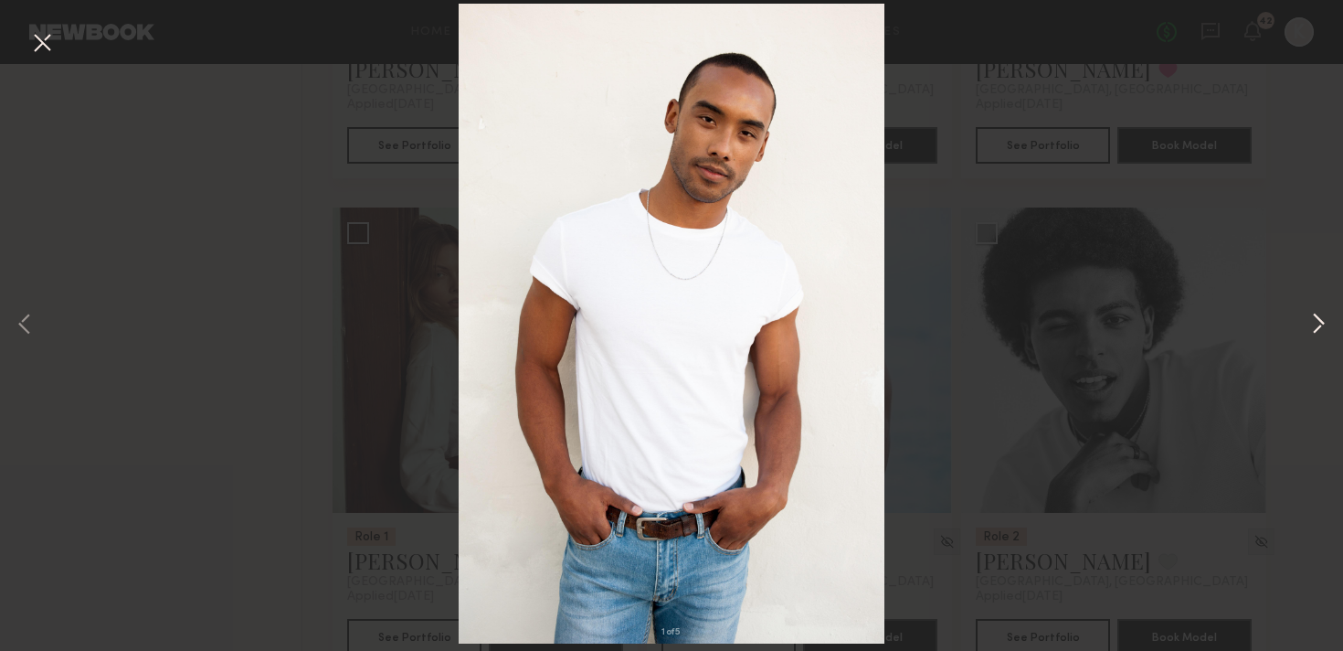
click at [1319, 320] on button at bounding box center [1319, 325] width 22 height 521
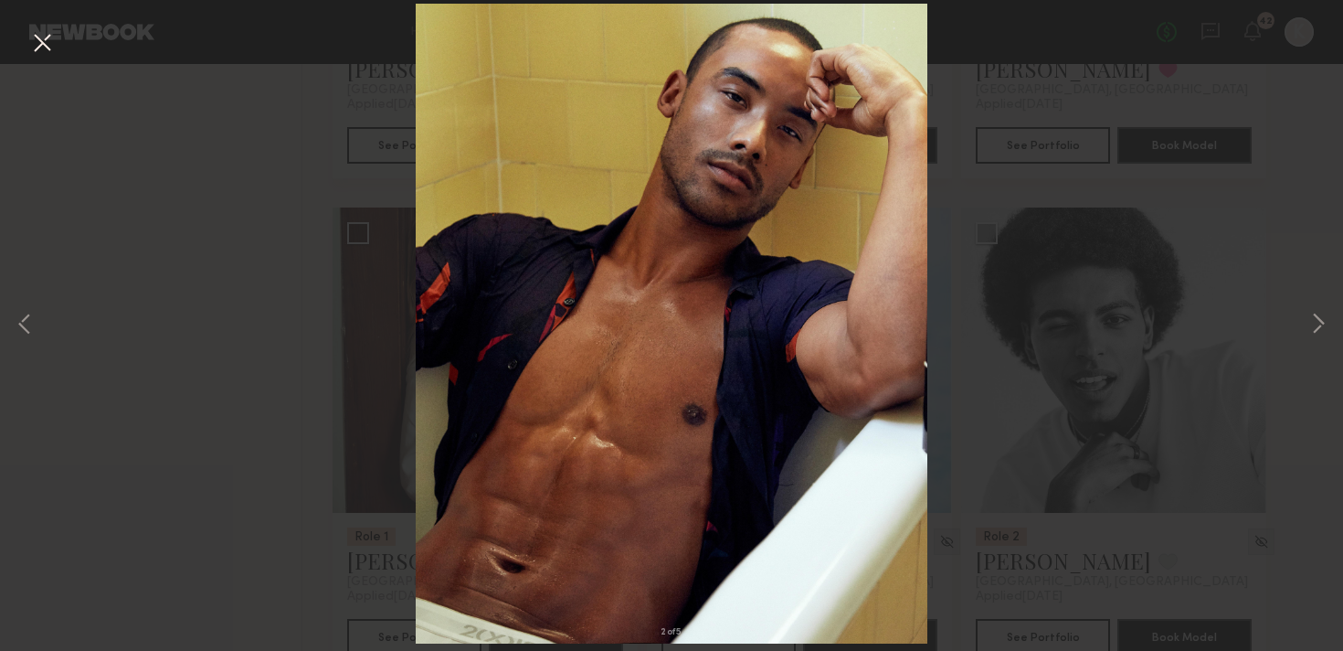
click at [48, 48] on button at bounding box center [41, 43] width 29 height 33
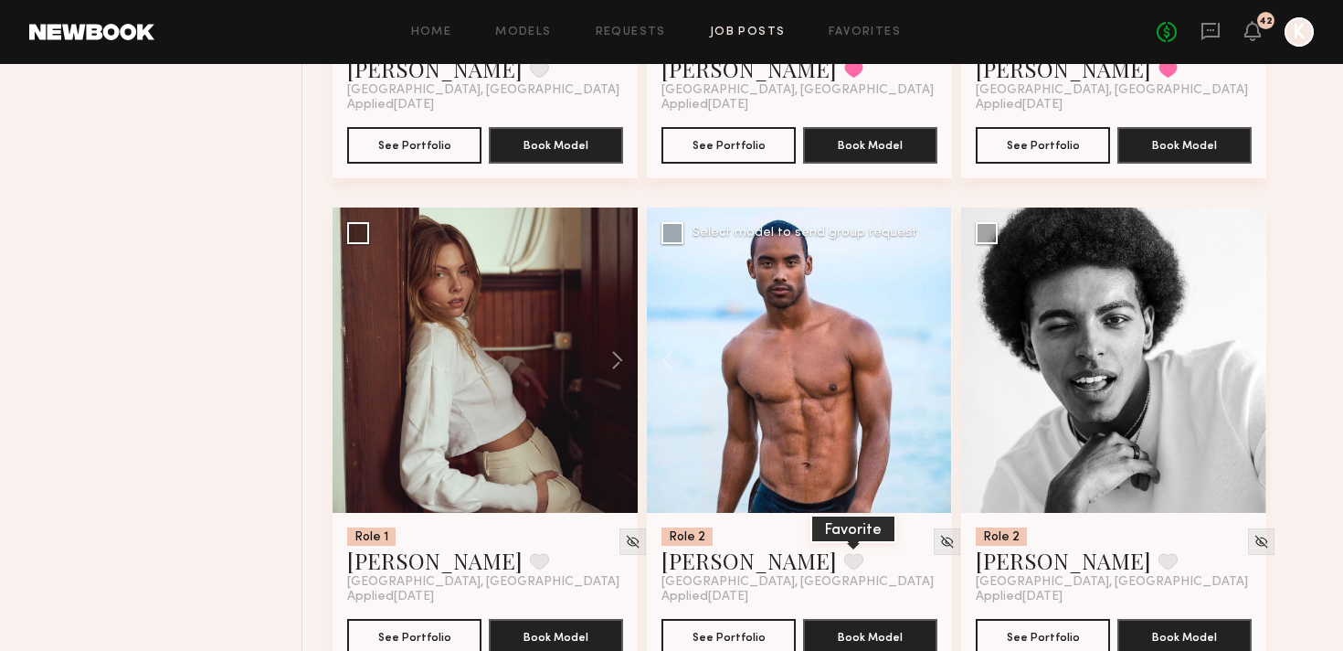
click at [844, 553] on button at bounding box center [853, 561] width 19 height 16
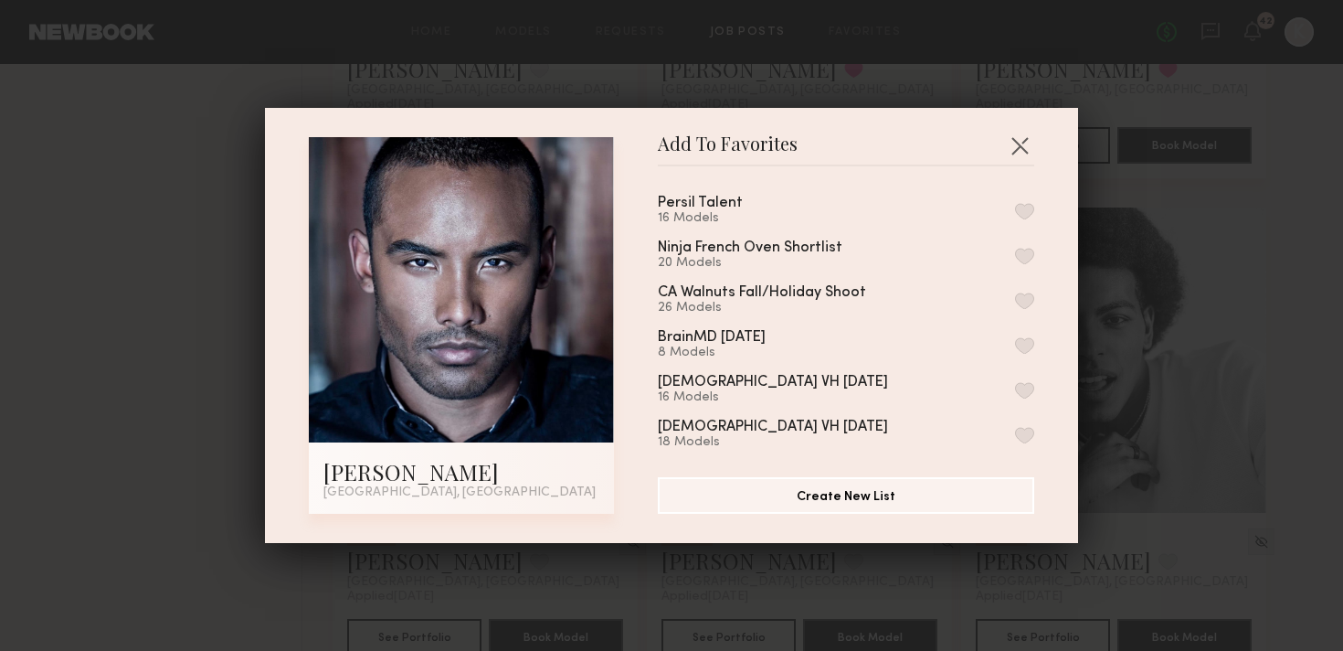
click at [1019, 206] on button "button" at bounding box center [1024, 211] width 19 height 16
click at [1024, 146] on button "button" at bounding box center [1019, 145] width 29 height 29
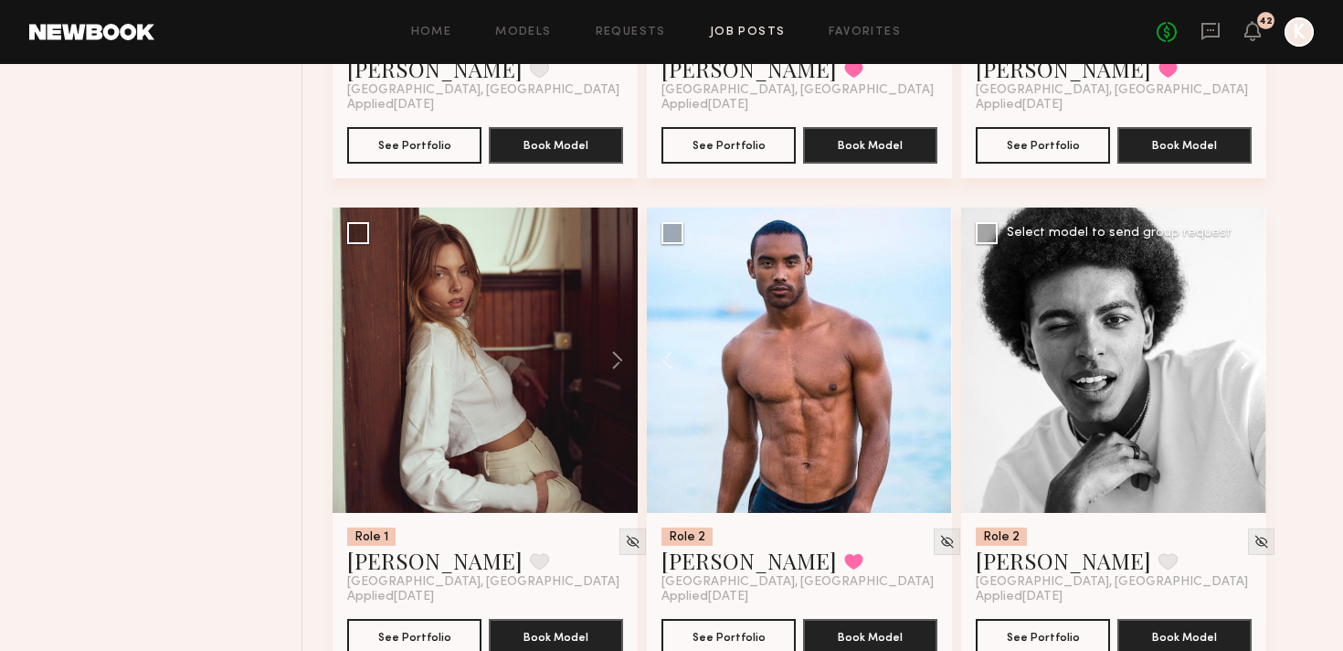
click at [1242, 318] on button at bounding box center [1237, 359] width 58 height 305
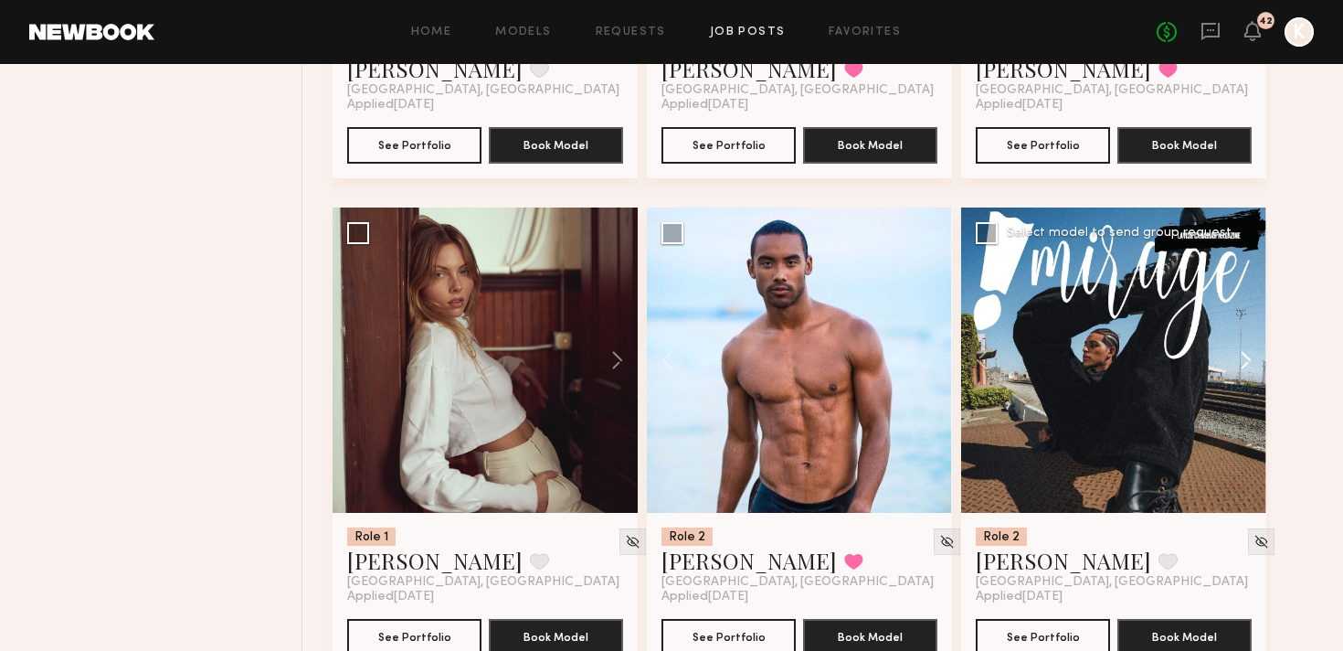
click at [1242, 318] on button at bounding box center [1237, 359] width 58 height 305
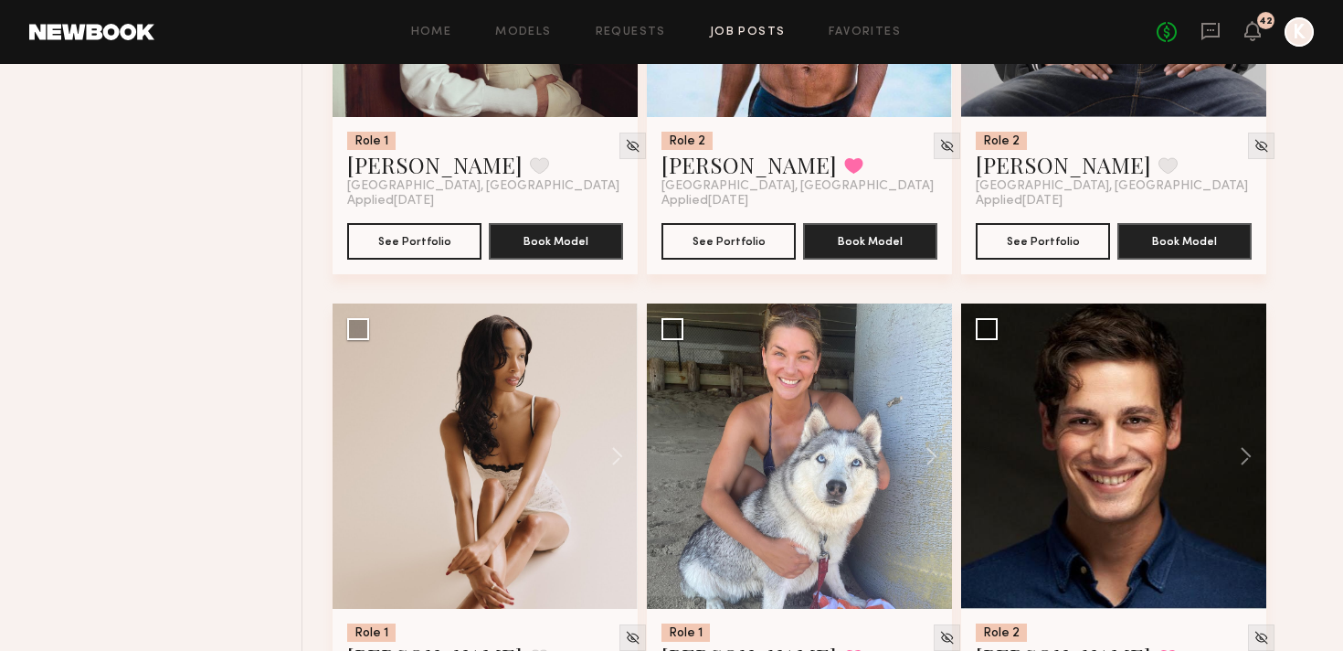
scroll to position [3599, 0]
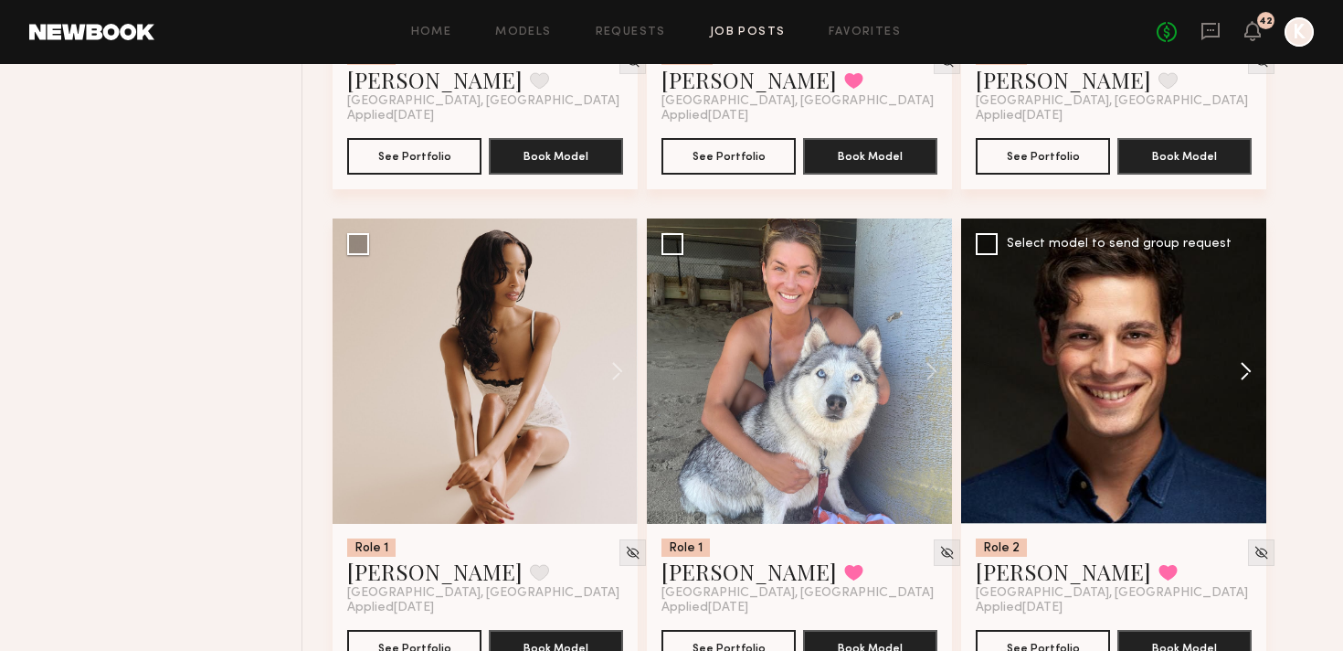
click at [1238, 324] on button at bounding box center [1237, 370] width 58 height 305
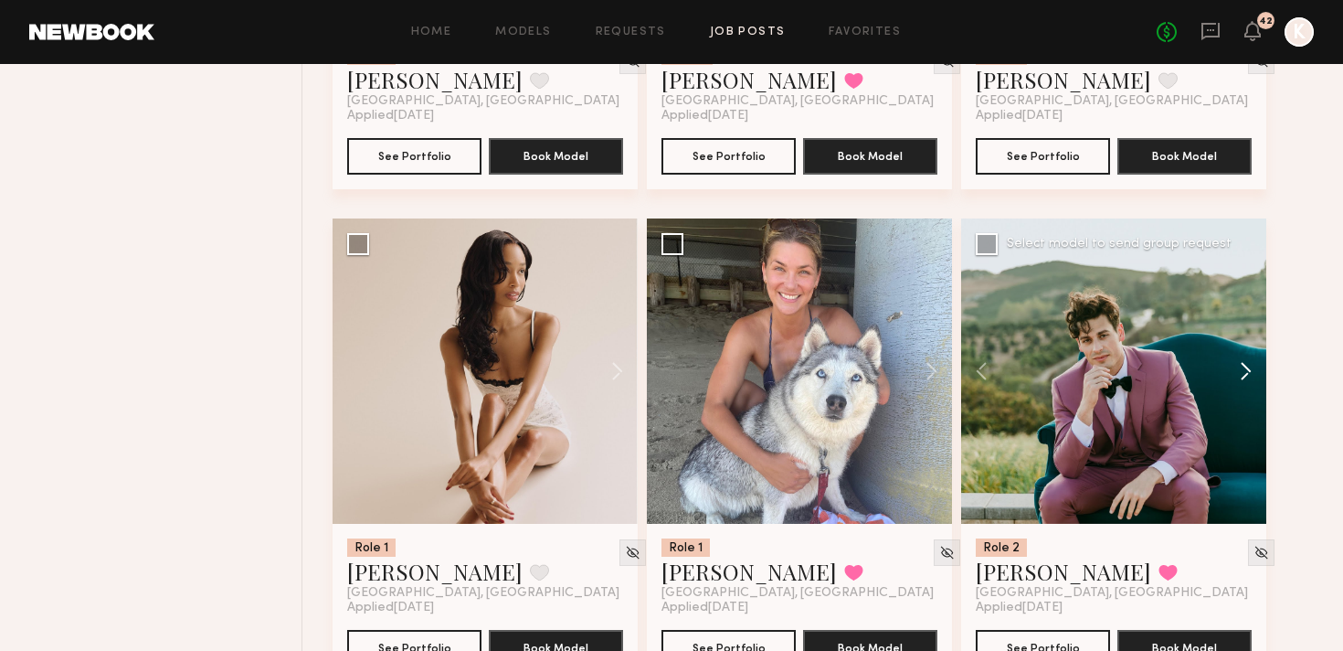
click at [1238, 324] on button at bounding box center [1237, 370] width 58 height 305
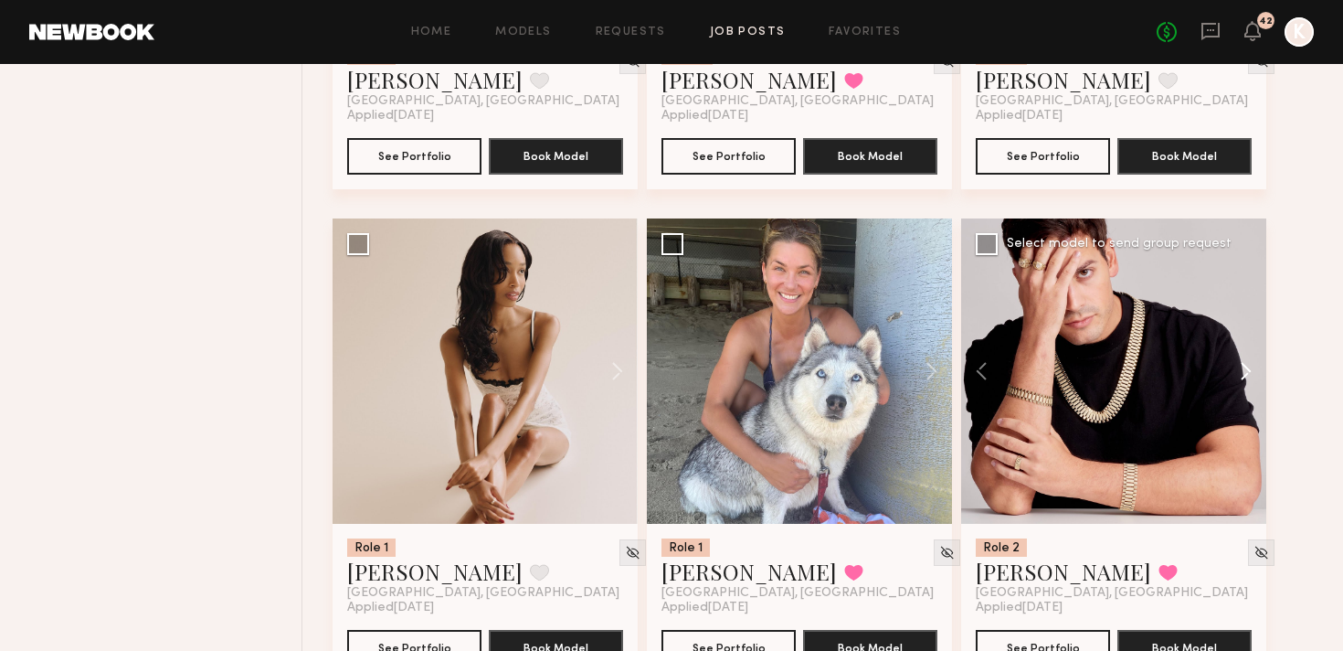
click at [1238, 324] on button at bounding box center [1237, 370] width 58 height 305
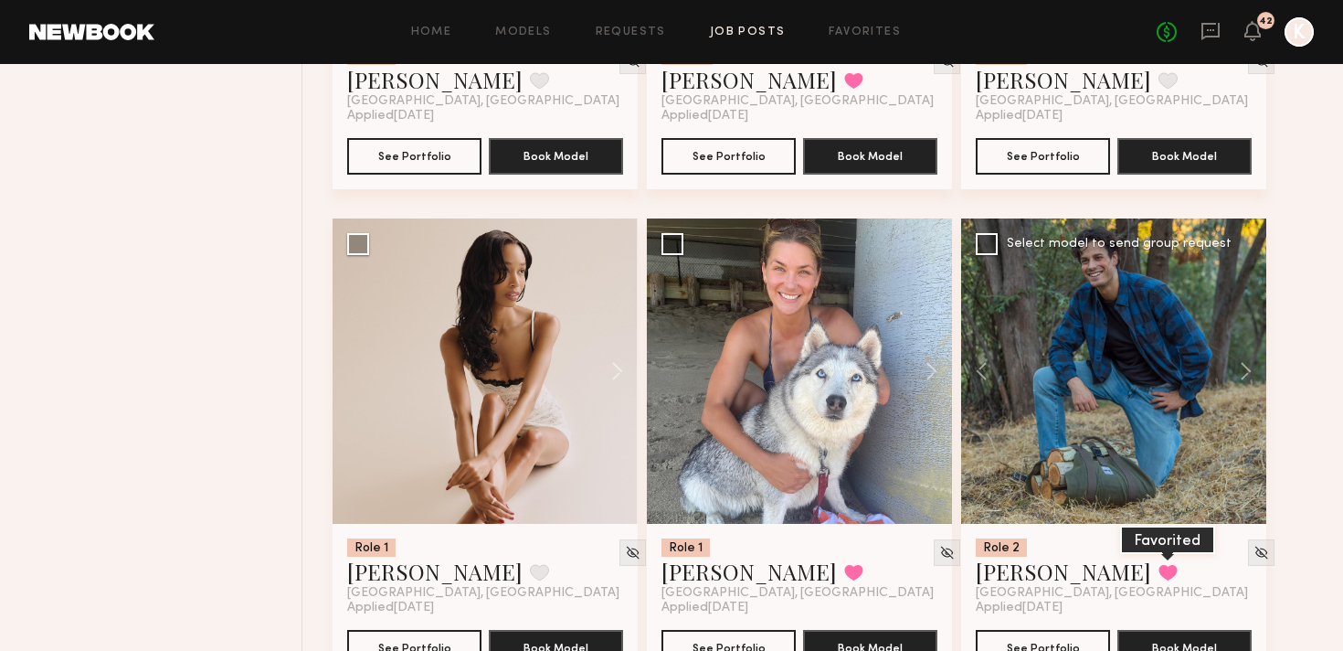
click at [1159, 564] on button at bounding box center [1168, 572] width 19 height 16
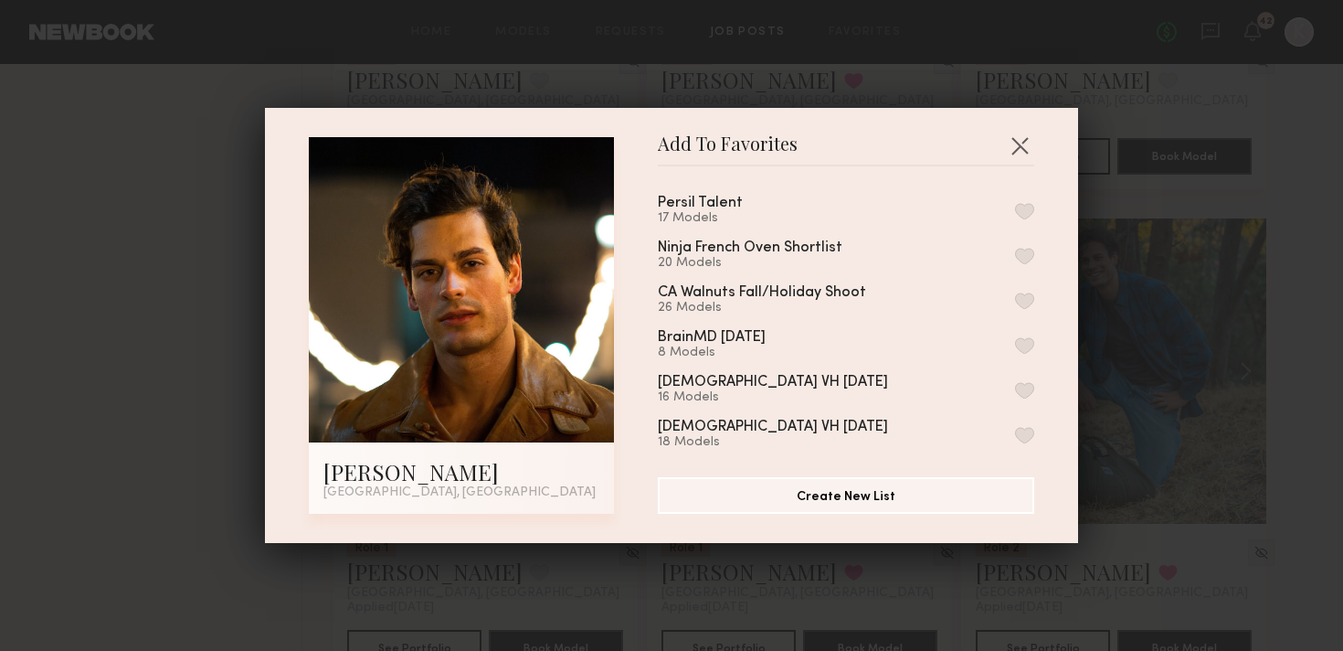
click at [1015, 203] on button "button" at bounding box center [1024, 211] width 19 height 16
click at [1021, 147] on button "button" at bounding box center [1019, 145] width 29 height 29
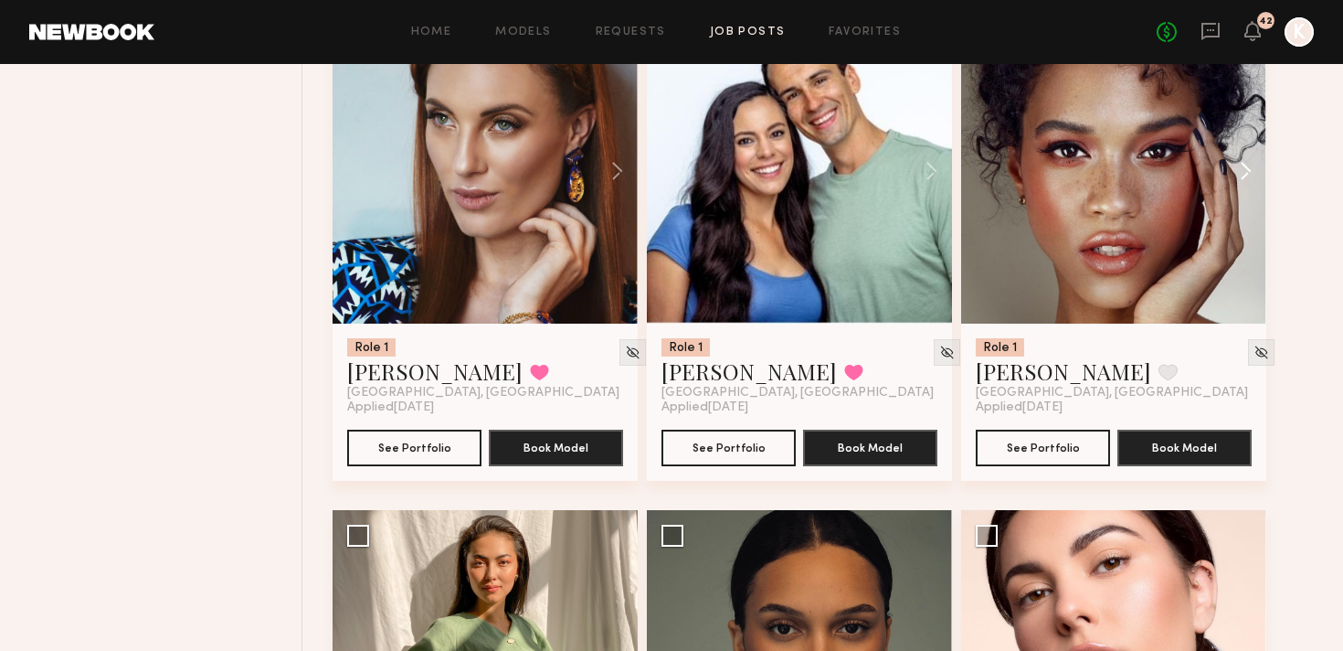
scroll to position [4207, 0]
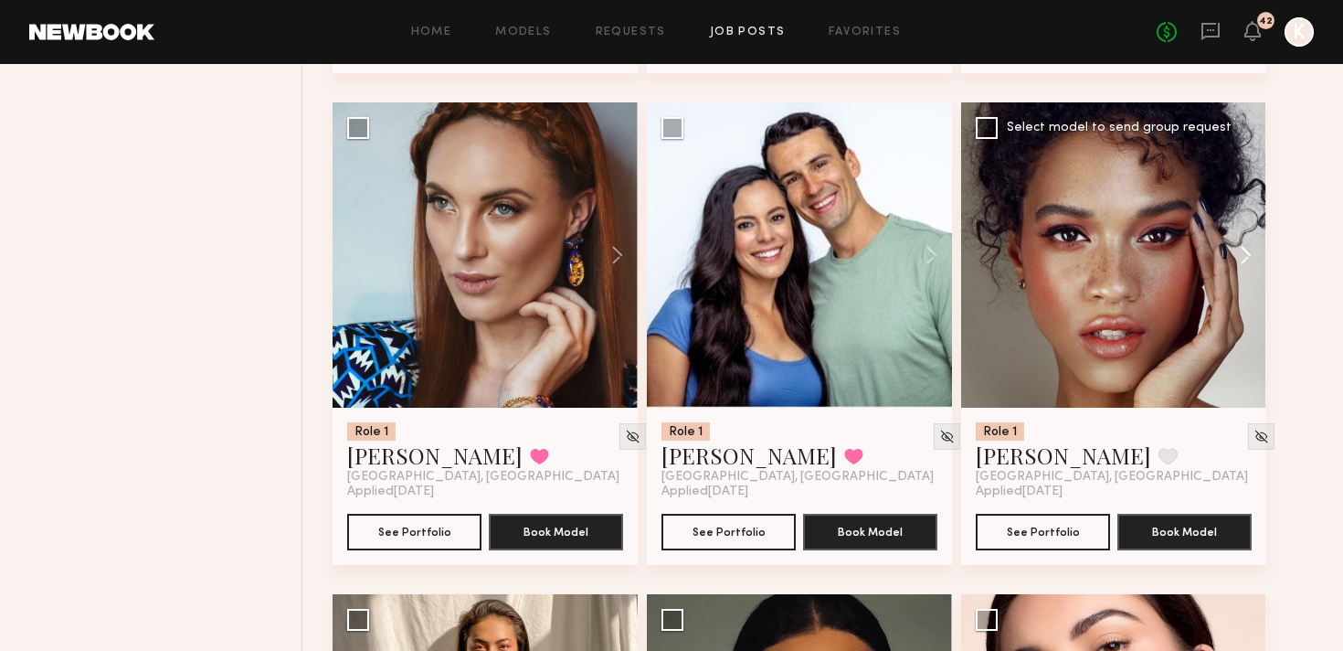
click at [1254, 206] on button at bounding box center [1237, 254] width 58 height 305
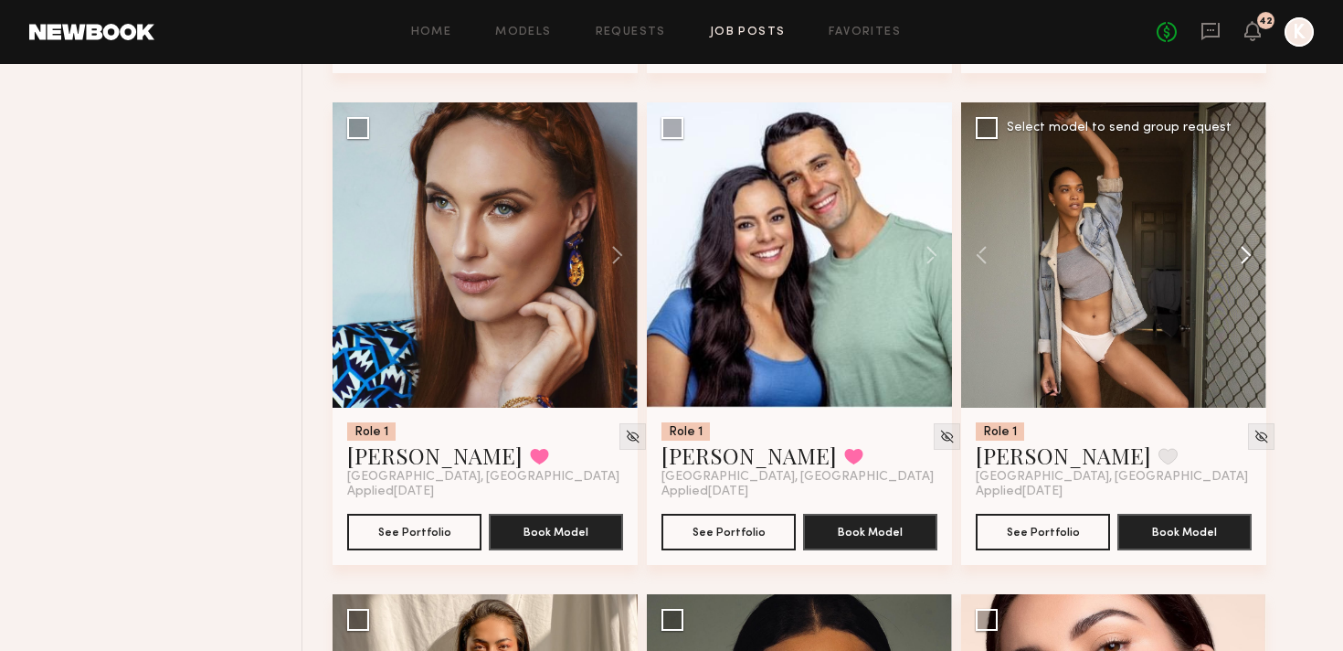
click at [1254, 206] on button at bounding box center [1237, 254] width 58 height 305
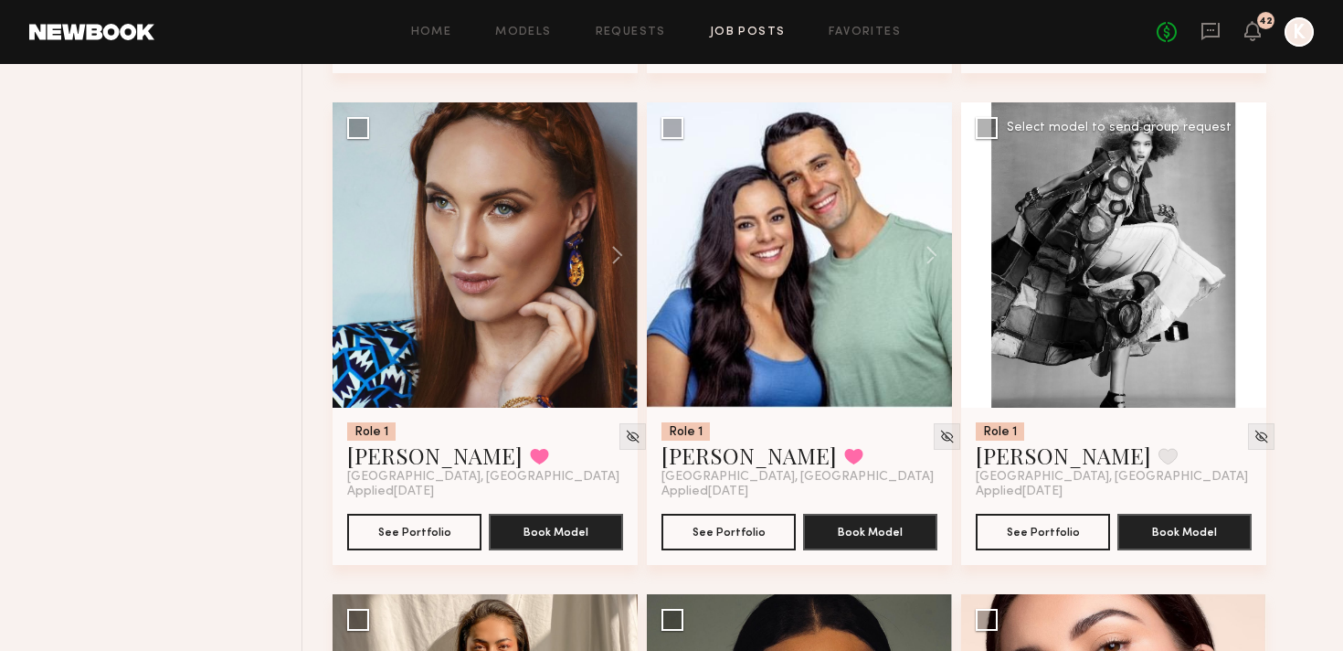
click at [1254, 206] on button at bounding box center [1237, 254] width 58 height 305
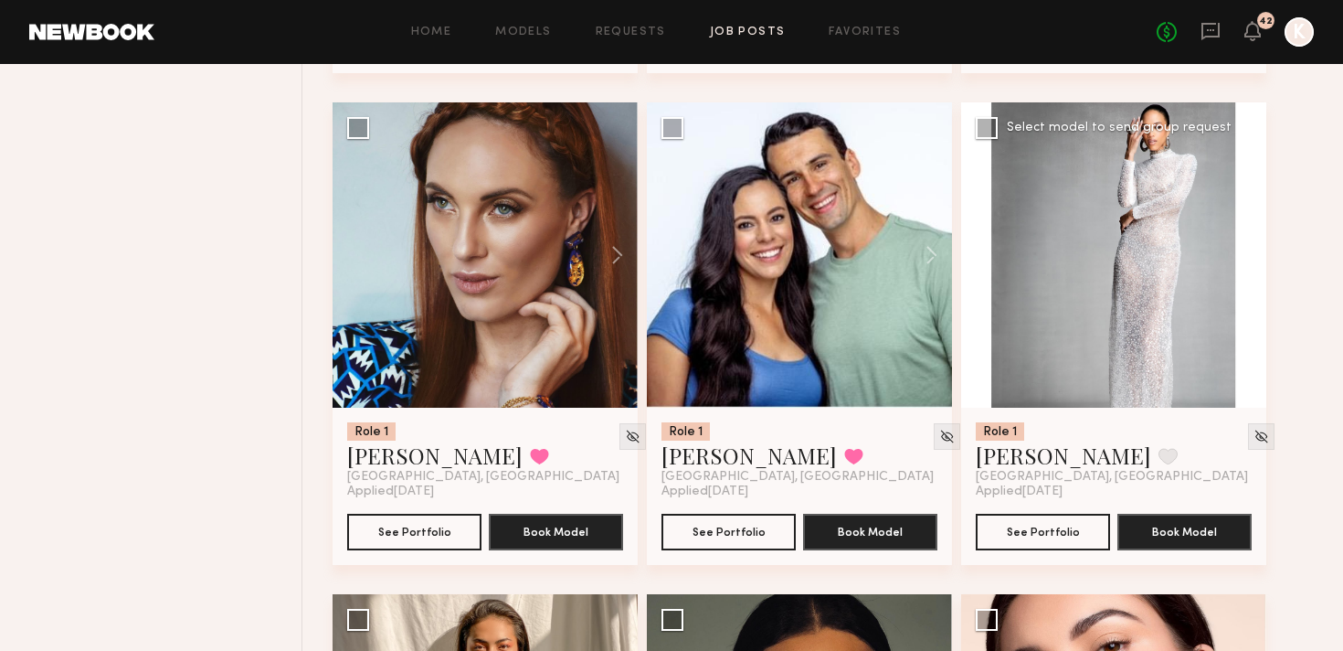
click at [1254, 206] on button at bounding box center [1237, 254] width 58 height 305
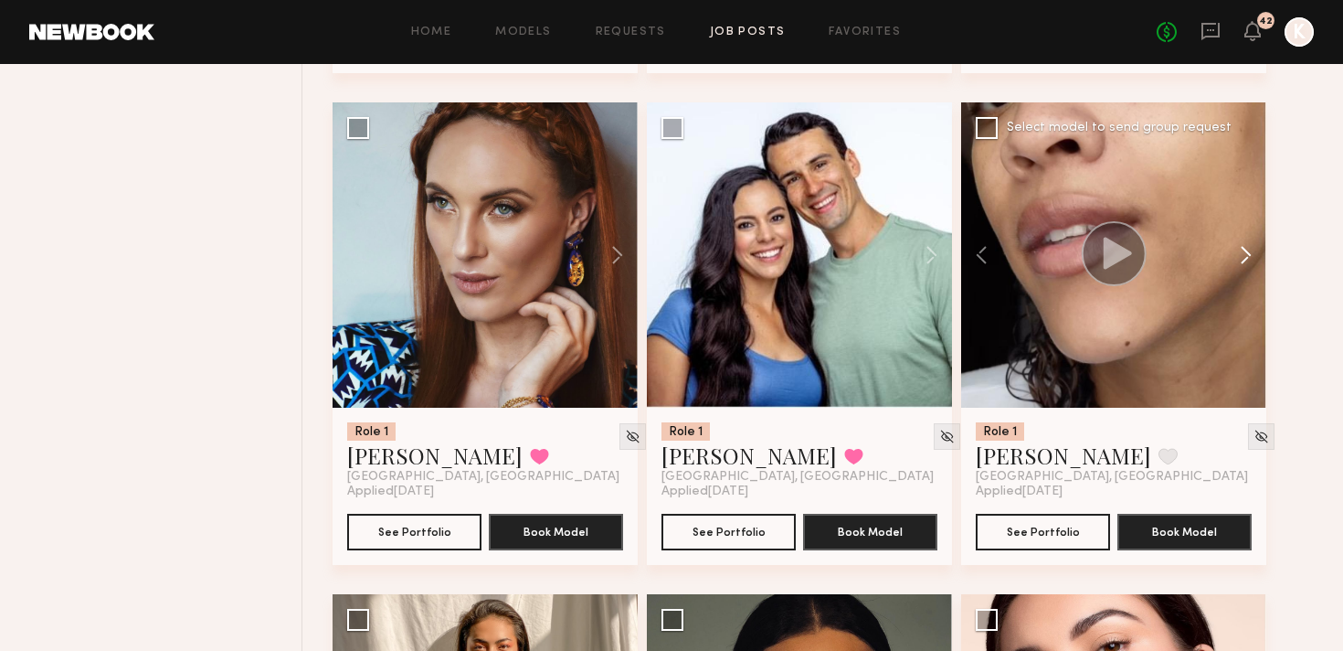
click at [1254, 206] on button at bounding box center [1237, 254] width 58 height 305
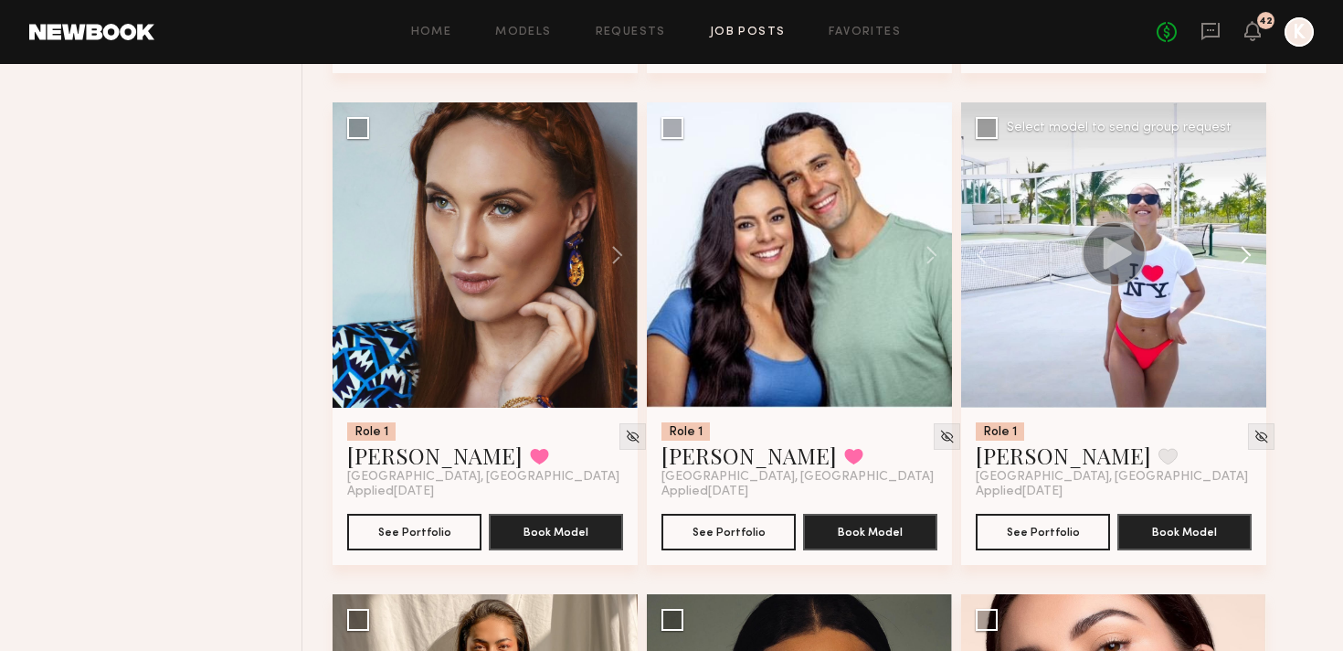
click at [1254, 206] on button at bounding box center [1237, 254] width 58 height 305
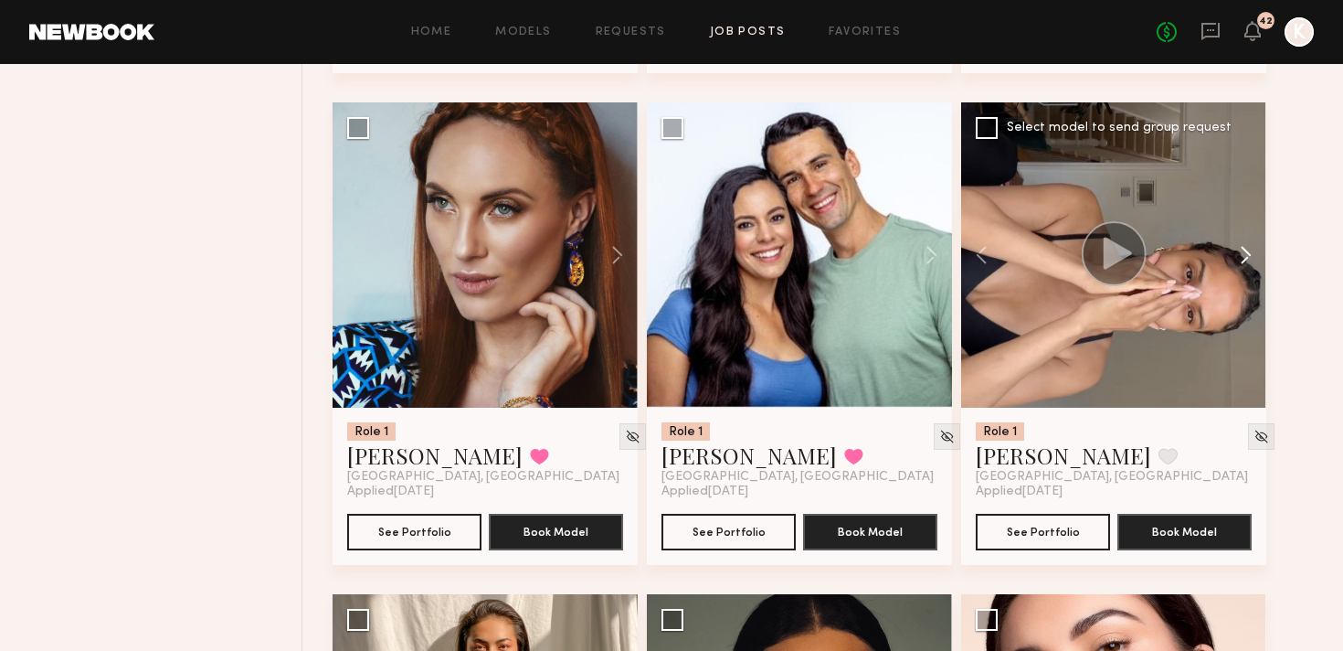
click at [1254, 206] on button at bounding box center [1237, 254] width 58 height 305
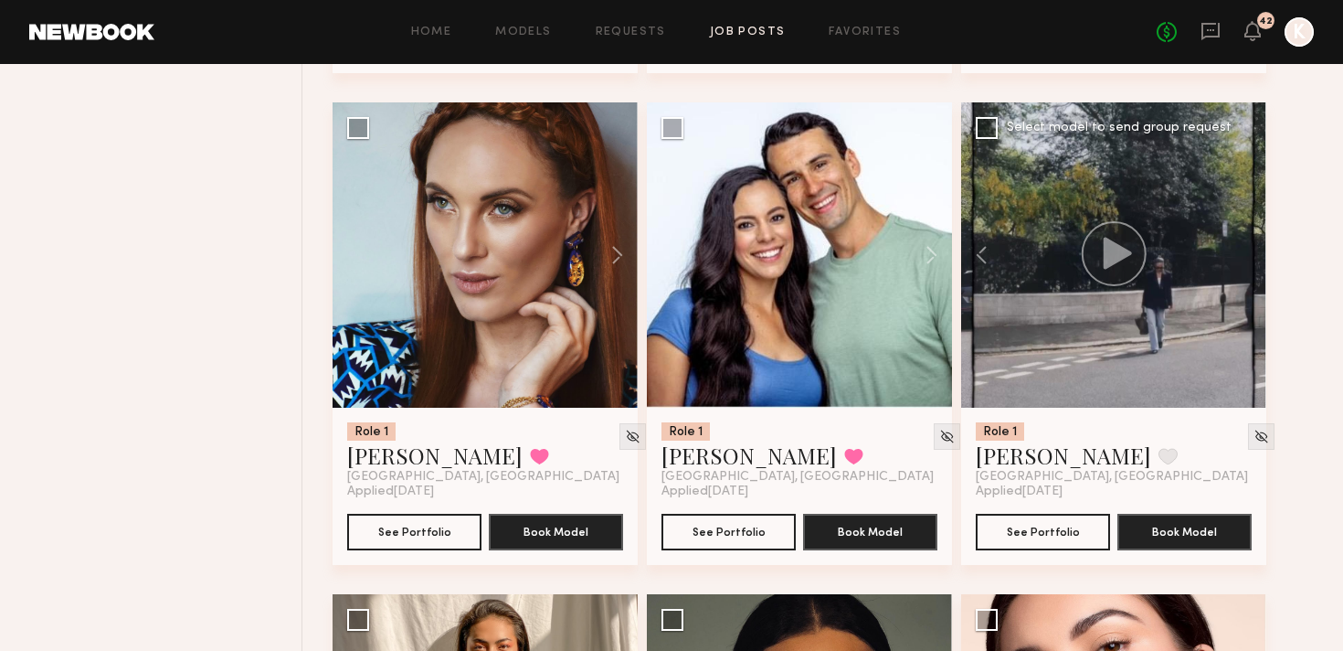
click at [1254, 206] on div at bounding box center [1113, 254] width 305 height 305
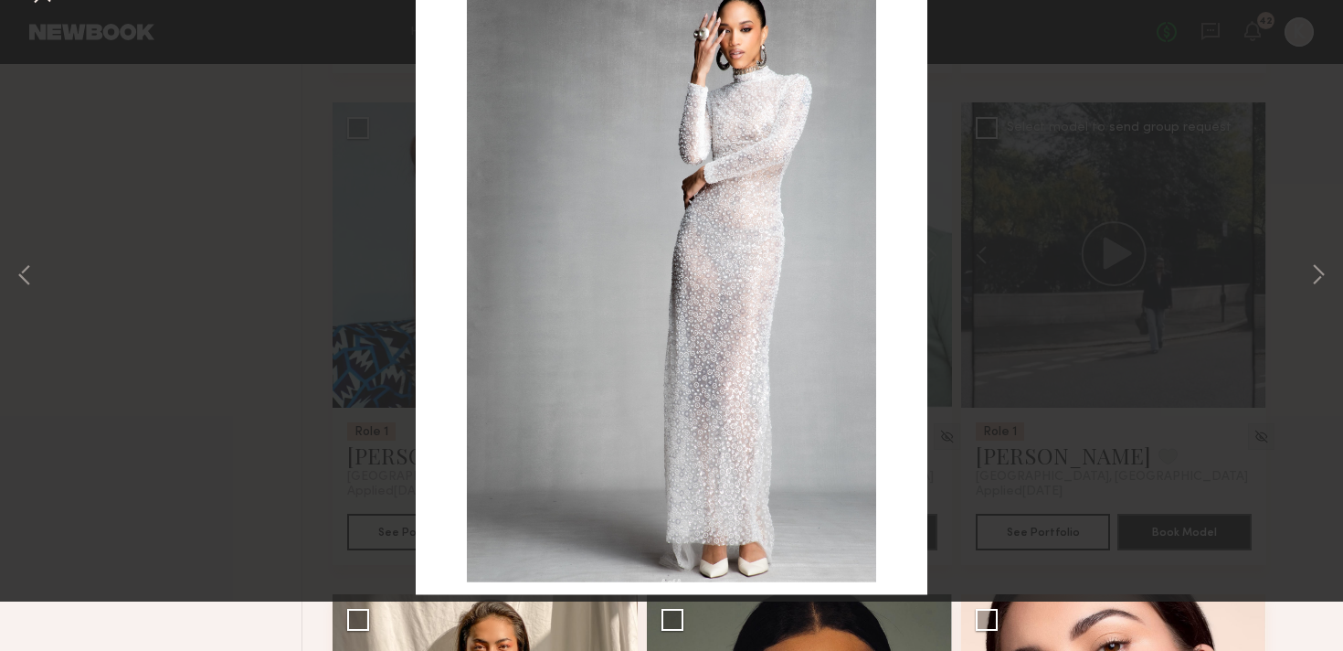
click at [48, 42] on button at bounding box center [41, 43] width 29 height 33
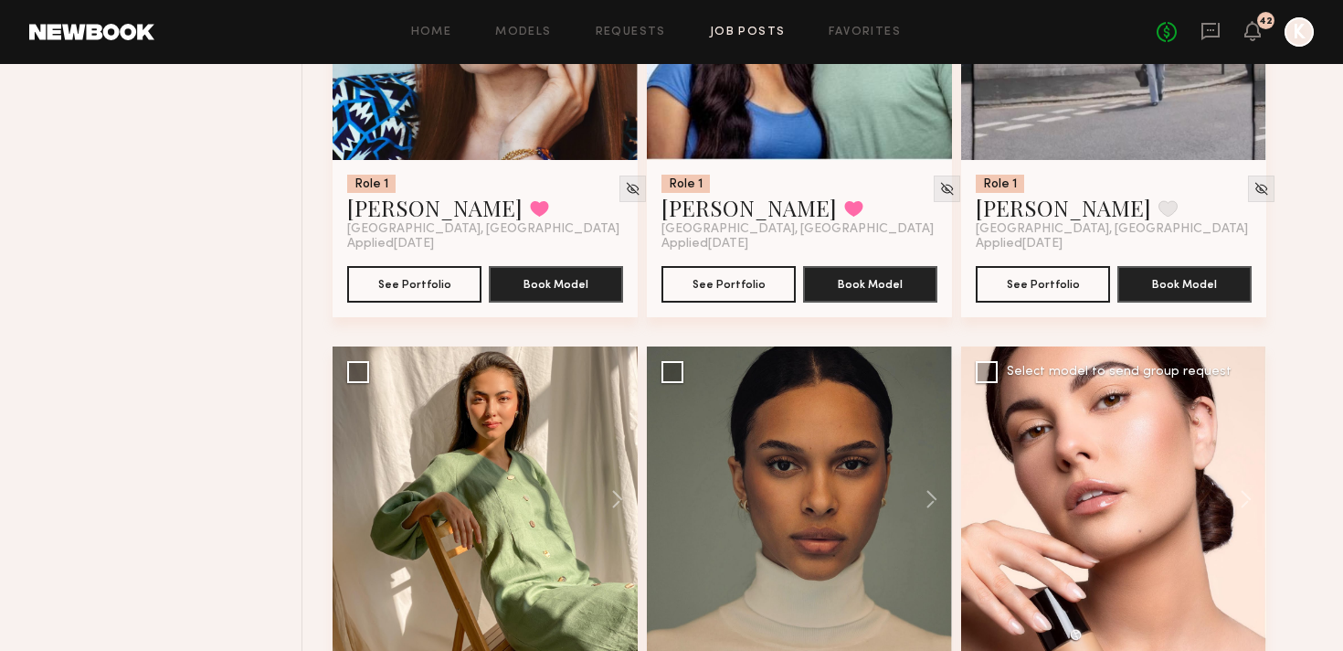
scroll to position [4508, 0]
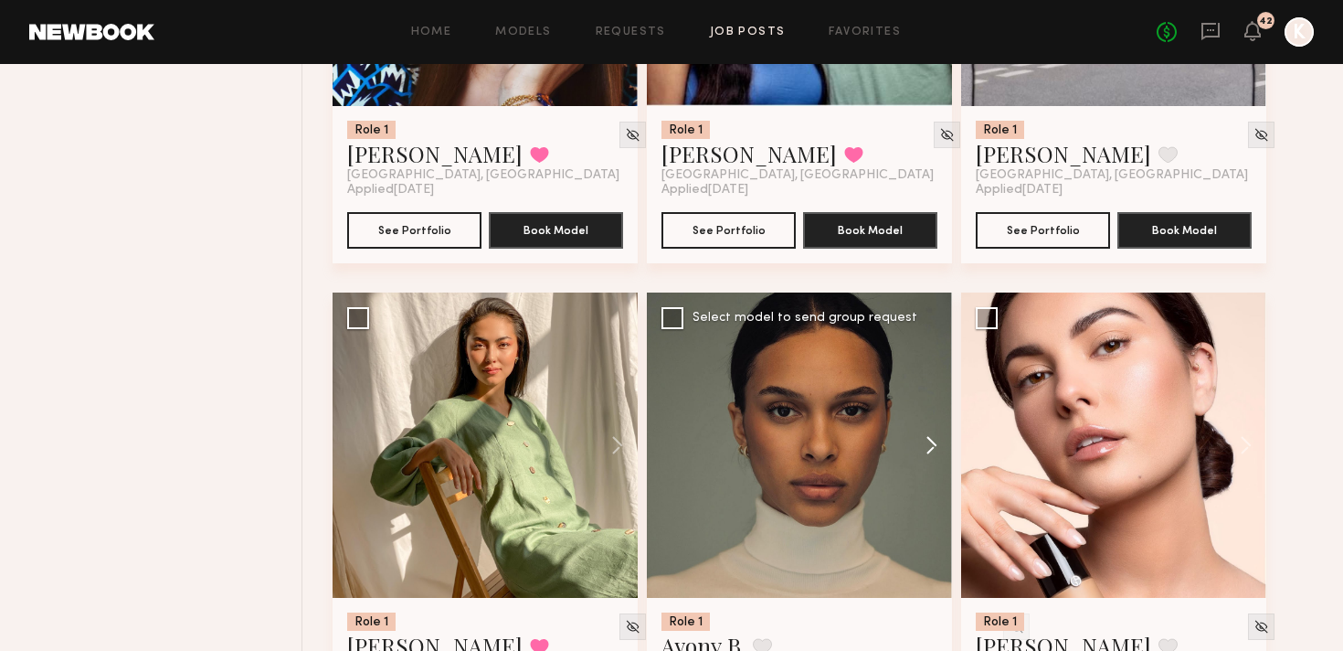
click at [937, 398] on button at bounding box center [923, 444] width 58 height 305
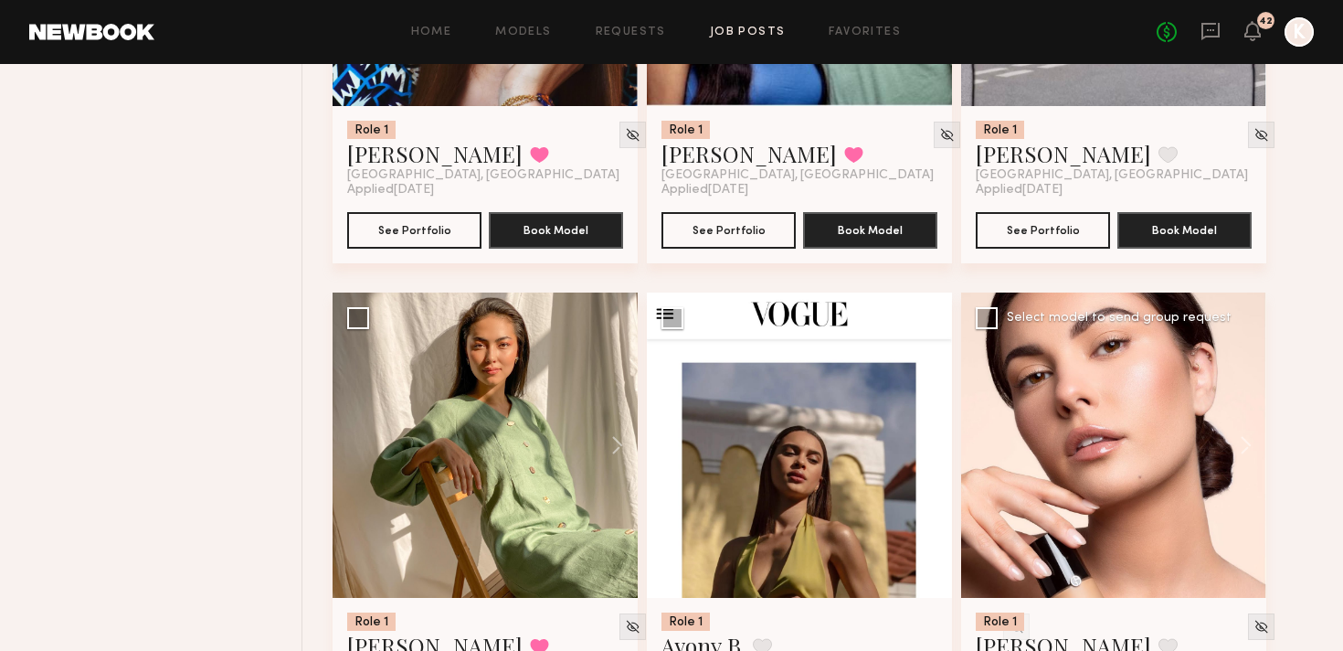
scroll to position [4600, 0]
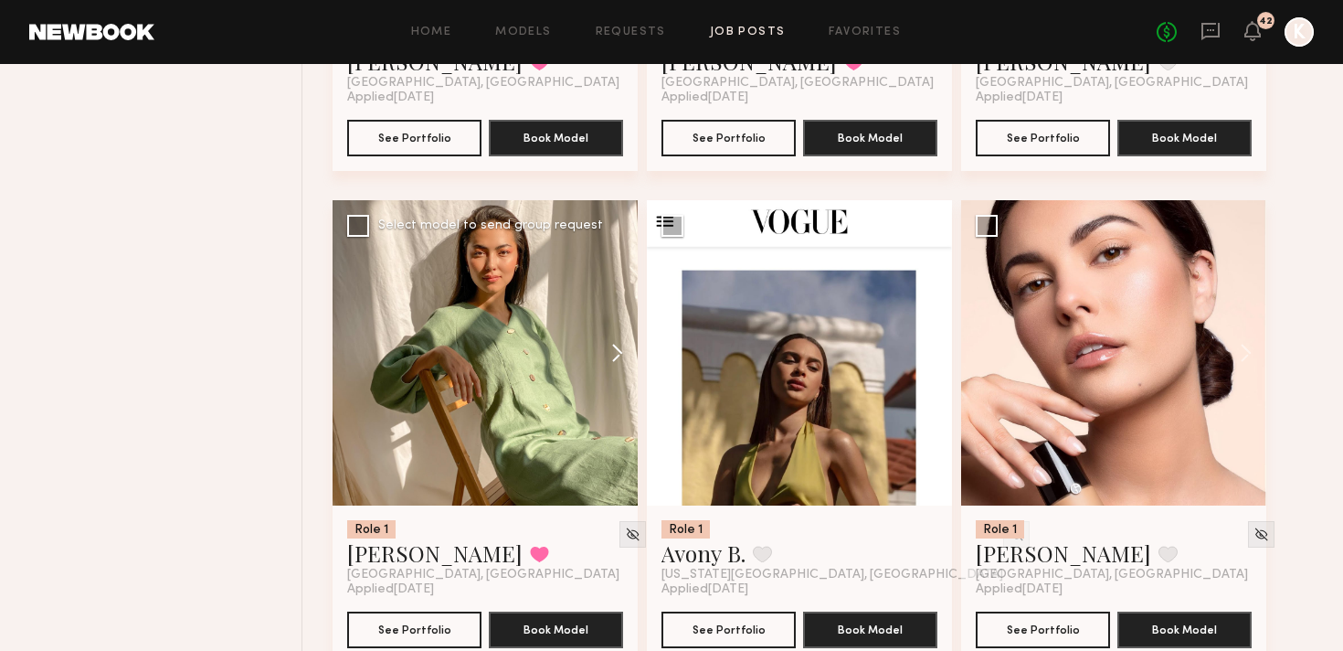
click at [616, 312] on button at bounding box center [608, 352] width 58 height 305
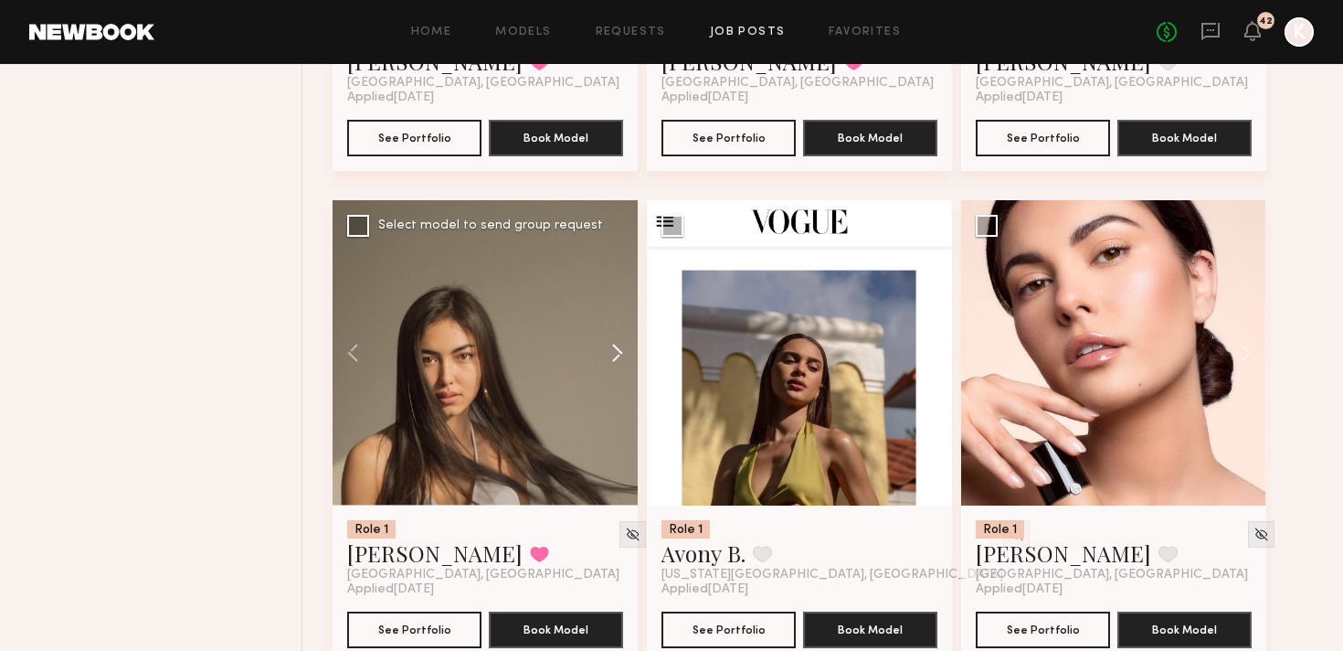
click at [616, 312] on button at bounding box center [608, 352] width 58 height 305
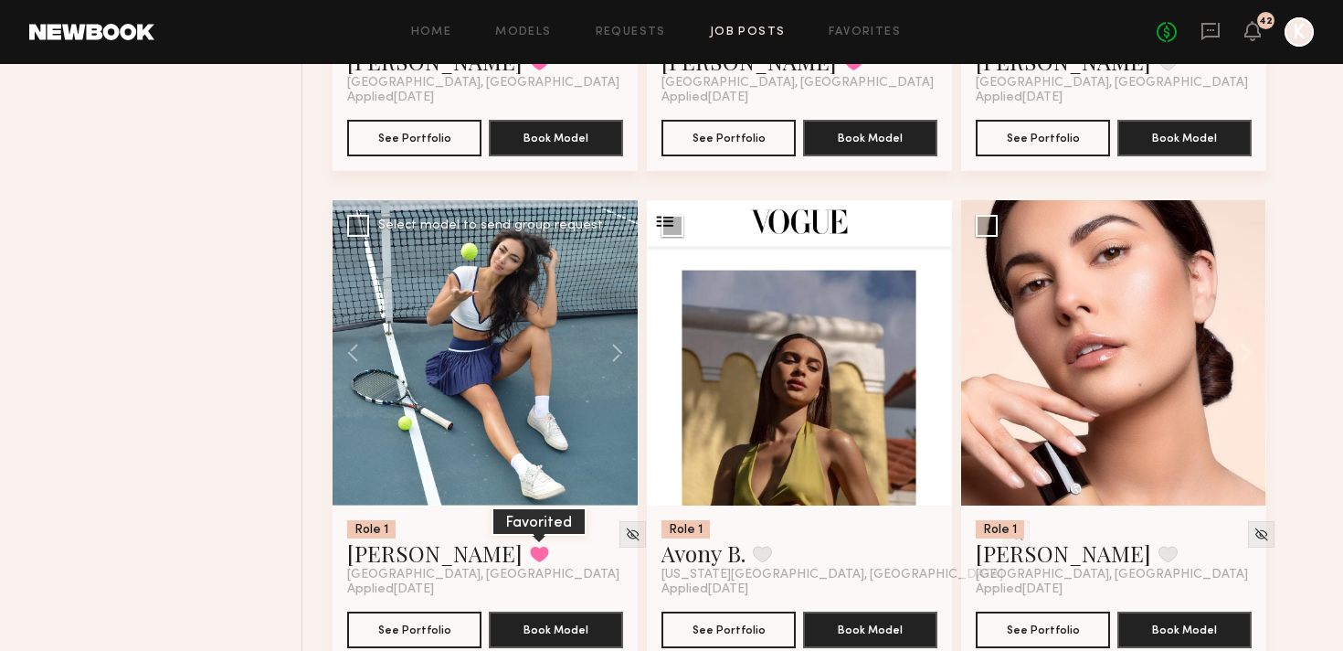
click at [530, 545] on button at bounding box center [539, 553] width 19 height 16
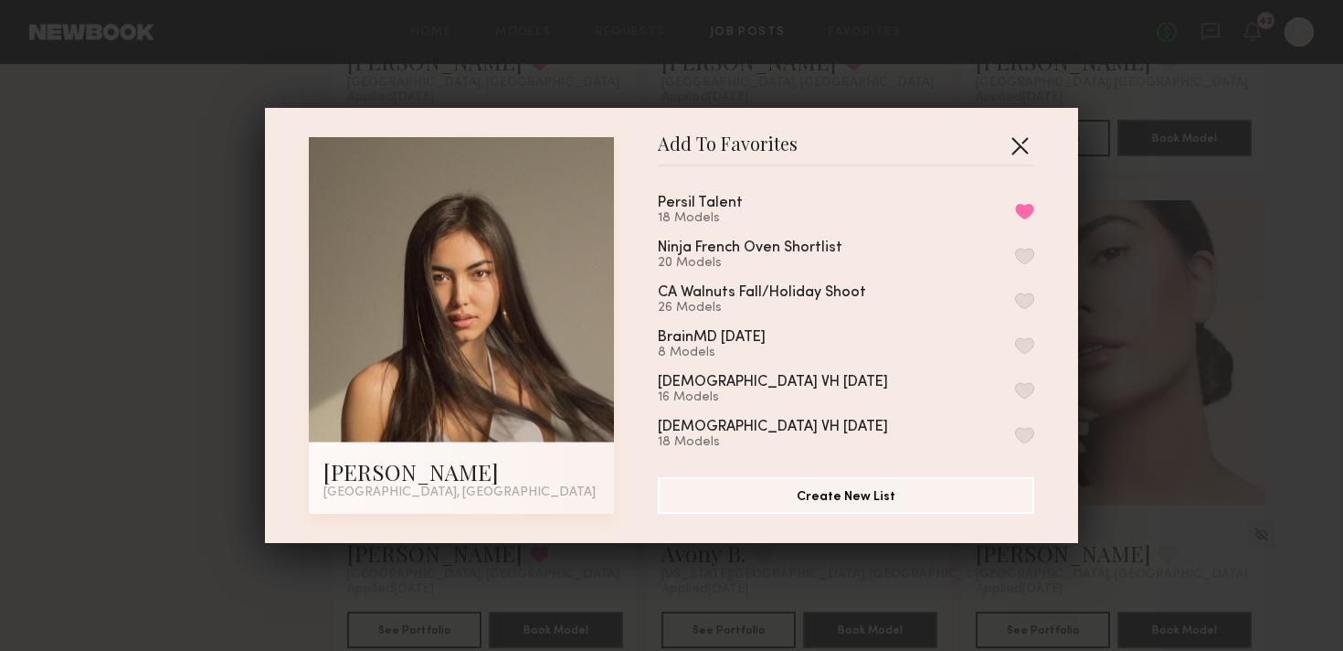
click at [1026, 138] on button "button" at bounding box center [1019, 145] width 29 height 29
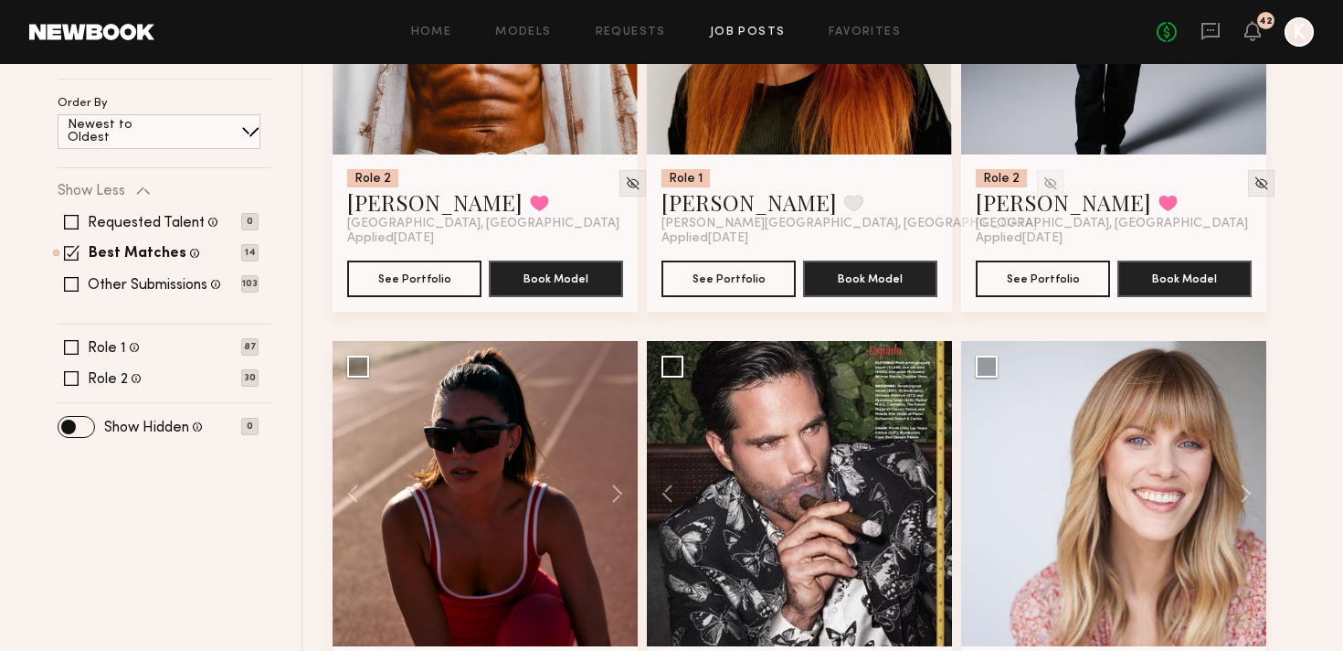
scroll to position [0, 0]
